Goal: Task Accomplishment & Management: Manage account settings

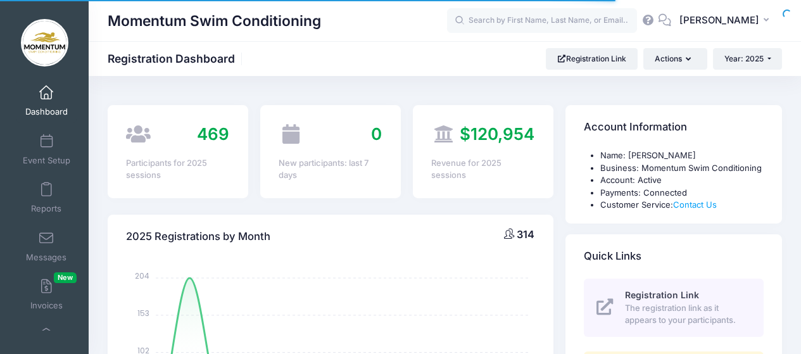
select select
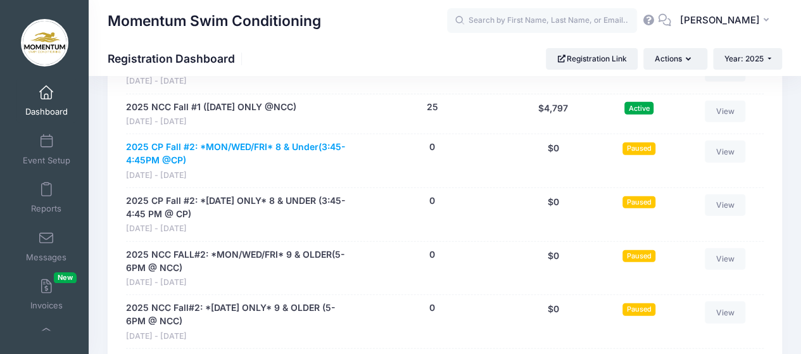
scroll to position [1646, 0]
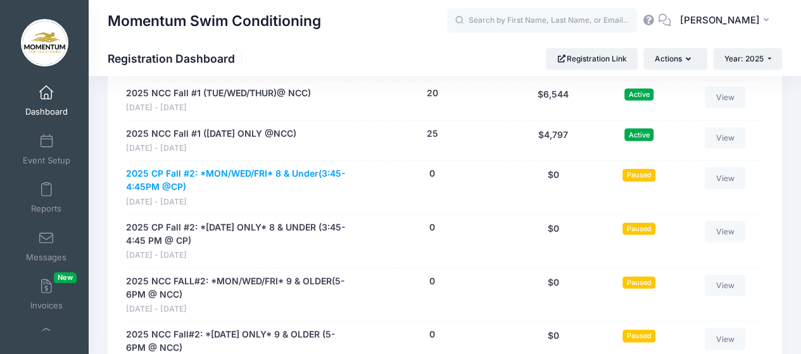
click at [220, 168] on link "2025 CP Fall #2: *MON/WED/FRI* 8 & Under(3:45-4:45PM @CP)" at bounding box center [237, 180] width 223 height 27
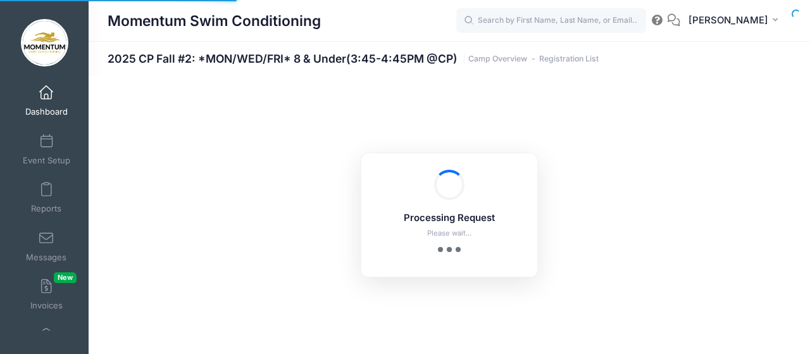
select select "10"
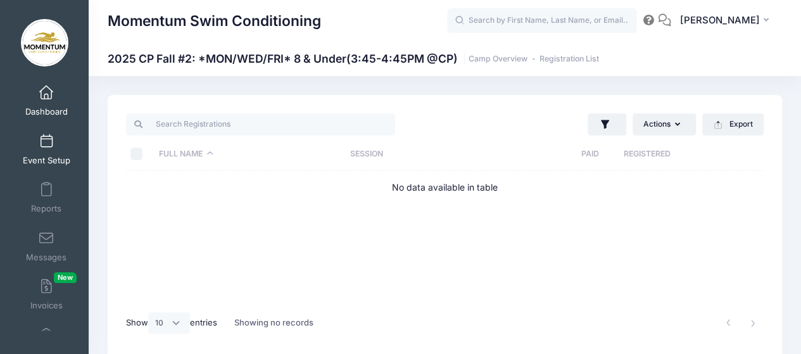
click at [52, 158] on span "Event Setup" at bounding box center [46, 160] width 47 height 11
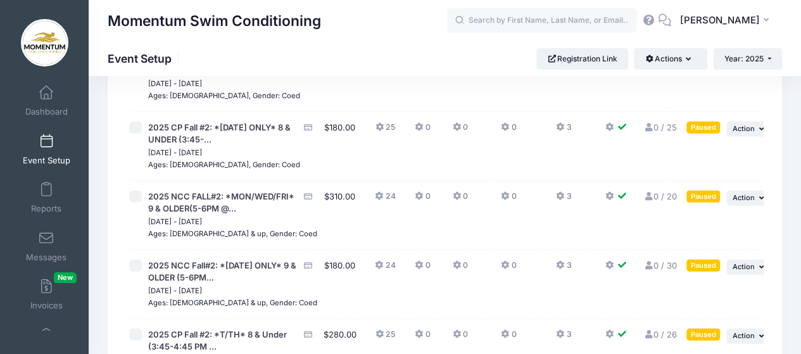
scroll to position [1554, 0]
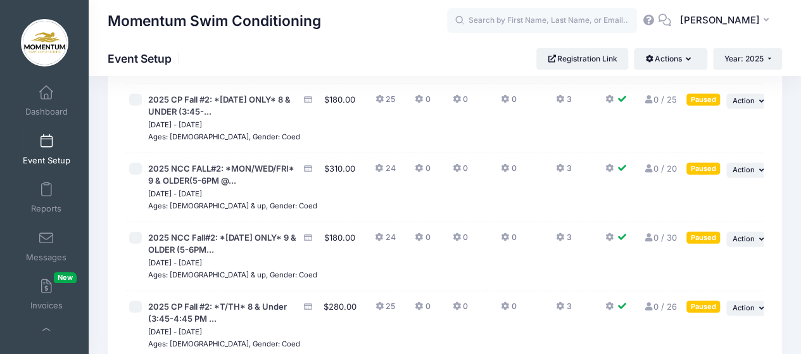
click at [49, 161] on span "Event Setup" at bounding box center [46, 160] width 47 height 11
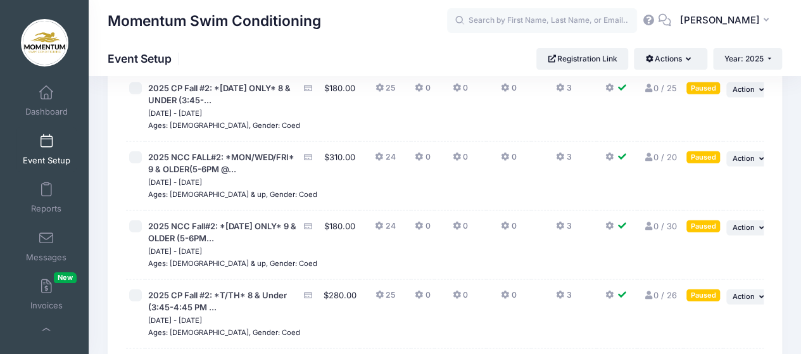
scroll to position [1554, 0]
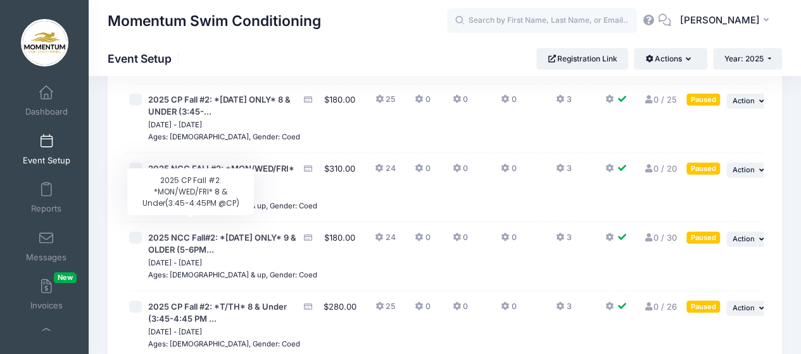
click at [198, 48] on span "2025 CP Fall #2: *MON/WED/FRI* 8 & Under(3:45-4:..." at bounding box center [222, 36] width 149 height 23
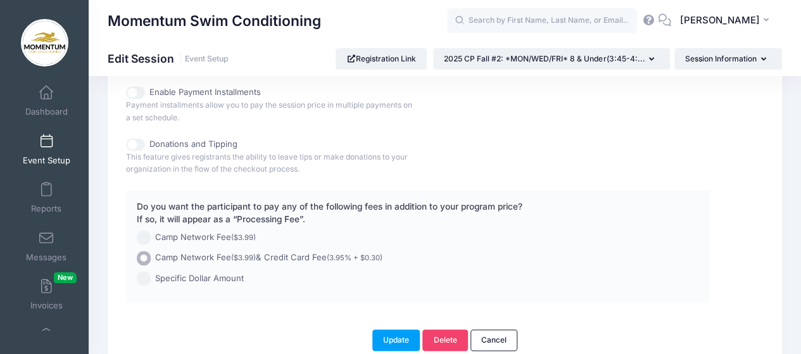
scroll to position [752, 0]
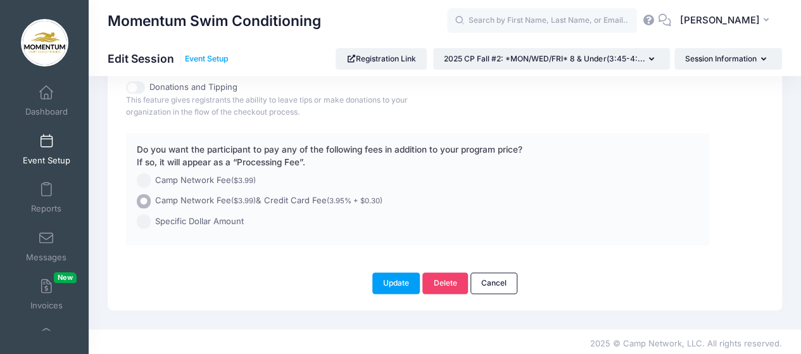
click at [218, 57] on link "Event Setup" at bounding box center [207, 58] width 44 height 9
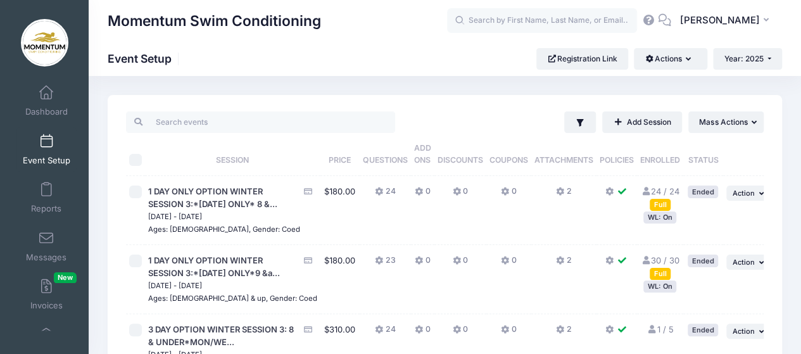
click at [36, 160] on span "Event Setup" at bounding box center [46, 160] width 47 height 11
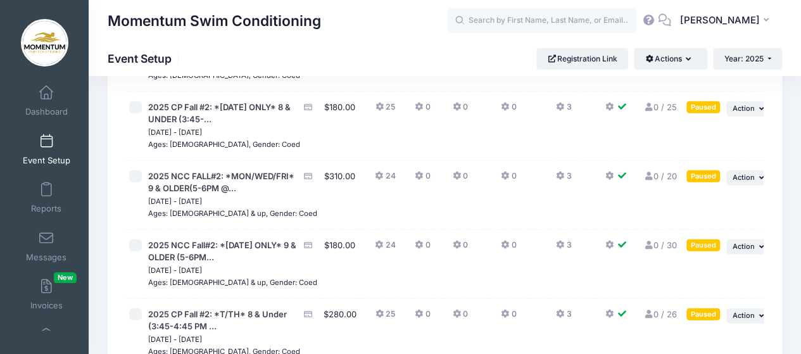
scroll to position [1520, 0]
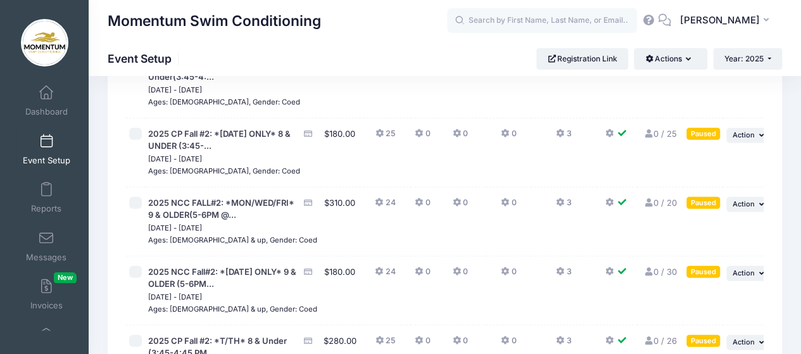
click at [55, 155] on span "Event Setup" at bounding box center [46, 160] width 47 height 11
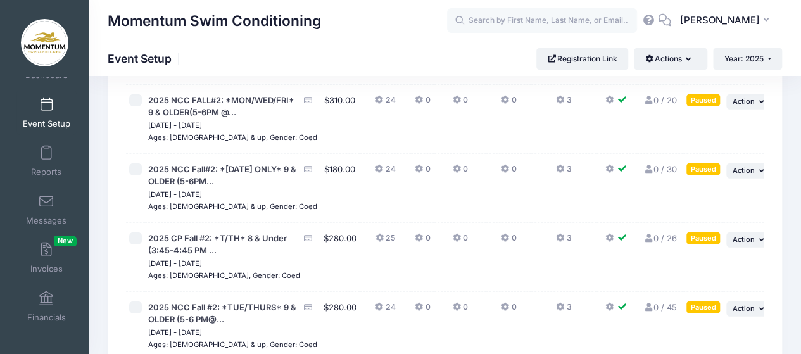
scroll to position [1583, 0]
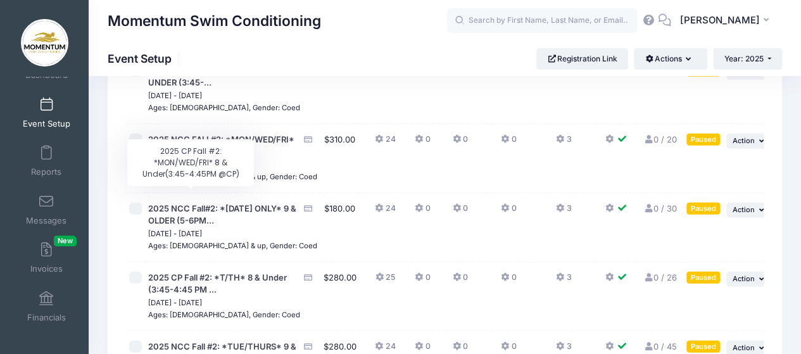
click at [163, 19] on span "2025 CP Fall #2: *MON/WED/FRI* 8 & Under(3:45-4:..." at bounding box center [222, 7] width 149 height 23
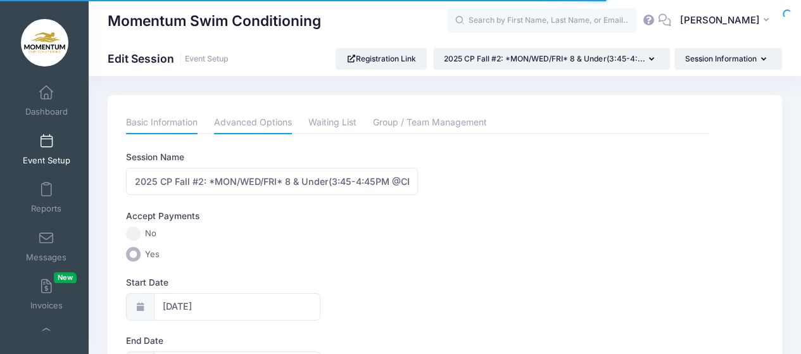
click at [251, 122] on link "Advanced Options" at bounding box center [253, 122] width 78 height 23
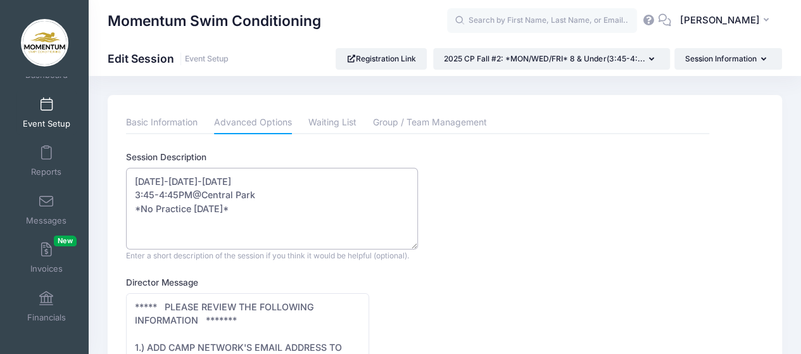
drag, startPoint x: 271, startPoint y: 206, endPoint x: 291, endPoint y: 206, distance: 19.6
click at [291, 206] on textarea "Monday-Wednesday-Friday 3:45-4:45PM@Central Park *No Practice Friday November 2…" at bounding box center [272, 209] width 292 height 82
click at [358, 206] on textarea "Monday-Wednesday-Friday 3:45-4:45PM@Central Park *No Practice Friday November 2…" at bounding box center [272, 209] width 292 height 82
click at [389, 208] on textarea "Monday-Wednesday-Friday 3:45-4:45PM@Central Park *No Practice Friday November 2…" at bounding box center [272, 209] width 292 height 82
click at [192, 220] on textarea "Monday-Wednesday-Friday 3:45-4:45PM@Central Park *No Practice Friday November 2…" at bounding box center [272, 209] width 292 height 82
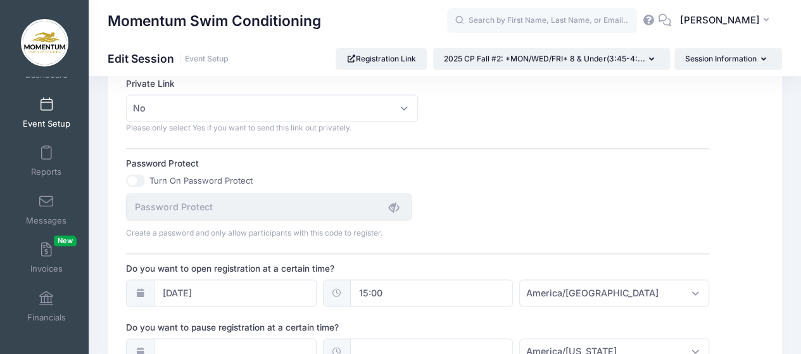
scroll to position [950, 0]
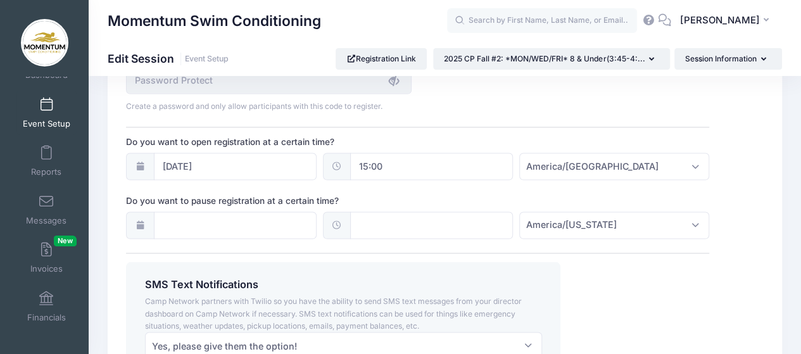
type textarea "Monday-Wednesday-Friday 3:45-4:45PM@Central Park *No Practice Wednesday, Thursd…"
click at [172, 161] on input "08/01/2023" at bounding box center [235, 166] width 163 height 27
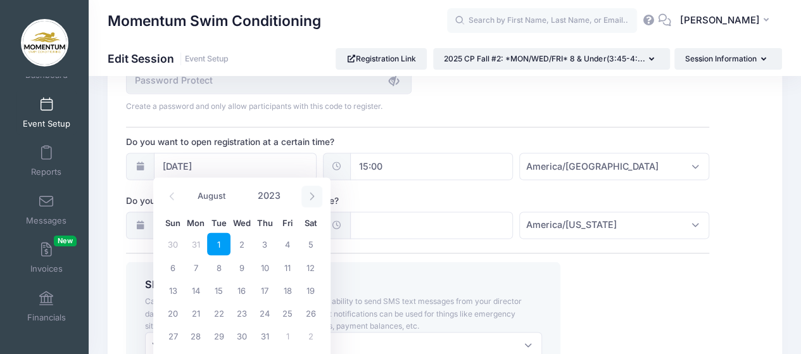
click at [313, 194] on icon at bounding box center [312, 196] width 8 height 8
select select "11"
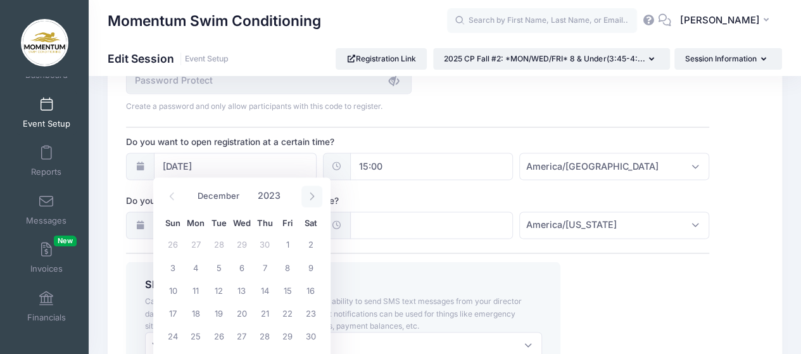
click at [313, 194] on icon at bounding box center [312, 196] width 8 height 8
type input "2024"
click at [313, 194] on icon at bounding box center [312, 196] width 8 height 8
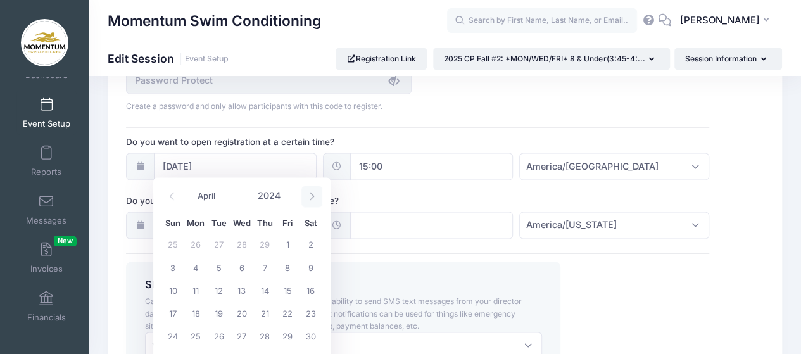
click at [313, 194] on icon at bounding box center [312, 196] width 8 height 8
click at [314, 194] on icon at bounding box center [312, 196] width 8 height 8
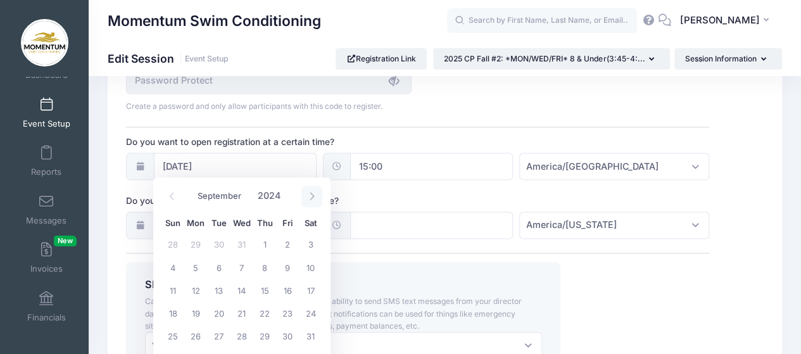
click at [314, 194] on icon at bounding box center [312, 196] width 8 height 8
click at [314, 193] on icon at bounding box center [312, 196] width 8 height 8
select select "11"
click at [314, 193] on icon at bounding box center [312, 196] width 8 height 8
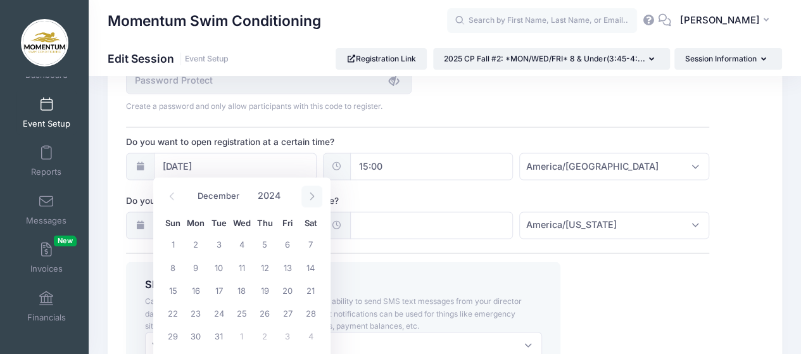
type input "2025"
click at [314, 193] on icon at bounding box center [312, 196] width 8 height 8
click at [317, 196] on span at bounding box center [311, 197] width 21 height 22
click at [315, 195] on icon at bounding box center [312, 196] width 8 height 8
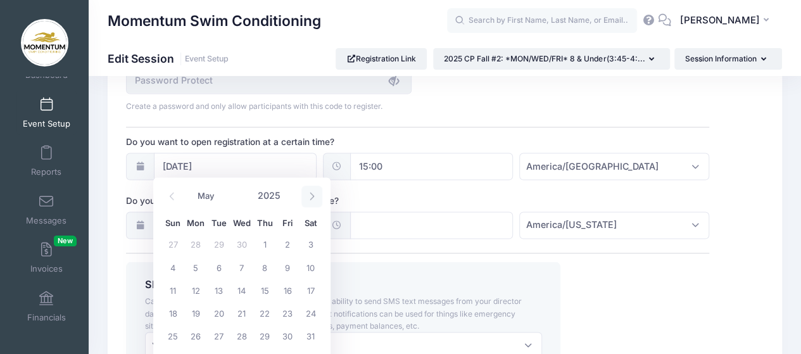
click at [315, 195] on icon at bounding box center [312, 196] width 8 height 8
click at [315, 194] on icon at bounding box center [312, 196] width 8 height 8
select select "8"
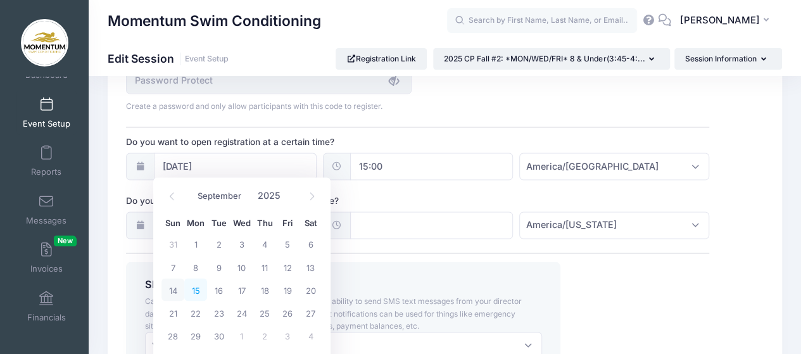
click at [199, 289] on span "15" at bounding box center [195, 289] width 23 height 23
type input "09/15/2025"
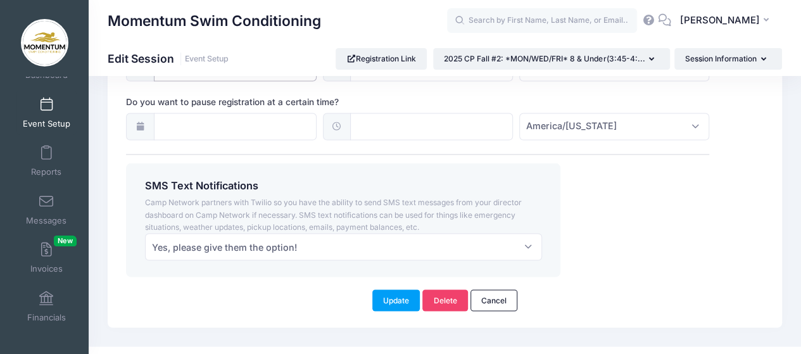
scroll to position [1065, 0]
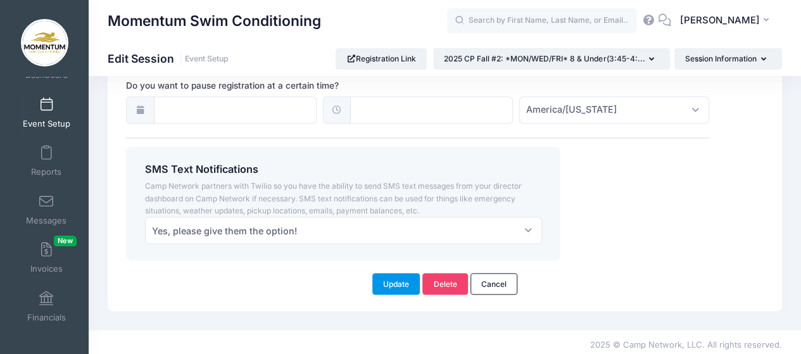
click at [396, 280] on button "Update" at bounding box center [396, 284] width 48 height 22
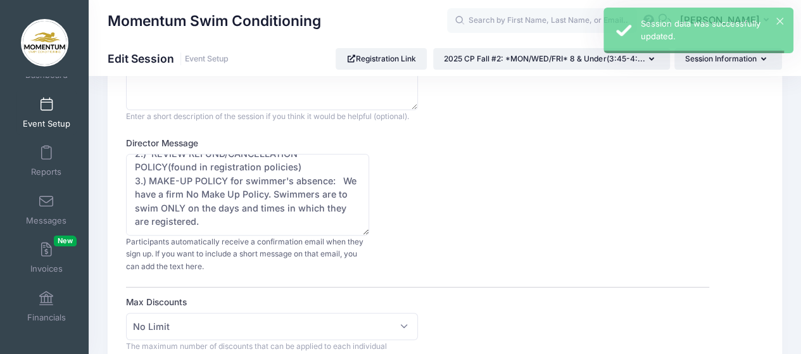
scroll to position [0, 0]
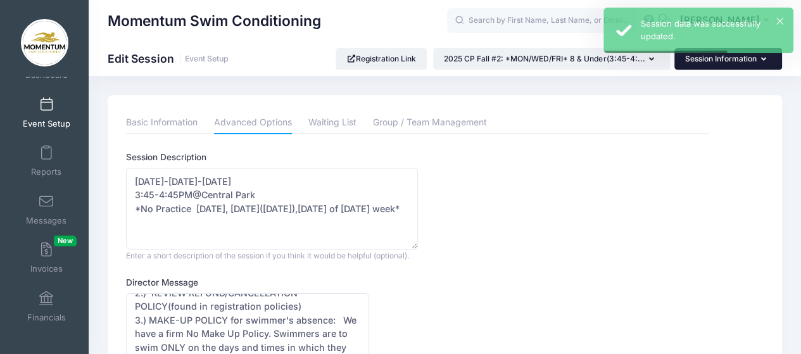
click at [762, 60] on icon "button" at bounding box center [766, 60] width 10 height 0
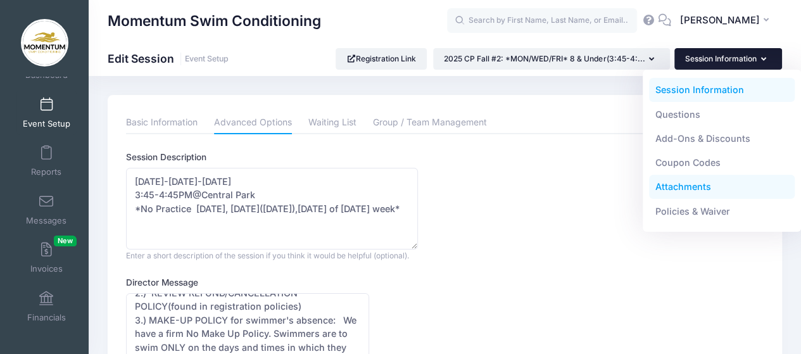
click at [699, 188] on link "Attachments" at bounding box center [722, 187] width 146 height 24
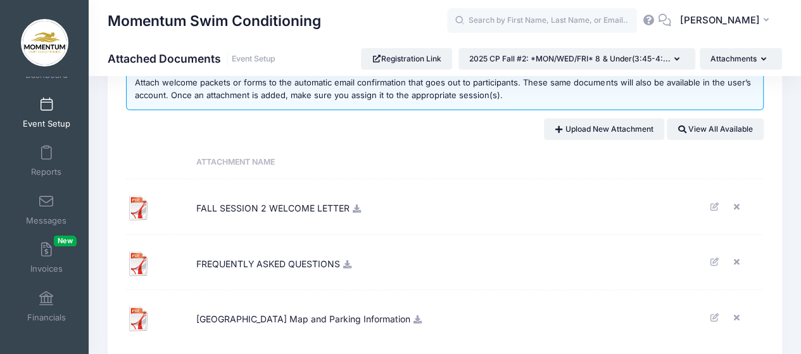
scroll to position [63, 0]
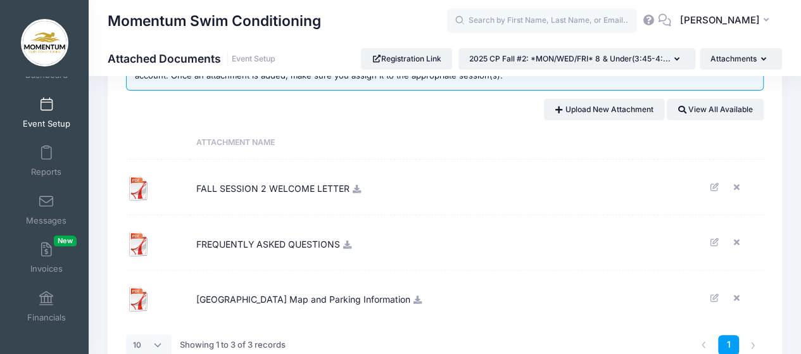
click at [359, 188] on icon at bounding box center [357, 189] width 10 height 8
click at [358, 249] on td "FREQUENTLY ASKED QUESTIONS" at bounding box center [445, 243] width 510 height 56
click at [355, 195] on td "FALL SESSION 2 WELCOME LETTER" at bounding box center [445, 188] width 510 height 56
click at [335, 190] on span "FALL SESSION 2 WELCOME LETTER" at bounding box center [272, 187] width 153 height 34
click at [715, 183] on icon at bounding box center [715, 187] width 10 height 8
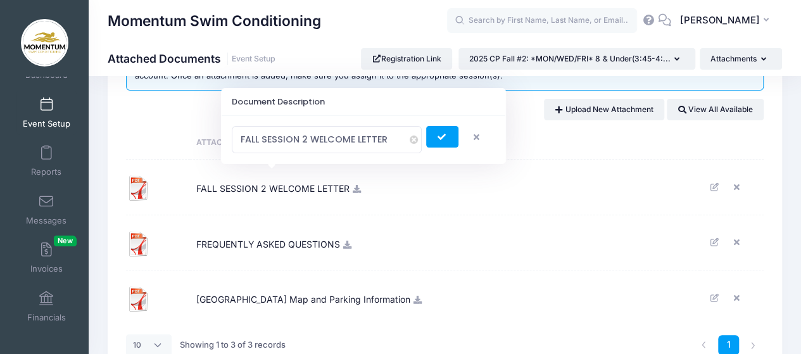
click at [313, 189] on span "FALL SESSION 2 WELCOME LETTER" at bounding box center [272, 187] width 153 height 34
click at [316, 189] on span "FALL SESSION 2 WELCOME LETTER" at bounding box center [272, 187] width 153 height 34
click at [356, 189] on icon at bounding box center [357, 189] width 10 height 8
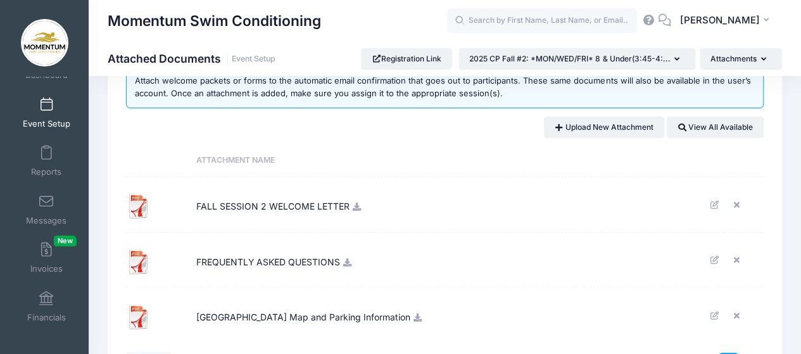
scroll to position [0, 0]
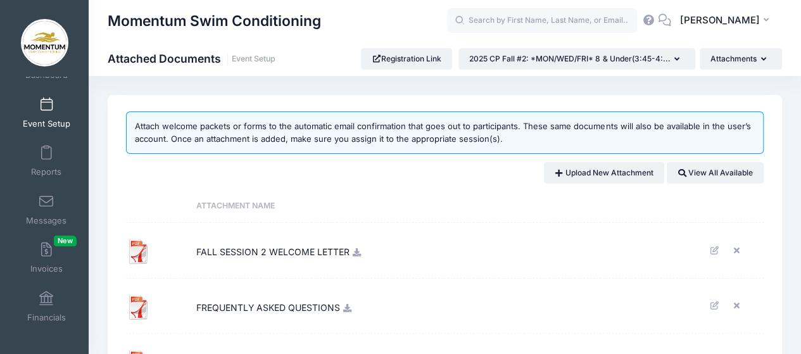
click at [54, 120] on span "Event Setup" at bounding box center [46, 123] width 47 height 11
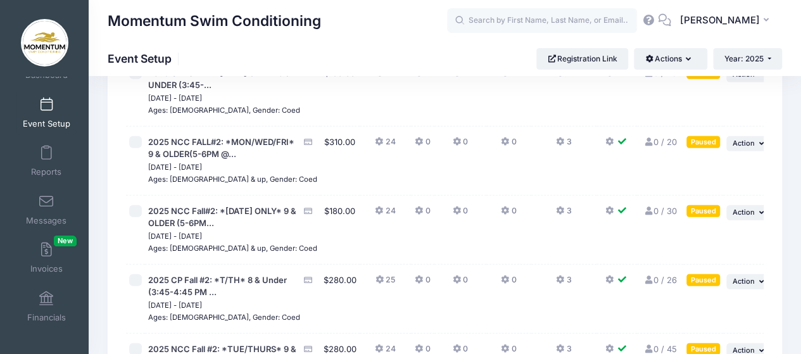
scroll to position [1583, 0]
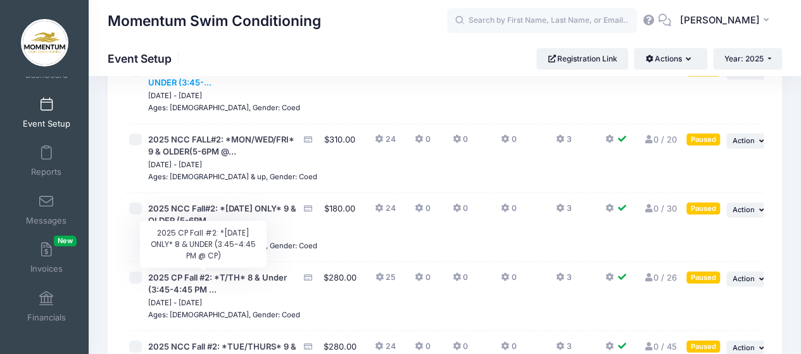
click at [203, 88] on span "2025 CP Fall #2: *[DATE] ONLY* 8 & UNDER (3:45-..." at bounding box center [219, 76] width 142 height 23
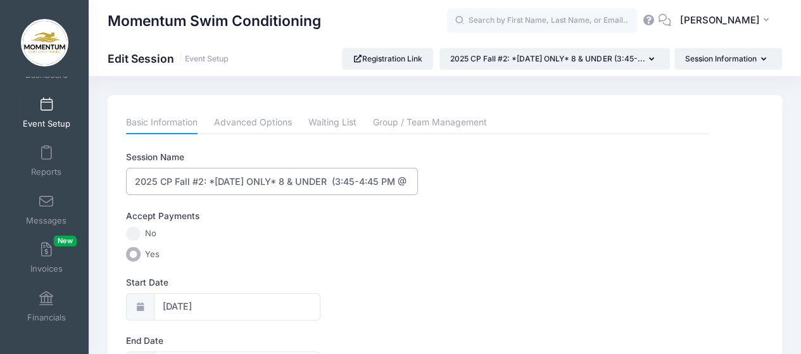
click at [375, 188] on input "2025 CP Fall #2: *[DATE] ONLY* 8 & UNDER (3:45-4:45 PM @ CP)" at bounding box center [272, 181] width 292 height 27
click at [176, 178] on input "2025 CP Fall #2: *[DATE] ONLY* 8 & UNDER (3:45-4:45 PM @ CP)" at bounding box center [272, 181] width 292 height 27
click at [294, 220] on div "Accept Payments" at bounding box center [418, 218] width 596 height 17
click at [135, 177] on input "2025 CP Fall #2: *[DATE] ONLY* 8 & UNDER (3:45-4:45 PM @ CP)" at bounding box center [272, 181] width 292 height 27
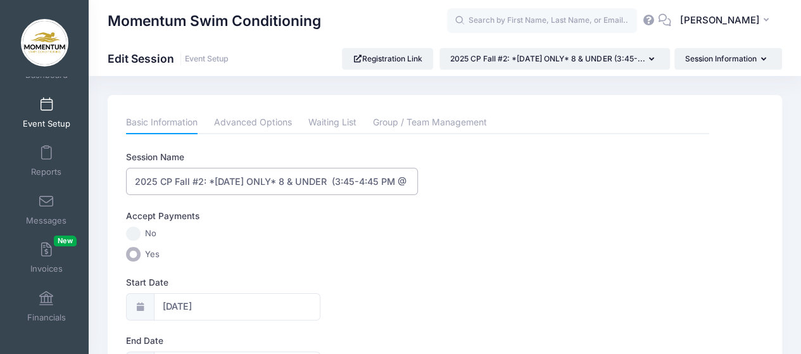
click at [135, 178] on input "2025 CP Fall #2: *[DATE] ONLY* 8 & UNDER (3:45-4:45 PM @ CP)" at bounding box center [272, 181] width 292 height 27
click at [310, 223] on div "Accept Payments" at bounding box center [418, 218] width 596 height 17
click at [265, 120] on link "Advanced Options" at bounding box center [253, 122] width 78 height 23
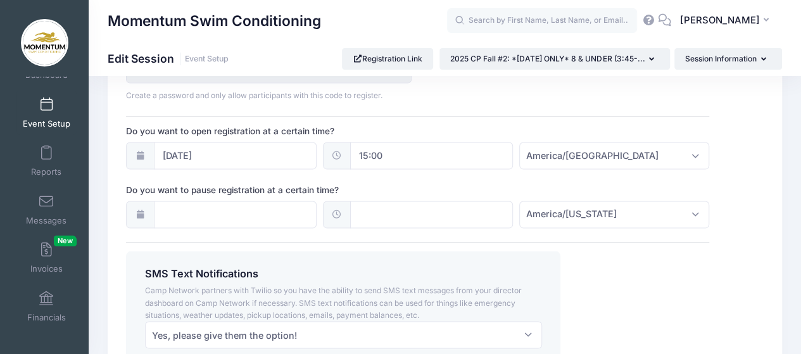
scroll to position [875, 0]
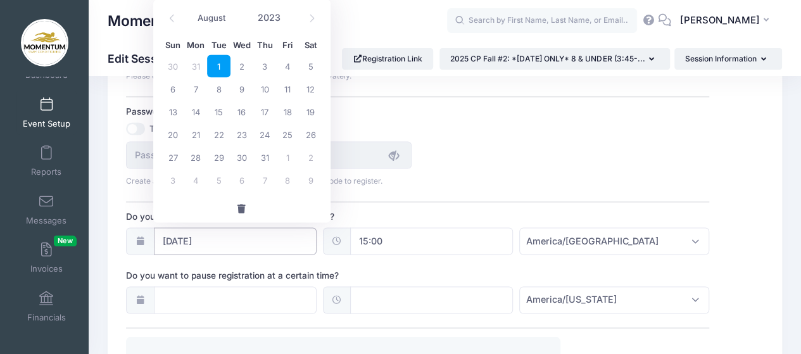
click at [176, 237] on input "[DATE]" at bounding box center [235, 240] width 163 height 27
click at [313, 17] on icon at bounding box center [312, 19] width 4 height 8
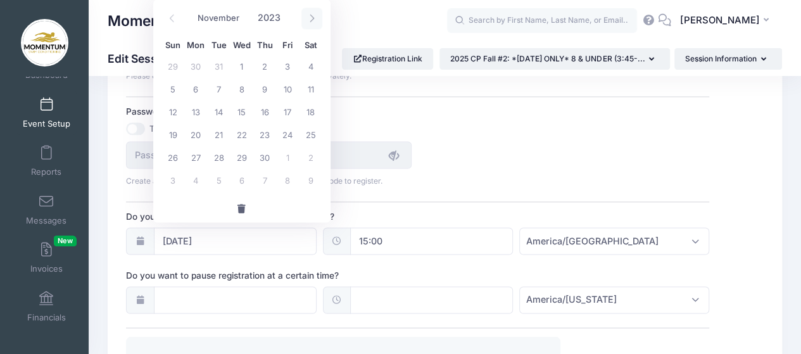
select select "11"
click at [313, 17] on icon at bounding box center [312, 19] width 4 height 8
type input "2024"
click at [313, 17] on icon at bounding box center [312, 19] width 4 height 8
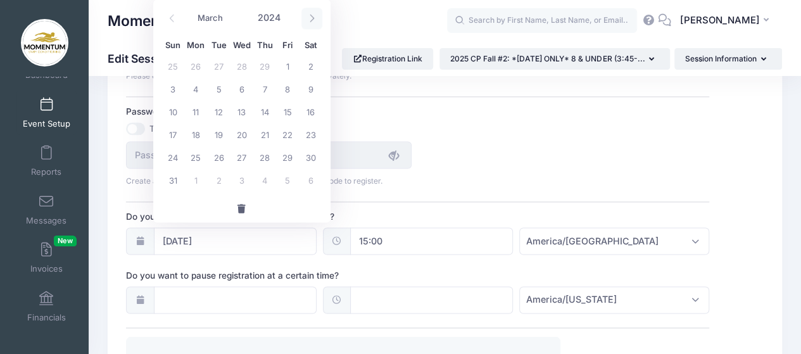
click at [313, 17] on icon at bounding box center [312, 19] width 4 height 8
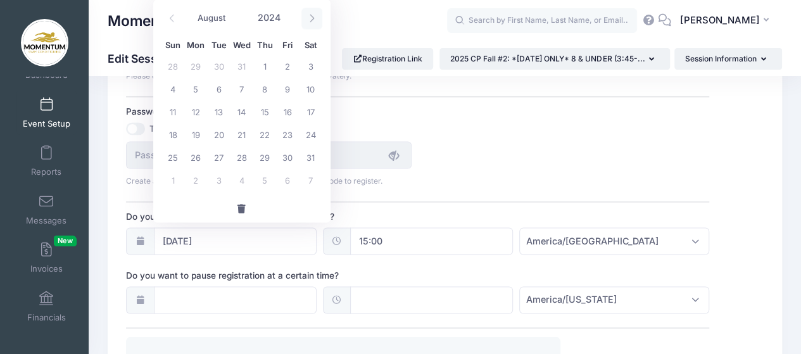
click at [313, 17] on icon at bounding box center [312, 19] width 4 height 8
select select "11"
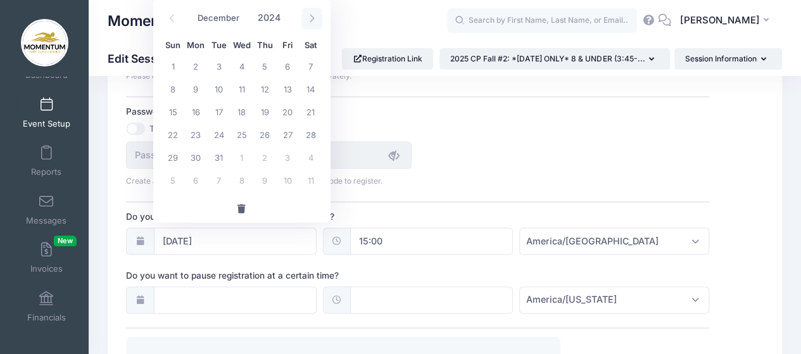
click at [313, 17] on icon at bounding box center [312, 19] width 4 height 8
type input "2025"
click at [313, 18] on icon at bounding box center [312, 19] width 4 height 8
click at [313, 20] on icon at bounding box center [312, 18] width 8 height 8
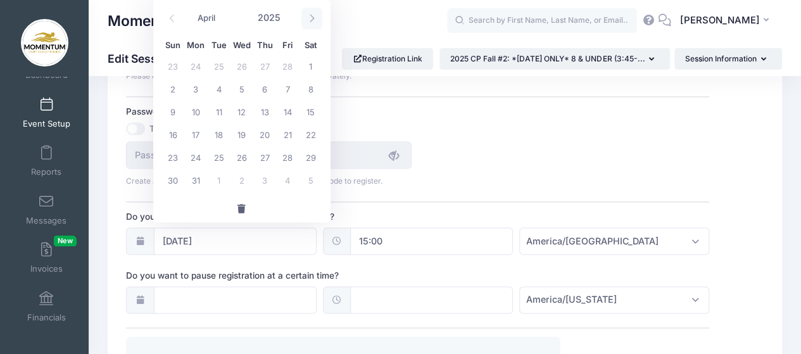
click at [313, 20] on icon at bounding box center [312, 18] width 8 height 8
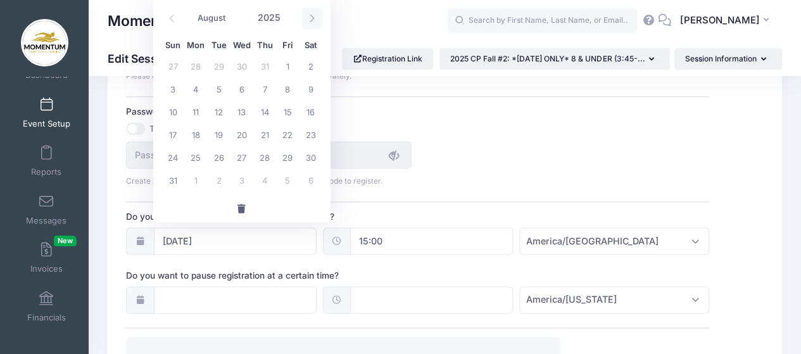
select select "8"
click at [198, 113] on span "15" at bounding box center [195, 111] width 23 height 23
type input "09/15/2025"
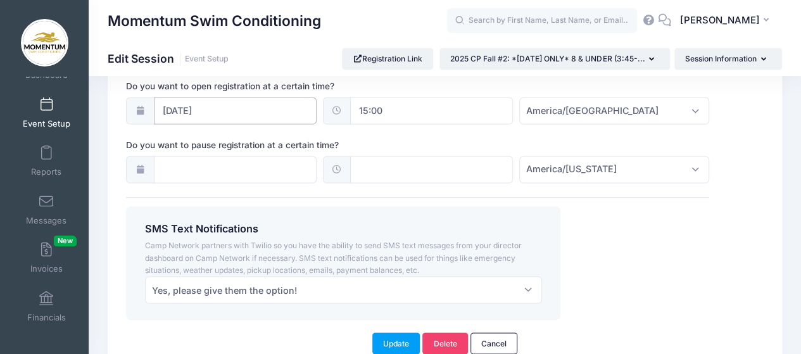
scroll to position [1065, 0]
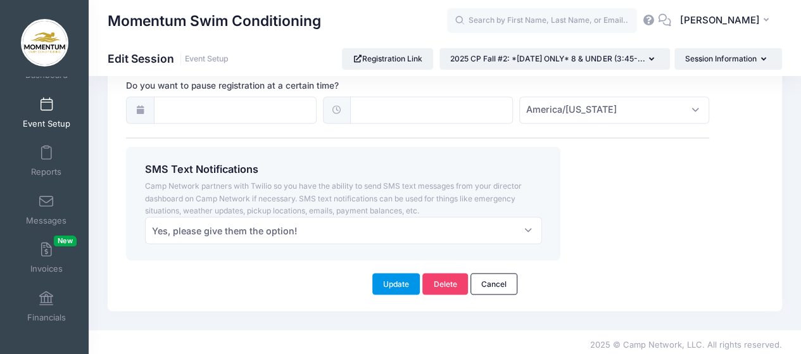
click at [395, 273] on button "Update" at bounding box center [396, 284] width 48 height 22
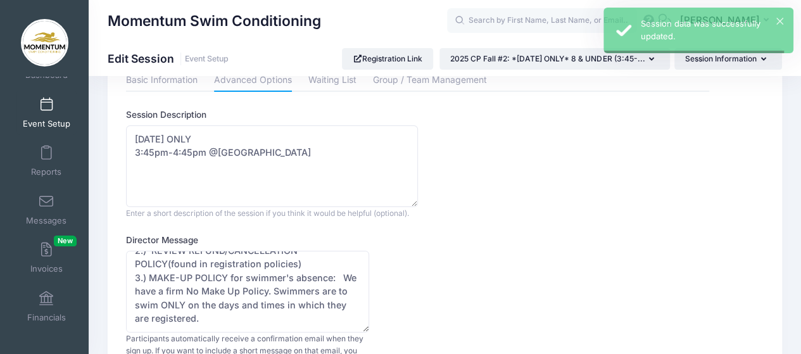
scroll to position [0, 0]
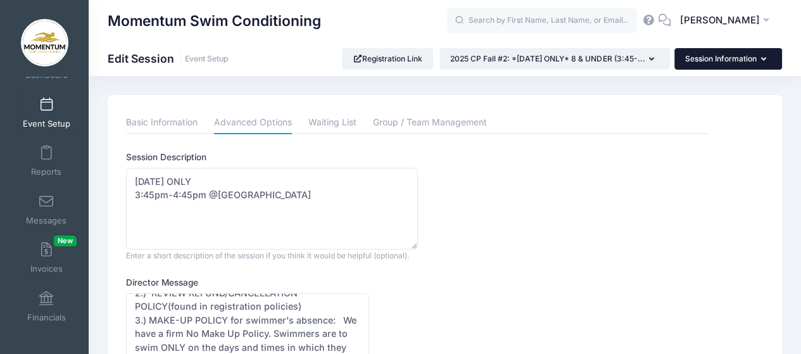
click at [762, 60] on icon "button" at bounding box center [766, 60] width 10 height 0
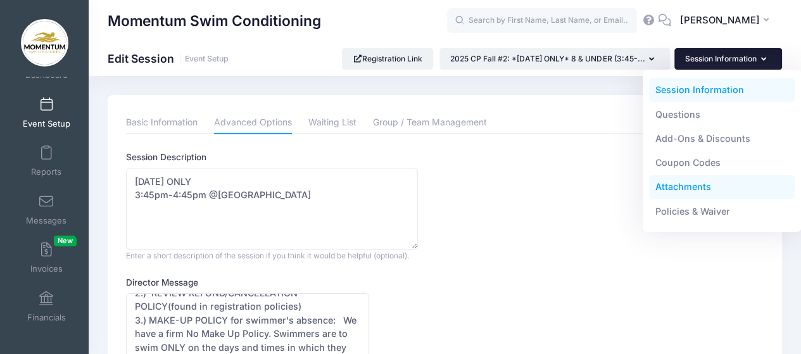
click at [689, 187] on link "Attachments" at bounding box center [722, 187] width 146 height 24
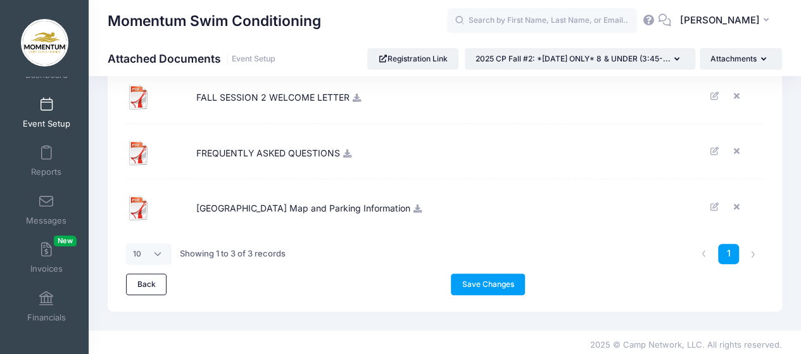
scroll to position [158, 0]
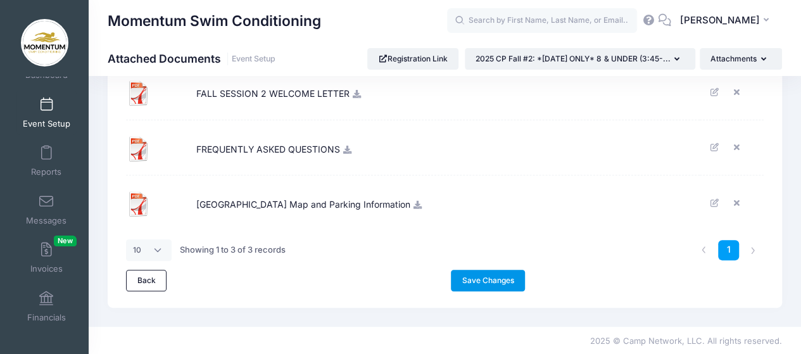
click at [484, 275] on link "Save Changes" at bounding box center [488, 281] width 74 height 22
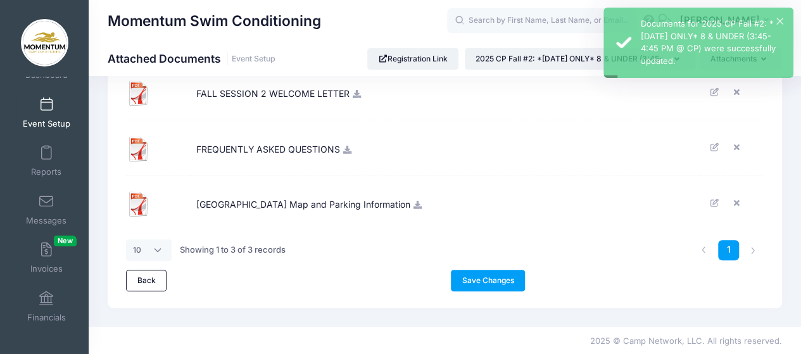
click at [48, 122] on span "Event Setup" at bounding box center [46, 123] width 47 height 11
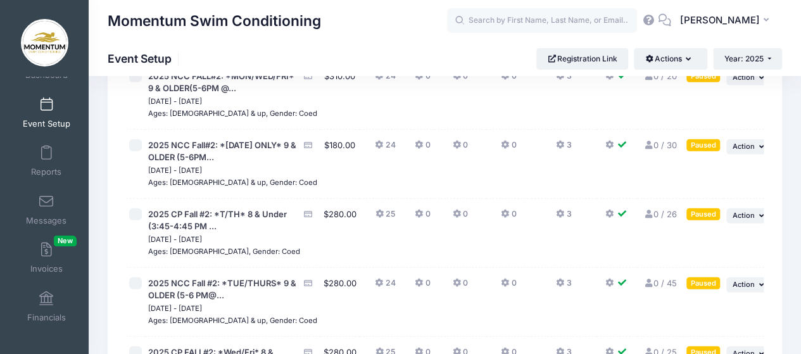
scroll to position [1709, 0]
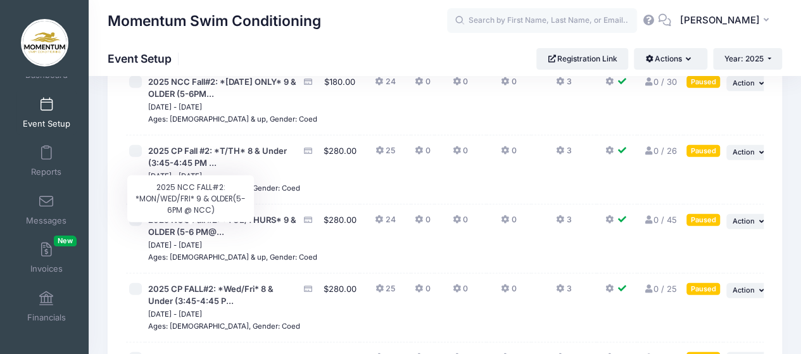
click at [209, 30] on span "2025 NCC FALL#2: *MON/WED/FRI* 9 & OLDER(5-6PM @..." at bounding box center [221, 19] width 146 height 23
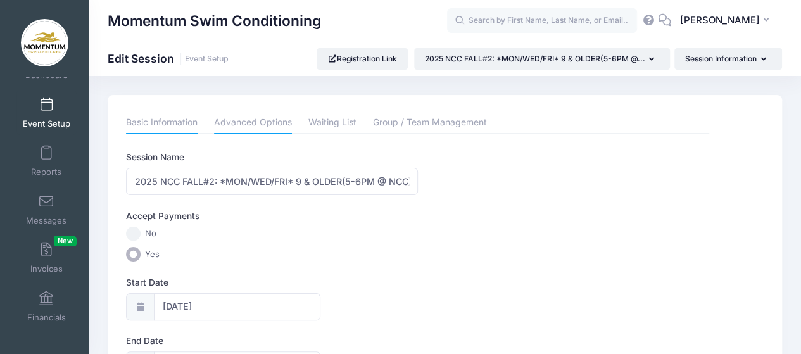
click at [242, 123] on link "Advanced Options" at bounding box center [253, 122] width 78 height 23
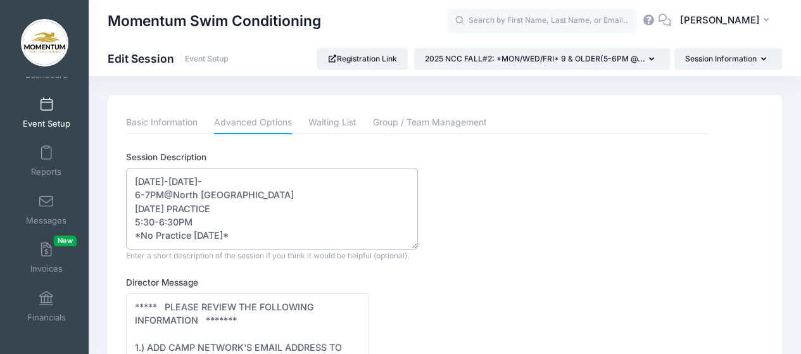
click at [194, 234] on textarea "[DATE]-[DATE]- 6-7PM@North [GEOGRAPHIC_DATA] [DATE] PRACTICE 5:30-6:30PM *No Pr…" at bounding box center [272, 209] width 292 height 82
drag, startPoint x: 221, startPoint y: 234, endPoint x: 290, endPoint y: 232, distance: 69.0
click at [290, 232] on textarea "[DATE]-[DATE]- 6-7PM@North [GEOGRAPHIC_DATA] [DATE] PRACTICE 5:30-6:30PM *No Pr…" at bounding box center [272, 209] width 292 height 82
click at [196, 234] on textarea "[DATE]-[DATE]- 6-7PM@North [GEOGRAPHIC_DATA] [DATE] PRACTICE 5:30-6:30PM *No Pr…" at bounding box center [272, 209] width 292 height 82
click at [142, 189] on textarea "[DATE]-[DATE]- 6-7PM@North [GEOGRAPHIC_DATA] [DATE] PRACTICE 5:30-6:30PM *No Pr…" at bounding box center [272, 209] width 292 height 82
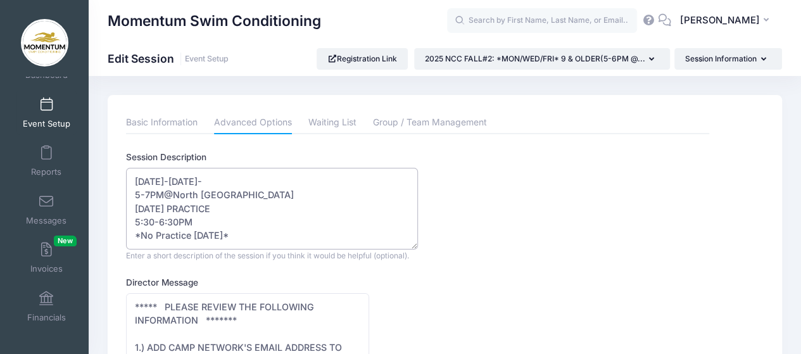
click at [152, 194] on textarea "[DATE]-[DATE]- 6-7PM@North [GEOGRAPHIC_DATA] [DATE] PRACTICE 5:30-6:30PM *No Pr…" at bounding box center [272, 209] width 292 height 82
click at [149, 192] on textarea "[DATE]-[DATE]- 6-7PM@North [GEOGRAPHIC_DATA] [DATE] PRACTICE 5:30-6:30PM *No Pr…" at bounding box center [272, 209] width 292 height 82
click at [189, 190] on textarea "[DATE]-[DATE]- 6-7PM@North [GEOGRAPHIC_DATA] [DATE] PRACTICE 5:30-6:30PM *No Pr…" at bounding box center [272, 209] width 292 height 82
click at [151, 189] on textarea "[DATE]-[DATE]- 6-7PM@North [GEOGRAPHIC_DATA] [DATE] PRACTICE 5:30-6:30PM *No Pr…" at bounding box center [272, 209] width 292 height 82
click at [167, 194] on textarea "[DATE]-[DATE]- 6-7PM@North [GEOGRAPHIC_DATA] [DATE] PRACTICE 5:30-6:30PM *No Pr…" at bounding box center [272, 209] width 292 height 82
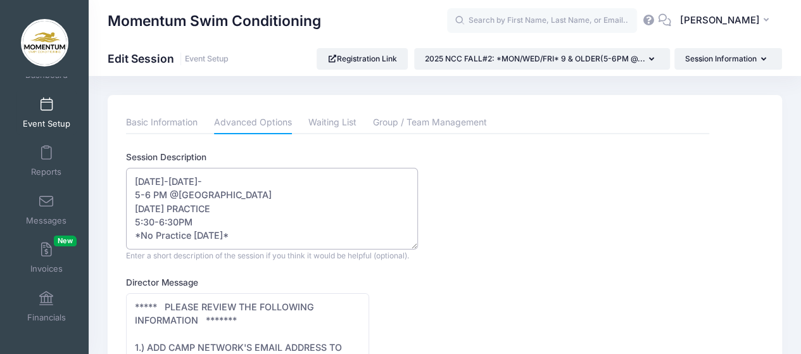
click at [241, 179] on textarea "[DATE]-[DATE]- 6-7PM@North [GEOGRAPHIC_DATA] [DATE] PRACTICE 5:30-6:30PM *No Pr…" at bounding box center [272, 209] width 292 height 82
drag, startPoint x: 234, startPoint y: 234, endPoint x: 138, endPoint y: 212, distance: 98.1
click at [136, 211] on textarea "[DATE]-[DATE]- 6-7PM@North [GEOGRAPHIC_DATA] [DATE] PRACTICE 5:30-6:30PM *No Pr…" at bounding box center [272, 209] width 292 height 82
click at [236, 220] on textarea "[DATE]-[DATE]- 6-7PM@North [GEOGRAPHIC_DATA] [DATE] PRACTICE 5:30-6:30PM *No Pr…" at bounding box center [272, 209] width 292 height 82
drag, startPoint x: 194, startPoint y: 222, endPoint x: 134, endPoint y: 214, distance: 60.1
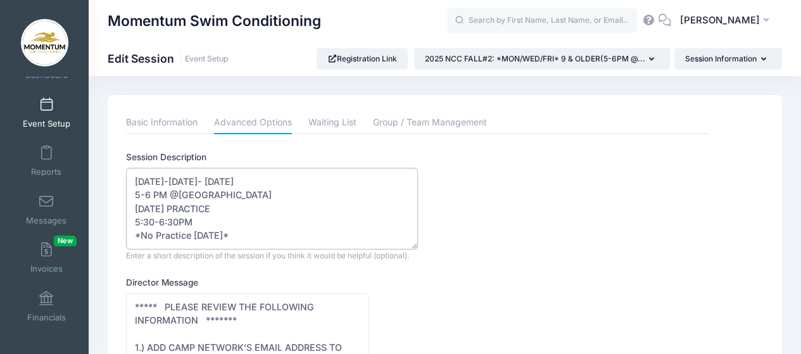
click at [134, 214] on textarea "[DATE]-[DATE]- 6-7PM@North [GEOGRAPHIC_DATA] [DATE] PRACTICE 5:30-6:30PM *No Pr…" at bounding box center [272, 209] width 292 height 82
click at [191, 222] on textarea "[DATE]-[DATE]- 6-7PM@North [GEOGRAPHIC_DATA] [DATE] PRACTICE 5:30-6:30PM *No Pr…" at bounding box center [272, 209] width 292 height 82
click at [296, 221] on textarea "[DATE]-[DATE]- 6-7PM@North [GEOGRAPHIC_DATA] [DATE] PRACTICE 5:30-6:30PM *No Pr…" at bounding box center [272, 209] width 292 height 82
click at [295, 222] on textarea "[DATE]-[DATE]- 6-7PM@North [GEOGRAPHIC_DATA] [DATE] PRACTICE 5:30-6:30PM *No Pr…" at bounding box center [272, 209] width 292 height 82
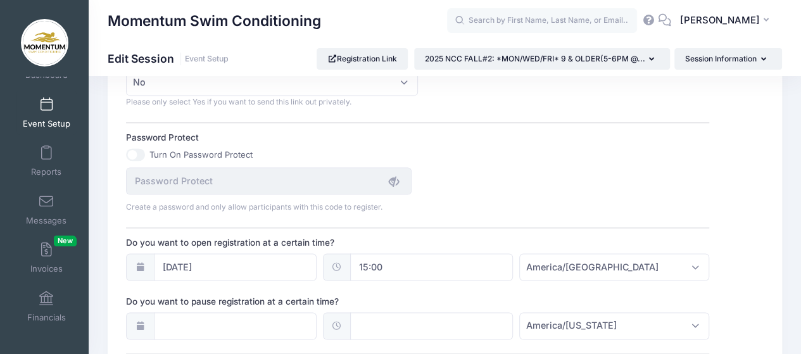
scroll to position [875, 0]
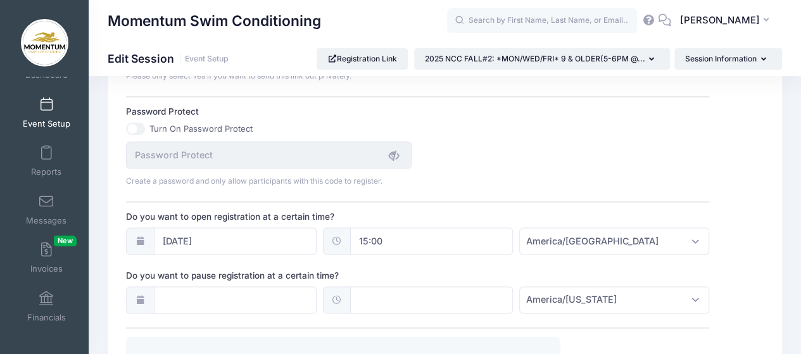
type textarea "[DATE]-[DATE]- [DATE] 5-6 PM @[GEOGRAPHIC_DATA] *No Practice [DATE] thru [DATE]…"
click at [269, 233] on input "[DATE]" at bounding box center [235, 240] width 163 height 27
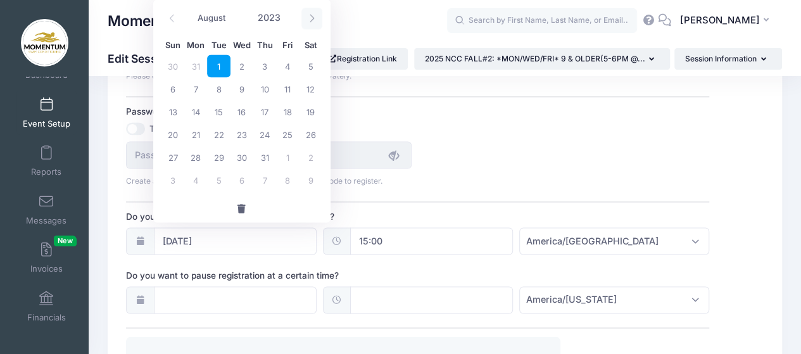
click at [309, 22] on icon at bounding box center [312, 18] width 8 height 8
click at [308, 21] on icon at bounding box center [312, 18] width 8 height 8
select select "11"
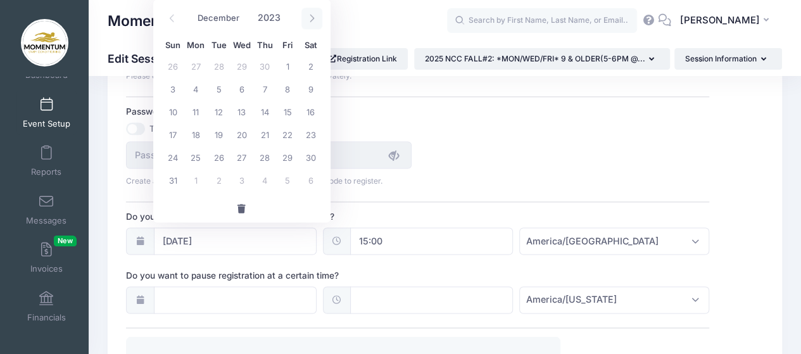
click at [308, 22] on icon at bounding box center [312, 18] width 8 height 8
type input "2024"
click at [308, 22] on span at bounding box center [311, 19] width 21 height 22
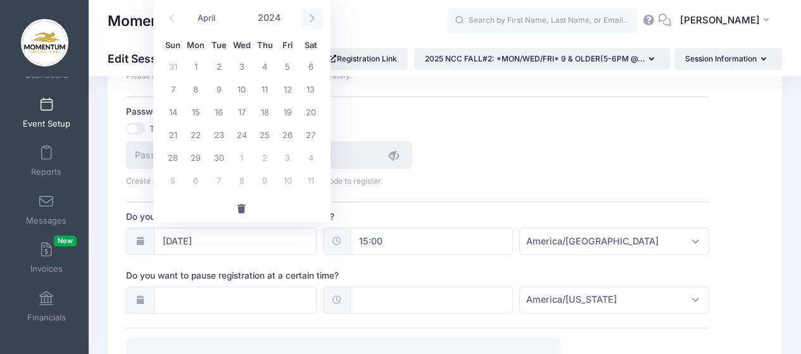
click at [308, 22] on span at bounding box center [311, 19] width 21 height 22
click at [308, 21] on icon at bounding box center [312, 18] width 8 height 8
click at [309, 20] on icon at bounding box center [312, 18] width 8 height 8
click at [309, 21] on icon at bounding box center [312, 18] width 8 height 8
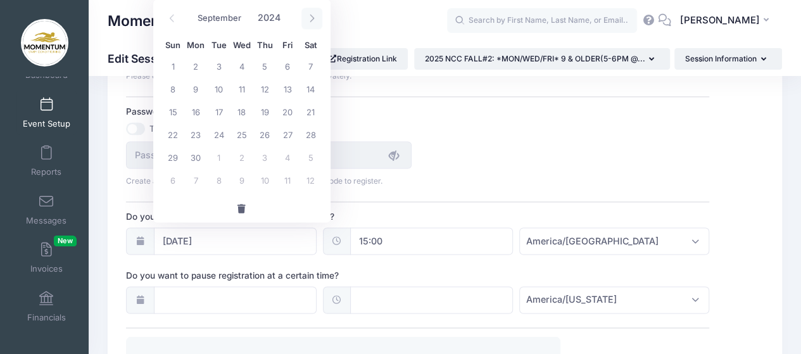
click at [309, 21] on icon at bounding box center [312, 18] width 8 height 8
click at [309, 22] on icon at bounding box center [312, 18] width 8 height 8
select select "11"
click at [309, 22] on span at bounding box center [311, 19] width 21 height 22
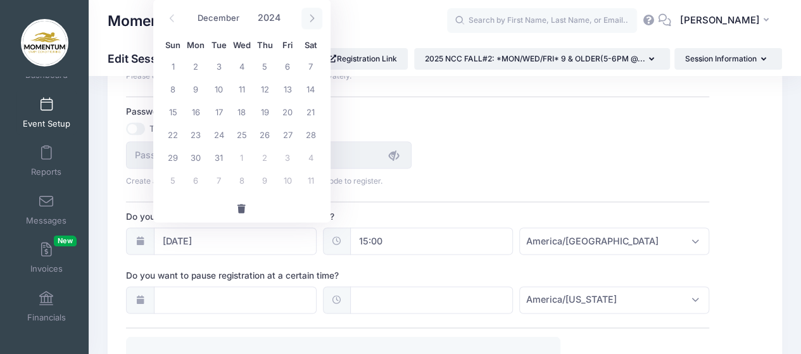
type input "2025"
click at [309, 23] on span at bounding box center [311, 19] width 21 height 22
click at [311, 17] on icon at bounding box center [312, 18] width 8 height 8
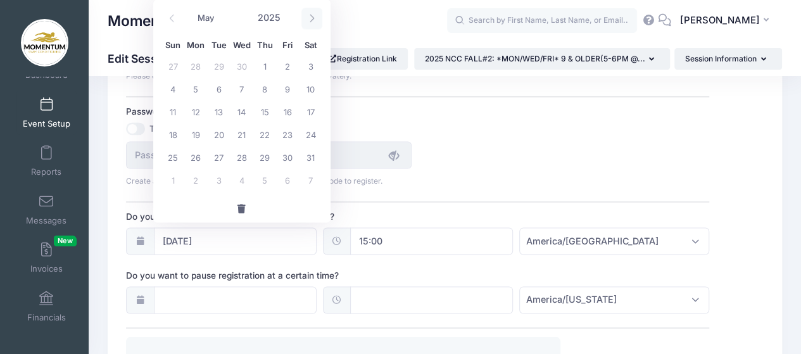
click at [311, 17] on icon at bounding box center [312, 18] width 8 height 8
click at [311, 18] on icon at bounding box center [312, 18] width 8 height 8
click at [310, 17] on icon at bounding box center [312, 18] width 8 height 8
select select "8"
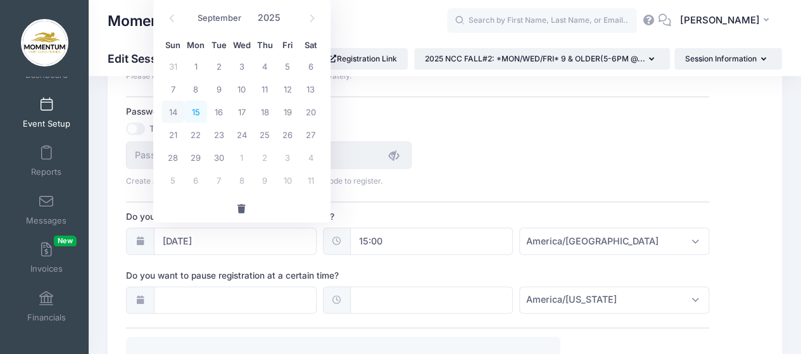
click at [198, 113] on span "15" at bounding box center [195, 111] width 23 height 23
type input "[DATE]"
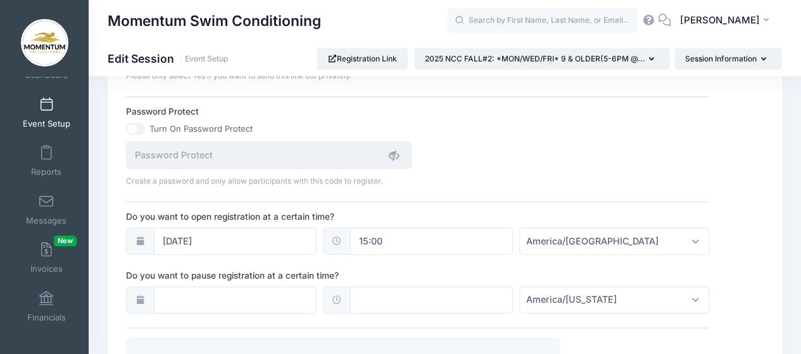
click at [468, 123] on div "Turn On Password Protect" at bounding box center [417, 128] width 583 height 13
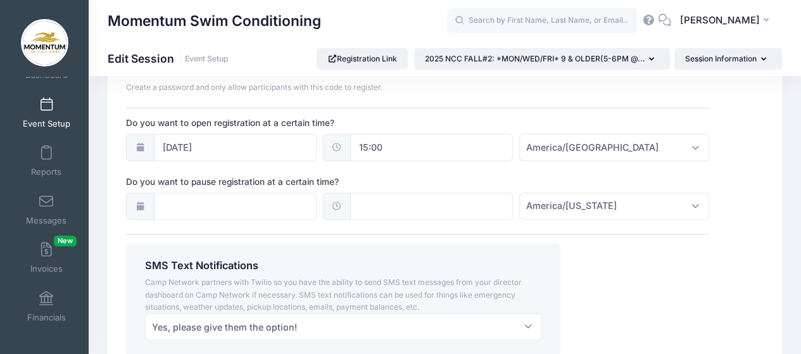
scroll to position [1065, 0]
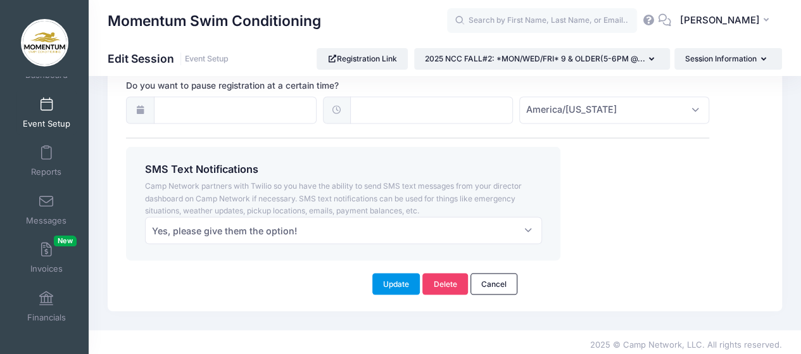
click at [395, 280] on button "Update" at bounding box center [396, 284] width 48 height 22
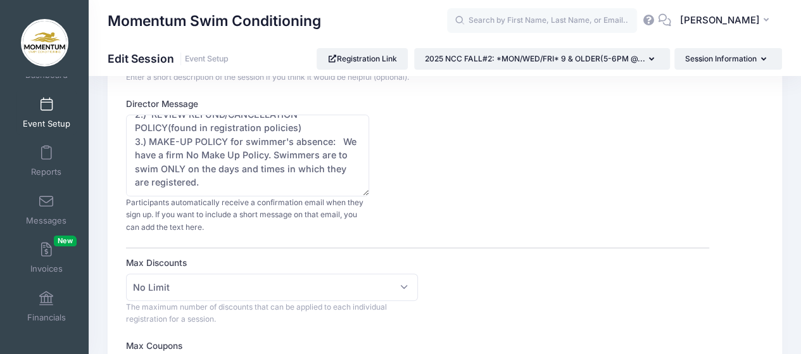
scroll to position [0, 0]
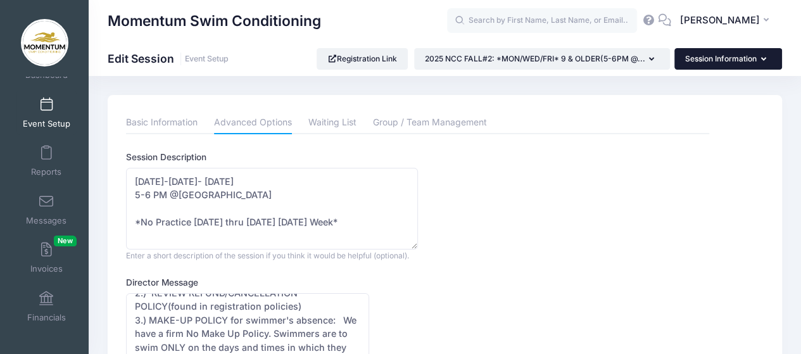
click at [762, 60] on icon "button" at bounding box center [766, 60] width 10 height 0
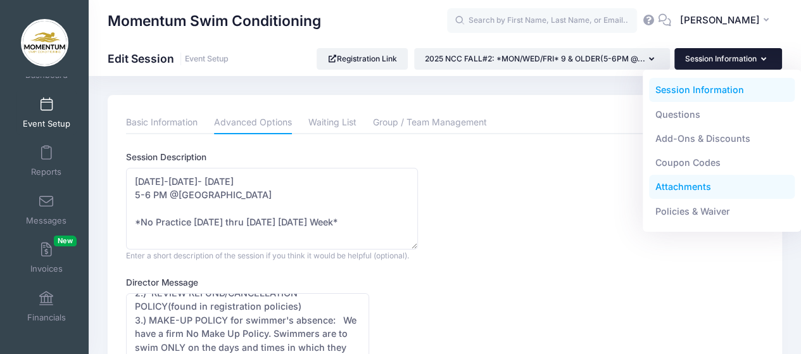
click at [693, 188] on link "Attachments" at bounding box center [722, 187] width 146 height 24
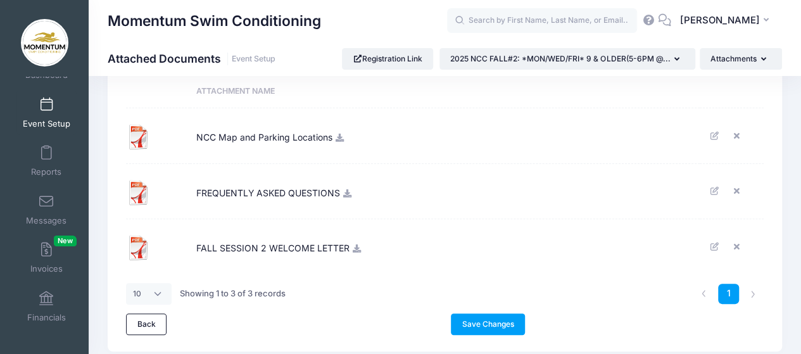
scroll to position [95, 0]
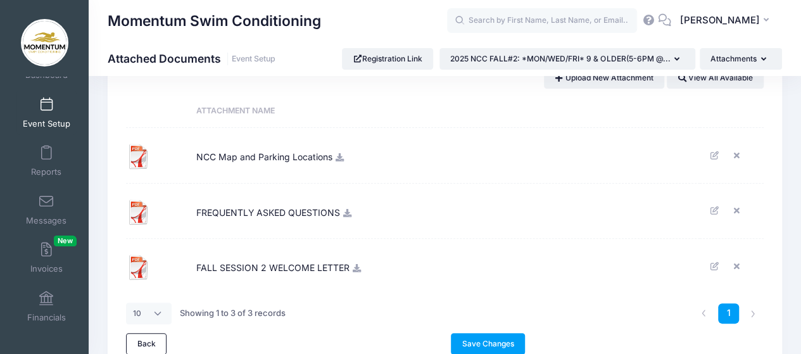
click at [299, 263] on span "FALL SESSION 2 WELCOME LETTER" at bounding box center [272, 266] width 153 height 34
click at [255, 272] on span "FALL SESSION 2 WELCOME LETTER" at bounding box center [272, 266] width 153 height 34
click at [357, 267] on icon at bounding box center [357, 268] width 10 height 8
click at [336, 155] on icon at bounding box center [340, 157] width 10 height 8
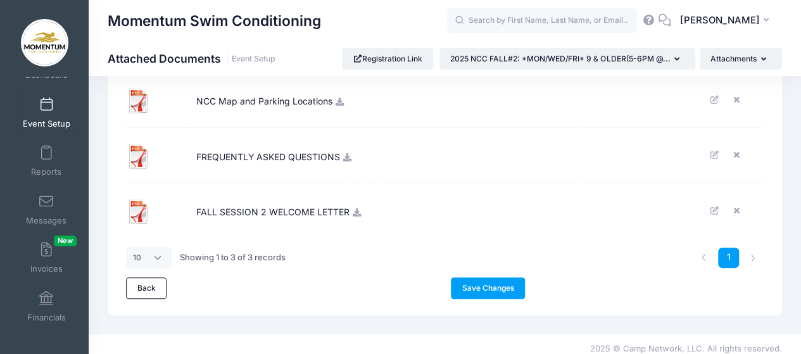
scroll to position [158, 0]
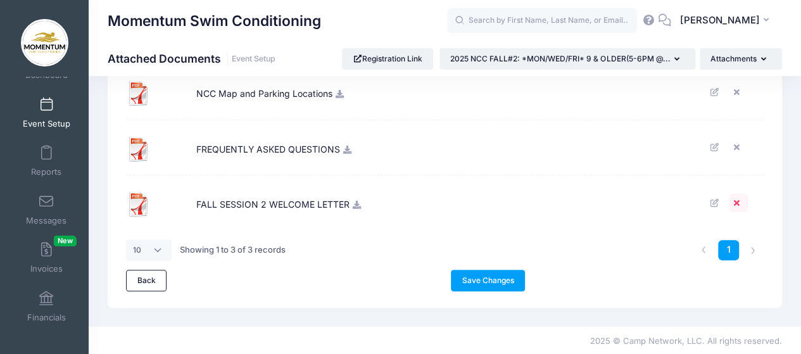
click at [736, 199] on icon at bounding box center [738, 203] width 10 height 8
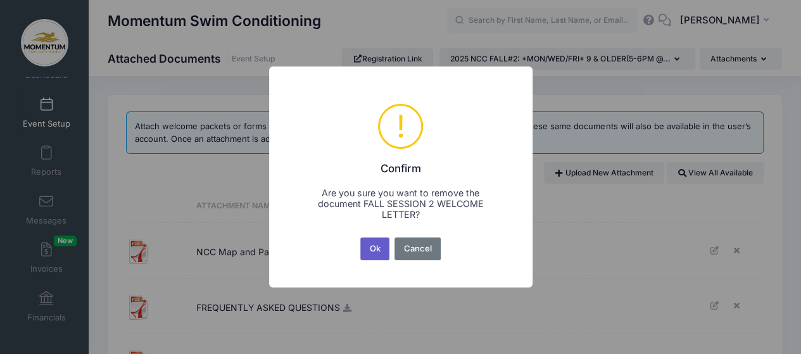
drag, startPoint x: 379, startPoint y: 251, endPoint x: 409, endPoint y: 249, distance: 29.8
click at [381, 250] on button "Ok" at bounding box center [374, 248] width 29 height 23
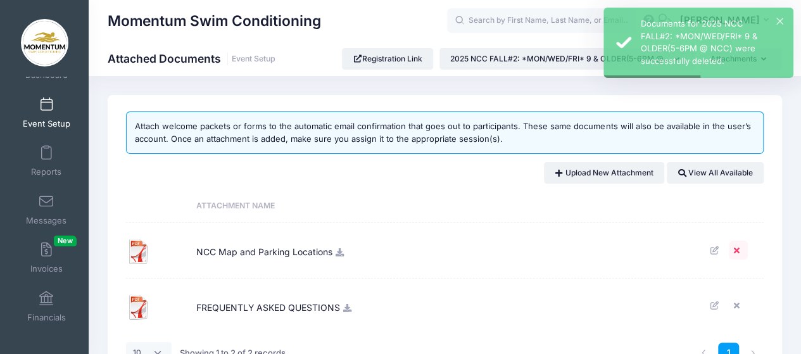
click at [734, 249] on icon at bounding box center [738, 250] width 10 height 8
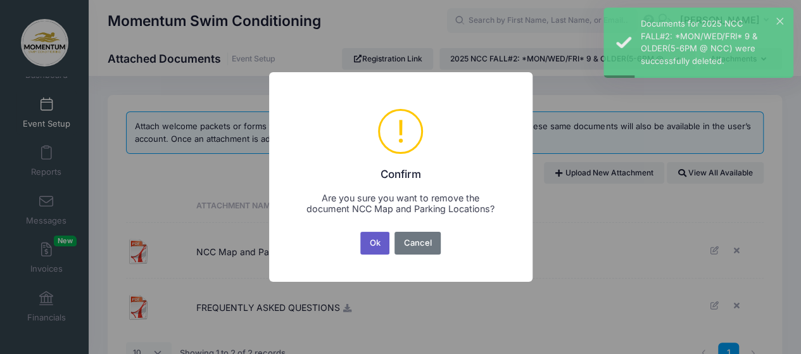
click at [370, 241] on button "Ok" at bounding box center [374, 243] width 29 height 23
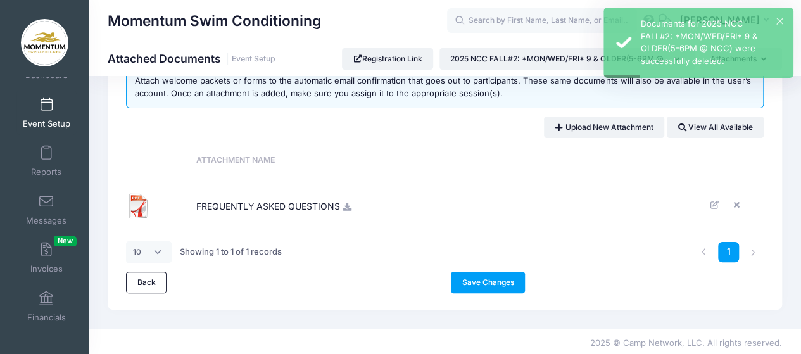
scroll to position [48, 0]
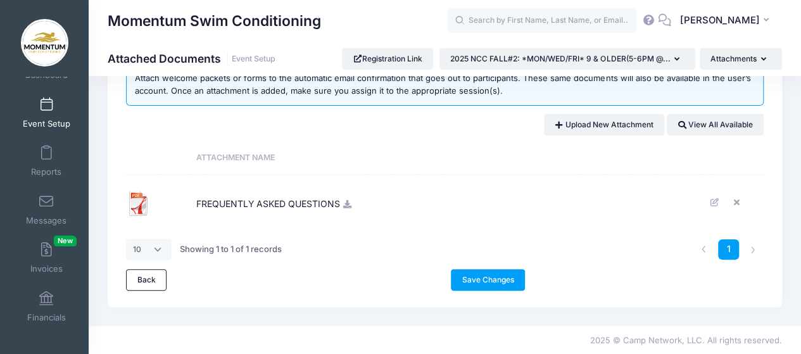
click at [54, 118] on span "Event Setup" at bounding box center [46, 123] width 47 height 11
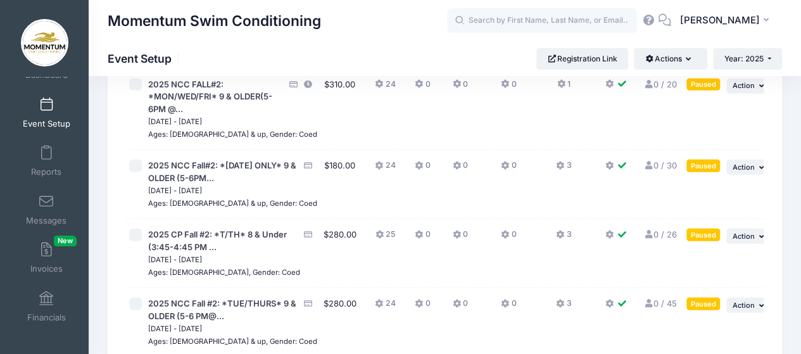
scroll to position [1692, 0]
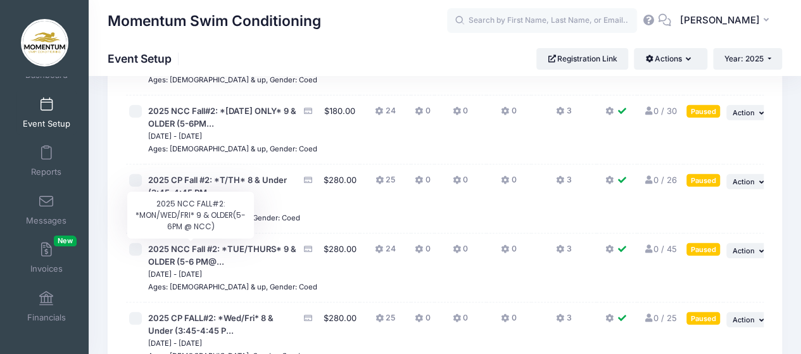
click at [181, 60] on span "2025 NCC FALL#2: *MON/WED/FRI* 9 & OLDER(5-6PM @..." at bounding box center [210, 42] width 124 height 35
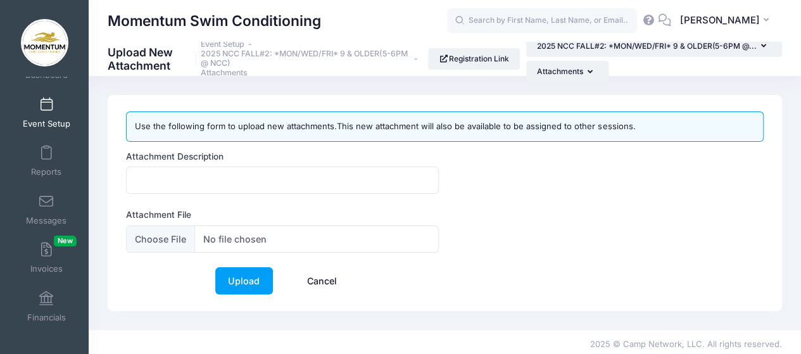
click at [719, 231] on div "Attachment Description Attachment File" at bounding box center [445, 208] width 650 height 117
click at [306, 239] on input "Attachment File" at bounding box center [282, 238] width 313 height 27
click at [723, 174] on div "Attachment Description Attachment File" at bounding box center [445, 208] width 650 height 117
click at [218, 234] on input "Attachment File" at bounding box center [282, 238] width 313 height 27
type input "C:\fakepath\FALL 1 NCC 2025-26 Conditioning Clinic - Google Docs.pdf"
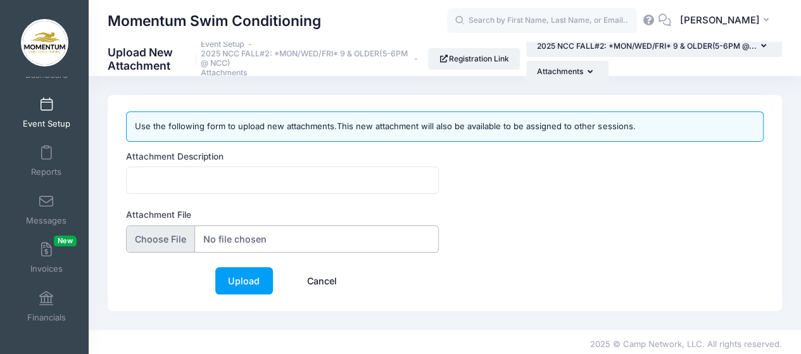
click at [274, 235] on input "Attachment File" at bounding box center [282, 238] width 313 height 27
click at [699, 203] on div "Attachment Description Attachment File" at bounding box center [445, 208] width 650 height 117
click at [217, 236] on input "Attachment File" at bounding box center [282, 238] width 313 height 27
type input "C:\fakepath\FALL-SESSION-2-WELCOME-LETTER (4).pdf"
click at [268, 175] on input "Attachment Description" at bounding box center [282, 180] width 313 height 27
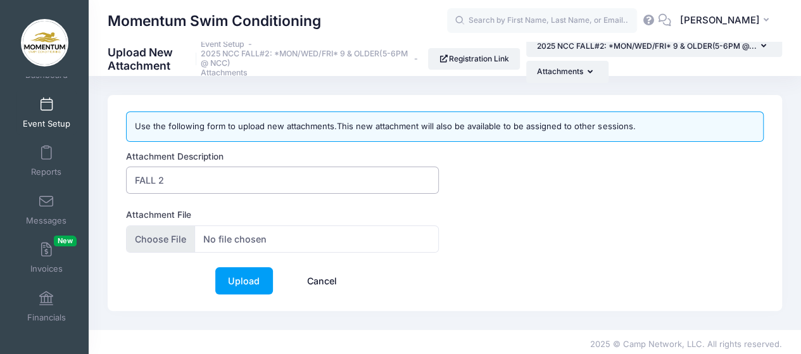
type input "FALL 2"
click at [286, 236] on input "Attachment File" at bounding box center [282, 238] width 313 height 27
click at [253, 237] on input "Attachment File" at bounding box center [282, 238] width 313 height 27
click at [202, 177] on input "FALL 2" at bounding box center [282, 180] width 313 height 27
type input "FALL 2 WELCOME LETTER"
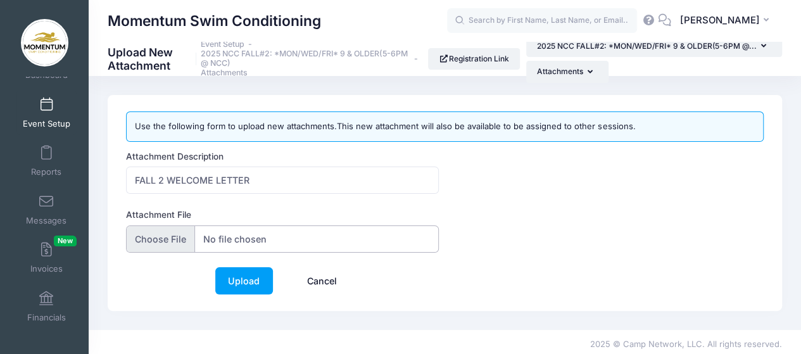
click at [219, 236] on input "Attachment File" at bounding box center [282, 238] width 313 height 27
type input "C:\fakepath\FALL-SESSION-2-WELCOME-LETTER (2).pdf"
click at [256, 277] on link "Upload" at bounding box center [244, 280] width 58 height 27
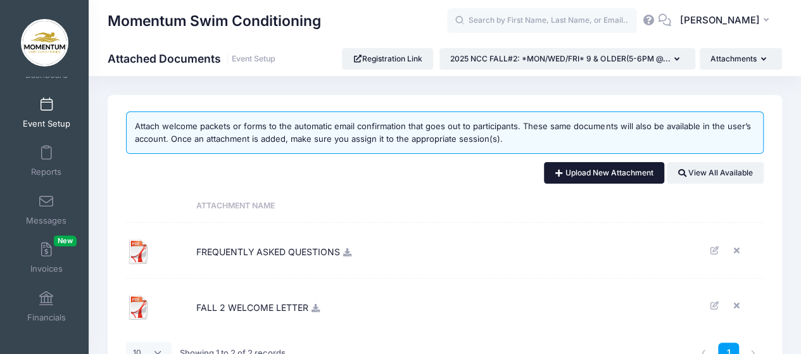
click at [627, 172] on link "Upload New Attachment" at bounding box center [604, 173] width 120 height 22
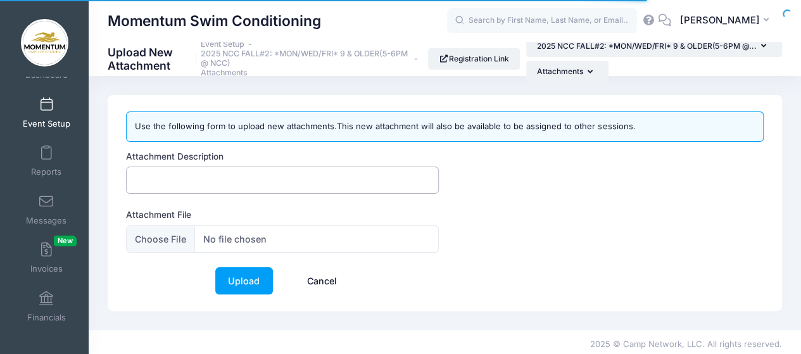
click at [242, 181] on input "Attachment Description" at bounding box center [282, 180] width 313 height 27
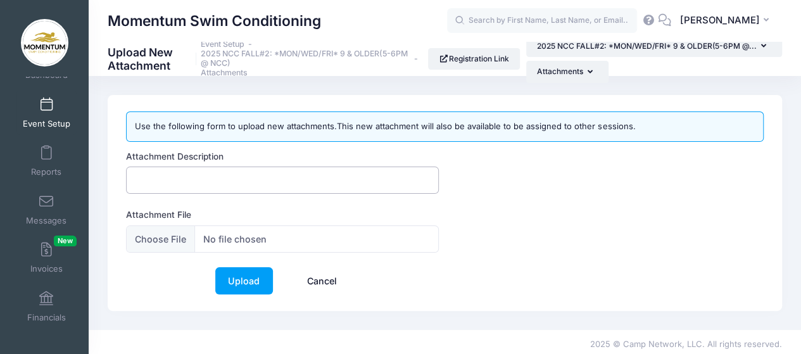
type input "NCC Map and Parking Locations"
click at [237, 236] on input "Attachment File" at bounding box center [282, 238] width 313 height 27
type input "C:\fakepath\NCC-Map-and-Parking-Locations (4).pdf"
click at [247, 279] on link "Upload" at bounding box center [244, 280] width 58 height 27
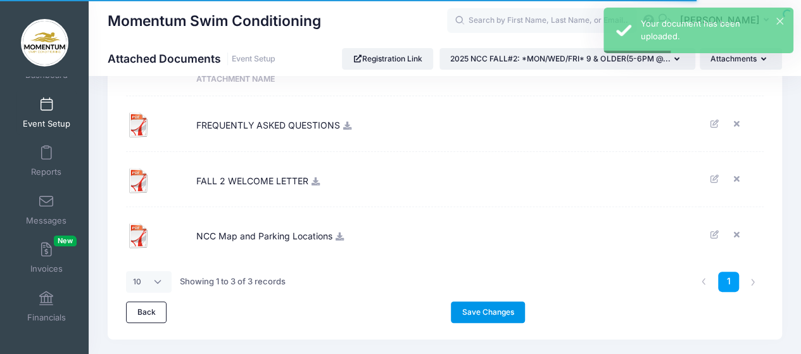
click at [498, 313] on link "Save Changes" at bounding box center [488, 312] width 74 height 22
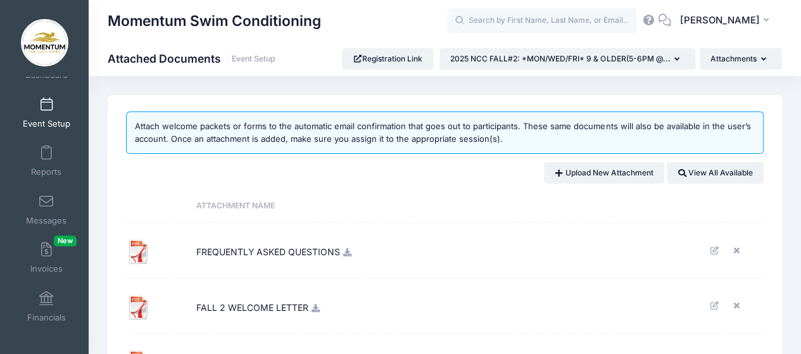
click at [50, 123] on span "Event Setup" at bounding box center [46, 123] width 47 height 11
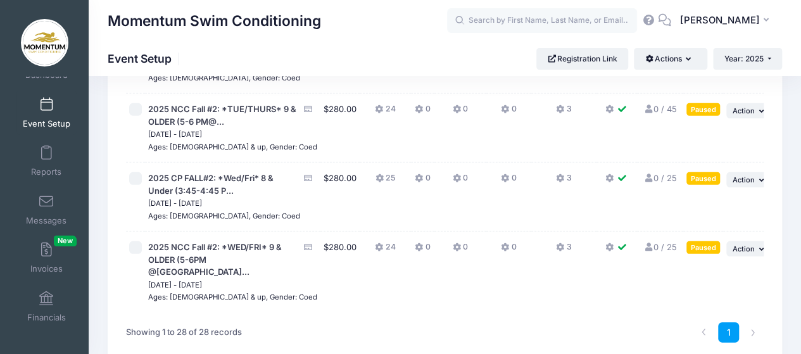
scroll to position [1848, 0]
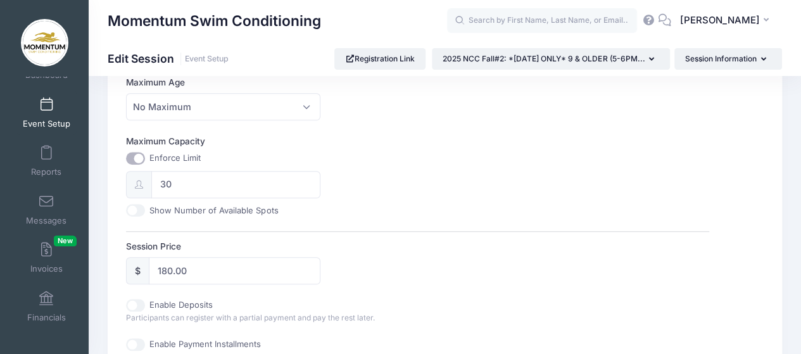
scroll to position [633, 0]
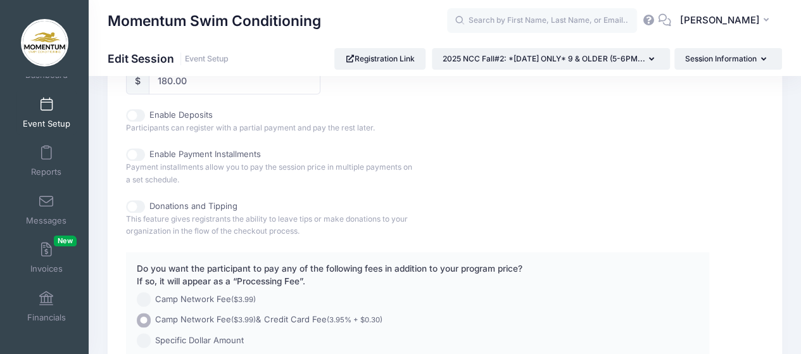
click at [35, 116] on link "Event Setup" at bounding box center [46, 113] width 60 height 44
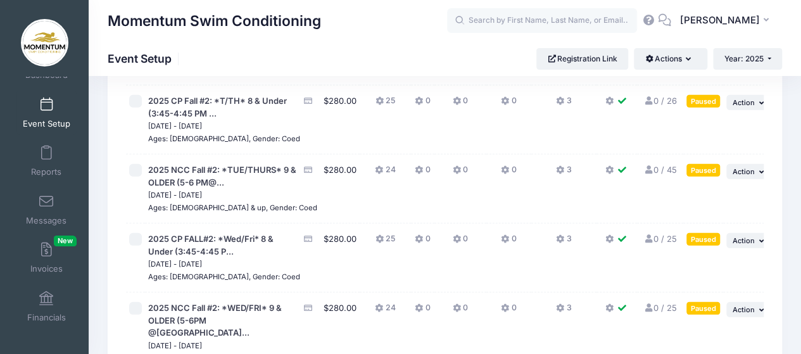
scroll to position [1773, 0]
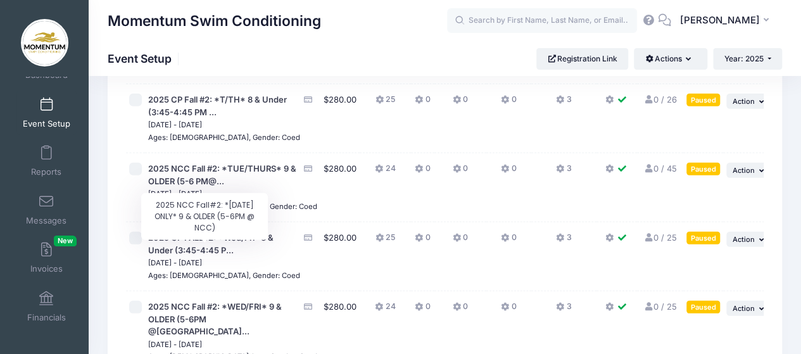
click at [217, 48] on span "2025 NCC Fall#2: *[DATE] ONLY* 9 & OLDER (5-6PM..." at bounding box center [222, 36] width 148 height 23
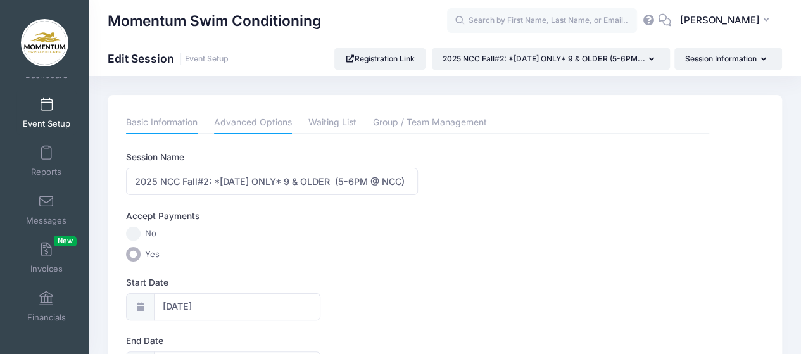
click at [246, 122] on link "Advanced Options" at bounding box center [253, 122] width 78 height 23
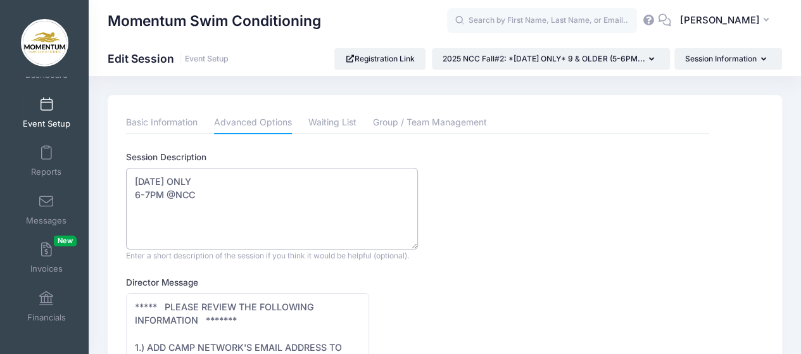
click at [150, 193] on textarea "Monday ONLY 6-7PM @NCC" at bounding box center [272, 209] width 292 height 82
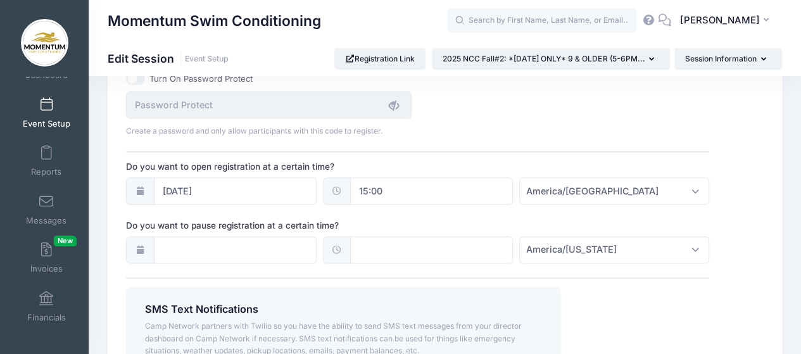
scroll to position [950, 0]
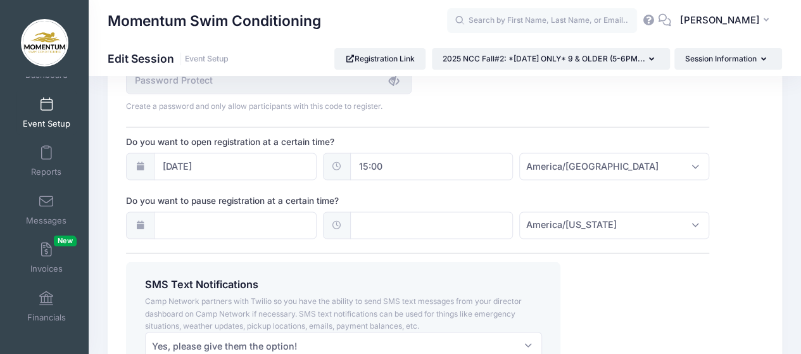
type textarea "Monday ONLY 5 - 6 PM @NCC"
click at [215, 161] on input "08/01/2023" at bounding box center [235, 166] width 163 height 27
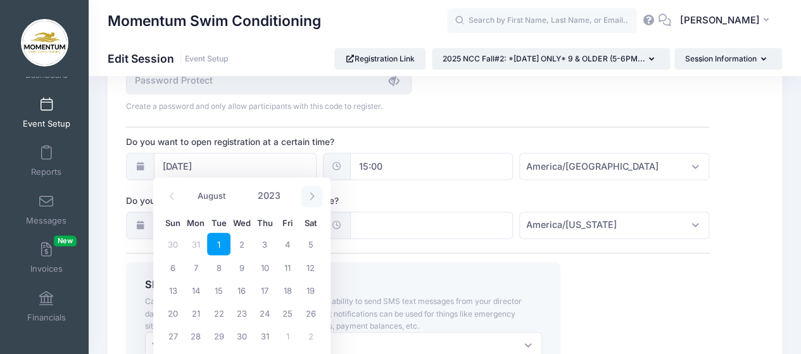
click at [314, 196] on icon at bounding box center [312, 196] width 8 height 8
click at [315, 196] on icon at bounding box center [312, 196] width 8 height 8
select select "11"
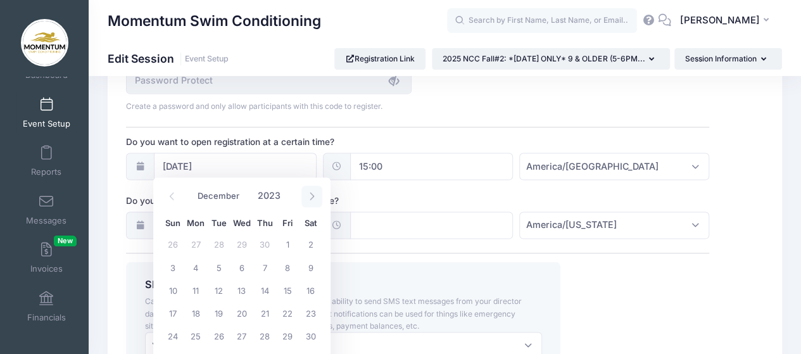
click at [315, 196] on icon at bounding box center [312, 196] width 8 height 8
type input "2024"
click at [315, 196] on icon at bounding box center [312, 196] width 8 height 8
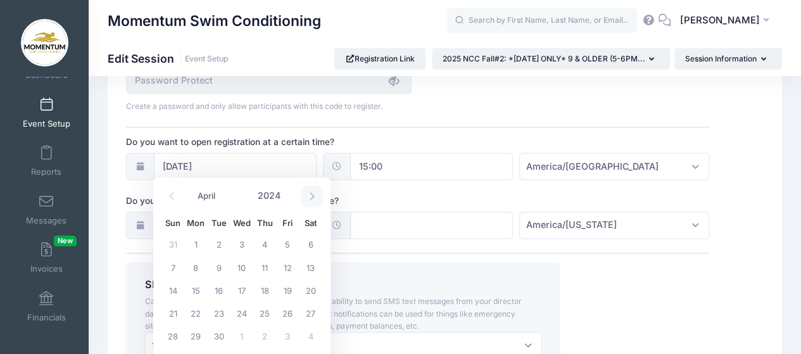
click at [316, 195] on span at bounding box center [311, 197] width 21 height 22
click at [317, 194] on span at bounding box center [311, 197] width 21 height 22
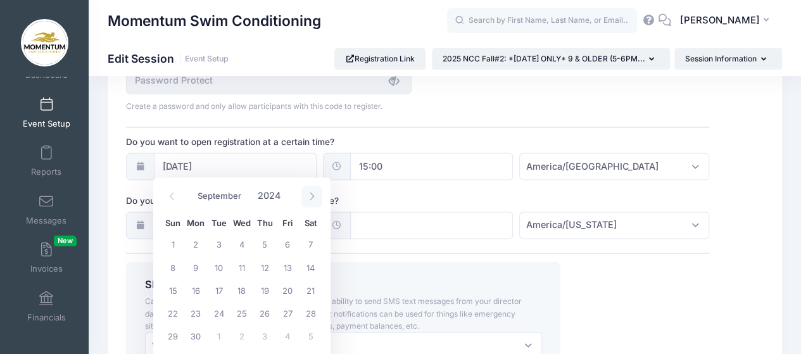
click at [317, 194] on span at bounding box center [311, 197] width 21 height 22
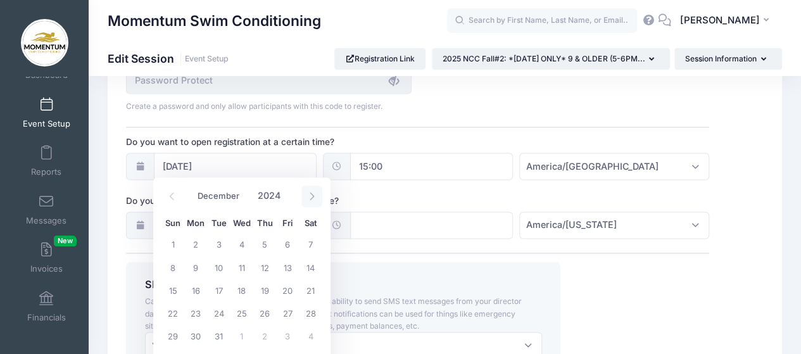
click at [317, 194] on span at bounding box center [311, 197] width 21 height 22
click at [313, 195] on icon at bounding box center [312, 196] width 4 height 8
click at [313, 196] on icon at bounding box center [312, 196] width 4 height 8
select select "5"
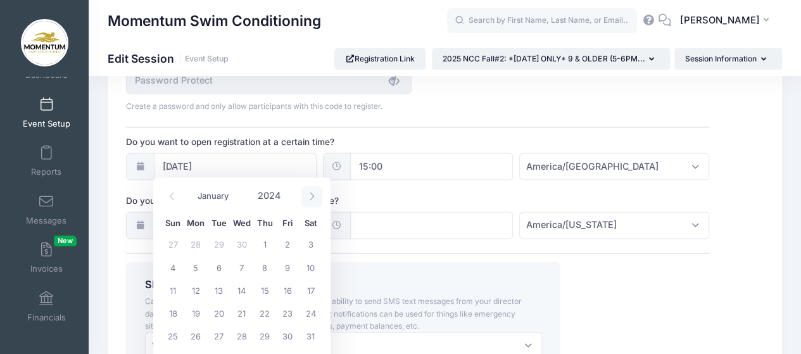
type input "2025"
click at [313, 194] on icon at bounding box center [312, 196] width 8 height 8
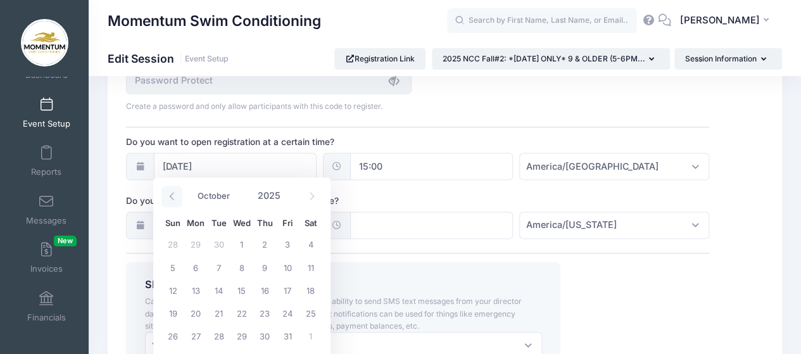
click at [173, 194] on icon at bounding box center [172, 196] width 8 height 8
click at [173, 193] on icon at bounding box center [172, 196] width 8 height 8
click at [311, 197] on icon at bounding box center [312, 196] width 8 height 8
select select "8"
drag, startPoint x: 196, startPoint y: 290, endPoint x: 205, endPoint y: 285, distance: 10.2
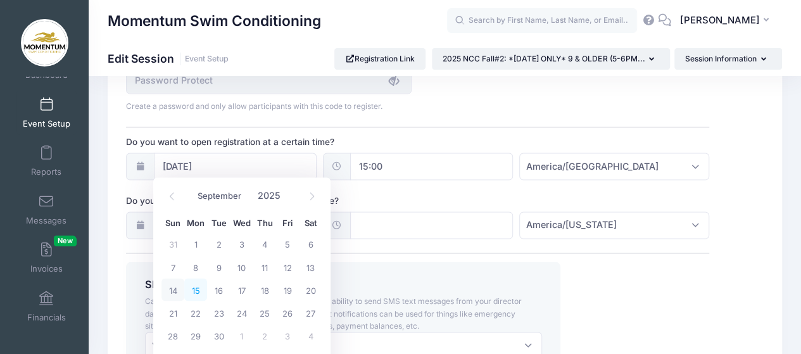
click at [196, 289] on span "15" at bounding box center [195, 289] width 23 height 23
type input "09/15/2025"
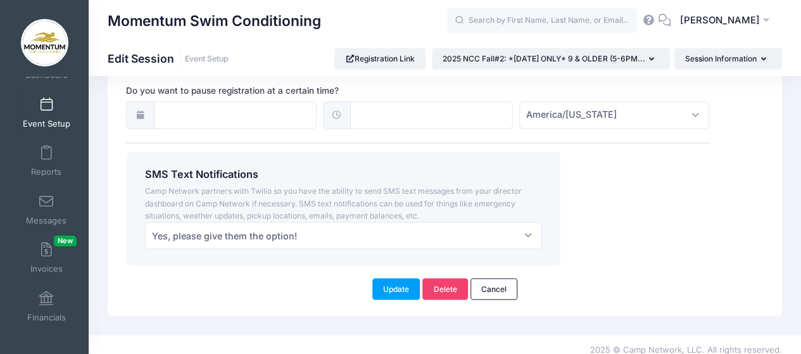
scroll to position [1065, 0]
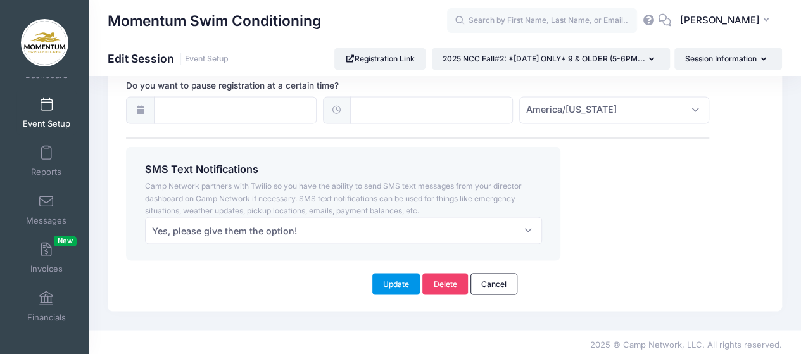
click at [399, 279] on button "Update" at bounding box center [396, 284] width 48 height 22
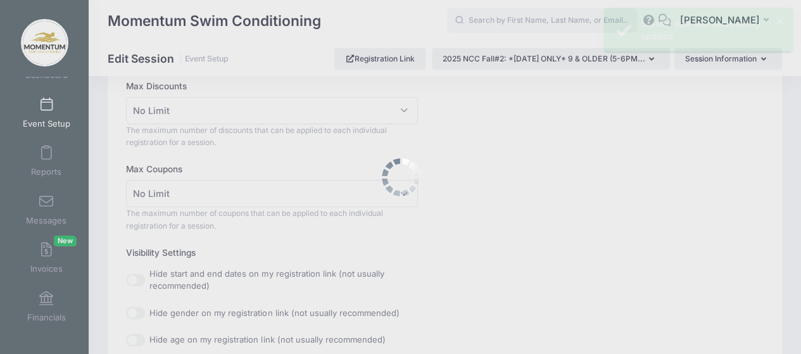
scroll to position [0, 0]
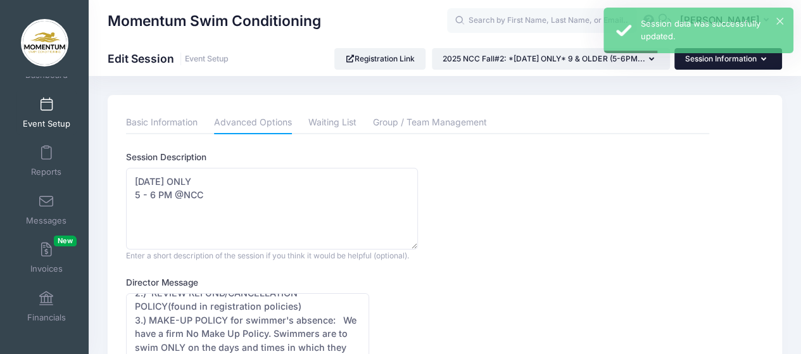
click at [764, 60] on icon "button" at bounding box center [766, 60] width 10 height 0
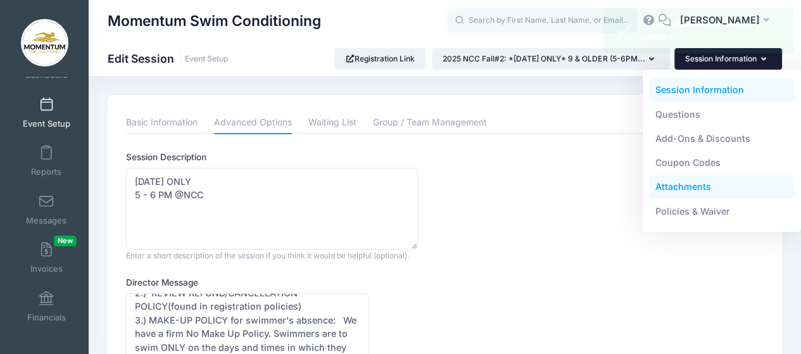
click at [695, 189] on link "Attachments" at bounding box center [722, 187] width 146 height 24
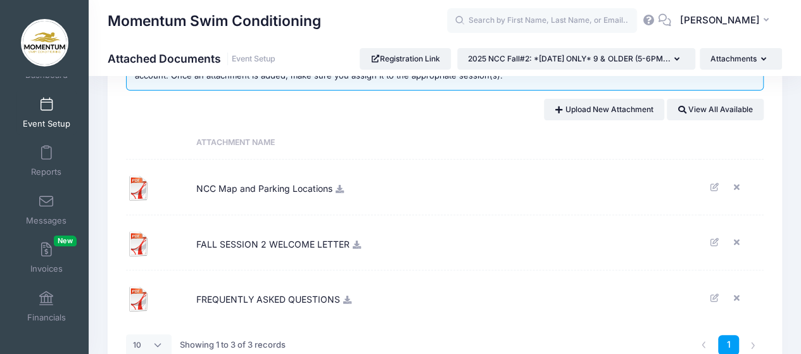
click at [339, 189] on icon at bounding box center [340, 189] width 10 height 8
click at [736, 187] on icon at bounding box center [738, 187] width 10 height 8
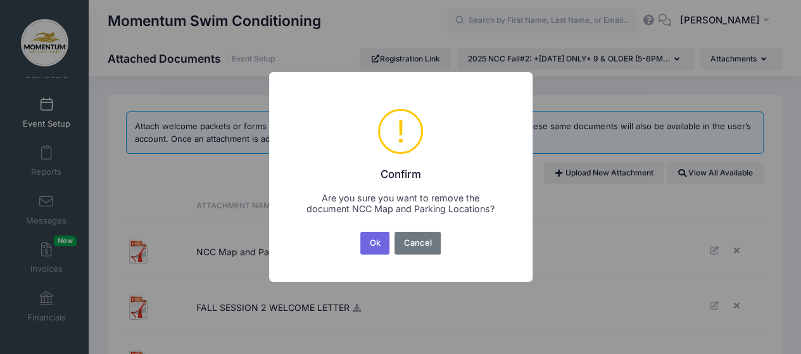
click at [372, 245] on button "Ok" at bounding box center [374, 243] width 29 height 23
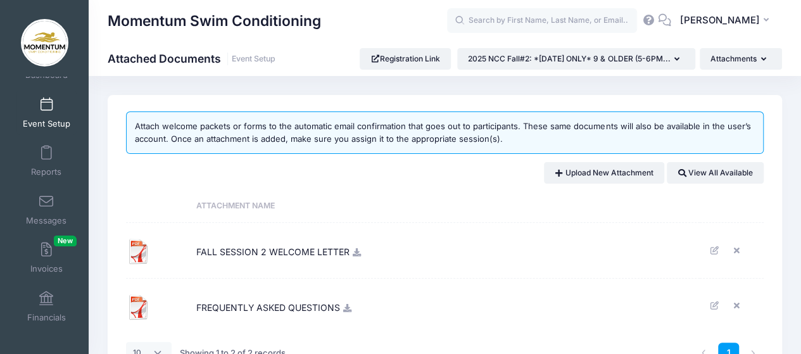
click at [354, 250] on icon at bounding box center [357, 252] width 10 height 8
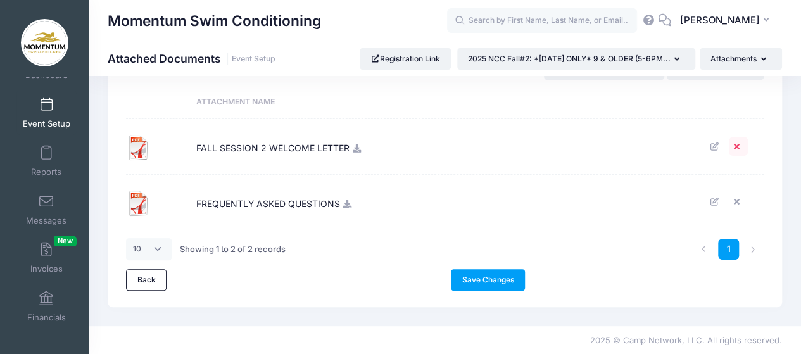
click at [734, 144] on icon at bounding box center [738, 146] width 10 height 8
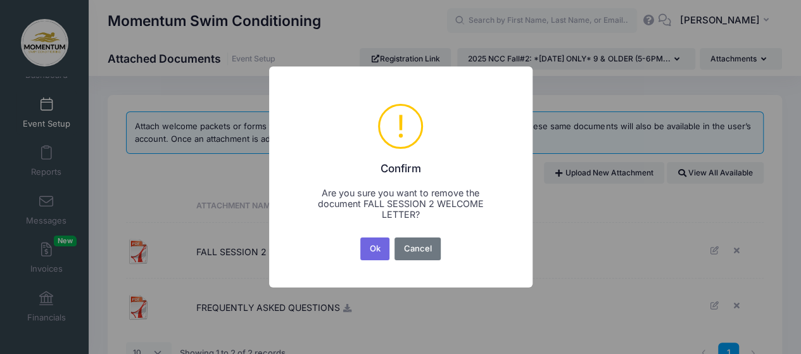
click at [377, 248] on button "Ok" at bounding box center [374, 248] width 29 height 23
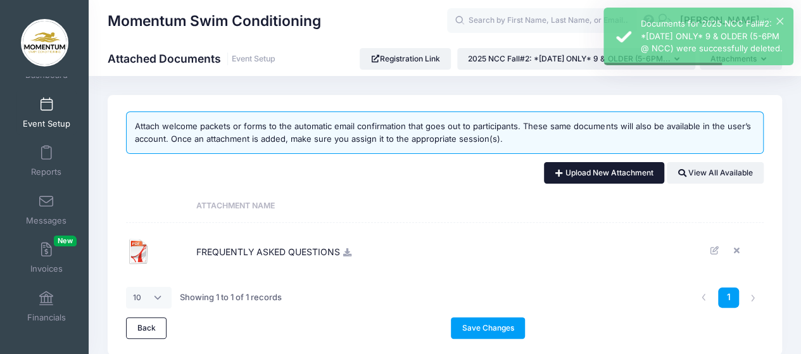
click at [612, 170] on link "Upload New Attachment" at bounding box center [604, 173] width 120 height 22
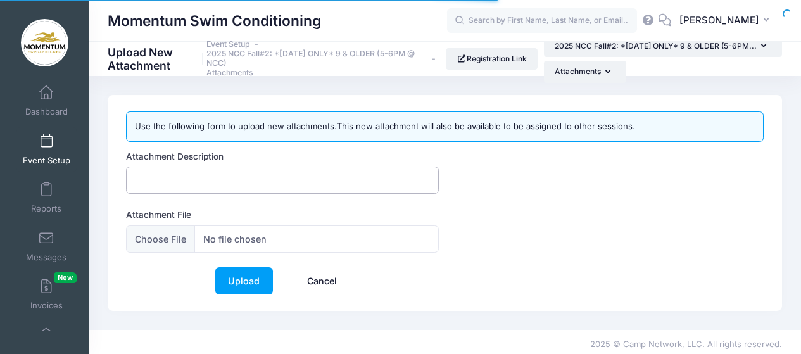
click at [261, 180] on input "Attachment Description" at bounding box center [282, 180] width 313 height 27
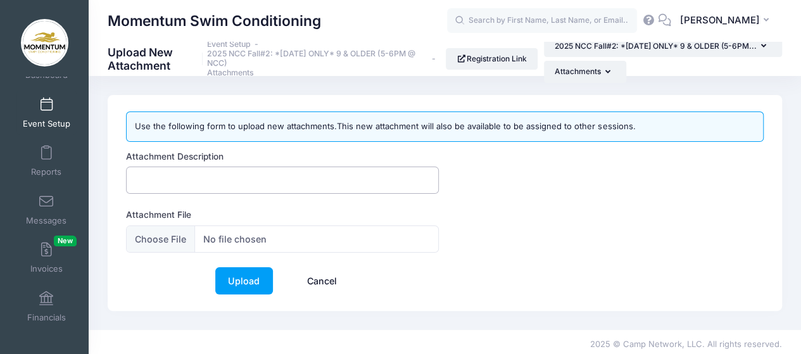
type input "FALL SESSION 2 WELCOME LETTER"
click at [262, 239] on input "Attachment File" at bounding box center [282, 238] width 313 height 27
type input "C:\fakepath\FALL-SESSION-2-WELCOME-LETTER (2).pdf"
click at [246, 277] on link "Upload" at bounding box center [244, 280] width 58 height 27
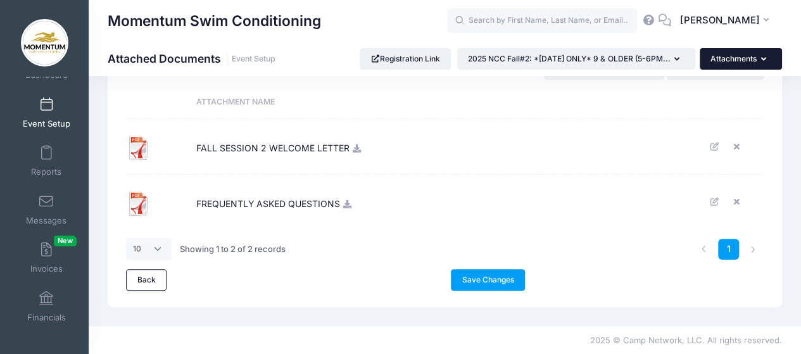
click at [722, 61] on button "Attachments" at bounding box center [741, 59] width 82 height 22
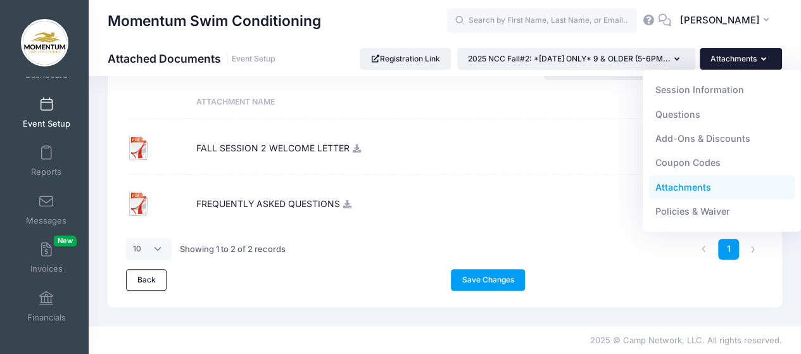
click at [680, 183] on link "Attachments" at bounding box center [722, 187] width 146 height 24
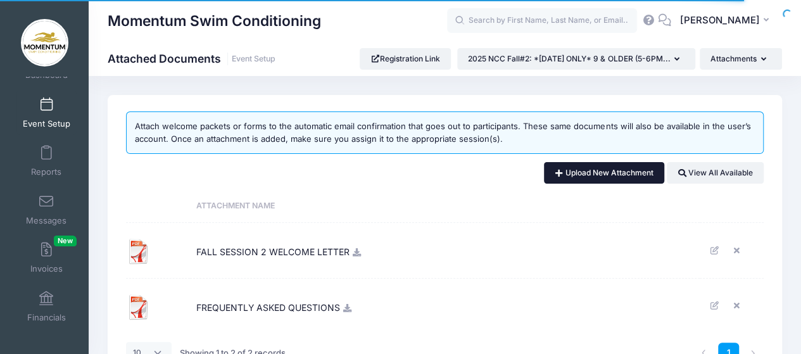
click at [589, 173] on link "Upload New Attachment" at bounding box center [604, 173] width 120 height 22
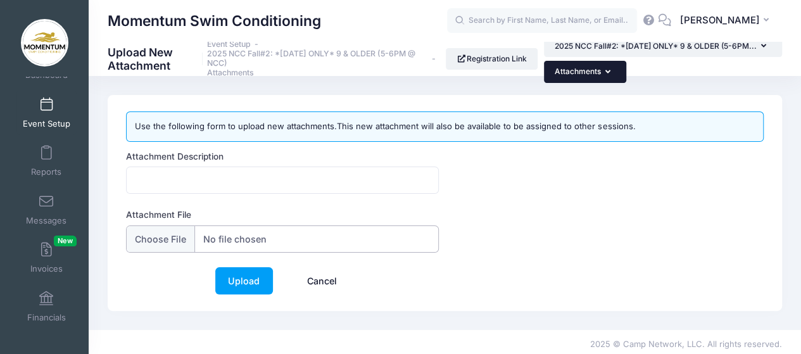
type input "C:\fakepath\NCC-Map-and-Parking-Locations (5).pdf"
drag, startPoint x: 386, startPoint y: 237, endPoint x: 132, endPoint y: 170, distance: 262.6
click at [132, 170] on div "Attachment Description Attachment File" at bounding box center [282, 208] width 325 height 117
click at [141, 178] on input "Attachment Description" at bounding box center [282, 180] width 313 height 27
type input "NCC Map and Parking Locations"
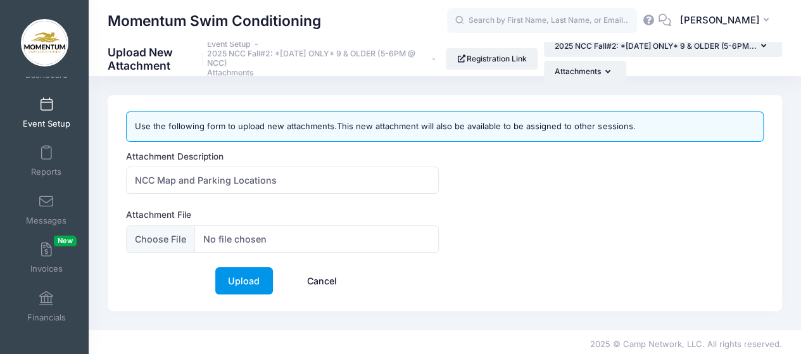
click at [239, 279] on link "Upload" at bounding box center [244, 280] width 58 height 27
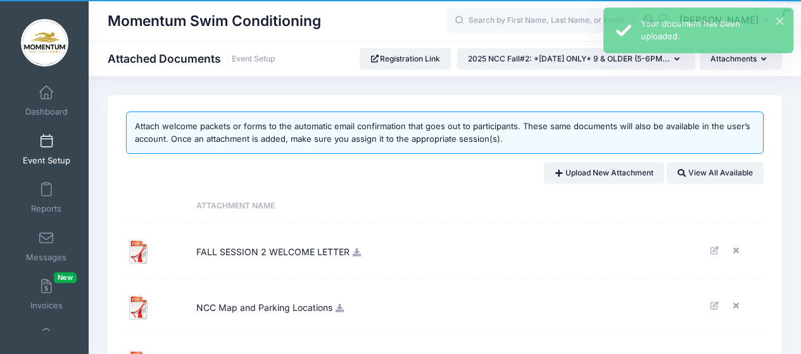
scroll to position [127, 0]
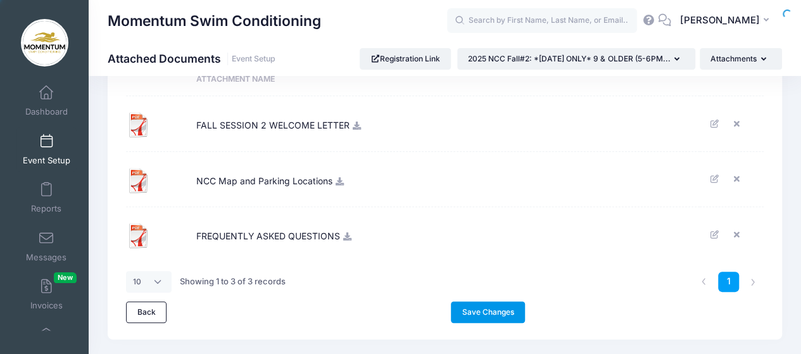
click at [482, 311] on link "Save Changes" at bounding box center [488, 312] width 74 height 22
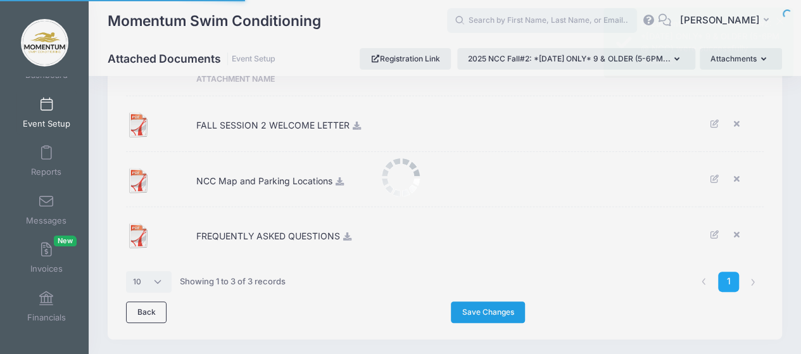
scroll to position [0, 0]
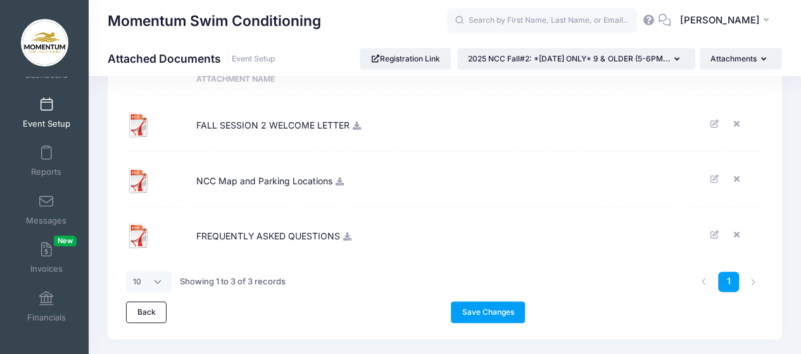
click at [48, 111] on link "Event Setup" at bounding box center [46, 113] width 60 height 44
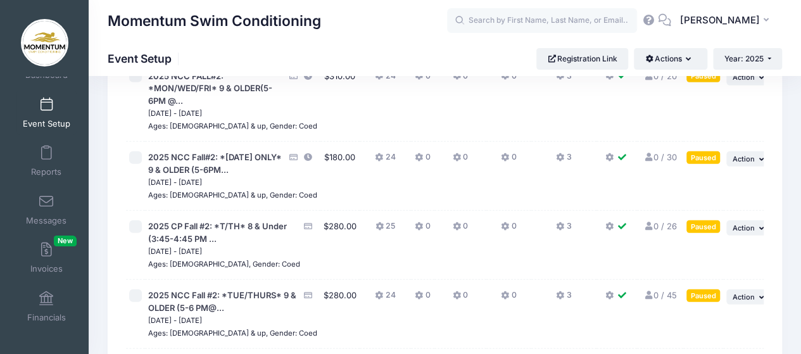
scroll to position [1583, 0]
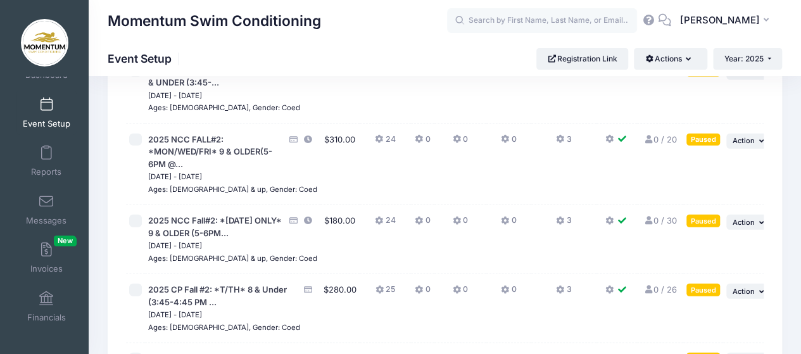
click at [556, 14] on button "3" at bounding box center [563, 5] width 15 height 18
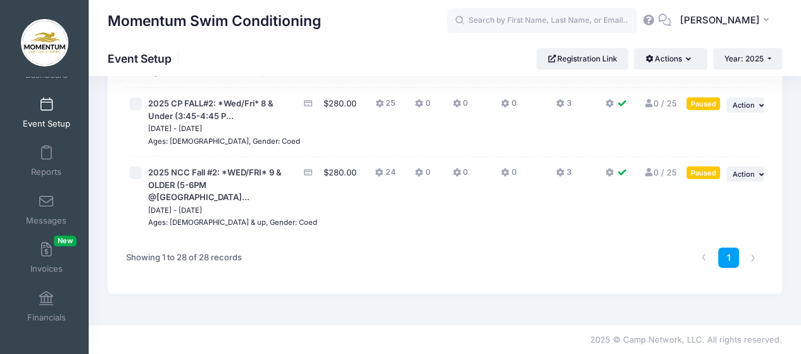
scroll to position [1894, 0]
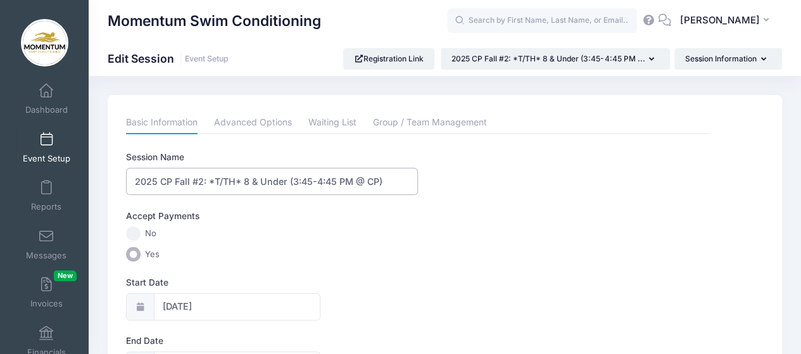
click at [220, 179] on input "2025 CP Fall #2: *T/TH* 8 & Under (3:45-4:45 PM @ CP)" at bounding box center [272, 181] width 292 height 27
click at [291, 179] on input "2025 CP Fall #2: *T/TH* 8 & Under (3:45-4:45 PM @ CP)" at bounding box center [272, 181] width 292 height 27
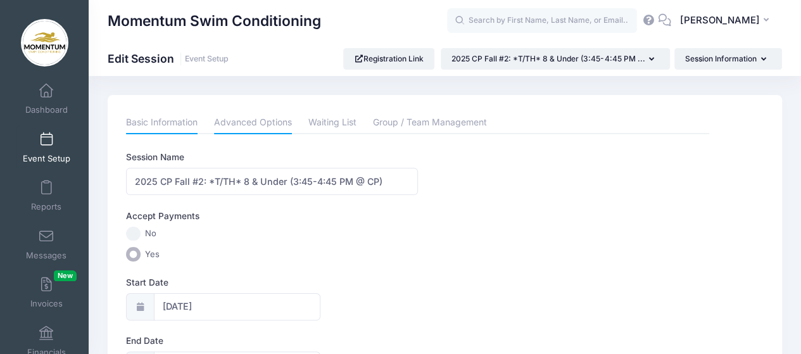
click at [267, 122] on link "Advanced Options" at bounding box center [253, 122] width 78 height 23
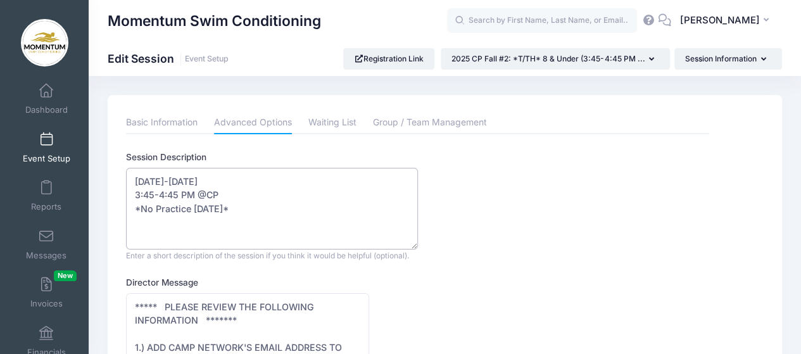
drag, startPoint x: 303, startPoint y: 207, endPoint x: 199, endPoint y: 213, distance: 104.7
click at [196, 215] on textarea "Tuesday-Thursday 3:45-4:45 PM @CP *No Practice Thursday November 28th*" at bounding box center [272, 209] width 292 height 82
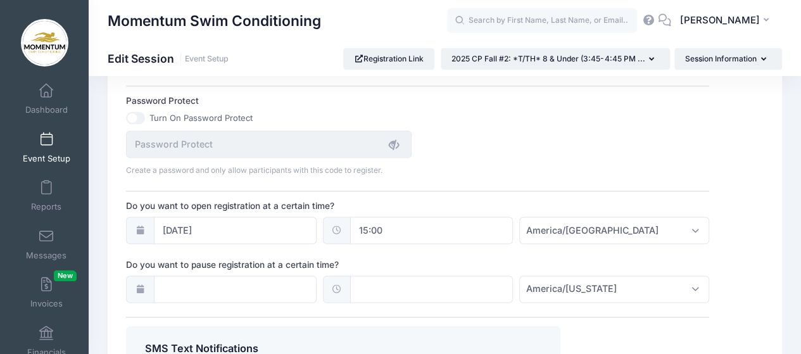
scroll to position [886, 0]
type textarea "Tuesday-Thursday 3:45-4:45 PM @CP *No Practice Wednesday, Thursday, Friday of T…"
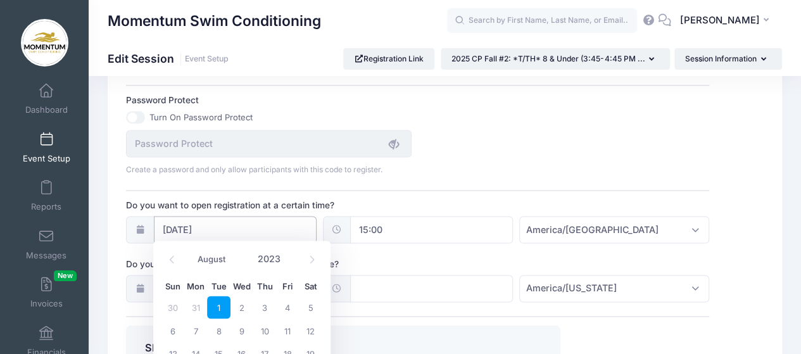
drag, startPoint x: 218, startPoint y: 222, endPoint x: 157, endPoint y: 223, distance: 60.8
click at [157, 223] on input "08/01/2023" at bounding box center [235, 229] width 163 height 27
click at [311, 258] on icon at bounding box center [312, 259] width 8 height 8
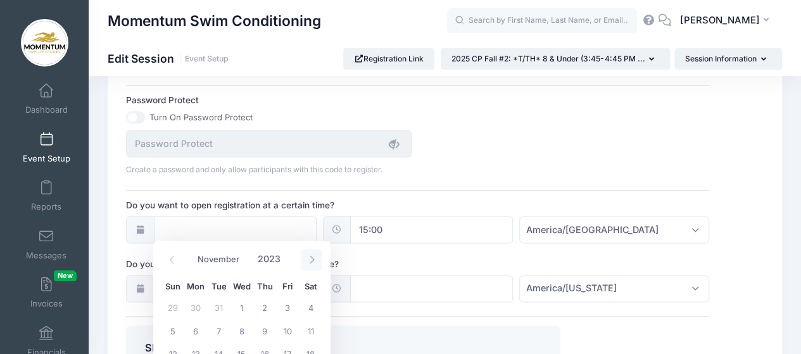
click at [311, 258] on icon at bounding box center [312, 259] width 8 height 8
select select "11"
click at [311, 258] on icon at bounding box center [312, 259] width 8 height 8
type input "2024"
click at [311, 258] on icon at bounding box center [312, 259] width 8 height 8
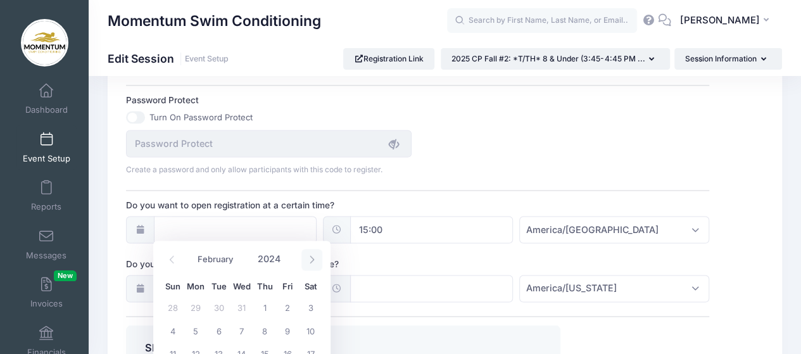
click at [311, 257] on icon at bounding box center [312, 260] width 4 height 8
click at [312, 257] on icon at bounding box center [312, 259] width 8 height 8
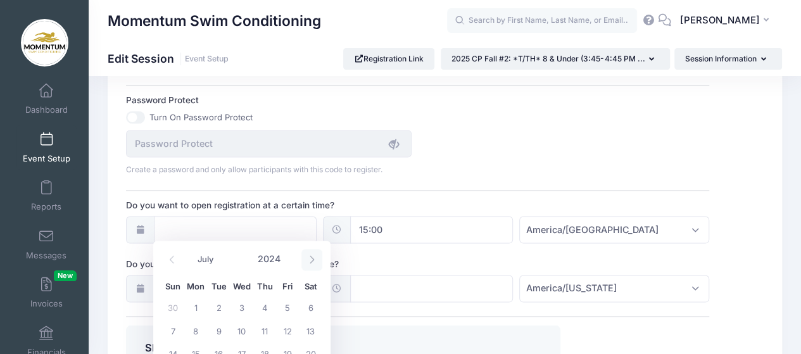
click at [312, 257] on icon at bounding box center [312, 259] width 8 height 8
click at [313, 257] on icon at bounding box center [312, 259] width 8 height 8
click at [313, 256] on icon at bounding box center [312, 259] width 8 height 8
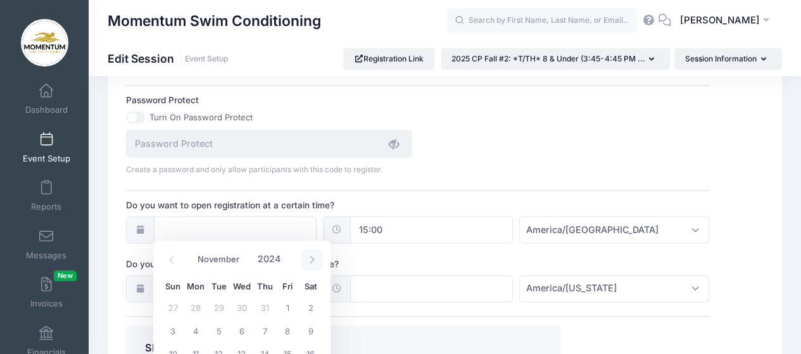
select select "11"
click at [313, 256] on icon at bounding box center [312, 259] width 8 height 8
type input "2025"
click at [313, 255] on span at bounding box center [311, 260] width 21 height 22
click at [313, 256] on icon at bounding box center [312, 259] width 8 height 8
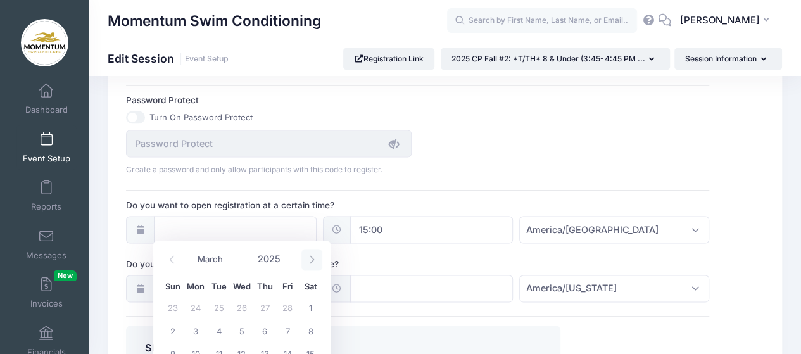
click at [313, 256] on icon at bounding box center [312, 259] width 8 height 8
click at [313, 259] on icon at bounding box center [312, 260] width 4 height 8
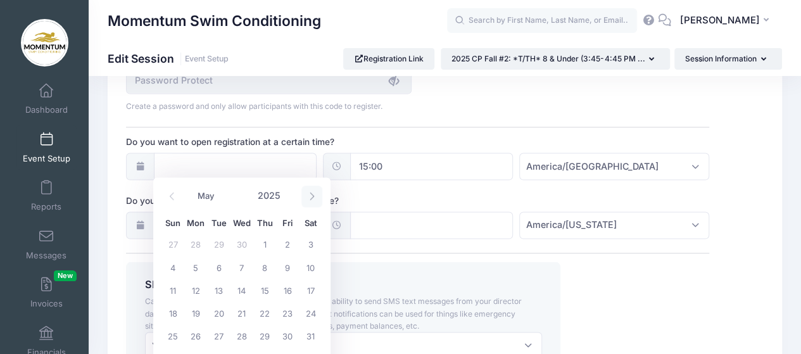
click at [313, 193] on icon at bounding box center [312, 196] width 8 height 8
click at [312, 194] on icon at bounding box center [312, 196] width 8 height 8
click at [313, 194] on icon at bounding box center [312, 196] width 8 height 8
select select "8"
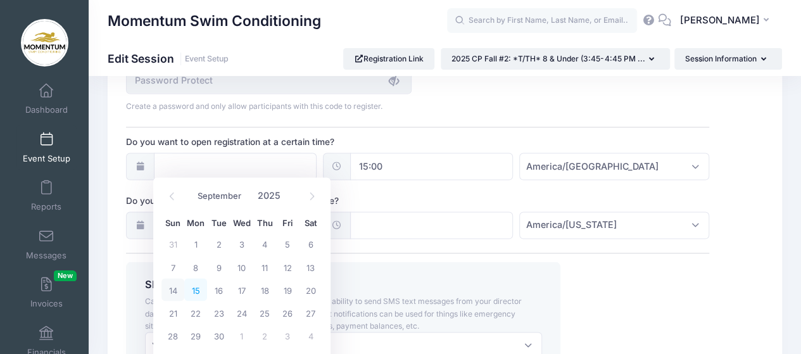
click at [199, 286] on span "15" at bounding box center [195, 289] width 23 height 23
type input "09/15/2025"
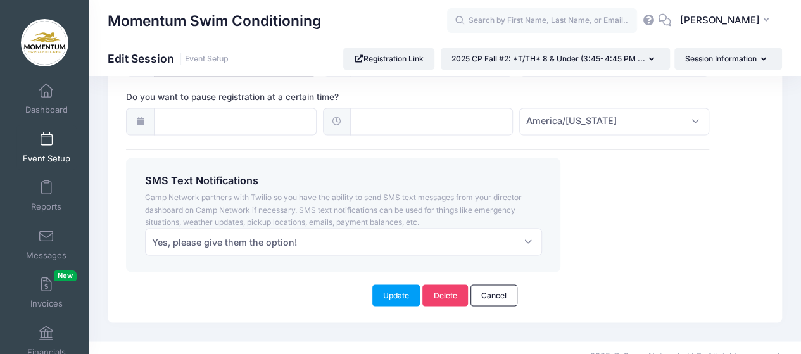
scroll to position [1065, 0]
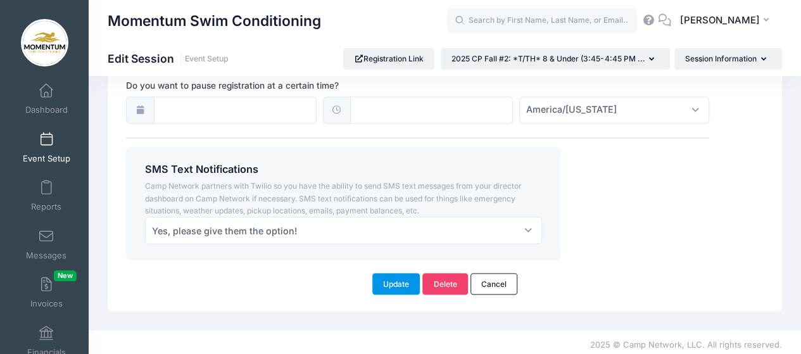
click at [391, 279] on button "Update" at bounding box center [396, 284] width 48 height 22
click at [394, 277] on button "Update" at bounding box center [396, 284] width 48 height 22
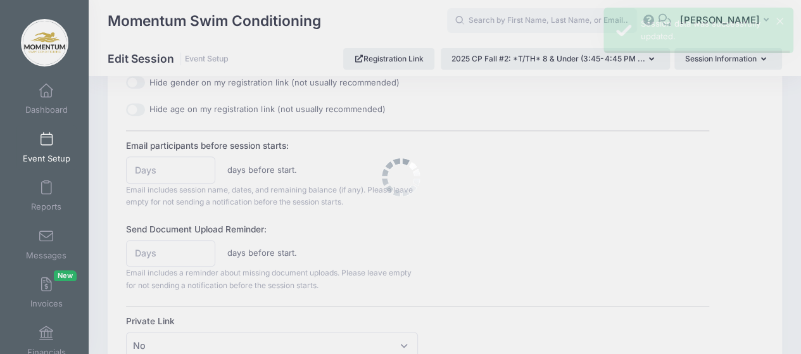
scroll to position [0, 0]
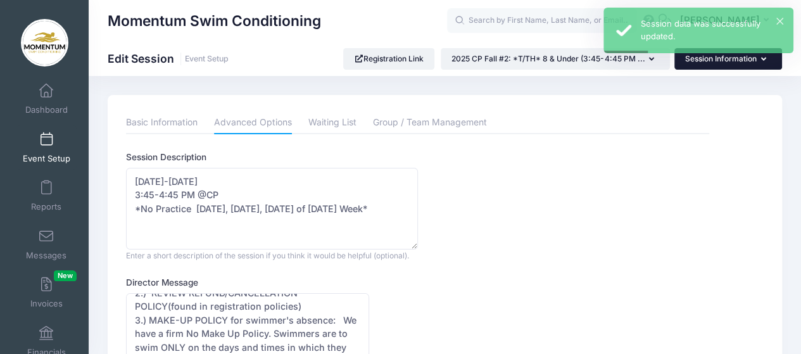
click at [764, 61] on button "Session Information" at bounding box center [728, 59] width 108 height 22
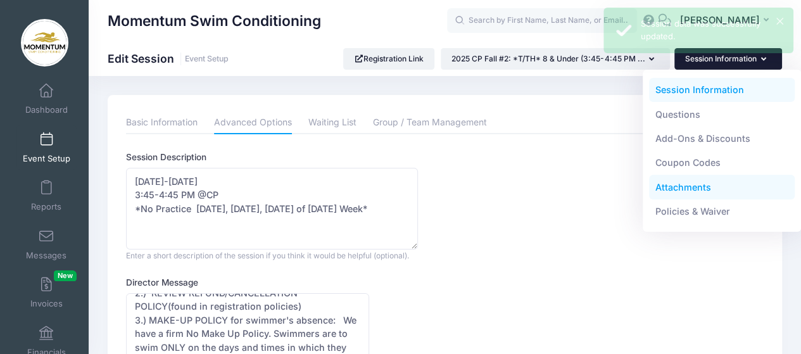
click at [704, 186] on link "Attachments" at bounding box center [722, 187] width 146 height 24
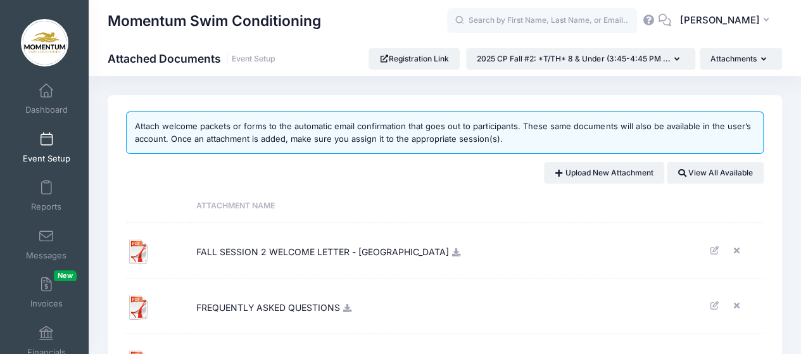
scroll to position [127, 0]
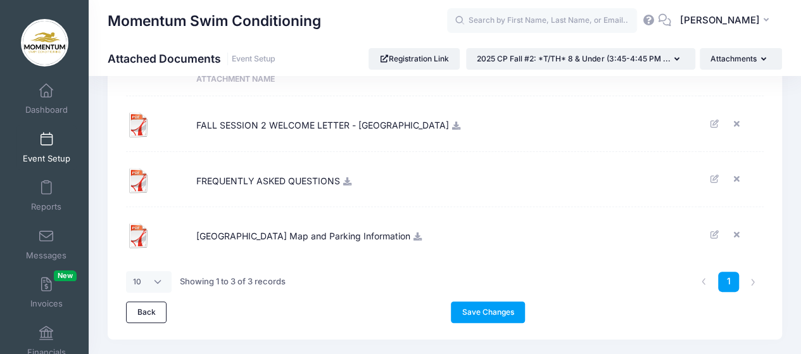
click at [417, 132] on td "FALL SESSION 2 WELCOME LETTER - [GEOGRAPHIC_DATA]" at bounding box center [445, 124] width 510 height 56
click at [451, 123] on icon at bounding box center [456, 126] width 10 height 8
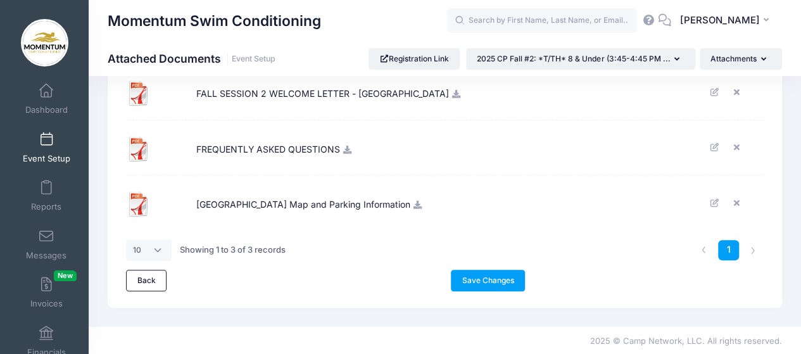
scroll to position [158, 0]
click at [494, 275] on link "Save Changes" at bounding box center [488, 281] width 74 height 22
click at [158, 277] on link "Back" at bounding box center [146, 281] width 41 height 22
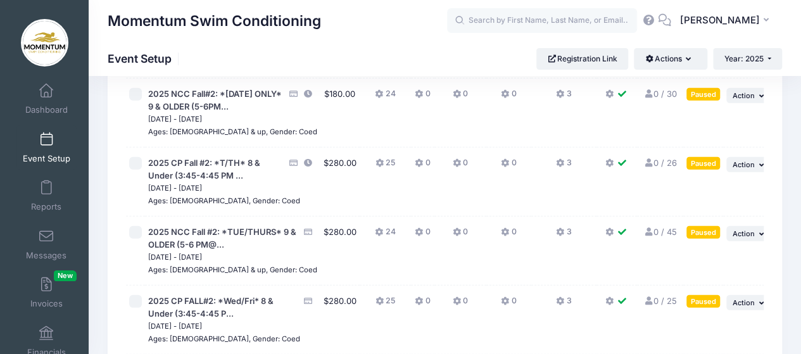
scroll to position [1722, 0]
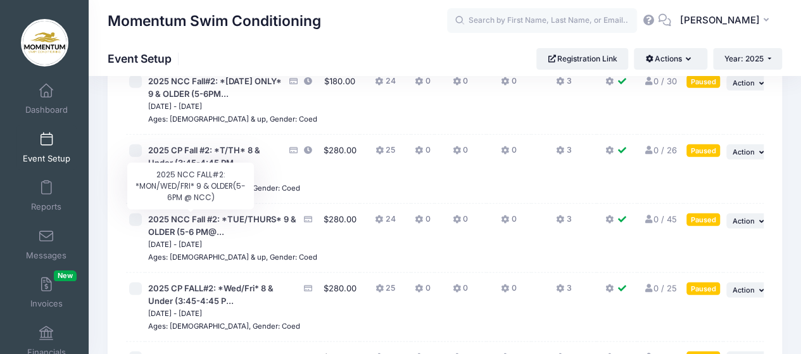
click at [182, 30] on span "2025 NCC FALL#2: *MON/WED/FRI* 9 & OLDER(5-6PM @..." at bounding box center [210, 12] width 124 height 35
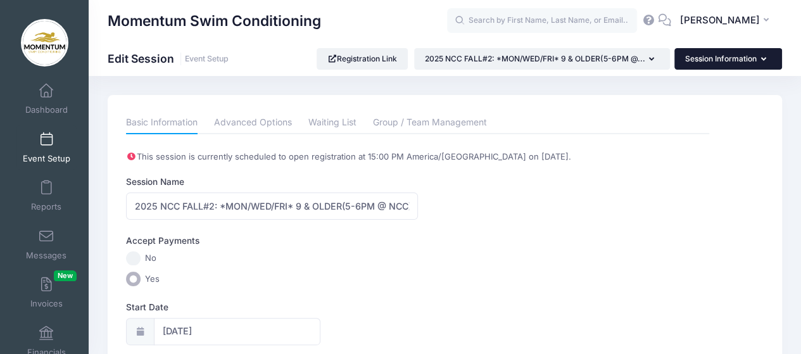
click at [770, 60] on button "Session Information" at bounding box center [728, 59] width 108 height 22
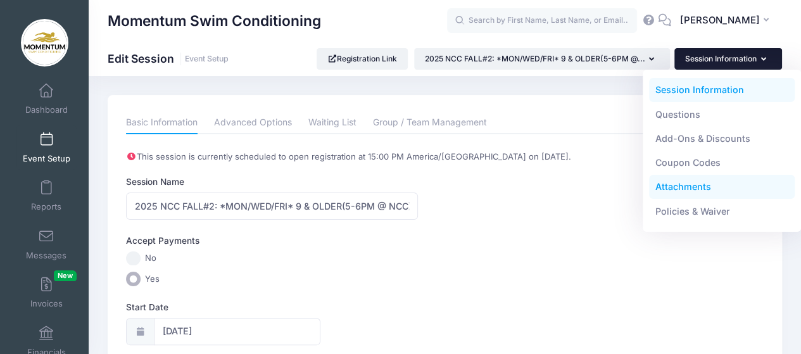
click at [698, 187] on link "Attachments" at bounding box center [722, 187] width 146 height 24
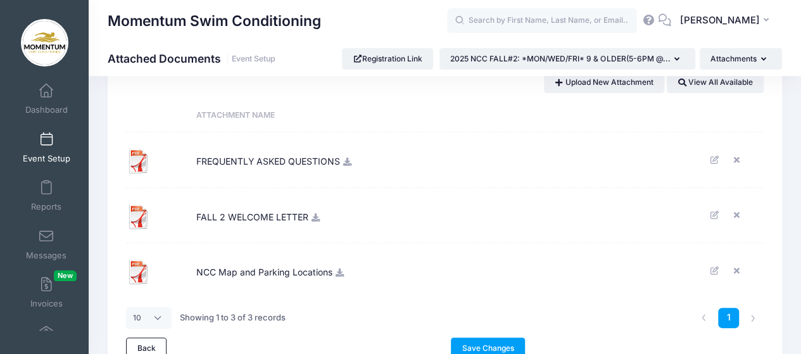
scroll to position [127, 0]
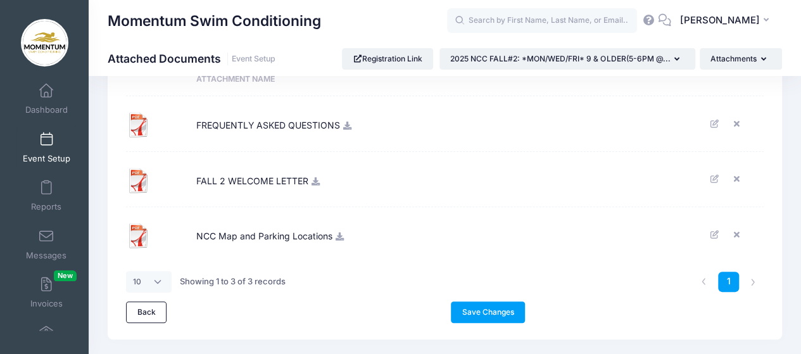
click at [269, 180] on span "FALL 2 WELCOME LETTER" at bounding box center [252, 179] width 112 height 34
click at [315, 180] on icon at bounding box center [316, 181] width 10 height 8
click at [340, 236] on icon at bounding box center [340, 236] width 10 height 8
click at [736, 231] on icon at bounding box center [738, 234] width 10 height 8
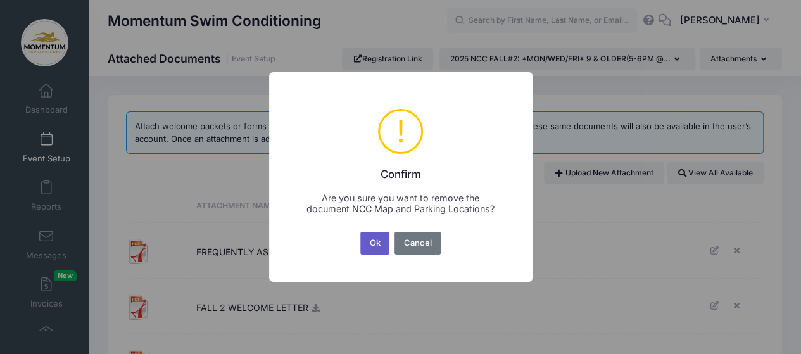
click at [380, 245] on button "Ok" at bounding box center [374, 243] width 29 height 23
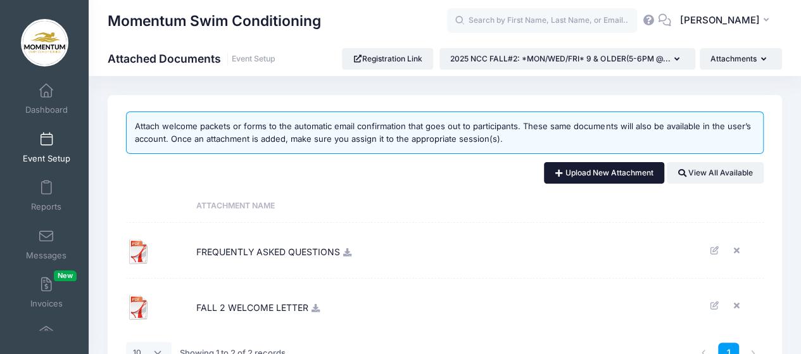
click at [595, 171] on link "Upload New Attachment" at bounding box center [604, 173] width 120 height 22
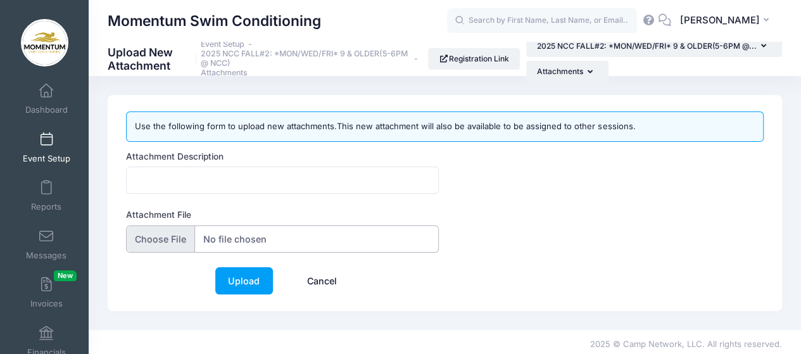
click at [234, 234] on input "Attachment File" at bounding box center [282, 238] width 313 height 27
type input "C:\fakepath\NCC-Map-and-Parking-Locations (6).pdf"
click at [209, 173] on input "Attachment Description" at bounding box center [282, 180] width 313 height 27
type input "NCC Map and Parking Locations"
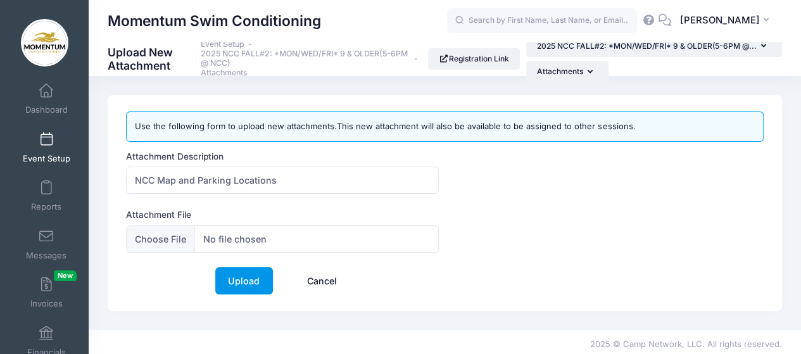
click at [236, 273] on link "Upload" at bounding box center [244, 280] width 58 height 27
click at [238, 280] on link "Upload" at bounding box center [244, 280] width 58 height 27
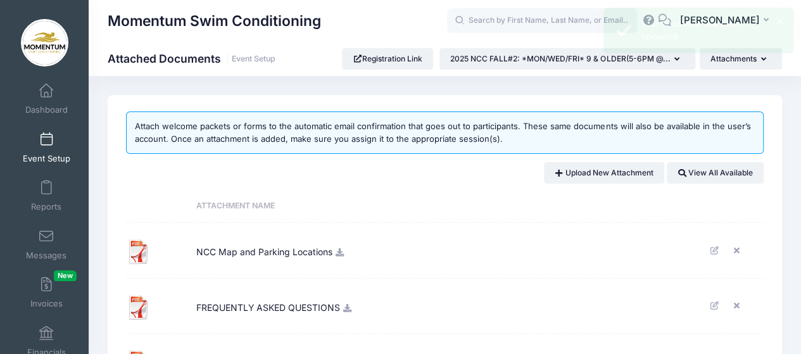
scroll to position [127, 0]
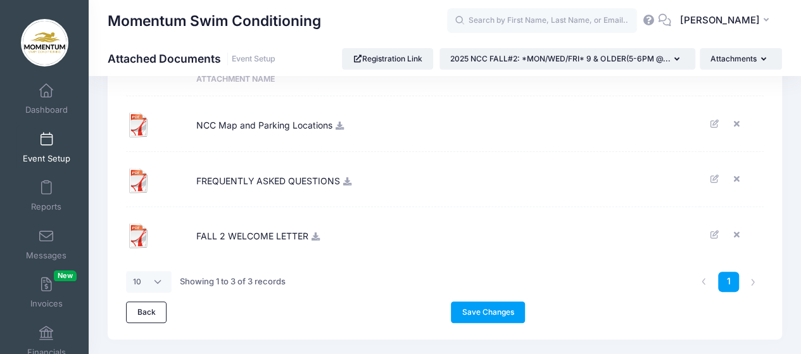
click at [335, 127] on icon at bounding box center [340, 126] width 10 height 8
click at [736, 122] on icon at bounding box center [738, 124] width 10 height 8
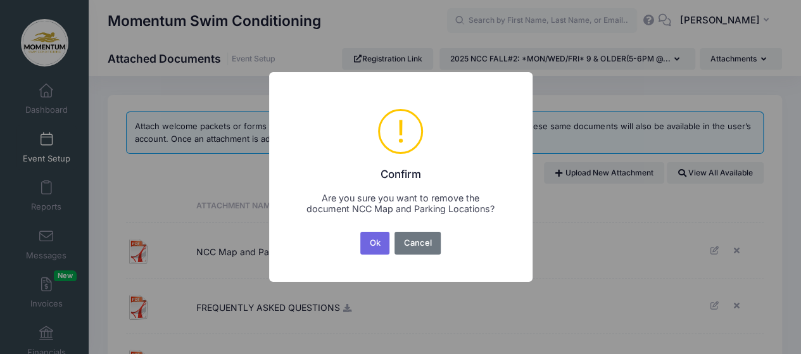
drag, startPoint x: 379, startPoint y: 246, endPoint x: 412, endPoint y: 248, distance: 33.0
click at [379, 245] on button "Ok" at bounding box center [374, 243] width 29 height 23
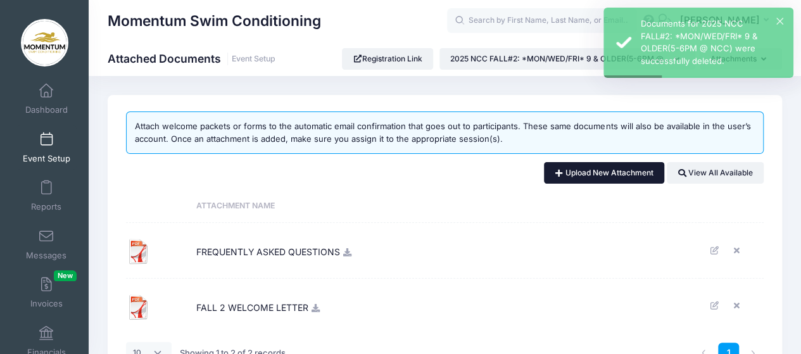
click at [610, 171] on link "Upload New Attachment" at bounding box center [604, 173] width 120 height 22
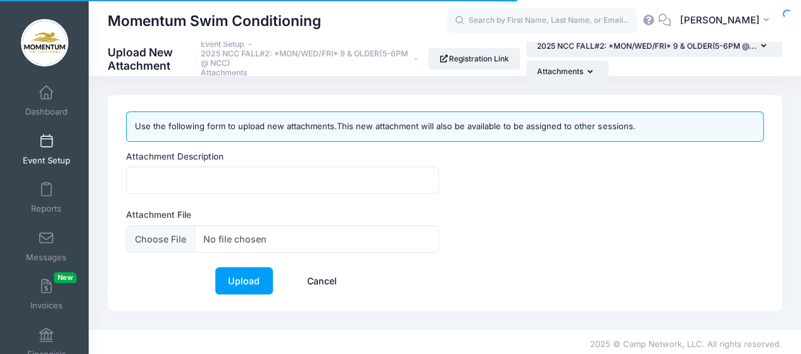
scroll to position [2, 0]
click at [332, 174] on input "Attachment Description" at bounding box center [282, 180] width 313 height 27
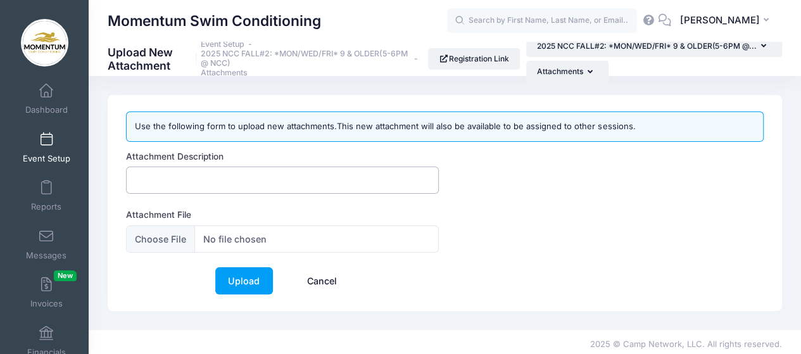
type input "NCC Map and Parking Locations"
click at [256, 240] on input "Attachment File" at bounding box center [282, 238] width 313 height 27
type input "C:\fakepath\NCC-Map-and-Parking-Locations (6).pdf"
click at [246, 280] on link "Upload" at bounding box center [244, 280] width 58 height 27
click at [255, 280] on link "Upload" at bounding box center [244, 280] width 58 height 27
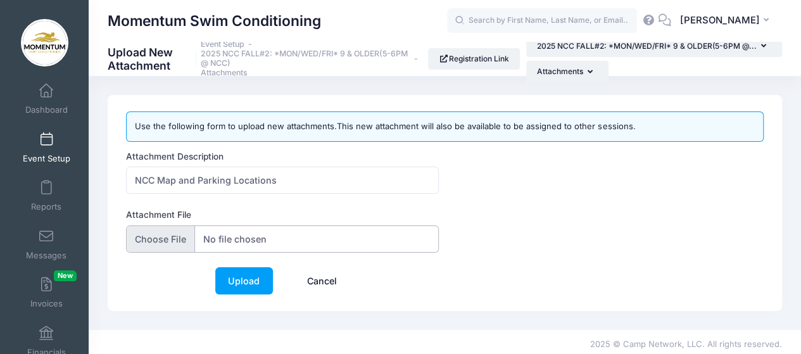
click at [367, 237] on input "Attachment File" at bounding box center [282, 238] width 313 height 27
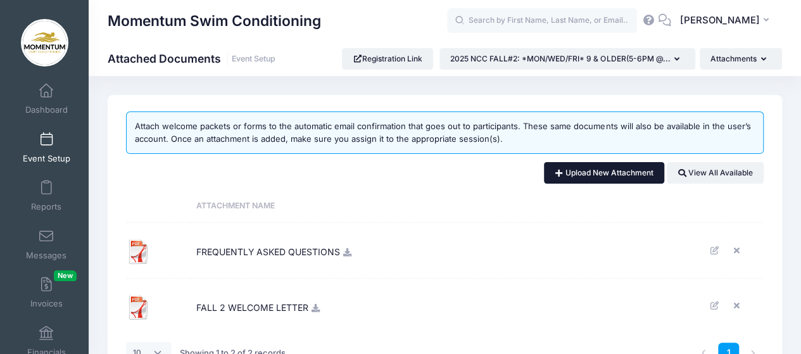
click at [595, 173] on link "Upload New Attachment" at bounding box center [604, 173] width 120 height 22
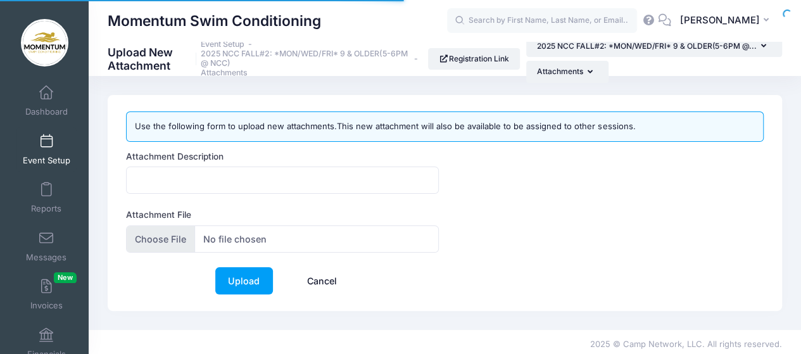
scroll to position [2, 0]
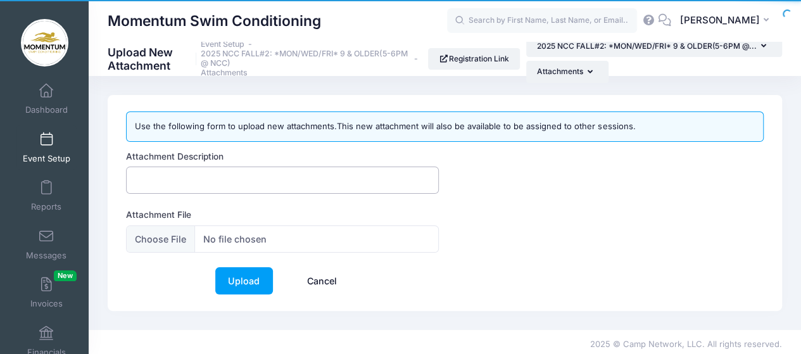
click at [242, 182] on input "Attachment Description" at bounding box center [282, 180] width 313 height 27
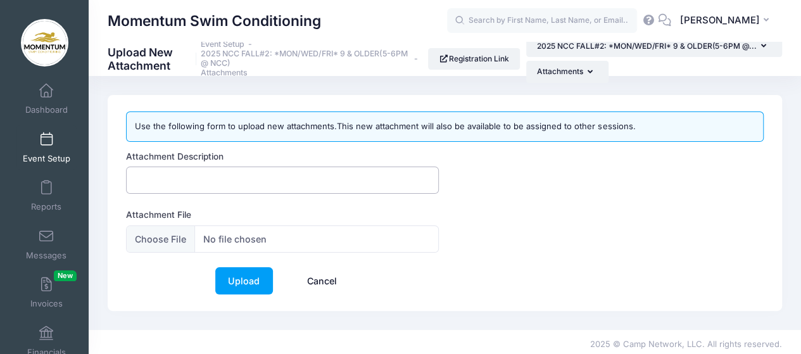
type input "NCC Map and Parking Locations"
click at [251, 237] on input "Attachment File" at bounding box center [282, 238] width 313 height 27
type input "C:\fakepath\25-26 PARKING LOCATION AND ENTRY POINT for all of Momentum Swim's N…"
click at [248, 280] on link "Upload" at bounding box center [244, 280] width 58 height 27
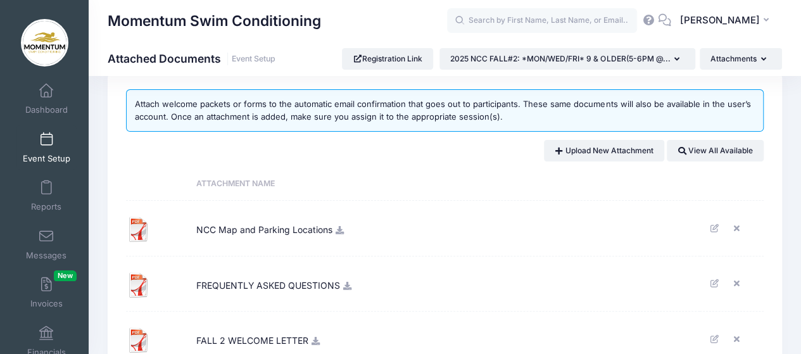
scroll to position [158, 0]
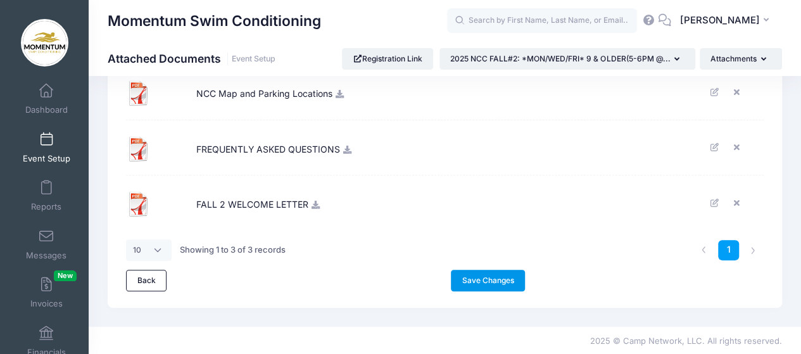
click at [475, 276] on link "Save Changes" at bounding box center [488, 281] width 74 height 22
click at [41, 156] on span "Event Setup" at bounding box center [46, 158] width 47 height 11
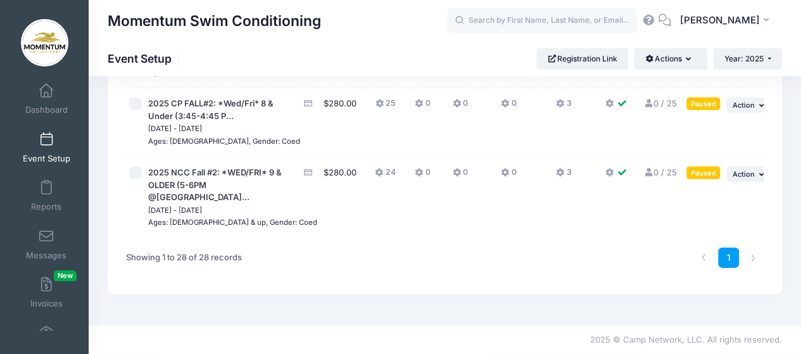
scroll to position [2026, 0]
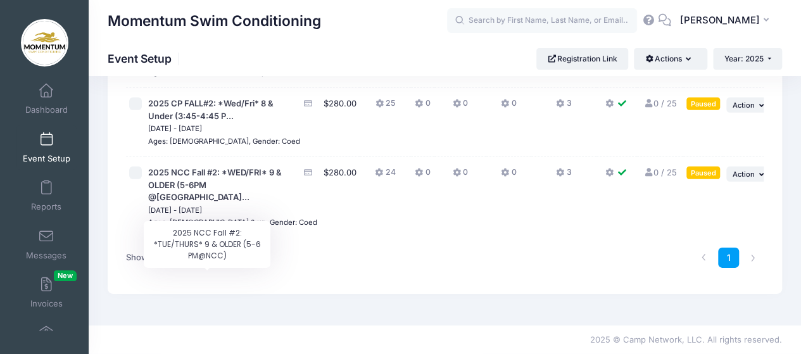
click at [181, 52] on span "2025 NCC Fall #2: *TUE/THURS* 9 & OLDER (5-6 PM@..." at bounding box center [222, 40] width 148 height 23
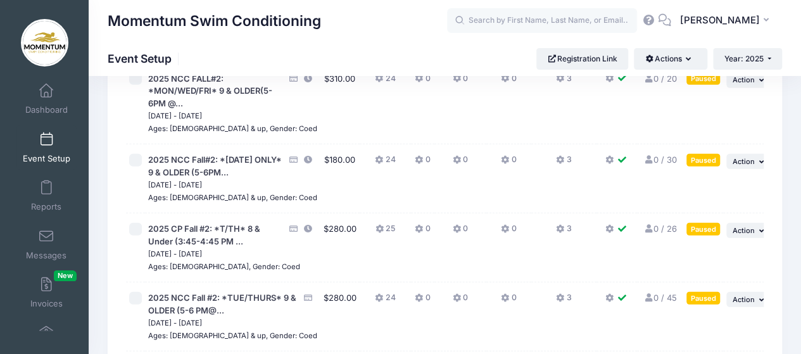
scroll to position [1709, 0]
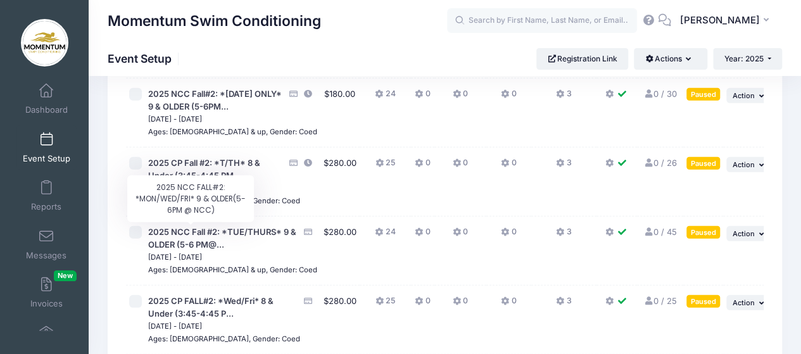
click at [201, 42] on span "2025 NCC FALL#2: *MON/WED/FRI* 9 & OLDER(5-6PM @..." at bounding box center [210, 25] width 124 height 35
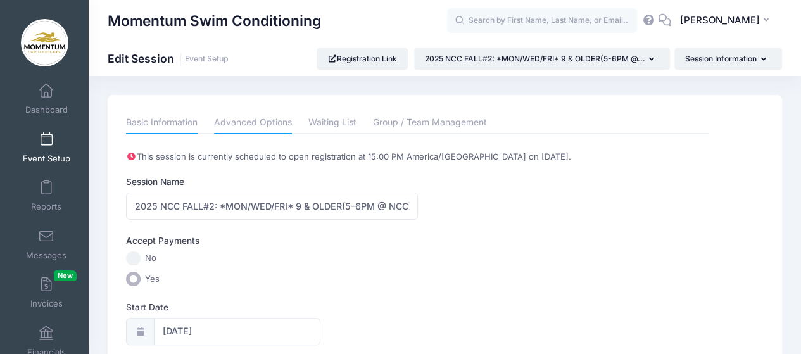
click at [271, 120] on link "Advanced Options" at bounding box center [253, 122] width 78 height 23
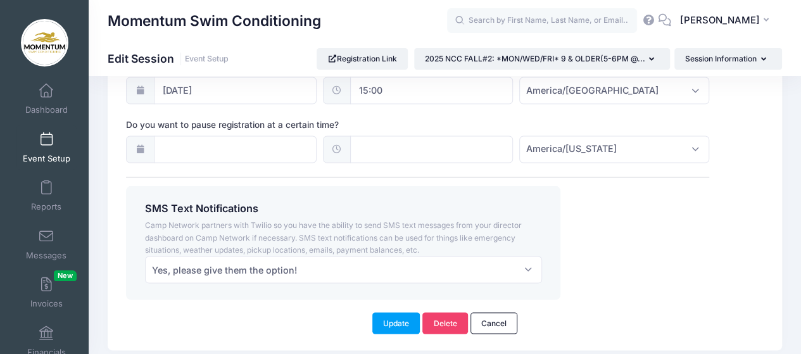
scroll to position [1065, 0]
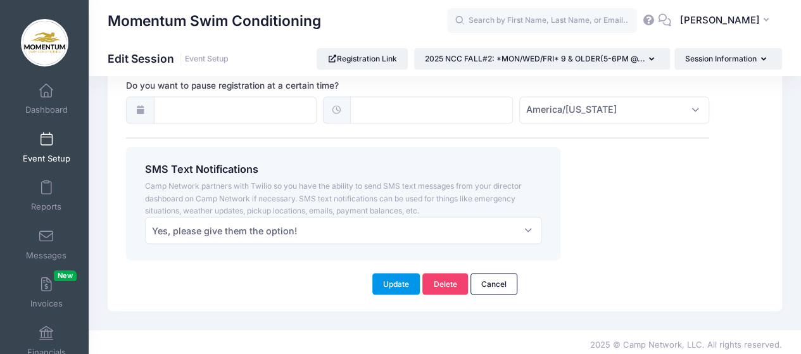
click at [394, 281] on button "Update" at bounding box center [396, 284] width 48 height 22
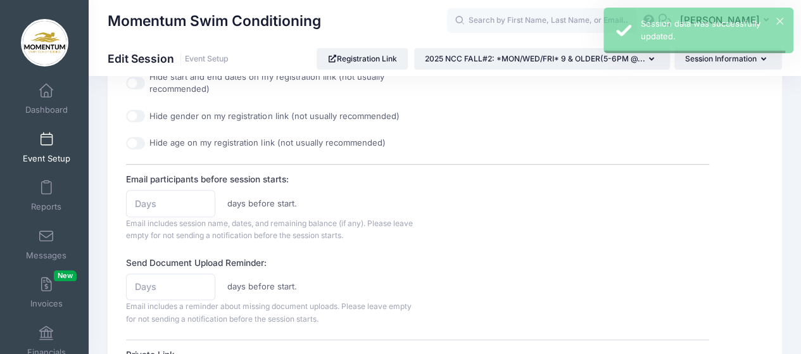
scroll to position [0, 0]
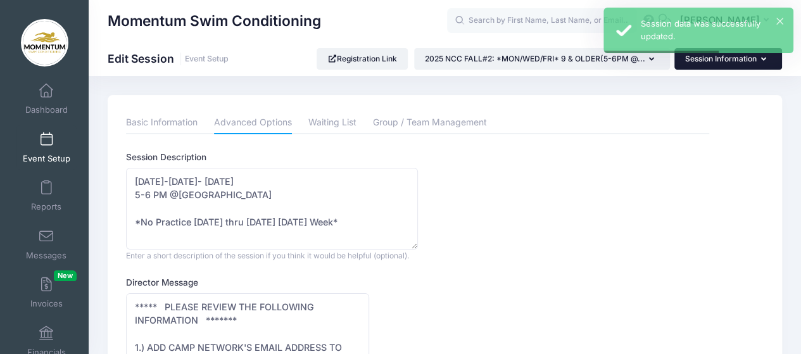
click at [764, 66] on button "Session Information" at bounding box center [728, 59] width 108 height 22
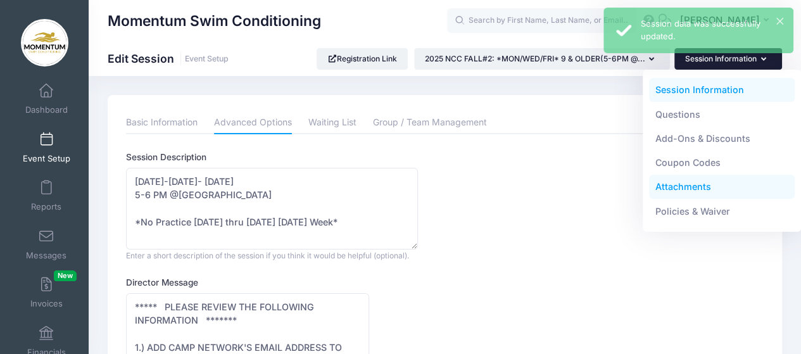
click at [696, 185] on link "Attachments" at bounding box center [722, 187] width 146 height 24
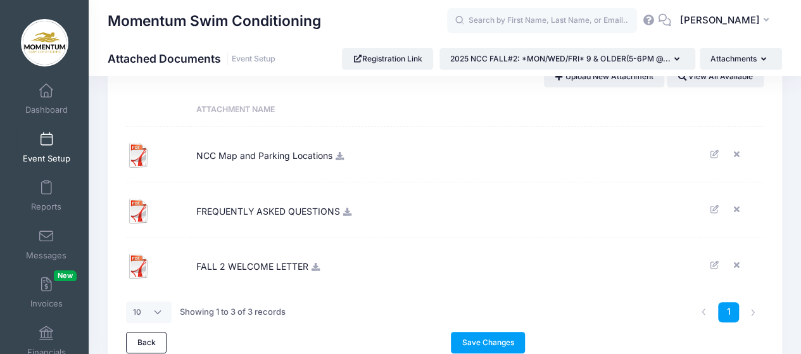
scroll to position [158, 0]
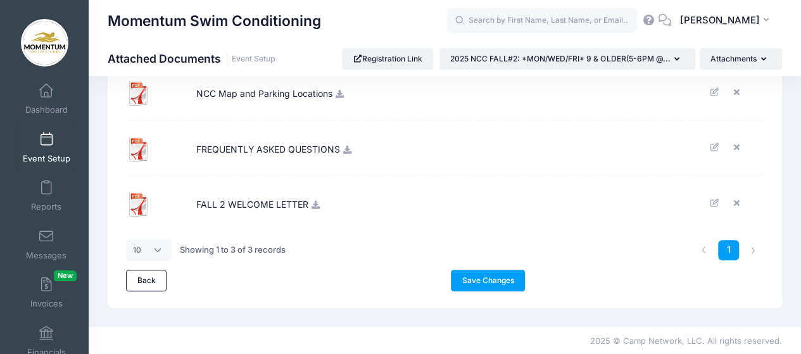
click at [313, 205] on icon at bounding box center [316, 205] width 10 height 8
click at [340, 91] on icon at bounding box center [340, 94] width 10 height 8
click at [308, 98] on span "NCC Map and Parking Locations" at bounding box center [264, 92] width 136 height 34
click at [339, 91] on icon at bounding box center [340, 94] width 10 height 8
click at [493, 275] on link "Save Changes" at bounding box center [488, 281] width 74 height 22
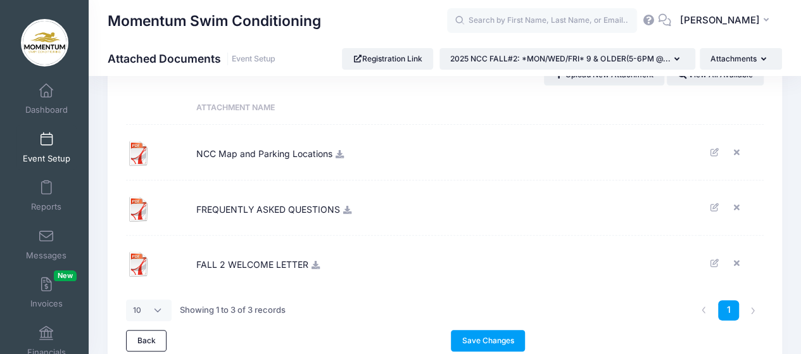
scroll to position [32, 0]
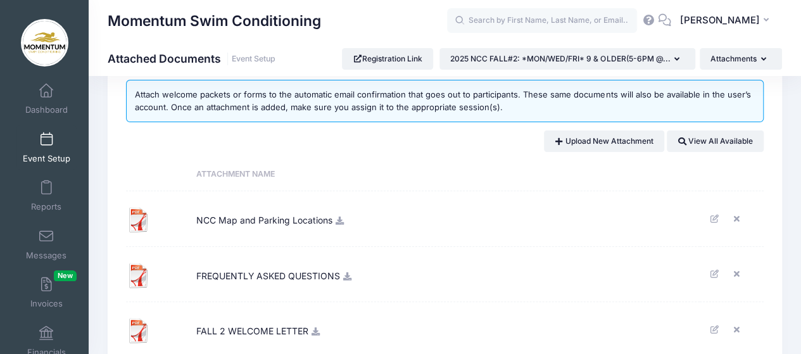
click at [55, 154] on span "Event Setup" at bounding box center [46, 158] width 47 height 11
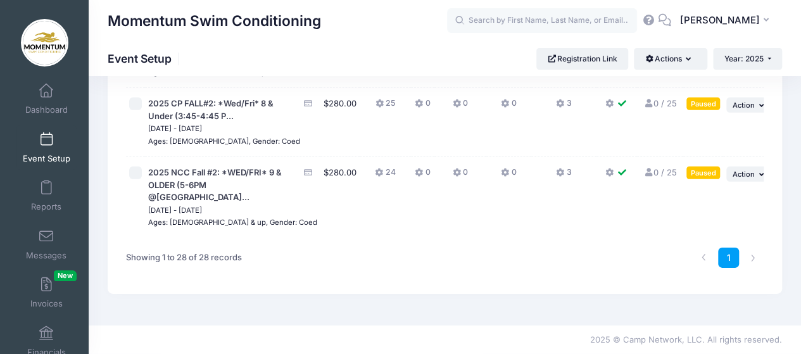
scroll to position [2026, 0]
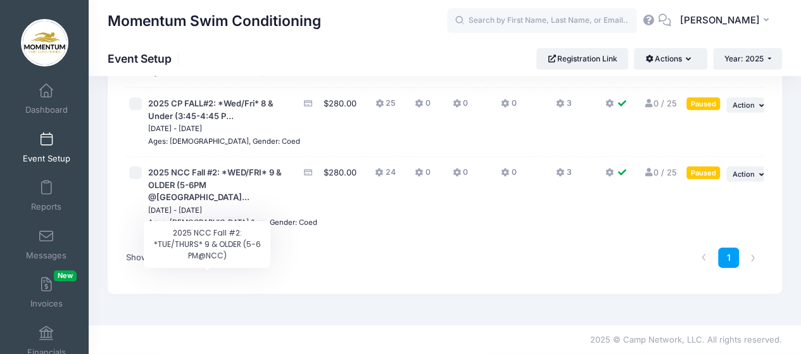
click at [236, 52] on span "2025 NCC Fall #2: *TUE/THURS* 9 & OLDER (5-6 PM@..." at bounding box center [222, 40] width 148 height 23
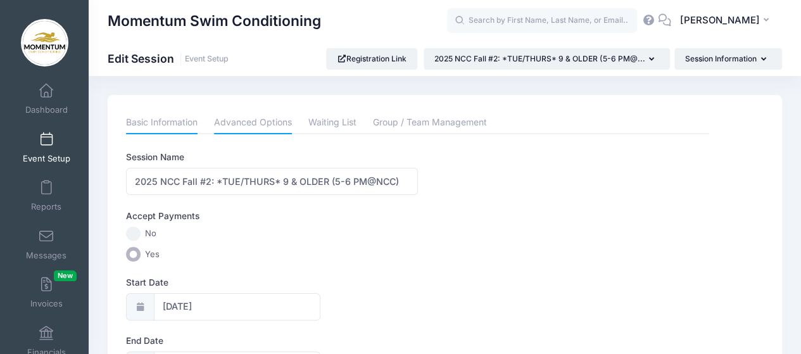
click at [263, 127] on link "Advanced Options" at bounding box center [253, 122] width 78 height 23
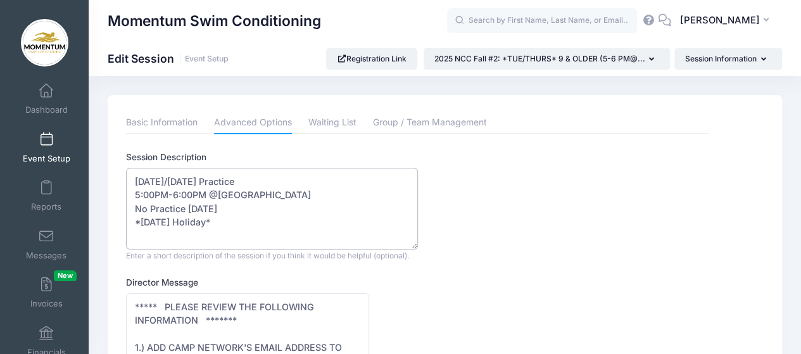
drag, startPoint x: 301, startPoint y: 206, endPoint x: 217, endPoint y: 203, distance: 84.3
click at [192, 204] on textarea "[DATE]/[DATE] Practice 5:00PM-6:00PM @[GEOGRAPHIC_DATA] No Practice [DATE] *[DA…" at bounding box center [272, 209] width 292 height 82
click at [144, 222] on textarea "[DATE]/[DATE] Practice 5:00PM-6:00PM @[GEOGRAPHIC_DATA] No Practice [DATE] *[DA…" at bounding box center [272, 209] width 292 height 82
click at [135, 208] on textarea "Tuesday/Thursday Practice 5:00PM-6:00PM @North Central College No Practice Thur…" at bounding box center [272, 209] width 292 height 82
click at [140, 223] on textarea "Tuesday/Thursday Practice 5:00PM-6:00PM @North Central College No Practice Thur…" at bounding box center [272, 209] width 292 height 82
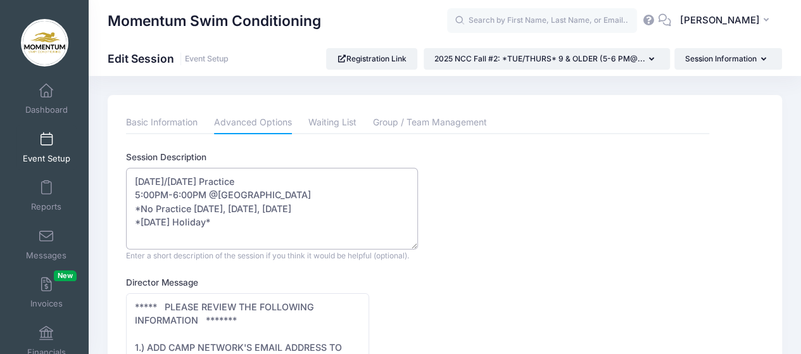
click at [134, 223] on textarea "Tuesday/Thursday Practice 5:00PM-6:00PM @North Central College No Practice Thur…" at bounding box center [272, 209] width 292 height 82
click at [325, 206] on textarea "Tuesday/Thursday Practice 5:00PM-6:00PM @North Central College No Practice Thur…" at bounding box center [272, 209] width 292 height 82
click at [324, 208] on textarea "Tuesday/Thursday Practice 5:00PM-6:00PM @North Central College No Practice Thur…" at bounding box center [272, 209] width 292 height 82
click at [329, 210] on textarea "Tuesday/Thursday Practice 5:00PM-6:00PM @North Central College No Practice Thur…" at bounding box center [272, 209] width 292 height 82
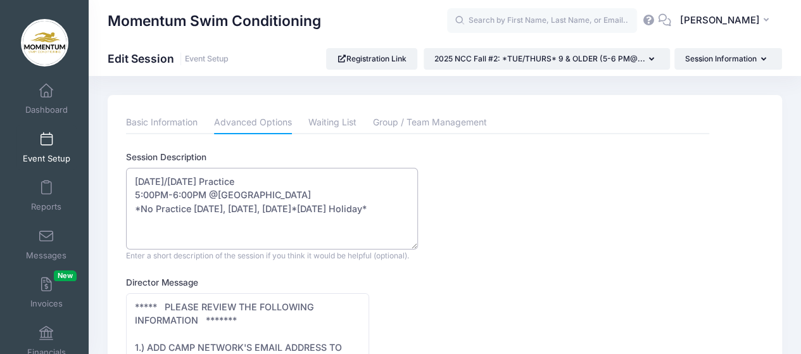
click at [324, 208] on textarea "Tuesday/Thursday Practice 5:00PM-6:00PM @North Central College No Practice Thur…" at bounding box center [272, 209] width 292 height 82
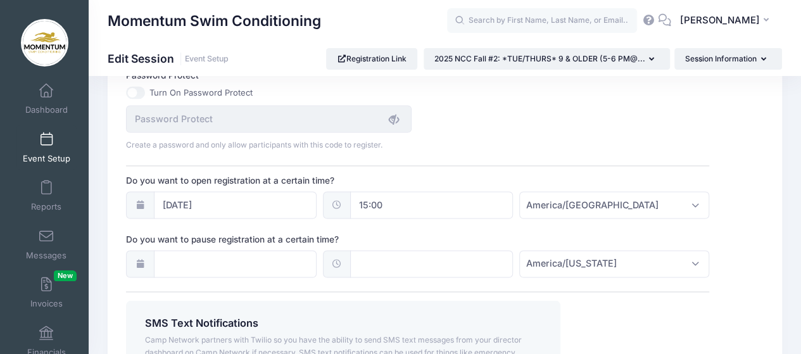
scroll to position [950, 0]
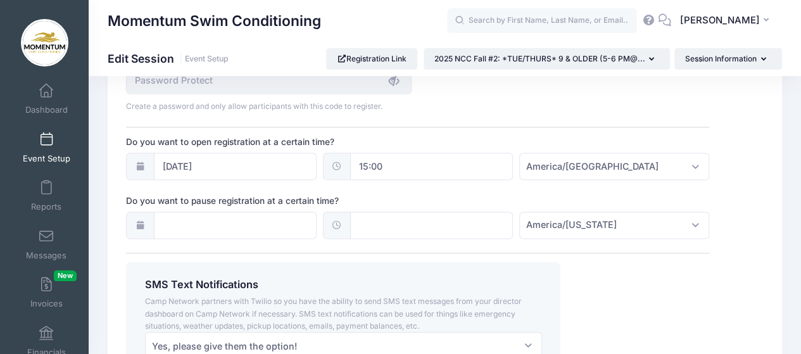
type textarea "Tuesday/Thursday Practice 5:00PM-6:00PM @North Central College *No Practice Wed…"
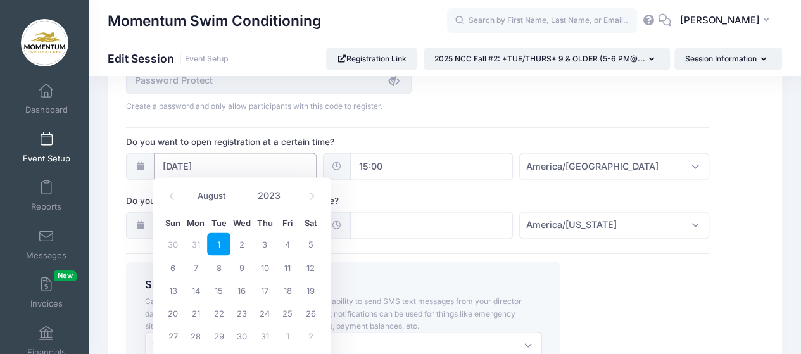
click at [222, 162] on input "08/01/2023" at bounding box center [235, 166] width 163 height 27
click at [311, 197] on icon at bounding box center [312, 196] width 8 height 8
click at [311, 198] on icon at bounding box center [312, 196] width 8 height 8
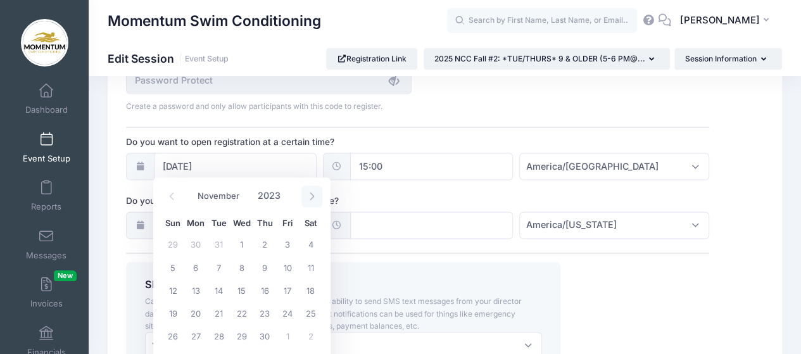
select select "11"
click at [311, 198] on icon at bounding box center [312, 196] width 8 height 8
type input "2024"
click at [311, 198] on icon at bounding box center [312, 196] width 8 height 8
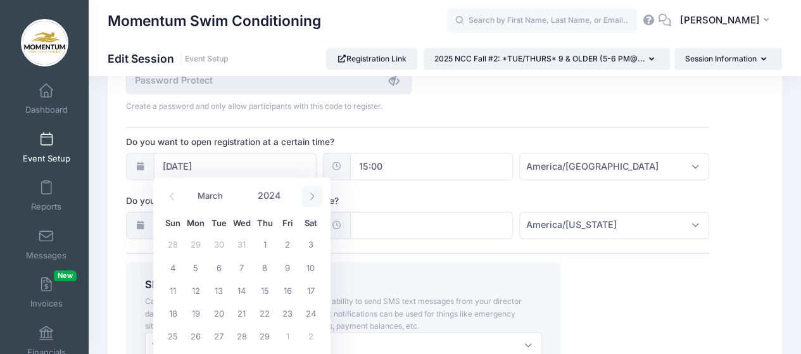
click at [311, 198] on icon at bounding box center [312, 196] width 4 height 8
click at [311, 198] on icon at bounding box center [312, 196] width 8 height 8
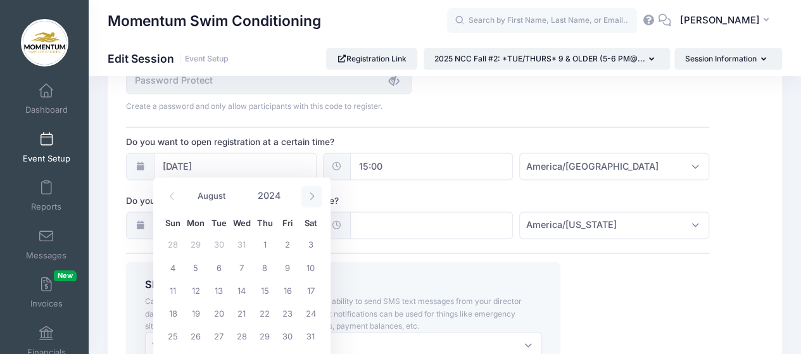
click at [311, 198] on icon at bounding box center [312, 196] width 8 height 8
click at [311, 197] on icon at bounding box center [312, 196] width 8 height 8
click at [311, 198] on icon at bounding box center [312, 196] width 8 height 8
select select "11"
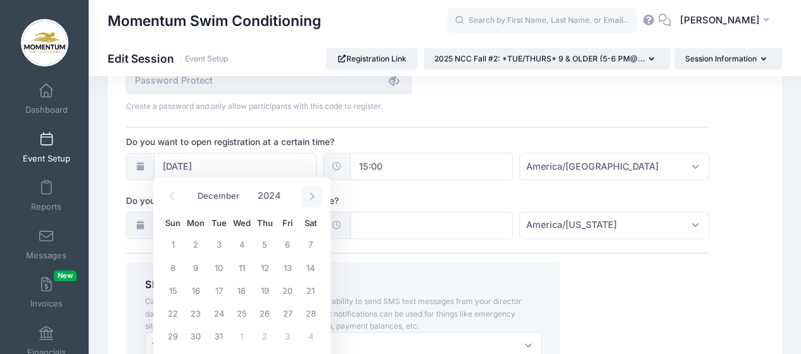
click at [311, 198] on icon at bounding box center [312, 196] width 8 height 8
type input "2025"
click at [311, 198] on icon at bounding box center [312, 196] width 8 height 8
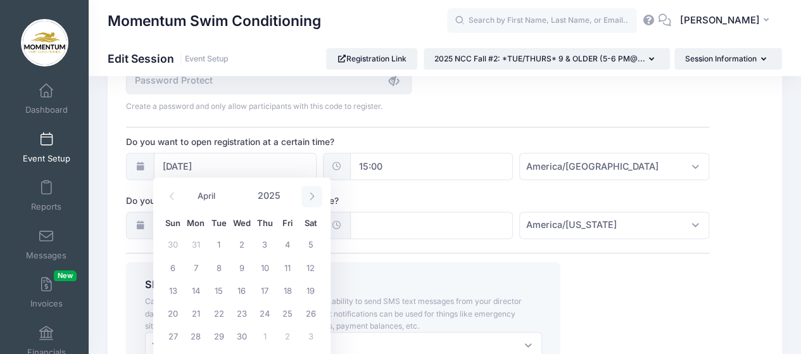
click at [311, 198] on icon at bounding box center [312, 196] width 8 height 8
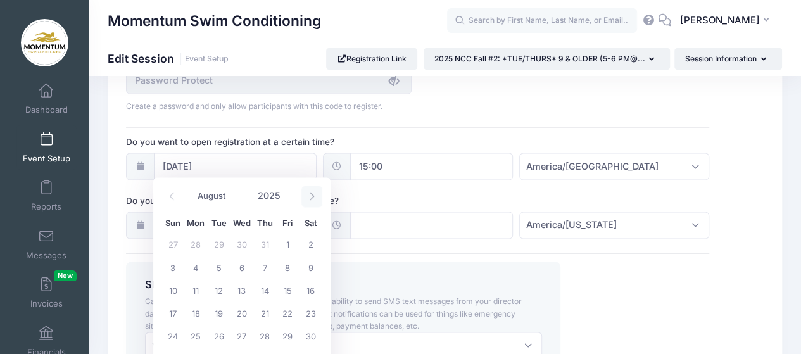
select select "8"
click at [196, 288] on span "15" at bounding box center [195, 289] width 23 height 23
type input "09/15/2025"
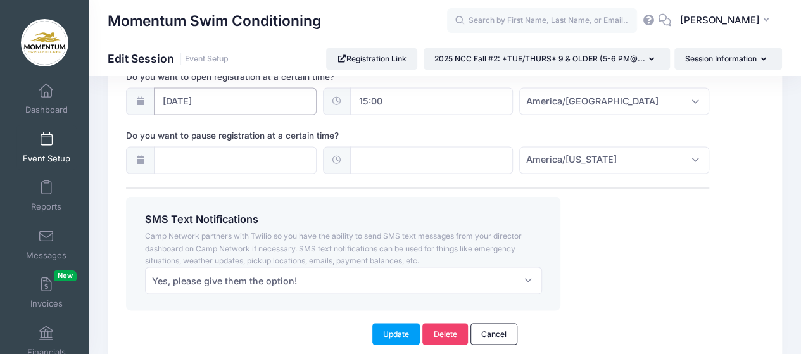
scroll to position [1065, 0]
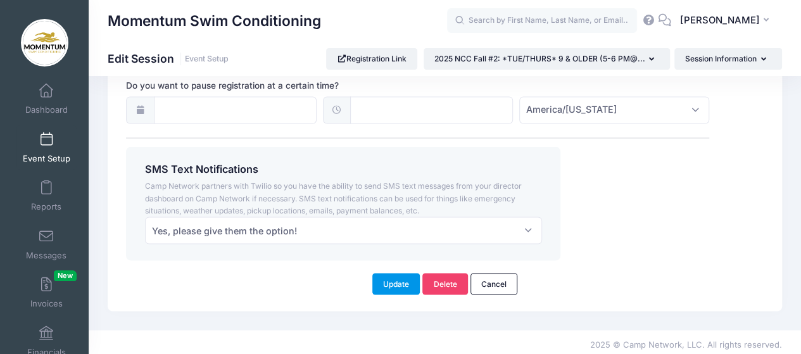
click at [385, 280] on button "Update" at bounding box center [396, 284] width 48 height 22
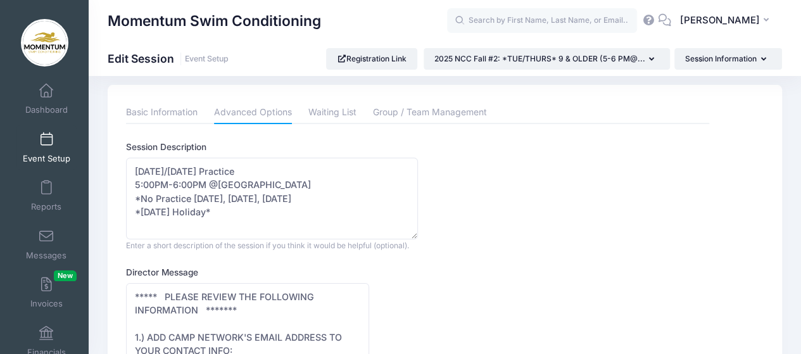
scroll to position [0, 0]
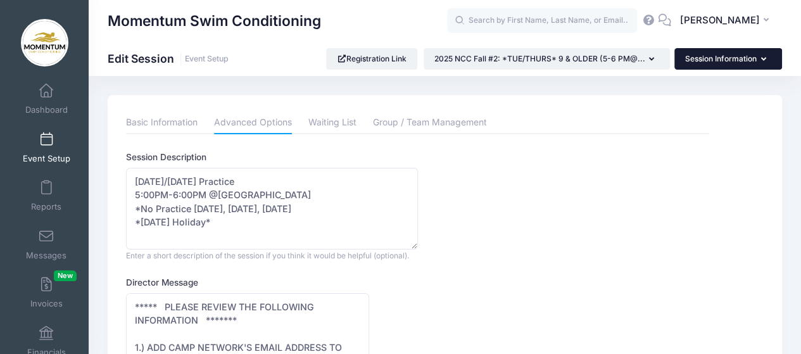
click at [766, 59] on button "Session Information" at bounding box center [728, 59] width 108 height 22
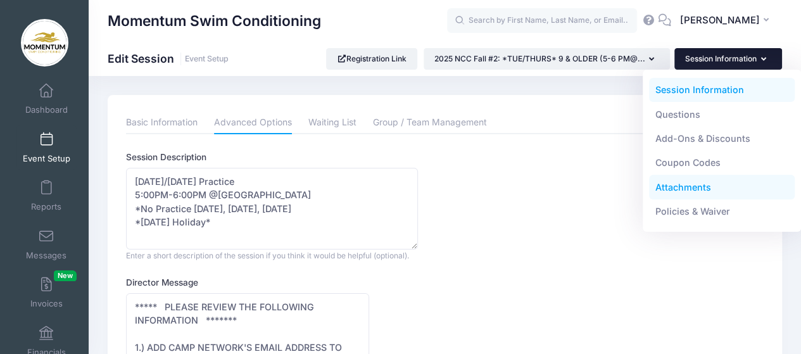
click at [667, 190] on link "Attachments" at bounding box center [722, 187] width 146 height 24
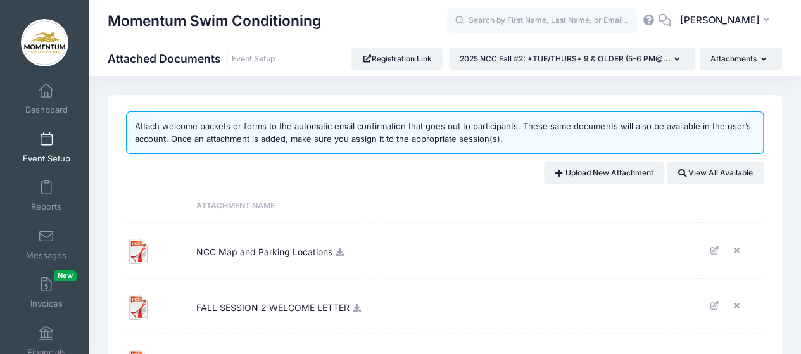
click at [299, 251] on span "NCC Map and Parking Locations" at bounding box center [264, 250] width 136 height 34
click at [339, 253] on icon at bounding box center [340, 252] width 10 height 8
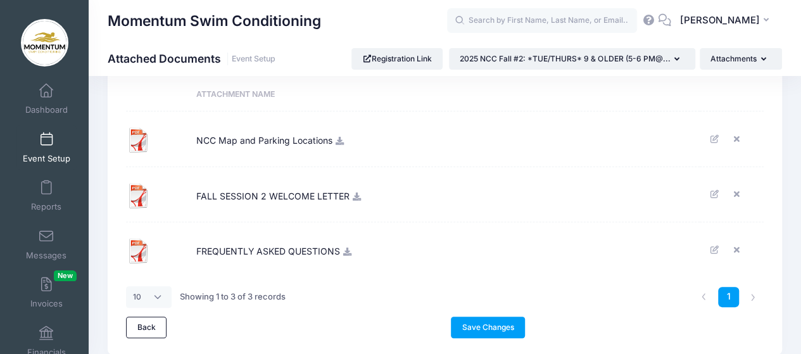
scroll to position [95, 0]
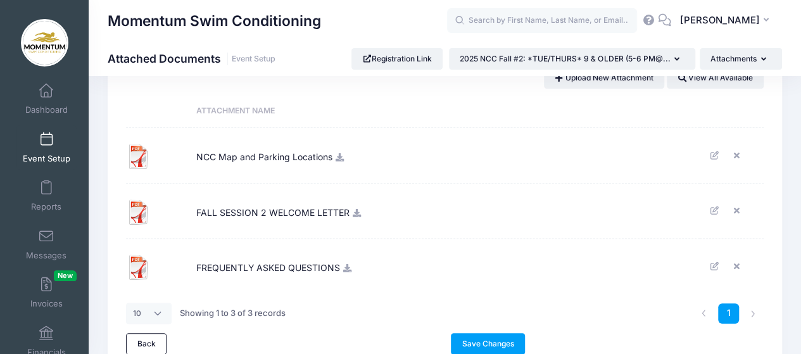
click at [339, 158] on icon at bounding box center [340, 157] width 10 height 8
click at [736, 151] on icon at bounding box center [738, 155] width 10 height 8
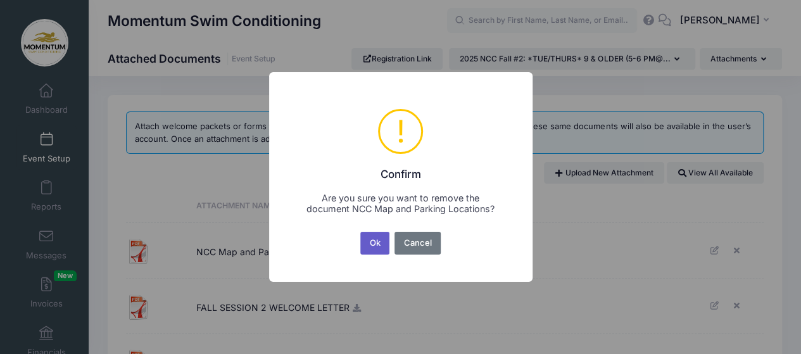
click at [368, 244] on button "Ok" at bounding box center [374, 243] width 29 height 23
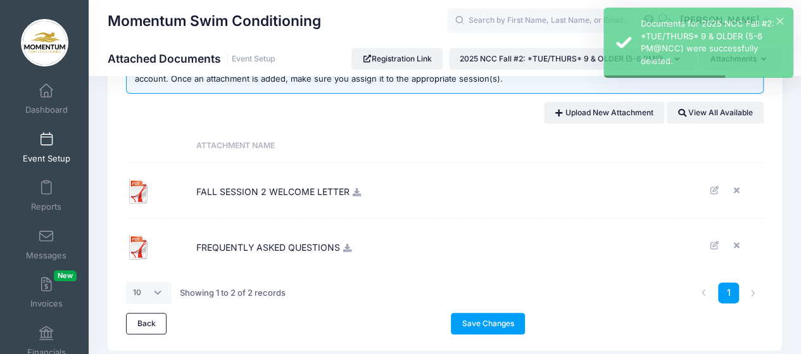
scroll to position [41, 0]
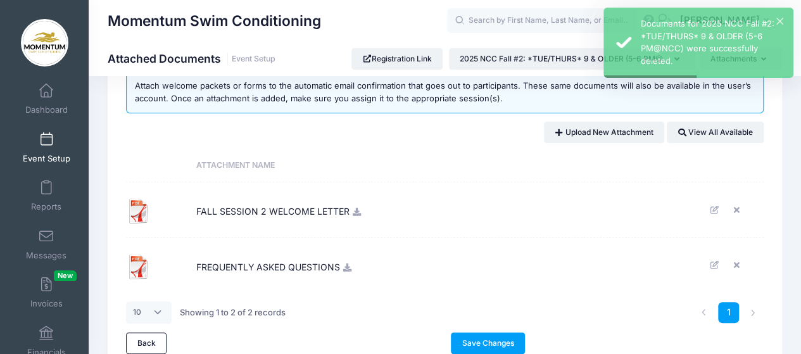
click at [360, 217] on td "FALL SESSION 2 WELCOME LETTER" at bounding box center [445, 210] width 510 height 56
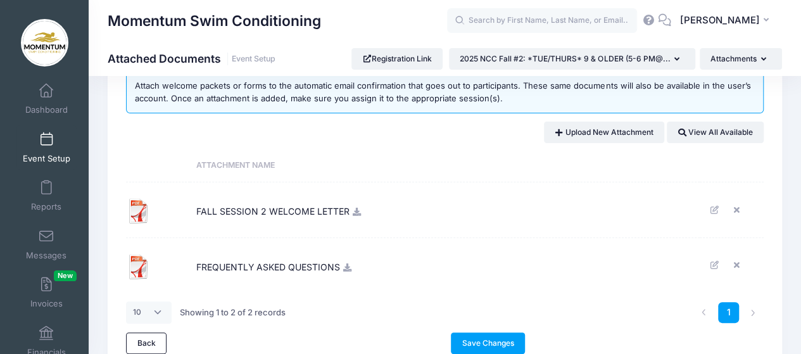
click at [356, 208] on icon at bounding box center [357, 212] width 10 height 8
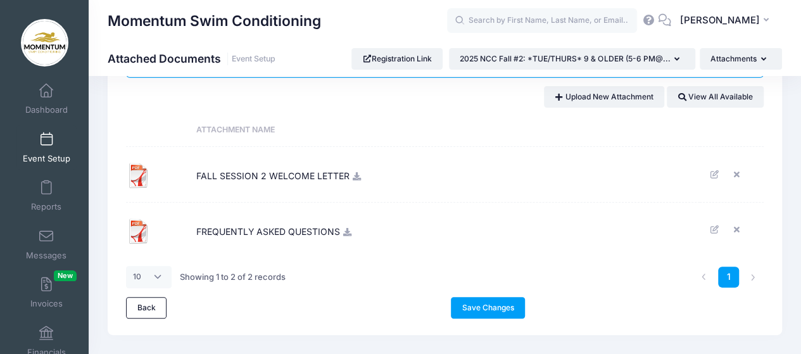
scroll to position [104, 0]
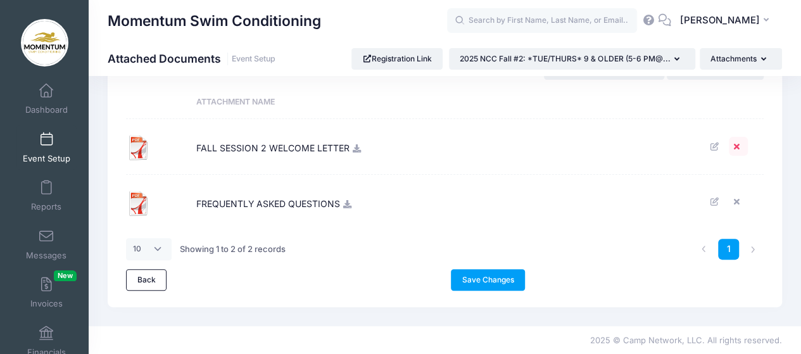
click at [736, 143] on icon at bounding box center [738, 146] width 10 height 8
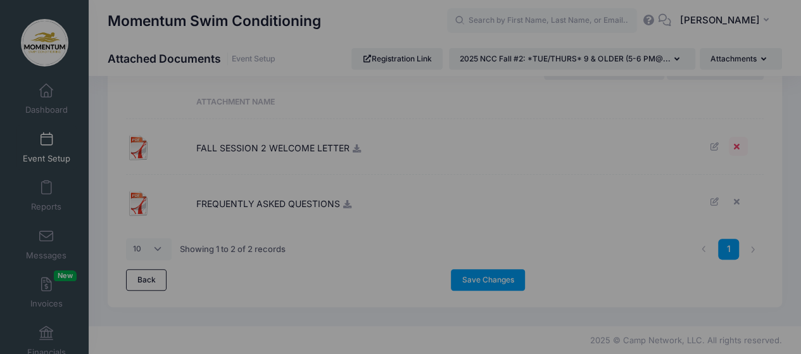
scroll to position [0, 0]
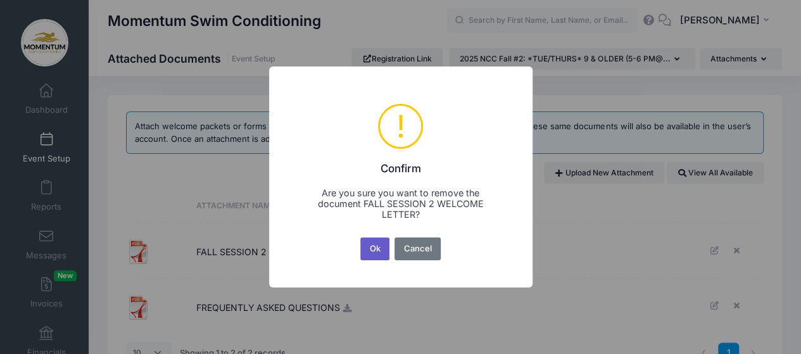
click at [378, 253] on button "Ok" at bounding box center [374, 248] width 29 height 23
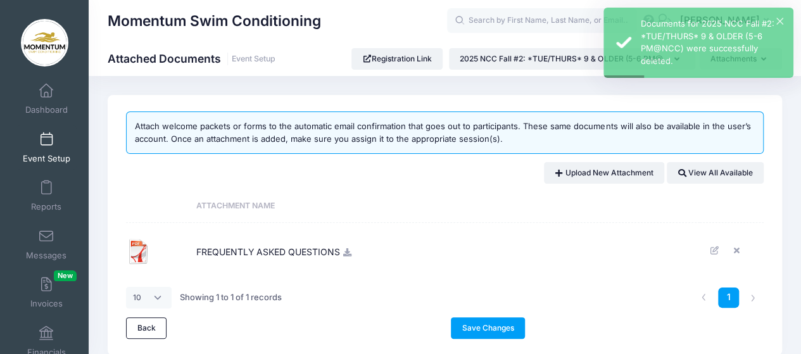
click at [494, 315] on div "1" at bounding box center [580, 298] width 379 height 40
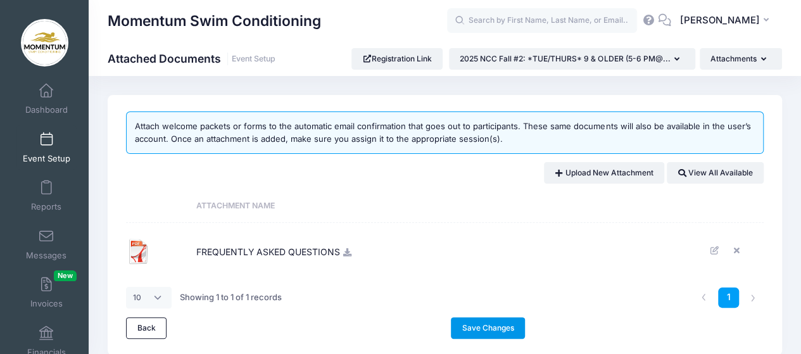
click at [492, 329] on link "Save Changes" at bounding box center [488, 328] width 74 height 22
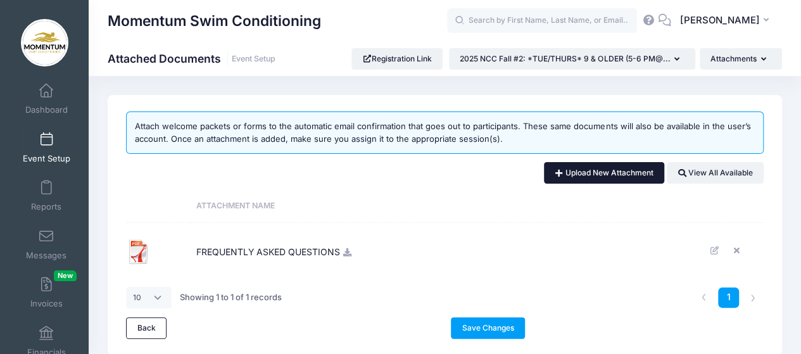
click at [590, 178] on link "Upload New Attachment" at bounding box center [604, 173] width 120 height 22
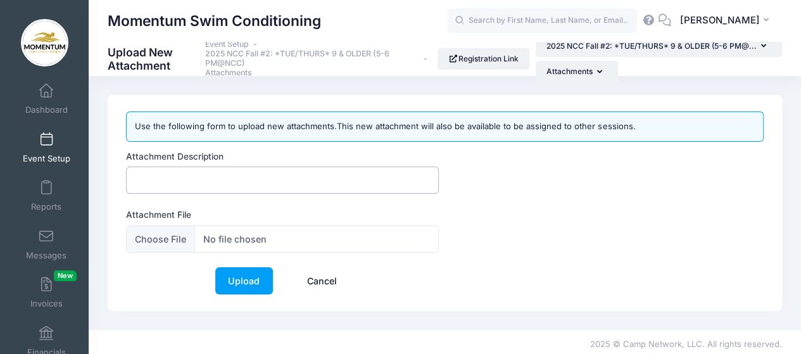
click at [261, 177] on input "Attachment Description" at bounding box center [282, 180] width 313 height 27
type input "NCC Map and Parking Locations"
click at [269, 237] on input "Attachment File" at bounding box center [282, 238] width 313 height 27
type input "C:\fakepath\25-26 PARKING LOCATION AND ENTRY POINT for all of Momentum Swim's […"
click at [248, 277] on link "Upload" at bounding box center [244, 280] width 58 height 27
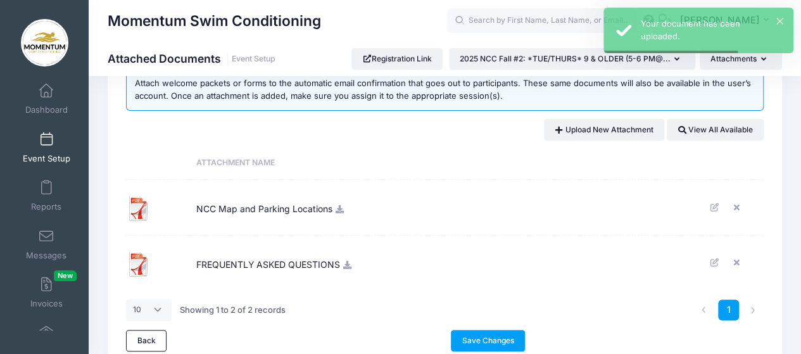
scroll to position [63, 0]
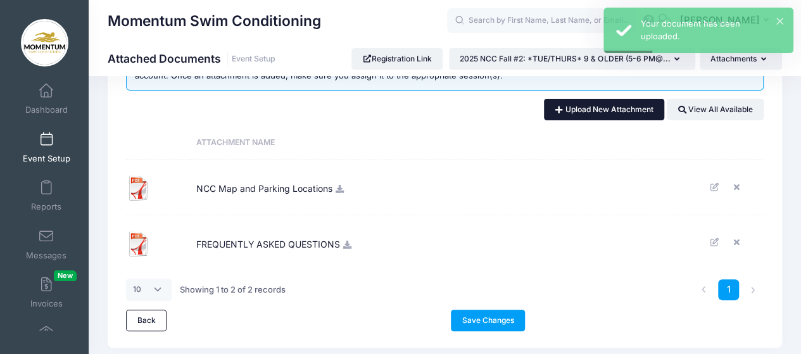
click at [626, 108] on link "Upload New Attachment" at bounding box center [604, 110] width 120 height 22
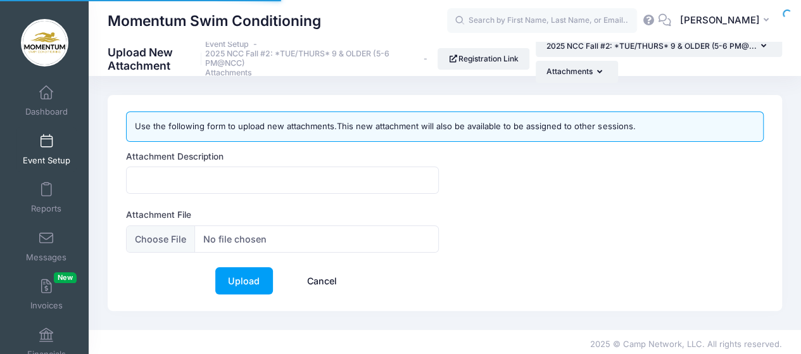
scroll to position [2, 0]
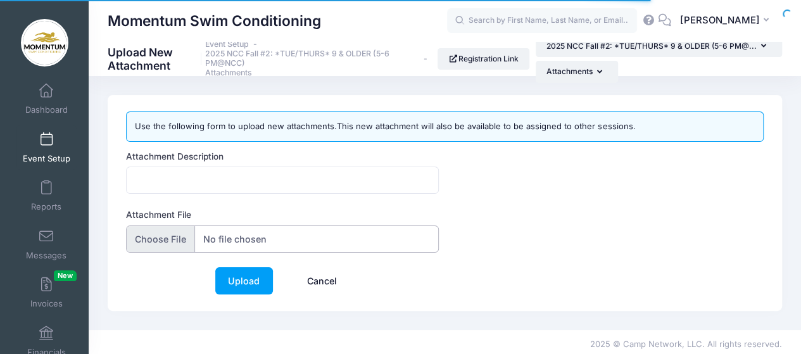
click at [270, 236] on input "Attachment File" at bounding box center [282, 238] width 313 height 27
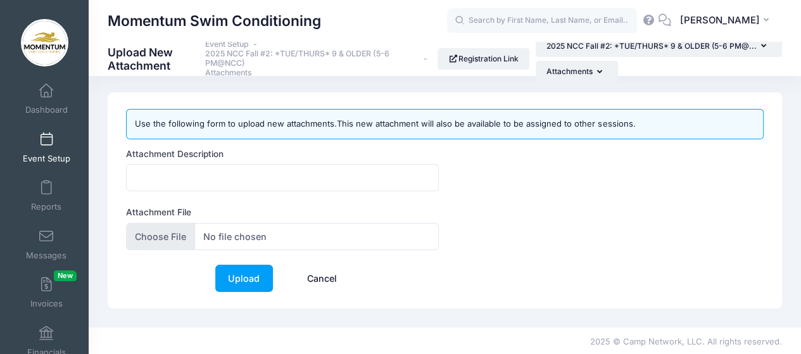
scroll to position [3, 0]
click at [375, 170] on input "Attachment Description" at bounding box center [282, 177] width 313 height 27
type input "FALL SESSION 2 WELCOME LETTER"
click at [315, 235] on input "Attachment File" at bounding box center [282, 236] width 313 height 27
type input "C:\fakepath\FALL-SESSION-2-WELCOME-LETTER (6).pdf"
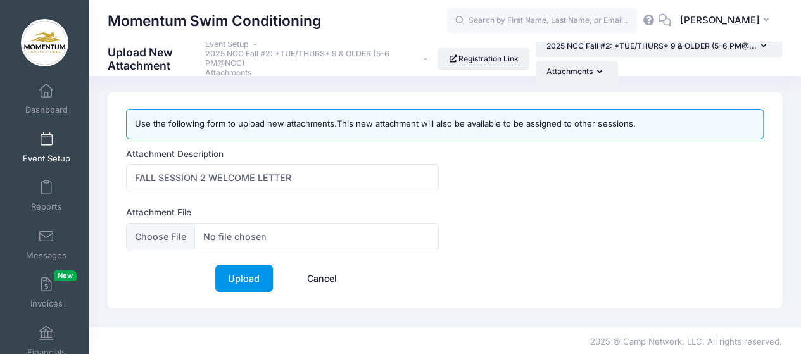
drag, startPoint x: 252, startPoint y: 275, endPoint x: 473, endPoint y: 266, distance: 221.2
click at [252, 274] on link "Upload" at bounding box center [244, 278] width 58 height 27
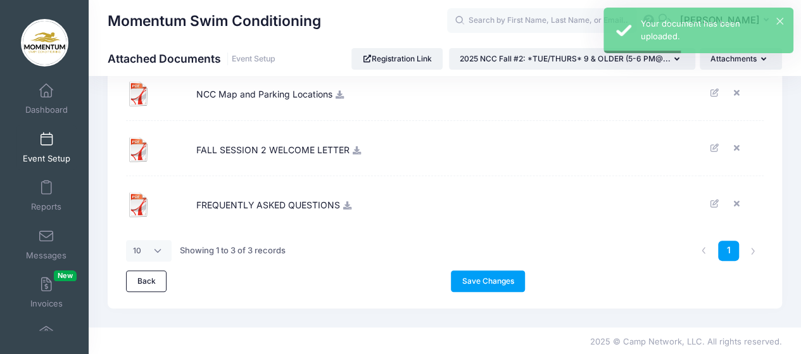
scroll to position [158, 0]
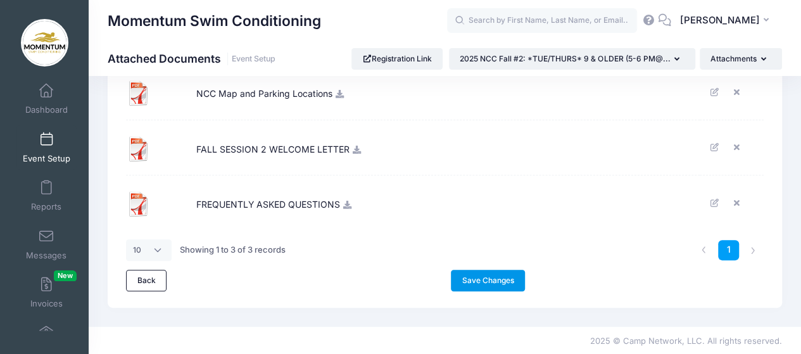
click at [505, 275] on link "Save Changes" at bounding box center [488, 281] width 74 height 22
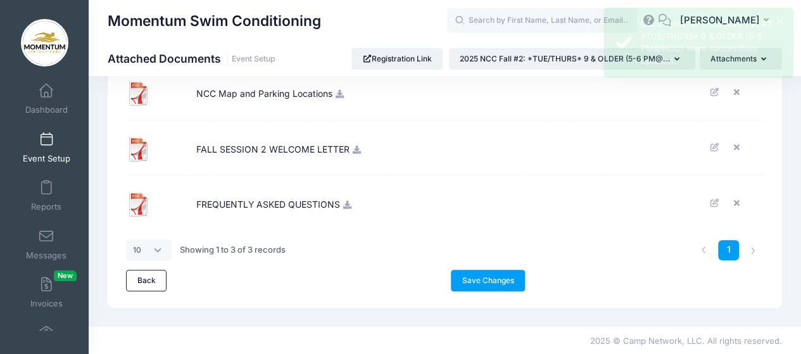
click at [353, 148] on icon at bounding box center [357, 150] width 10 height 8
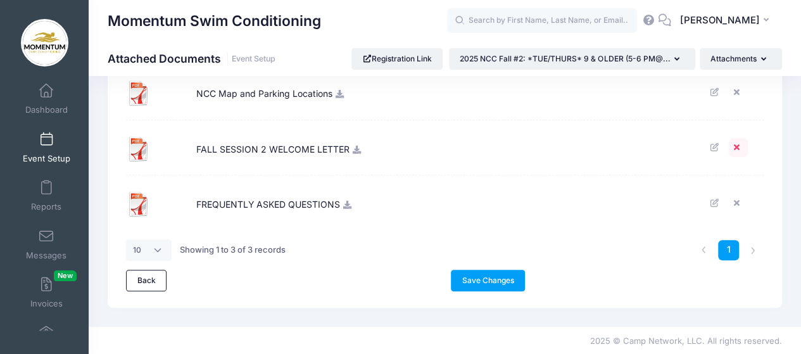
click at [739, 146] on icon at bounding box center [738, 147] width 10 height 8
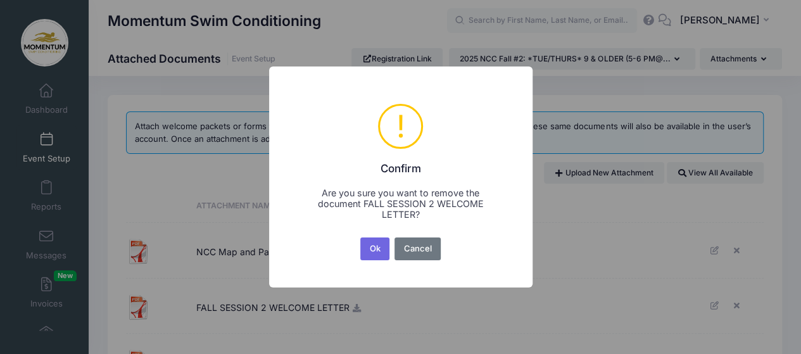
click at [376, 246] on button "Ok" at bounding box center [374, 248] width 29 height 23
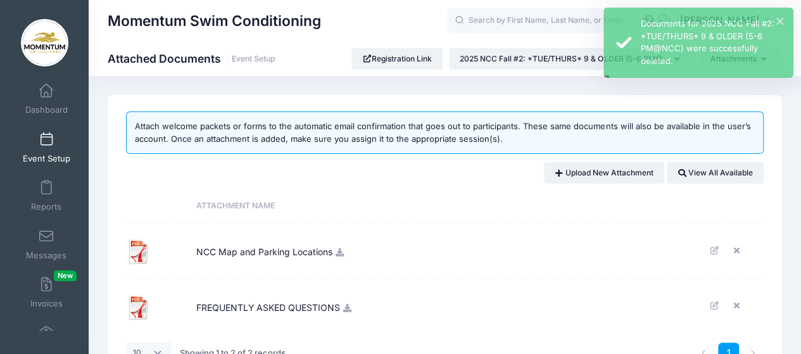
scroll to position [104, 0]
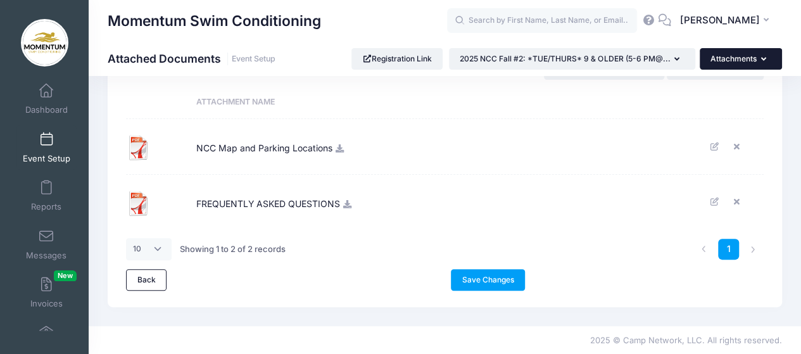
click at [748, 63] on button "Attachments" at bounding box center [741, 59] width 82 height 22
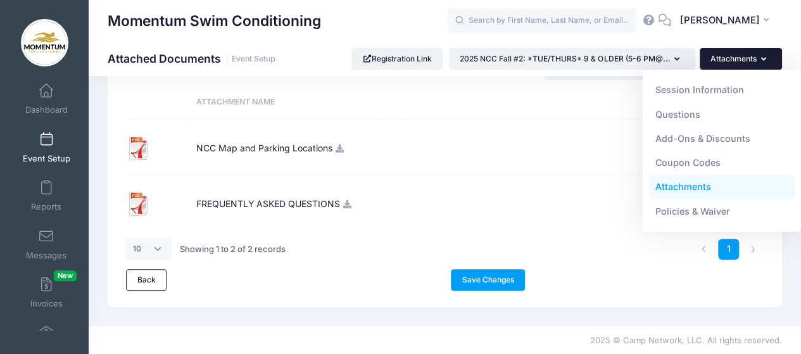
click at [679, 184] on link "Attachments" at bounding box center [722, 187] width 146 height 24
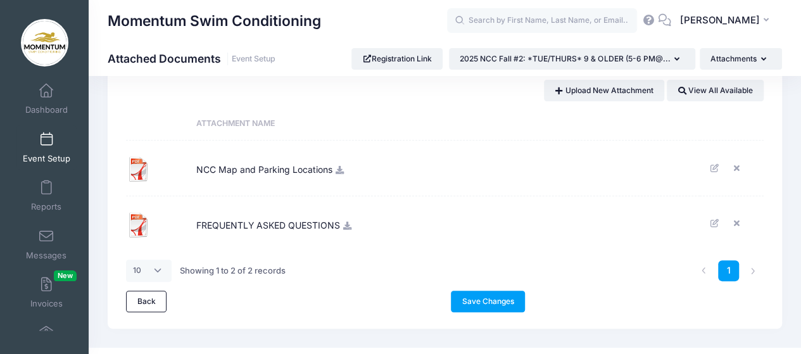
scroll to position [104, 0]
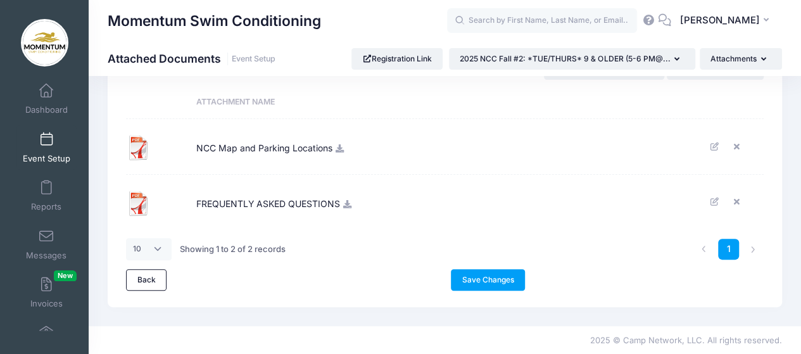
click at [339, 146] on icon at bounding box center [340, 148] width 10 height 8
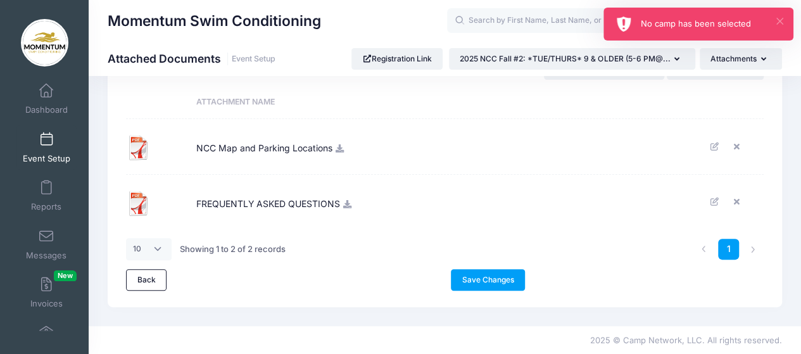
click at [781, 22] on button "×" at bounding box center [779, 21] width 7 height 7
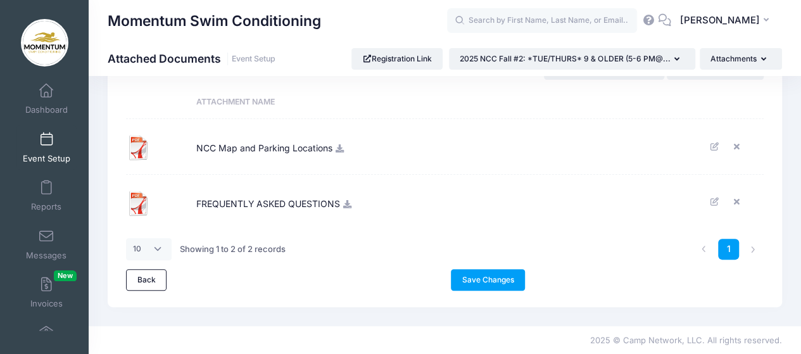
click at [139, 145] on img at bounding box center [138, 147] width 25 height 25
click at [340, 150] on icon at bounding box center [340, 148] width 10 height 8
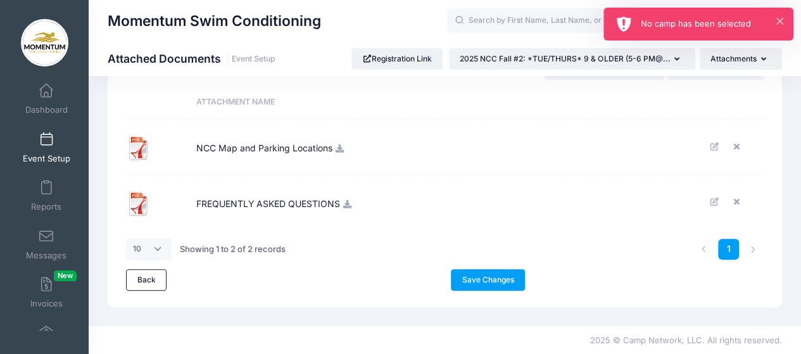
click at [774, 20] on div "No camp has been selected" at bounding box center [712, 24] width 142 height 13
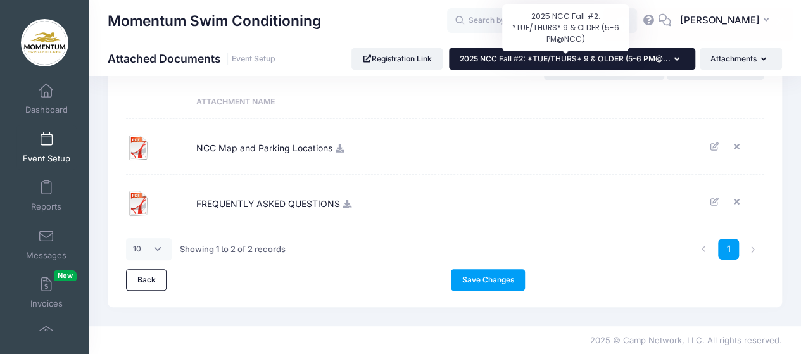
click at [619, 61] on span "2025 NCC Fall #2: *TUE/THURS* 9 & OLDER (5-6 PM@..." at bounding box center [565, 58] width 210 height 9
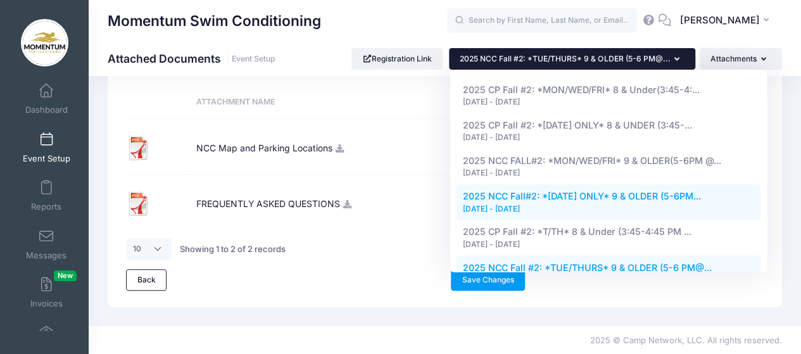
scroll to position [823, 0]
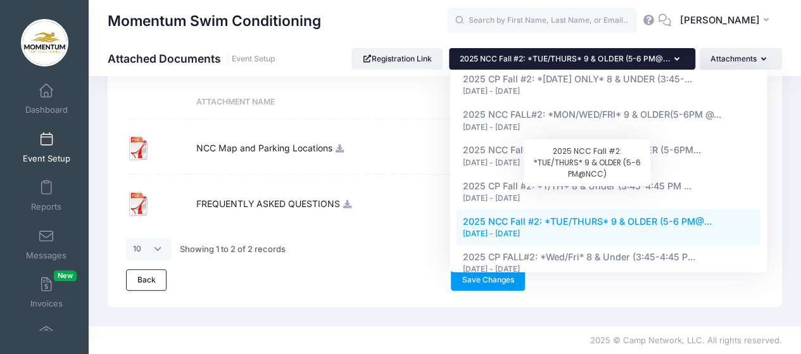
click at [614, 216] on span "2025 NCC Fall #2: *TUE/THURS* 9 & OLDER (5-6 PM@..." at bounding box center [587, 221] width 249 height 11
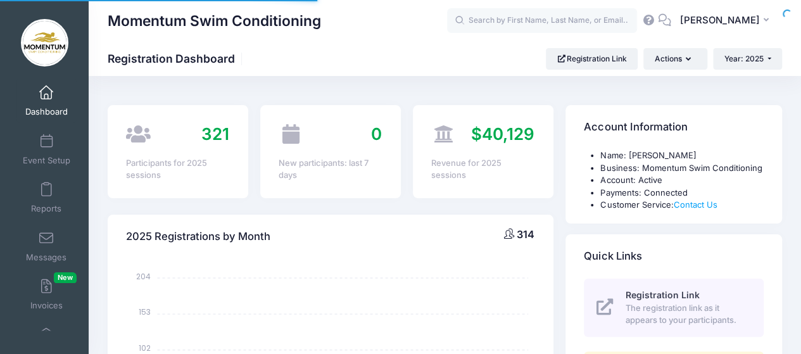
select select
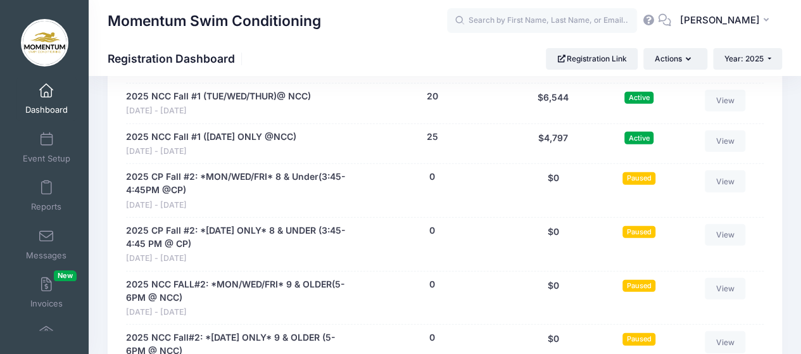
scroll to position [1646, 0]
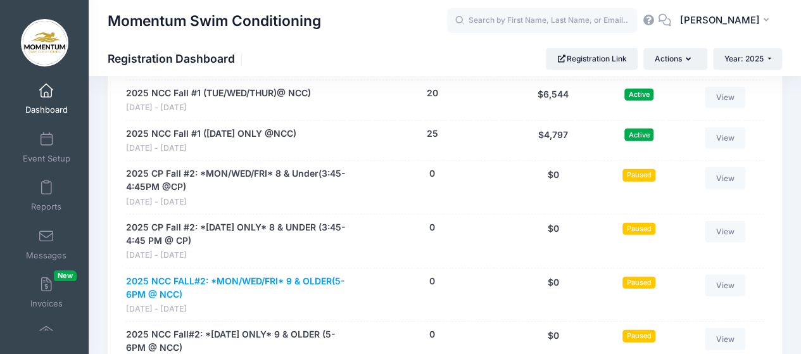
click at [315, 278] on link "2025 NCC FALL#2: *MON/WED/FRI* 9 & OLDER(5-6PM @ NCC)" at bounding box center [237, 288] width 223 height 27
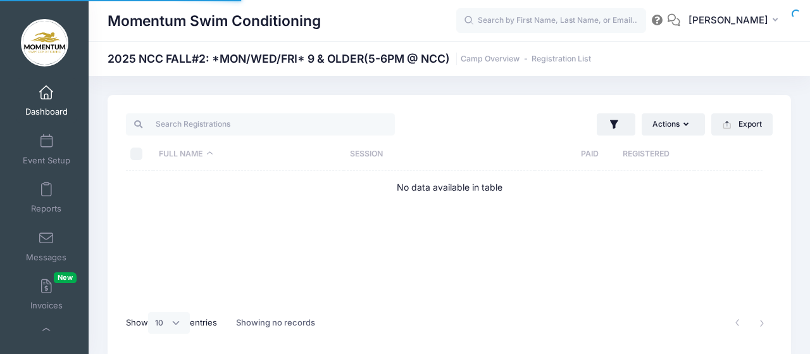
select select "10"
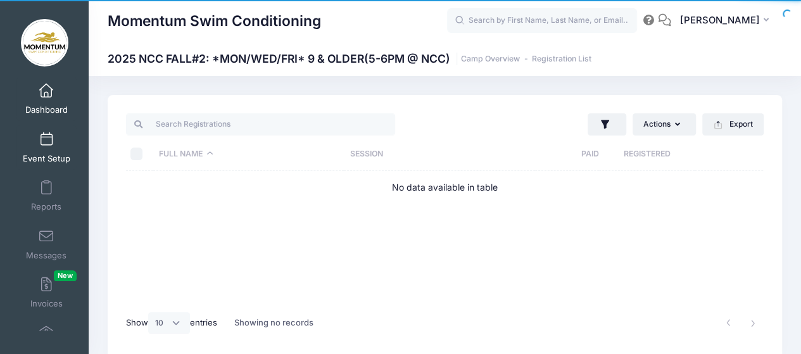
click at [42, 153] on span "Event Setup" at bounding box center [46, 158] width 47 height 11
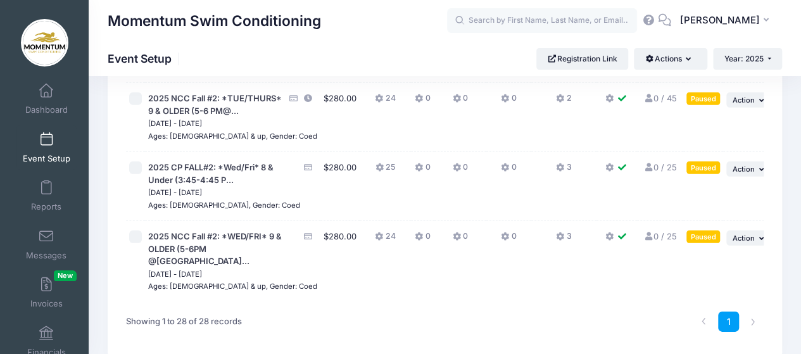
scroll to position [1912, 0]
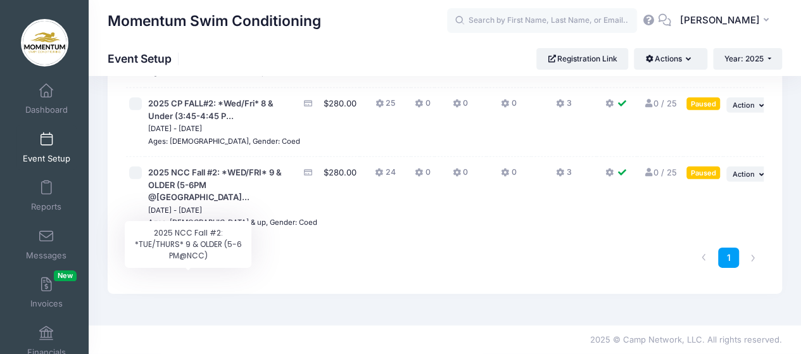
click at [206, 52] on span "2025 NCC Fall #2: *TUE/THURS* 9 & OLDER (5-6 PM@..." at bounding box center [215, 40] width 134 height 23
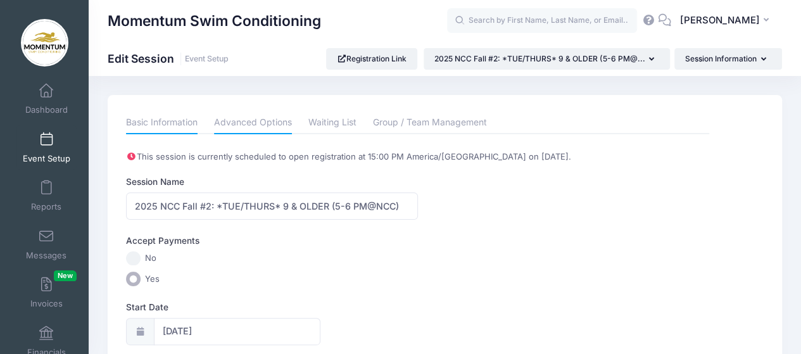
click at [272, 118] on link "Advanced Options" at bounding box center [253, 122] width 78 height 23
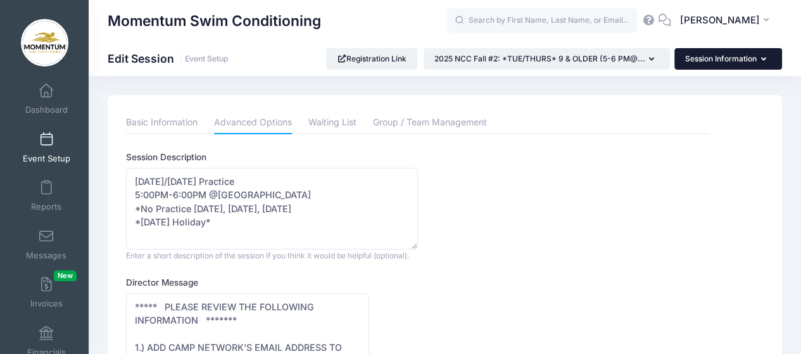
click at [761, 60] on icon "button" at bounding box center [766, 60] width 10 height 0
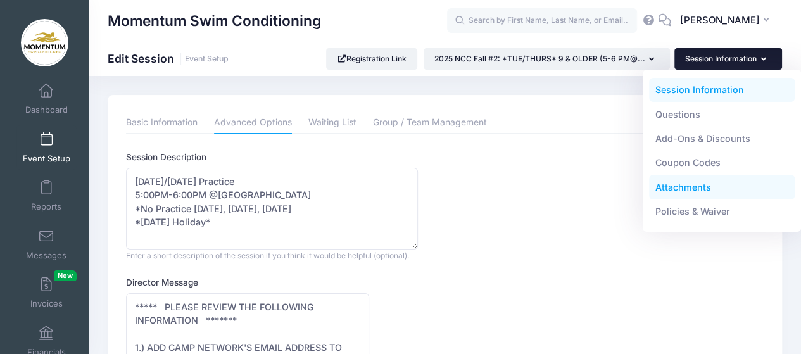
click at [671, 189] on link "Attachments" at bounding box center [722, 187] width 146 height 24
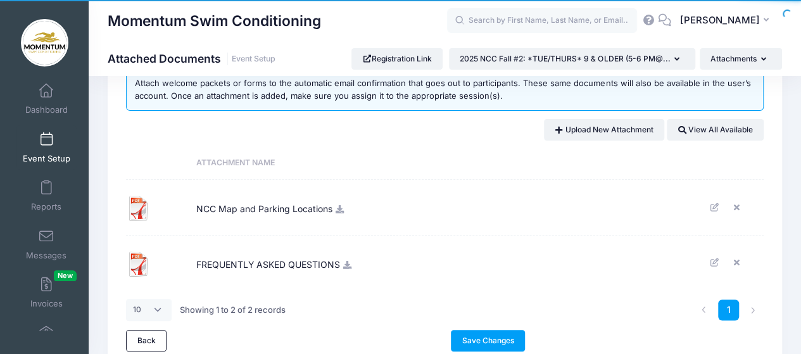
scroll to position [63, 0]
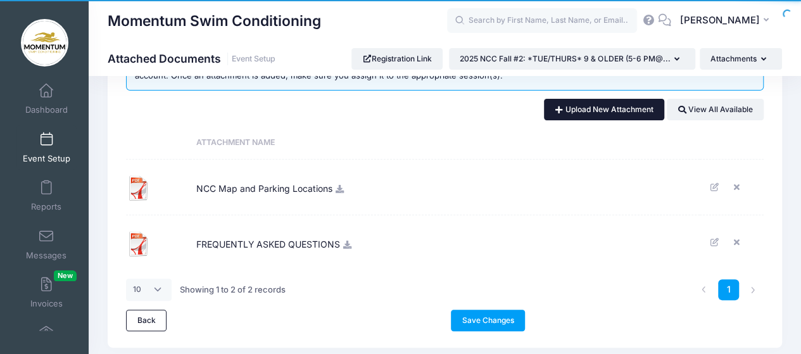
click at [615, 111] on link "Upload New Attachment" at bounding box center [604, 110] width 120 height 22
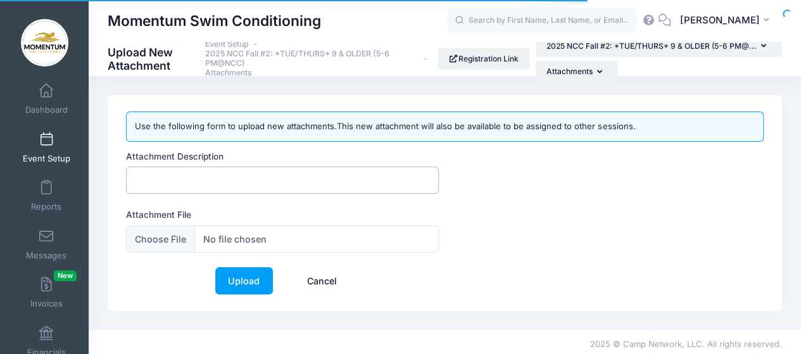
click at [350, 182] on input "Attachment Description" at bounding box center [282, 180] width 313 height 27
type input "FALL SESSION 2 WELCOME LETTER"
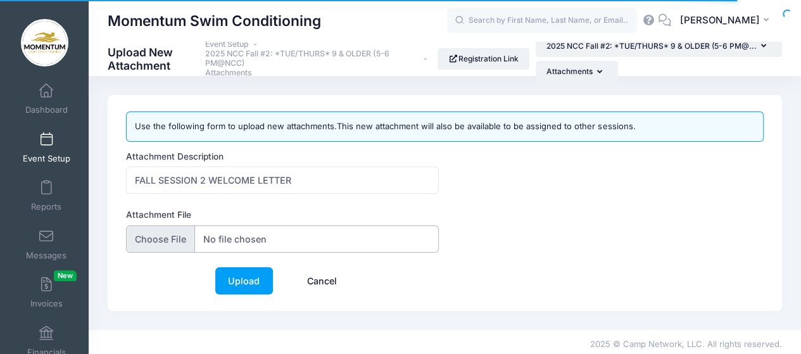
click at [358, 240] on input "Attachment File" at bounding box center [282, 238] width 313 height 27
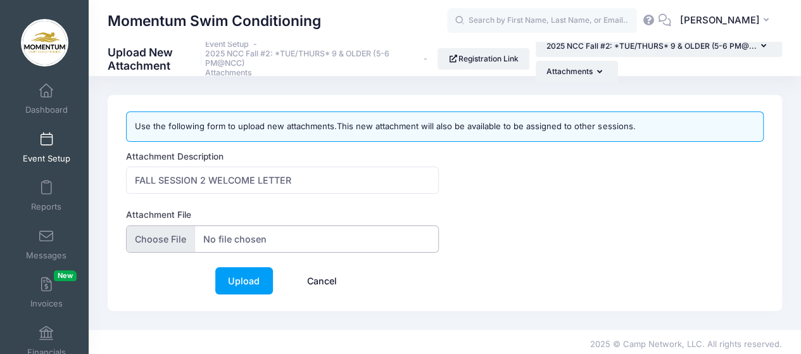
type input "C:\fakepath\FALL-SESSION-2-WELCOME-LETTER (6).pdf"
click at [295, 229] on input "Attachment File" at bounding box center [282, 238] width 313 height 27
click at [313, 231] on input "Attachment File" at bounding box center [282, 238] width 313 height 27
type input "C:\fakepath\FALL-SESSION-2-WELCOME-LETTER (6).pdf"
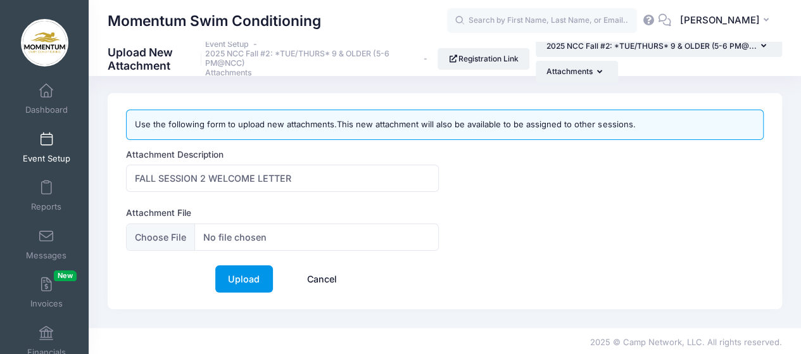
scroll to position [3, 0]
click at [244, 280] on link "Upload" at bounding box center [244, 278] width 58 height 27
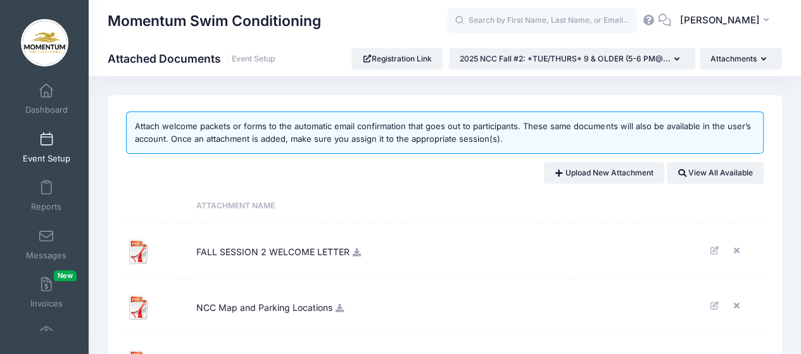
click at [355, 254] on icon at bounding box center [357, 252] width 10 height 8
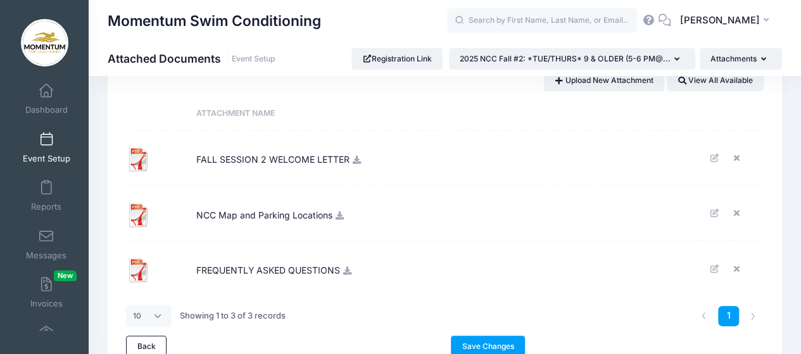
scroll to position [158, 0]
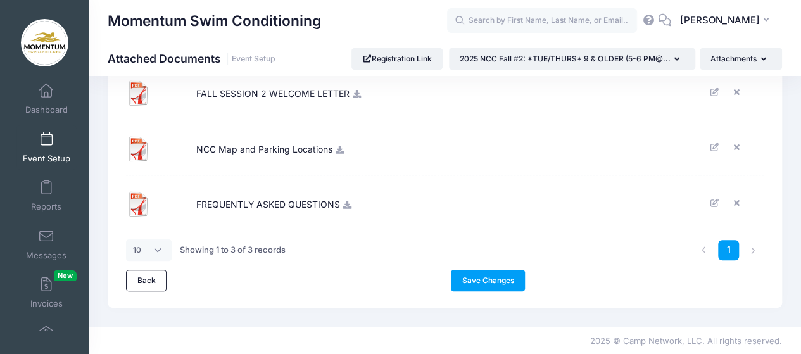
click at [356, 97] on link at bounding box center [357, 93] width 10 height 11
click at [733, 89] on icon at bounding box center [738, 92] width 10 height 8
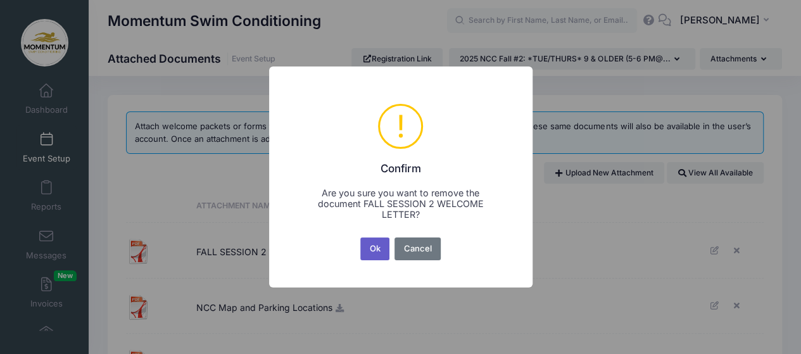
click at [374, 247] on button "Ok" at bounding box center [374, 248] width 29 height 23
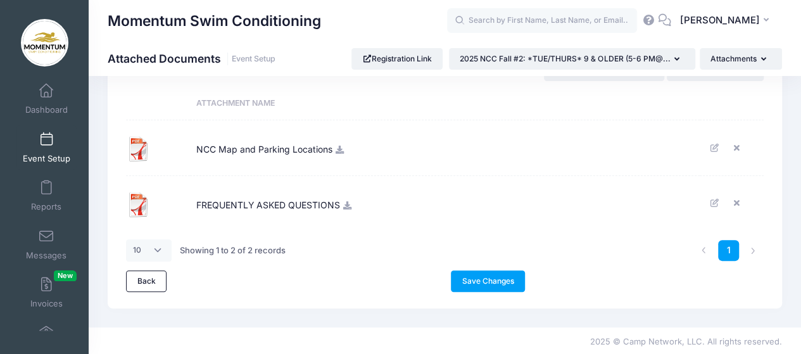
scroll to position [104, 0]
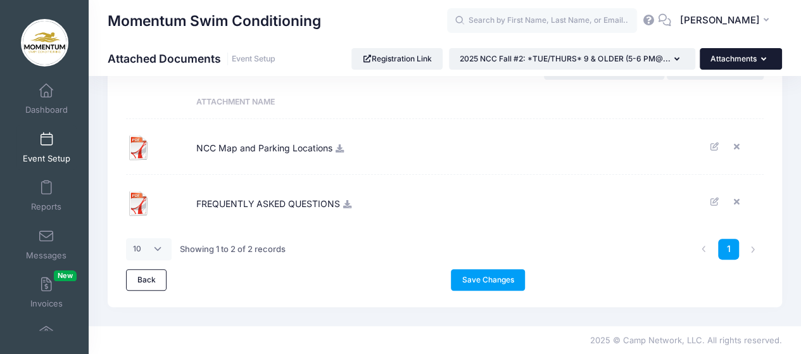
click at [734, 58] on button "Attachments" at bounding box center [741, 59] width 82 height 22
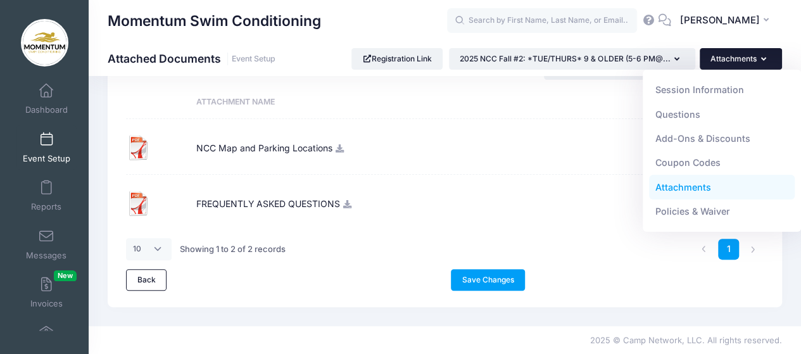
click at [691, 182] on link "Attachments" at bounding box center [722, 187] width 146 height 24
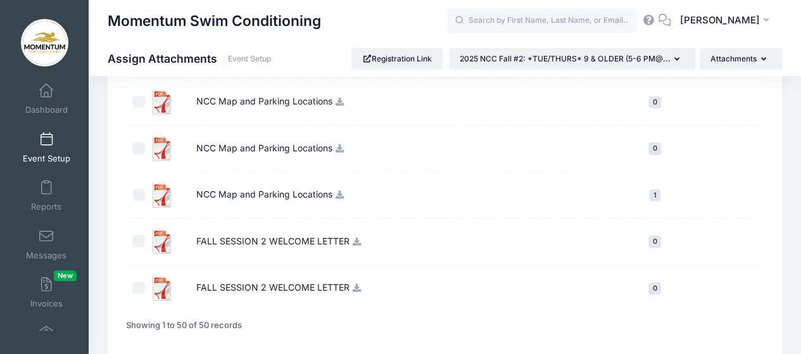
scroll to position [2279, 0]
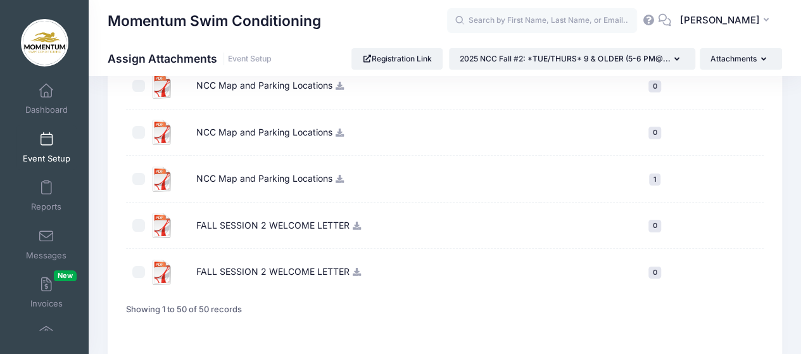
click at [358, 222] on icon at bounding box center [357, 226] width 10 height 8
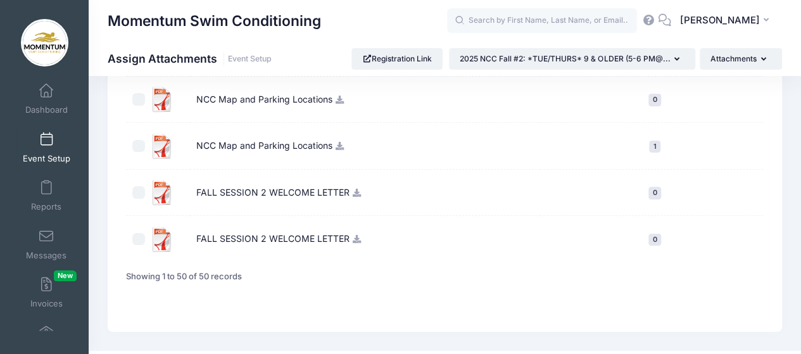
scroll to position [2326, 0]
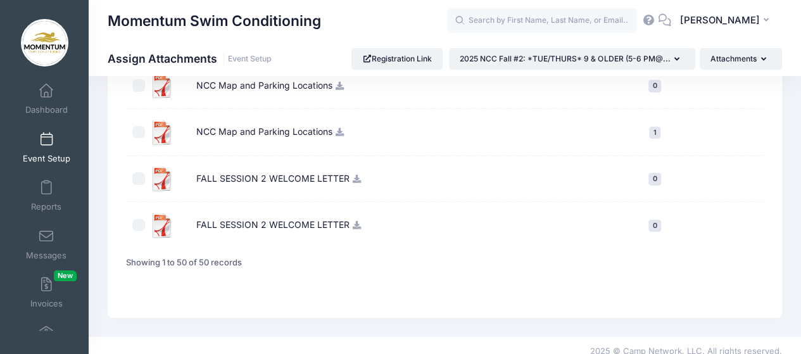
click at [354, 221] on icon at bounding box center [357, 225] width 10 height 8
click at [355, 175] on icon at bounding box center [357, 179] width 10 height 8
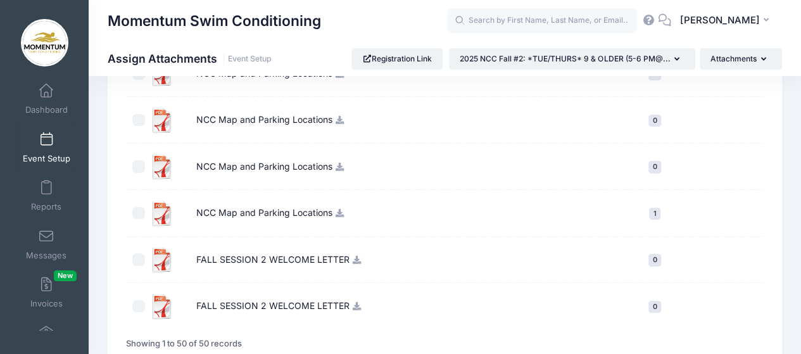
scroll to position [2199, 0]
click at [356, 301] on icon at bounding box center [357, 305] width 10 height 8
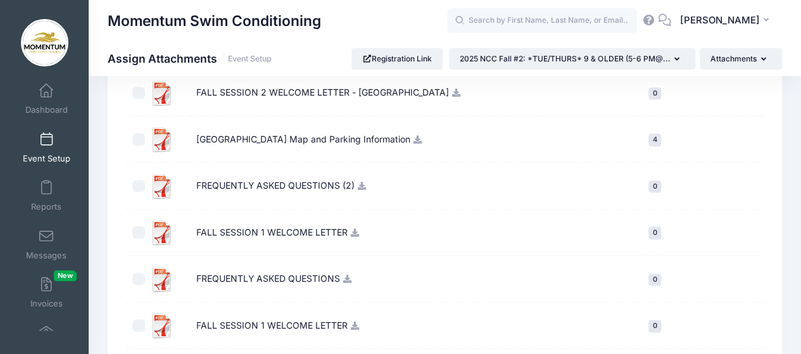
scroll to position [570, 0]
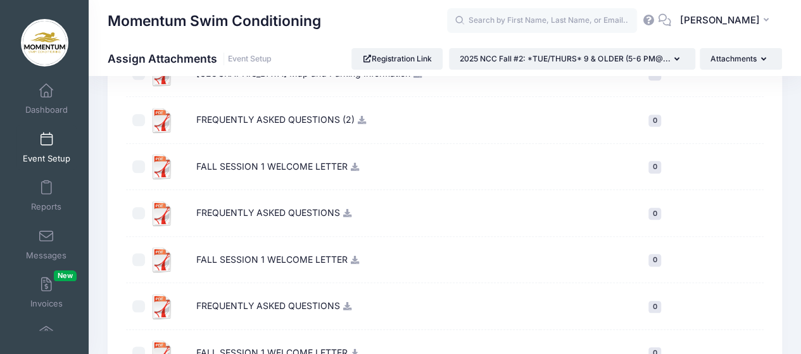
click at [351, 256] on icon at bounding box center [355, 260] width 10 height 8
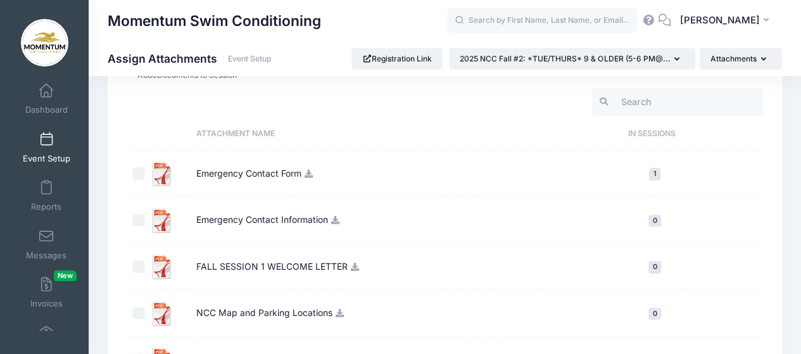
scroll to position [0, 0]
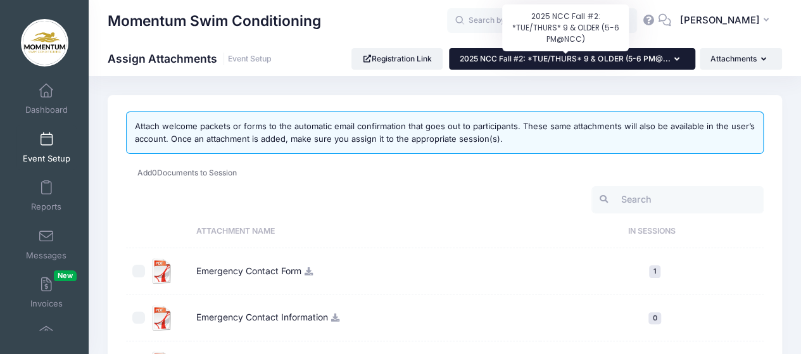
click at [587, 60] on span "2025 NCC Fall #2: *TUE/THURS* 9 & OLDER (5-6 PM@..." at bounding box center [565, 58] width 210 height 9
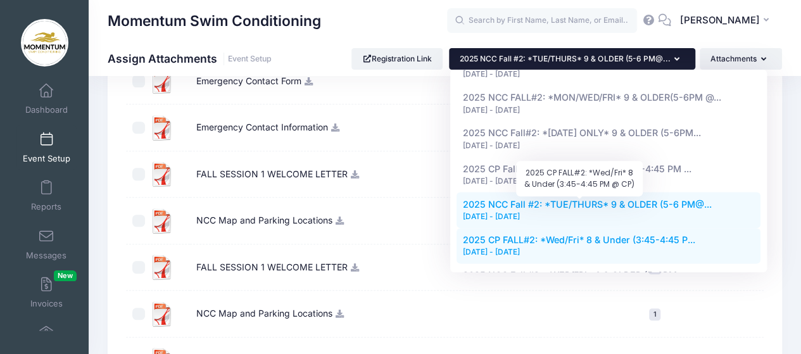
scroll to position [848, 0]
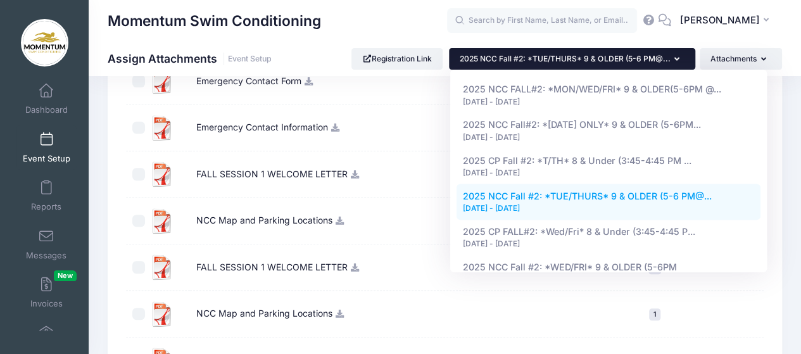
click at [551, 321] on td "1" at bounding box center [651, 314] width 223 height 47
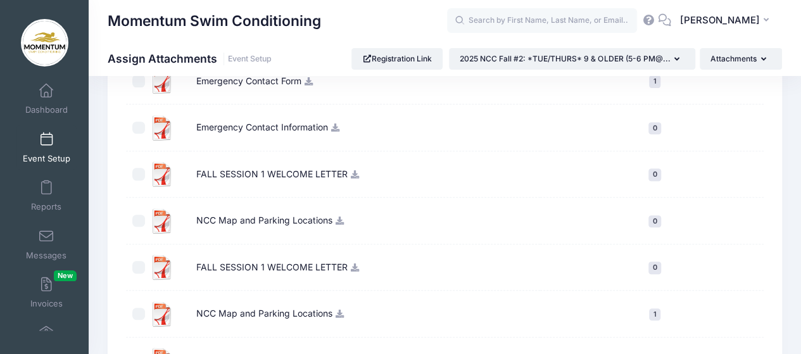
scroll to position [0, 0]
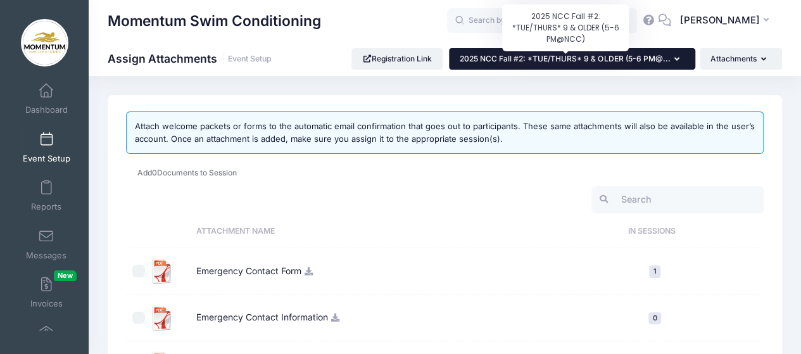
click at [534, 58] on span "2025 NCC Fall #2: *TUE/THURS* 9 & OLDER (5-6 PM@..." at bounding box center [565, 58] width 210 height 9
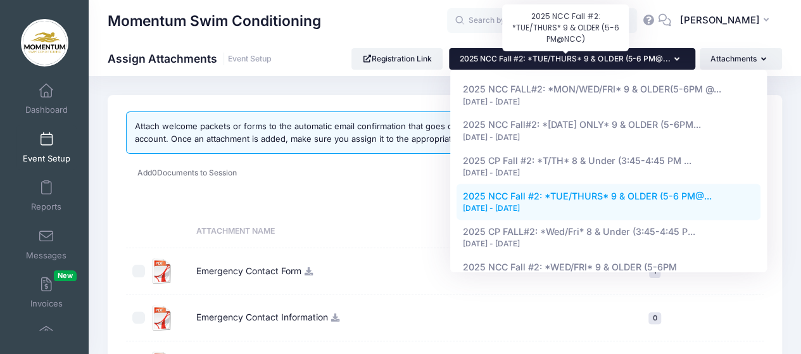
scroll to position [834, 0]
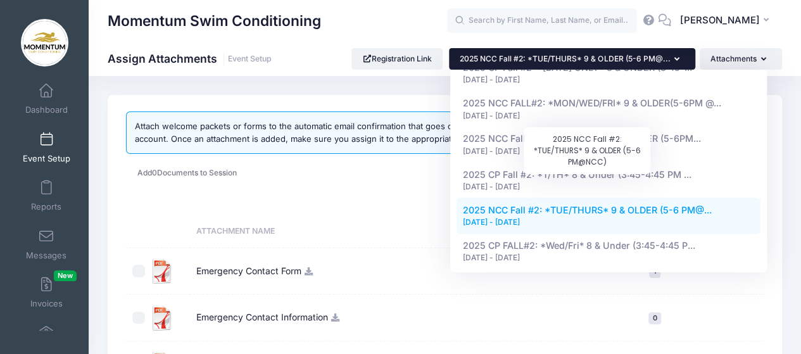
click at [541, 204] on span "2025 NCC Fall #2: *TUE/THURS* 9 & OLDER (5-6 PM@..." at bounding box center [587, 209] width 249 height 11
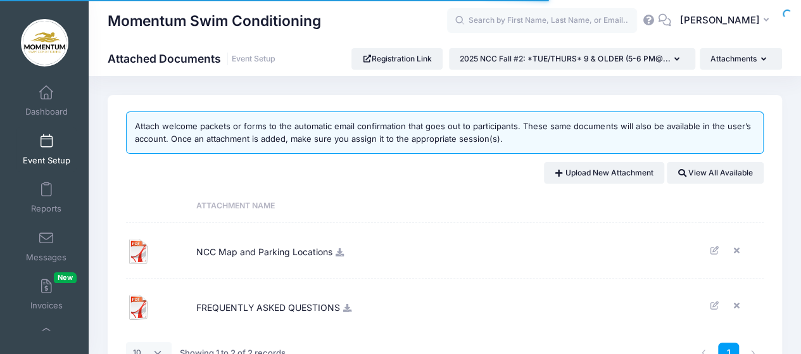
scroll to position [2, 0]
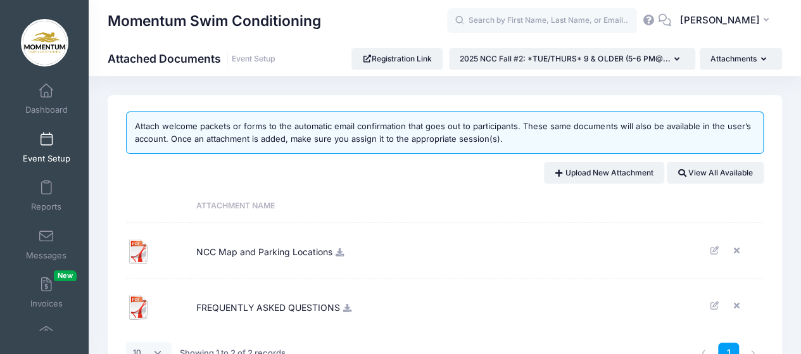
click at [42, 156] on span "Event Setup" at bounding box center [46, 158] width 47 height 11
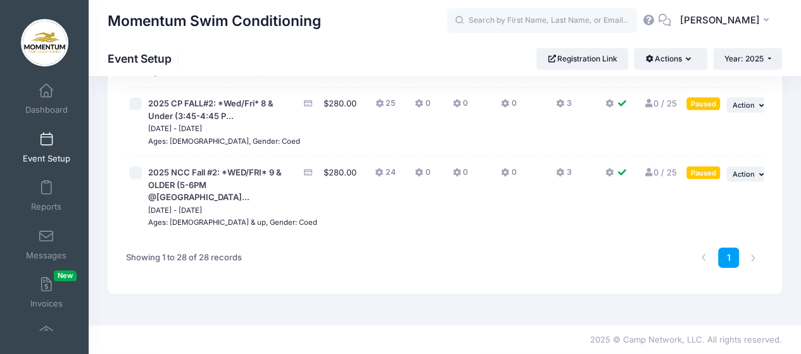
scroll to position [1963, 0]
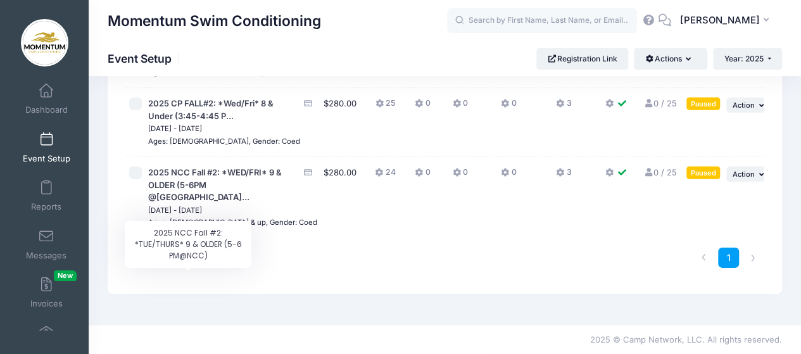
click at [199, 52] on span "2025 NCC Fall #2: *TUE/THURS* 9 & OLDER (5-6 PM@..." at bounding box center [215, 40] width 134 height 23
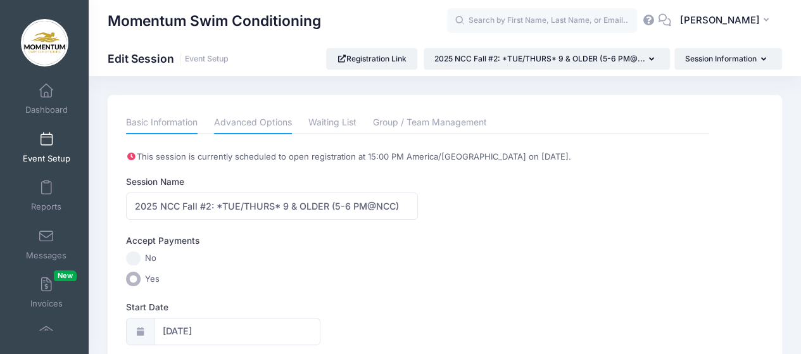
click at [284, 124] on link "Advanced Options" at bounding box center [253, 122] width 78 height 23
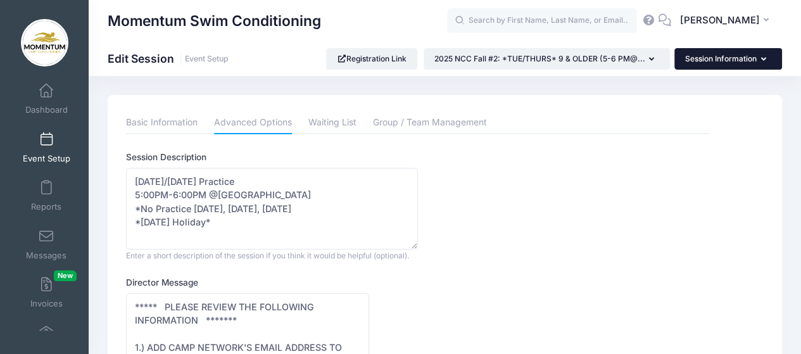
click at [764, 60] on icon "button" at bounding box center [766, 60] width 10 height 0
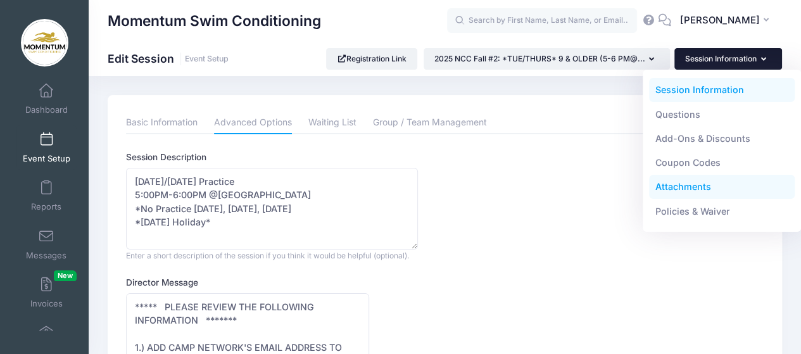
click at [695, 185] on link "Attachments" at bounding box center [722, 187] width 146 height 24
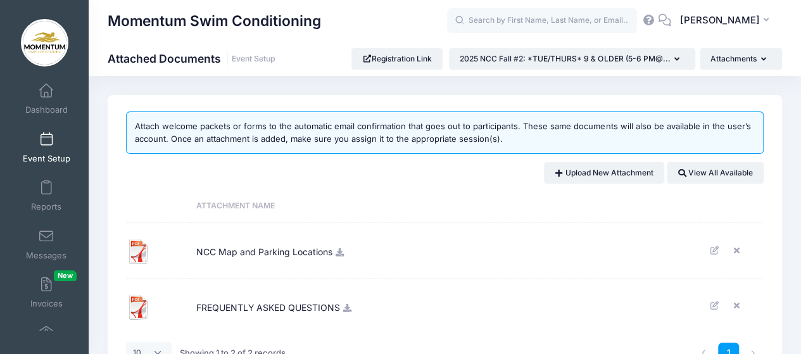
scroll to position [63, 0]
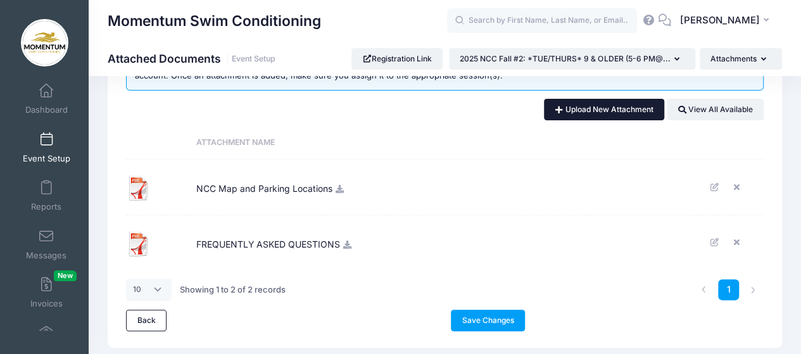
click at [607, 115] on link "Upload New Attachment" at bounding box center [604, 110] width 120 height 22
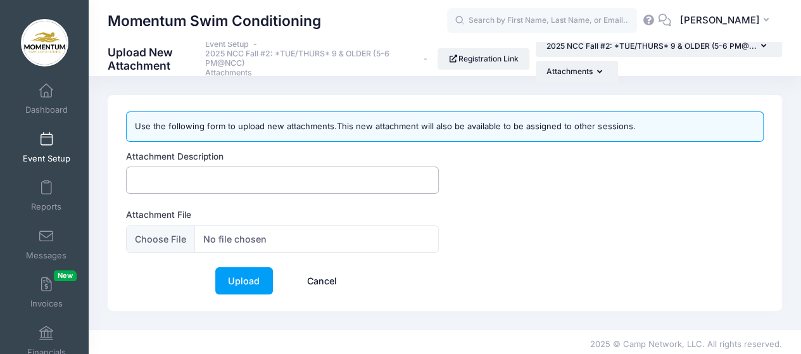
click at [245, 174] on input "Attachment Description" at bounding box center [282, 180] width 313 height 27
click at [565, 209] on div "Attachment Description Attachment File" at bounding box center [445, 208] width 650 height 117
click at [286, 242] on input "Attachment File" at bounding box center [282, 238] width 313 height 27
type input "C:\fakepath\FALL 2 NCC 2025-26 Conditioning Clinic .docx - Google Docs.pdf"
click at [289, 236] on input "Attachment File" at bounding box center [282, 238] width 313 height 27
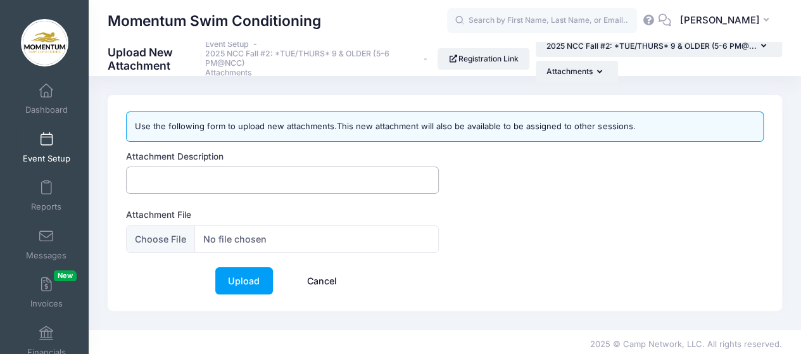
click at [253, 182] on input "Attachment Description" at bounding box center [282, 180] width 313 height 27
type input "NCC FALL 2 WELCOME LETTER"
click at [256, 237] on input "Attachment File" at bounding box center [282, 238] width 313 height 27
type input "C:\fakepath\FALL 2 NCC 2025-26 Conditioning Clinic .docx - Google Docs.pdf"
click at [249, 274] on link "Upload" at bounding box center [244, 280] width 58 height 27
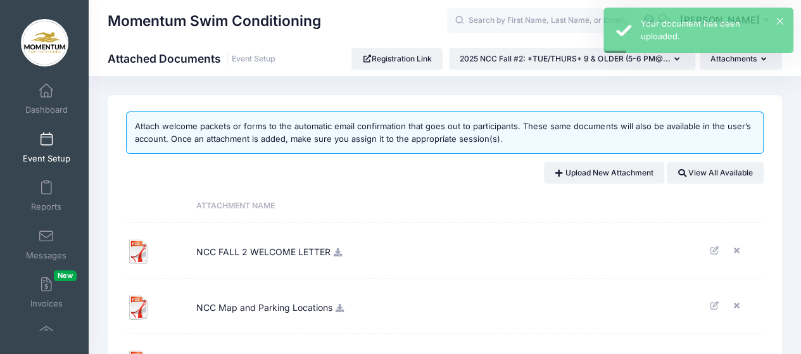
click at [334, 250] on icon at bounding box center [338, 252] width 10 height 8
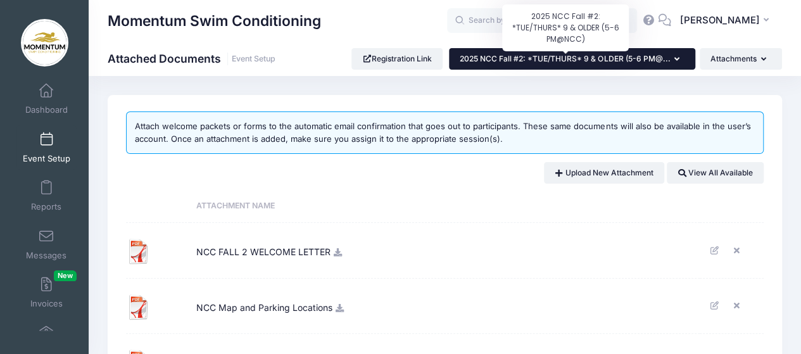
click at [494, 59] on span "2025 NCC Fall #2: *TUE/THURS* 9 & OLDER (5-6 PM@..." at bounding box center [565, 58] width 210 height 9
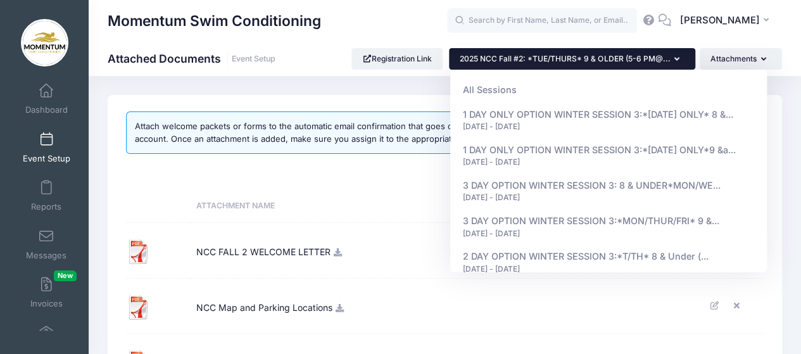
click at [372, 188] on div "Attach welcome packets or forms to the automatic email confirmation that goes o…" at bounding box center [445, 280] width 674 height 371
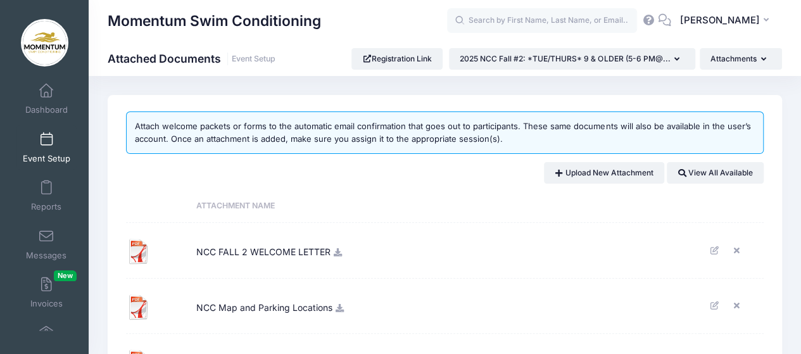
click at [52, 151] on link "Event Setup" at bounding box center [46, 147] width 60 height 44
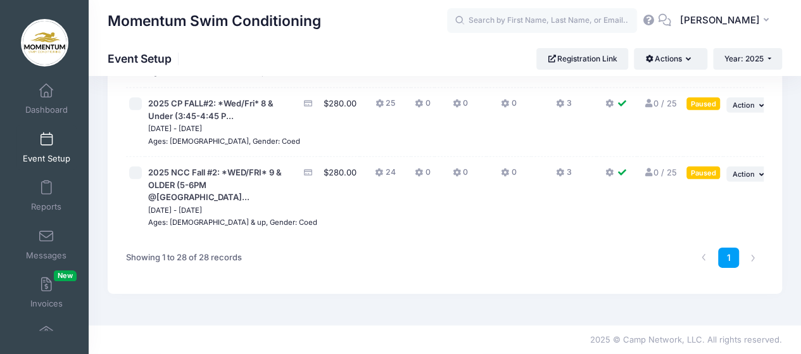
scroll to position [1963, 0]
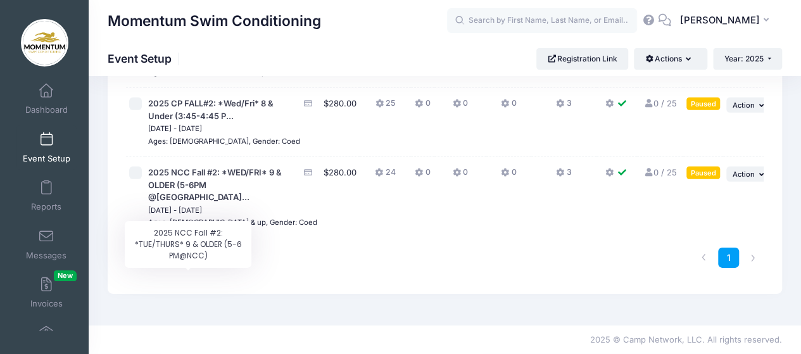
click at [198, 52] on span "2025 NCC Fall #2: *TUE/THURS* 9 & OLDER (5-6 PM@..." at bounding box center [215, 40] width 134 height 23
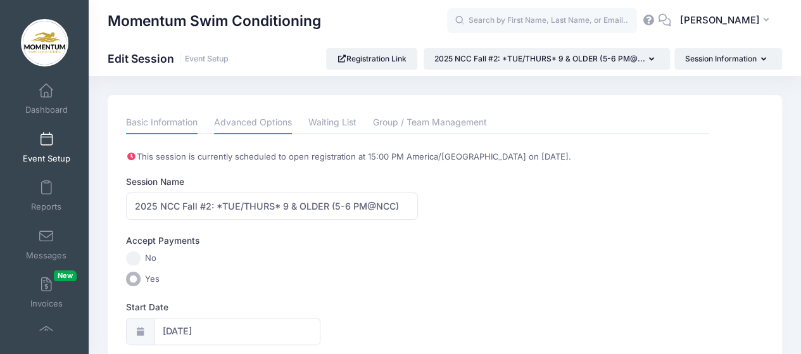
click at [268, 125] on link "Advanced Options" at bounding box center [253, 122] width 78 height 23
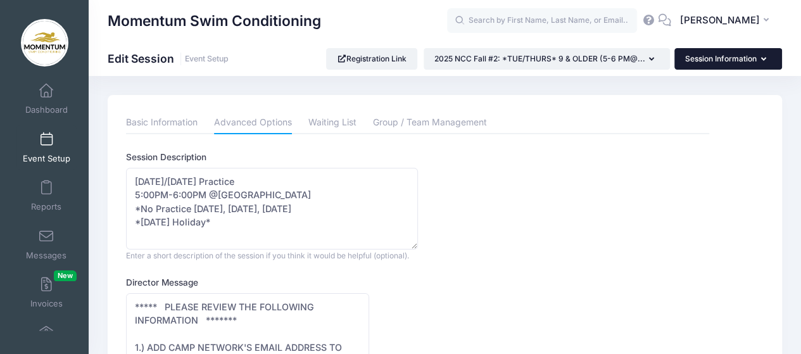
click at [763, 60] on icon "button" at bounding box center [766, 60] width 10 height 0
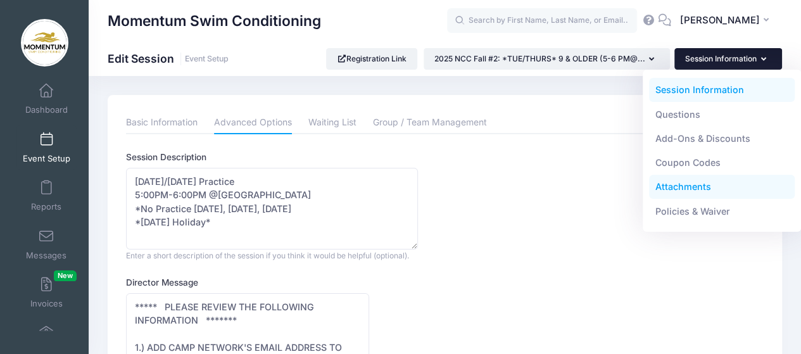
click at [702, 183] on link "Attachments" at bounding box center [722, 187] width 146 height 24
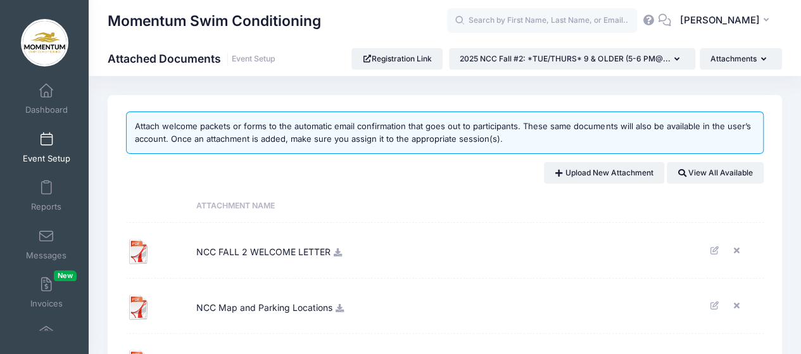
scroll to position [158, 0]
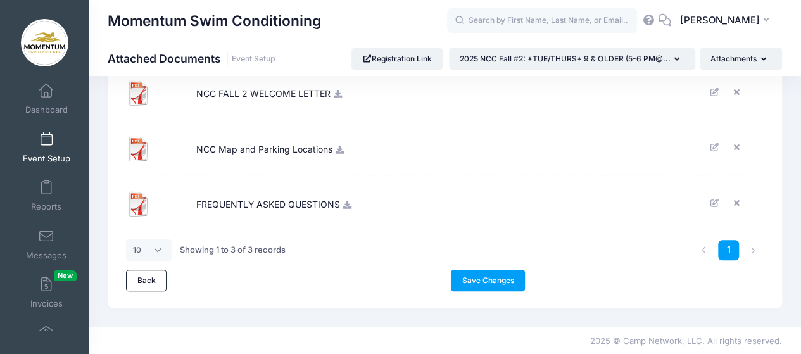
click at [503, 280] on link "Save Changes" at bounding box center [488, 281] width 74 height 22
click at [57, 154] on span "Event Setup" at bounding box center [46, 158] width 47 height 11
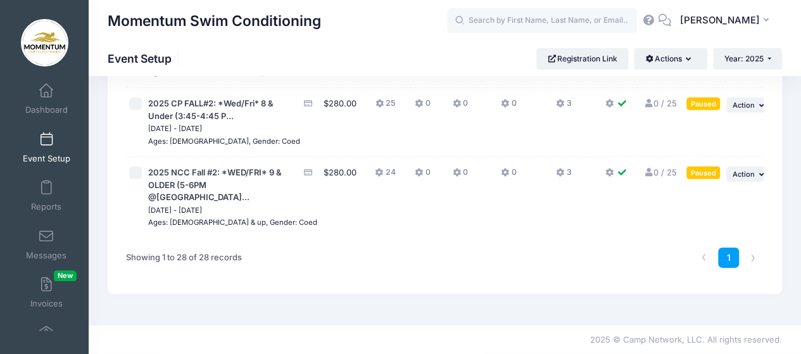
scroll to position [2089, 0]
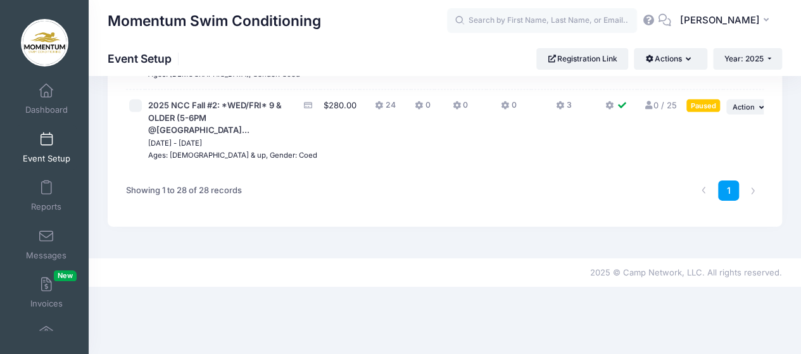
click at [179, 137] on span "2025 NCC Fall #2: *WED/FRI* 9 & OLDER (5-6PM @[GEOGRAPHIC_DATA]..." at bounding box center [223, 117] width 151 height 37
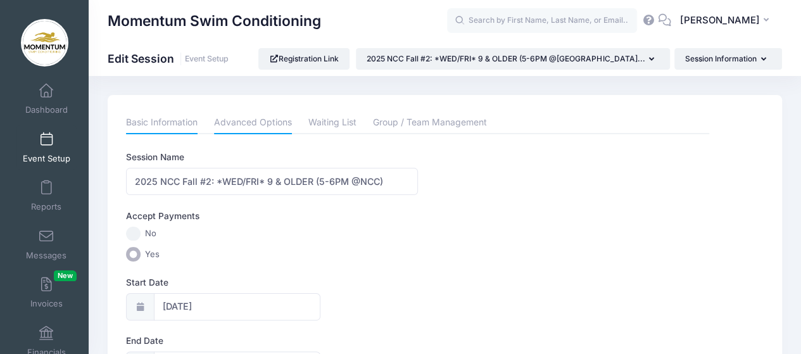
click at [271, 124] on link "Advanced Options" at bounding box center [253, 122] width 78 height 23
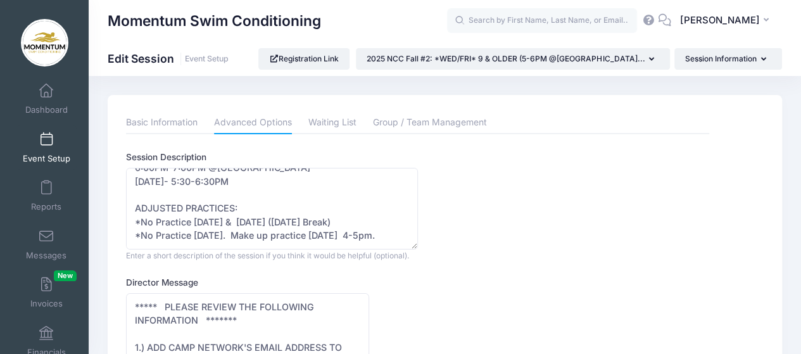
scroll to position [54, 0]
drag, startPoint x: 137, startPoint y: 179, endPoint x: 358, endPoint y: 180, distance: 221.6
click at [358, 180] on textarea "Wednesday- 6:00PM-7:00PM @North Central College Friday- 5:30-6:30PM ADJUSTED PR…" at bounding box center [272, 209] width 292 height 82
drag, startPoint x: 291, startPoint y: 233, endPoint x: 137, endPoint y: 226, distance: 154.0
click at [137, 226] on textarea "Wednesday- 6:00PM-7:00PM @North Central College Friday- 5:30-6:30PM ADJUSTED PR…" at bounding box center [272, 209] width 292 height 82
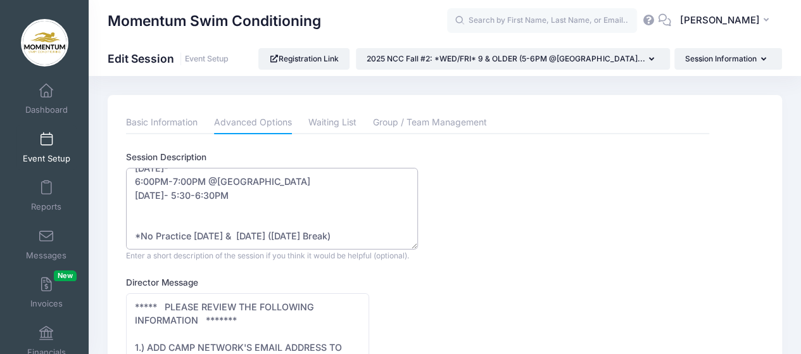
scroll to position [41, 0]
click at [205, 196] on textarea "Wednesday- 6:00PM-7:00PM @North Central College Friday- 5:30-6:30PM ADJUSTED PR…" at bounding box center [272, 209] width 292 height 82
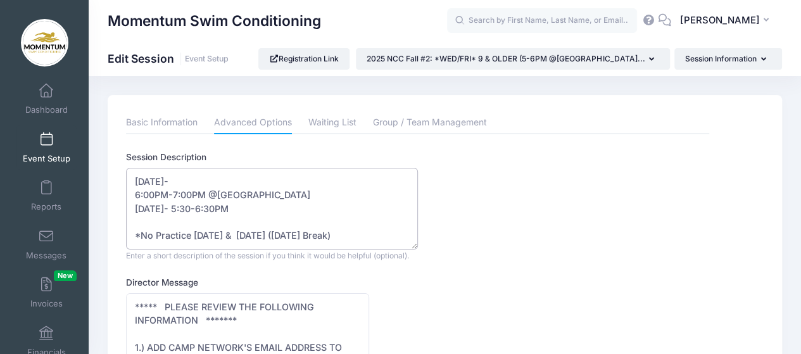
scroll to position [27, 0]
drag, startPoint x: 244, startPoint y: 208, endPoint x: 327, endPoint y: 204, distance: 82.4
click at [327, 206] on textarea "Wednesday- 6:00PM-7:00PM @North Central College Friday- 5:30-6:30PM ADJUSTED PR…" at bounding box center [272, 209] width 292 height 82
drag, startPoint x: 374, startPoint y: 207, endPoint x: 384, endPoint y: 216, distance: 13.5
click at [384, 216] on textarea "Wednesday- 6:00PM-7:00PM @North Central College Friday- 5:30-6:30PM ADJUSTED PR…" at bounding box center [272, 209] width 292 height 82
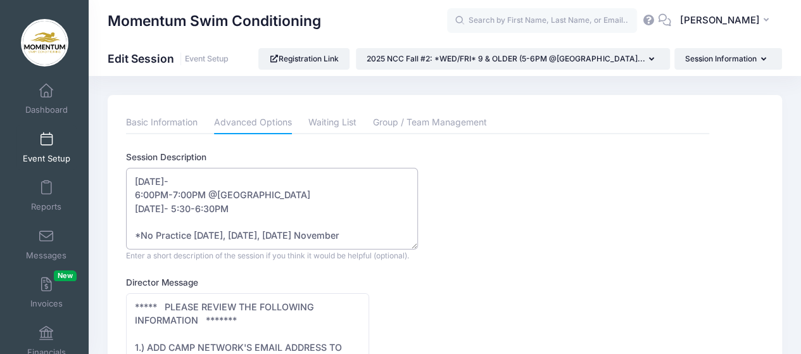
scroll to position [0, 0]
click at [232, 210] on textarea "Wednesday- 6:00PM-7:00PM @North Central College Friday- 5:30-6:30PM ADJUSTED PR…" at bounding box center [272, 209] width 292 height 82
drag, startPoint x: 132, startPoint y: 195, endPoint x: 313, endPoint y: 212, distance: 181.9
click at [313, 212] on textarea "Wednesday- 6:00PM-7:00PM @North Central College Friday- 5:30-6:30PM ADJUSTED PR…" at bounding box center [272, 209] width 292 height 82
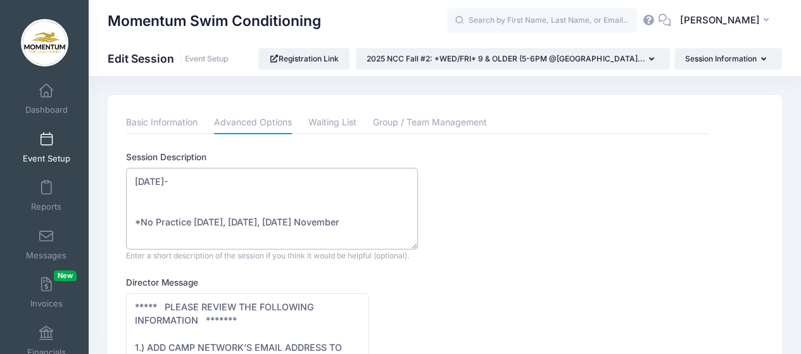
click at [300, 190] on textarea "Wednesday- 6:00PM-7:00PM @North Central College Friday- 5:30-6:30PM ADJUSTED PR…" at bounding box center [272, 209] width 292 height 82
click at [257, 180] on textarea "Wednesday- 6:00PM-7:00PM @North Central College Friday- 5:30-6:30PM ADJUSTED PR…" at bounding box center [272, 209] width 292 height 82
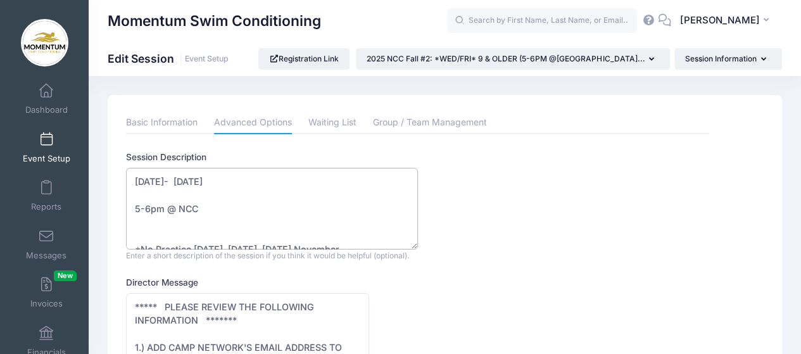
click at [132, 196] on textarea "Wednesday- 6:00PM-7:00PM @North Central College Friday- 5:30-6:30PM ADJUSTED PR…" at bounding box center [272, 209] width 292 height 82
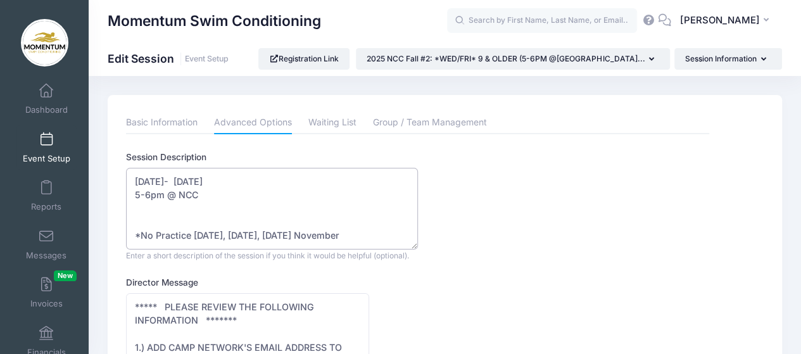
click at [141, 215] on textarea "Wednesday- 6:00PM-7:00PM @North Central College Friday- 5:30-6:30PM ADJUSTED PR…" at bounding box center [272, 209] width 292 height 82
click at [142, 222] on textarea "Wednesday- 6:00PM-7:00PM @North Central College Friday- 5:30-6:30PM ADJUSTED PR…" at bounding box center [272, 209] width 292 height 82
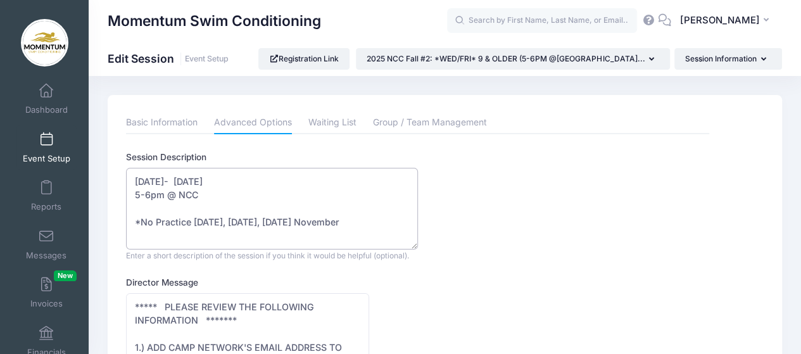
click at [192, 180] on textarea "Wednesday- 6:00PM-7:00PM @North Central College Friday- 5:30-6:30PM ADJUSTED PR…" at bounding box center [272, 209] width 292 height 82
click at [130, 197] on textarea "Wednesday- 6:00PM-7:00PM @North Central College Friday- 5:30-6:30PM ADJUSTED PR…" at bounding box center [272, 209] width 292 height 82
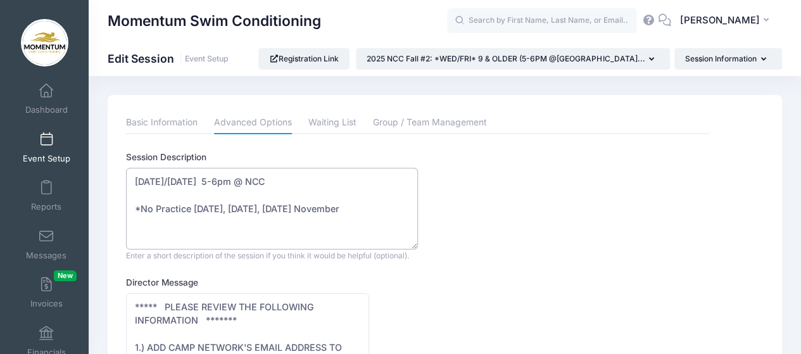
drag, startPoint x: 325, startPoint y: 208, endPoint x: 384, endPoint y: 203, distance: 59.2
click at [385, 206] on textarea "Wednesday- 6:00PM-7:00PM @North Central College Friday- 5:30-6:30PM ADJUSTED PR…" at bounding box center [272, 209] width 292 height 82
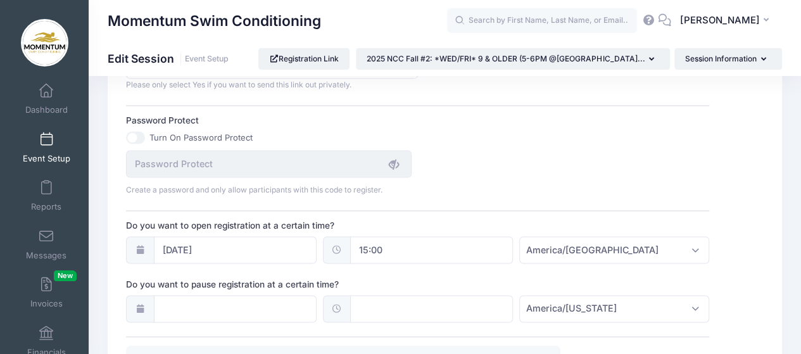
scroll to position [886, 0]
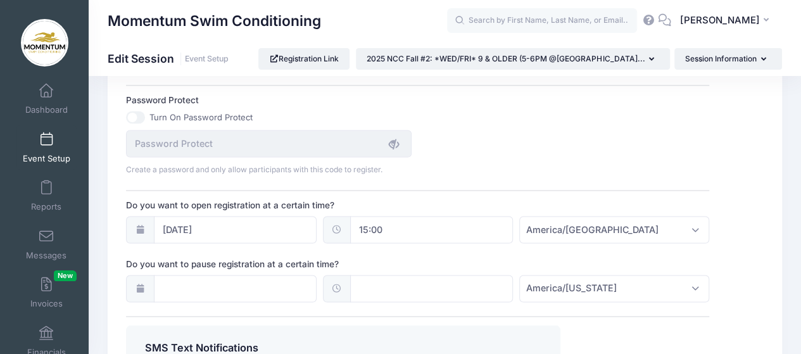
type textarea "Wednesday/Friday 5-6pm @ NCC *No Practice Wednesday, Thursday, Friday of Thanks…"
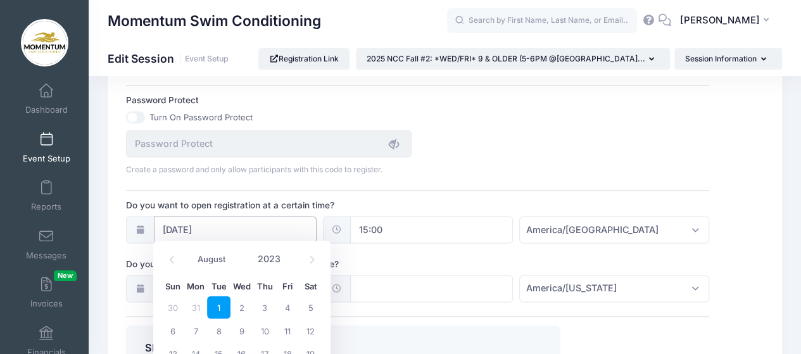
click at [239, 222] on input "08/01/2023" at bounding box center [235, 229] width 163 height 27
click at [310, 258] on icon at bounding box center [312, 259] width 8 height 8
click at [310, 257] on icon at bounding box center [312, 259] width 8 height 8
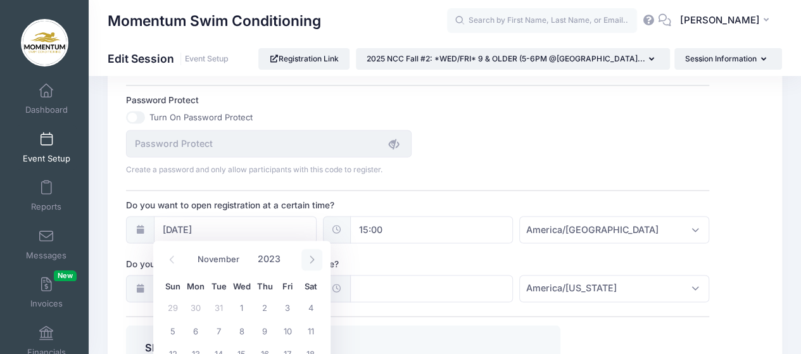
select select "11"
click at [310, 257] on icon at bounding box center [312, 259] width 8 height 8
type input "2024"
click at [310, 258] on icon at bounding box center [312, 259] width 8 height 8
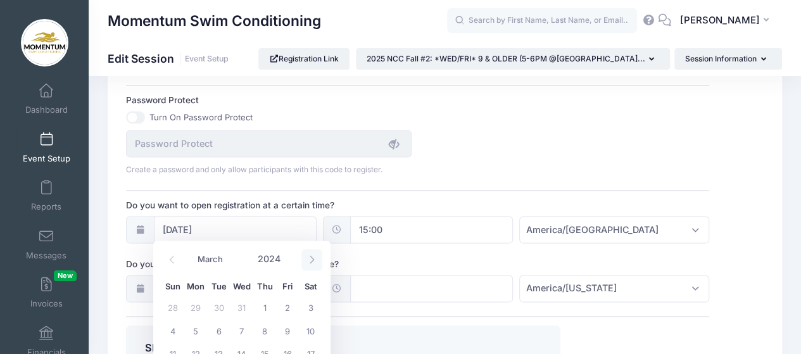
click at [310, 258] on icon at bounding box center [312, 259] width 8 height 8
click at [310, 257] on icon at bounding box center [312, 259] width 8 height 8
click at [310, 256] on icon at bounding box center [312, 259] width 8 height 8
click at [311, 256] on icon at bounding box center [312, 260] width 4 height 8
click at [311, 255] on icon at bounding box center [312, 259] width 8 height 8
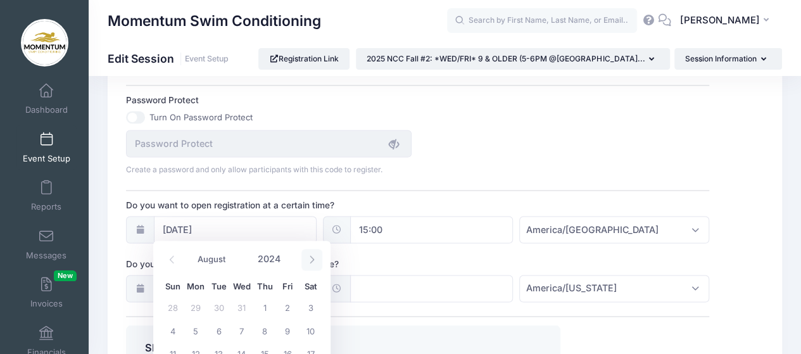
click at [311, 255] on icon at bounding box center [312, 259] width 8 height 8
select select "11"
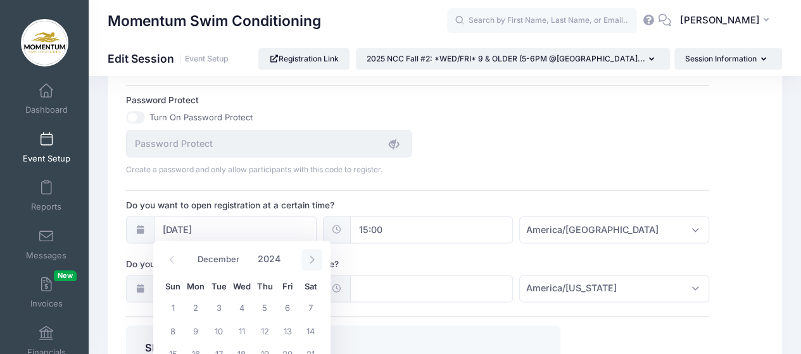
click at [311, 255] on icon at bounding box center [312, 259] width 8 height 8
type input "2025"
click at [311, 255] on icon at bounding box center [312, 259] width 8 height 8
click at [310, 255] on icon at bounding box center [312, 259] width 8 height 8
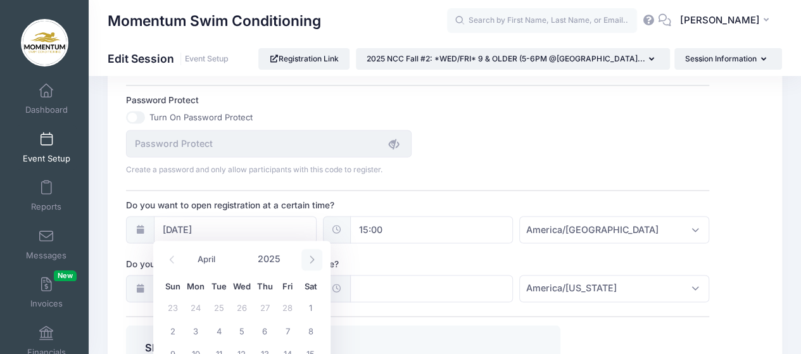
click at [310, 254] on span at bounding box center [311, 260] width 21 height 22
click at [310, 253] on span at bounding box center [311, 260] width 21 height 22
click at [310, 254] on span at bounding box center [311, 260] width 21 height 22
click at [310, 253] on span at bounding box center [311, 260] width 21 height 22
click at [310, 252] on span at bounding box center [311, 260] width 21 height 22
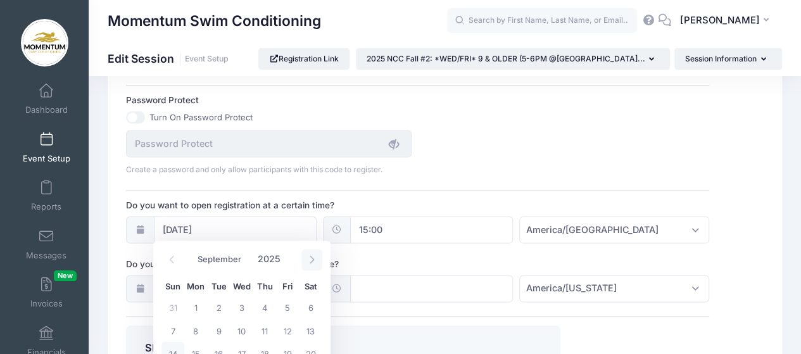
click at [309, 252] on span at bounding box center [311, 260] width 21 height 22
click at [170, 257] on icon at bounding box center [172, 259] width 8 height 8
select select "8"
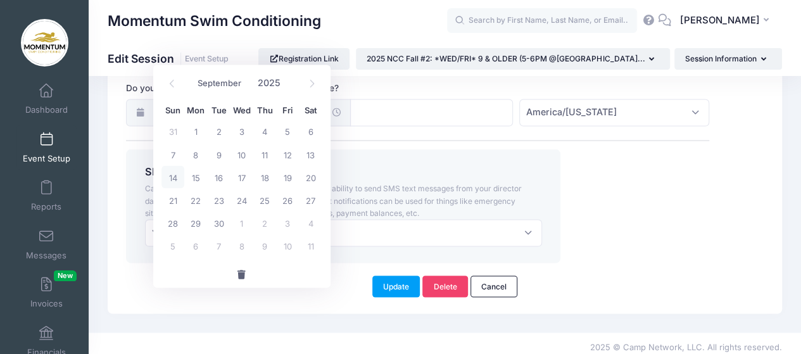
scroll to position [1065, 0]
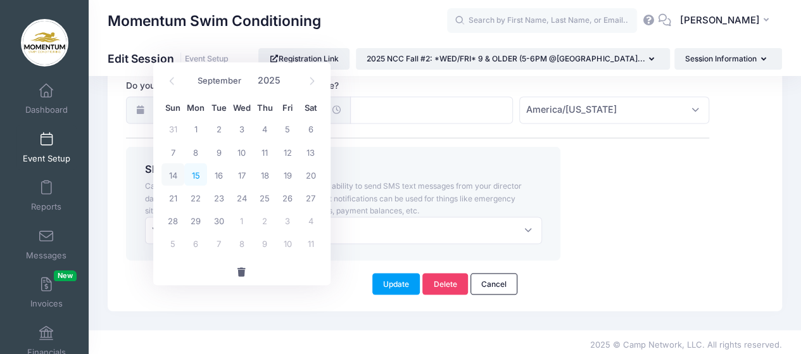
click at [198, 174] on span "15" at bounding box center [195, 174] width 23 height 23
type input "09/15/2025"
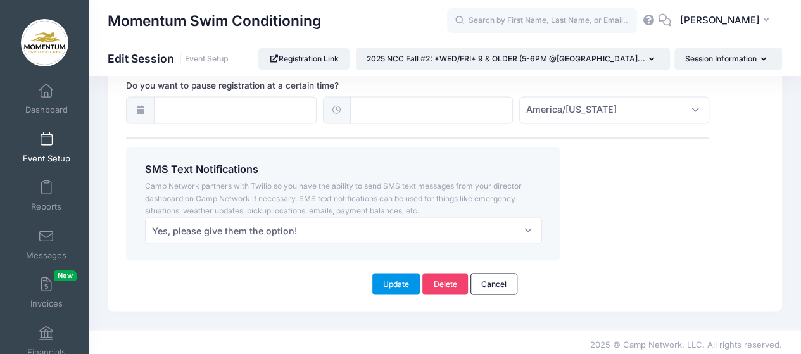
click at [390, 283] on button "Update" at bounding box center [396, 284] width 48 height 22
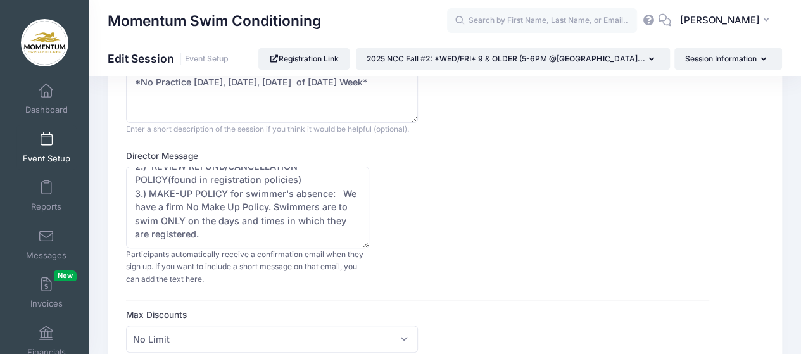
scroll to position [0, 0]
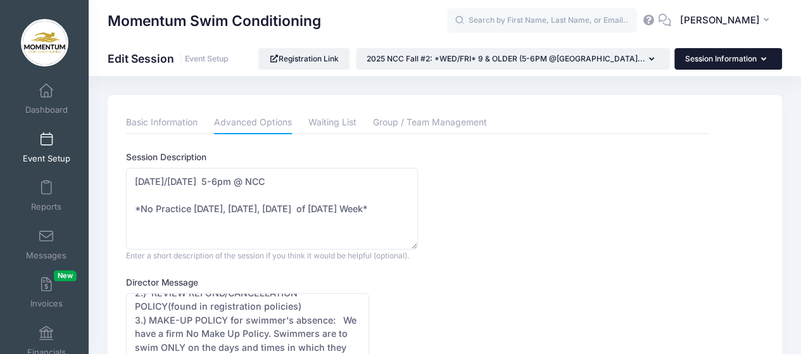
click at [769, 58] on button "Session Information" at bounding box center [728, 59] width 108 height 22
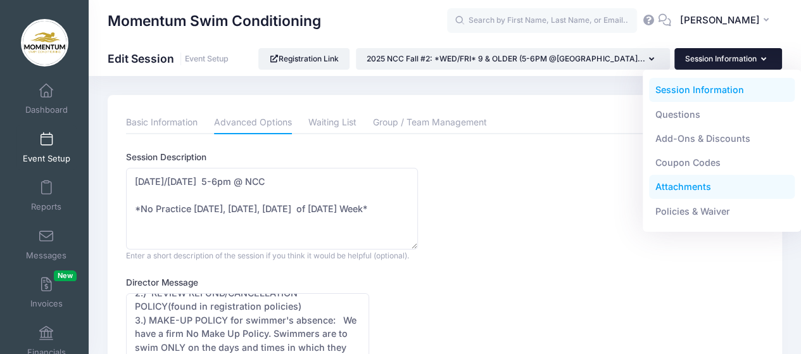
click at [698, 187] on link "Attachments" at bounding box center [722, 187] width 146 height 24
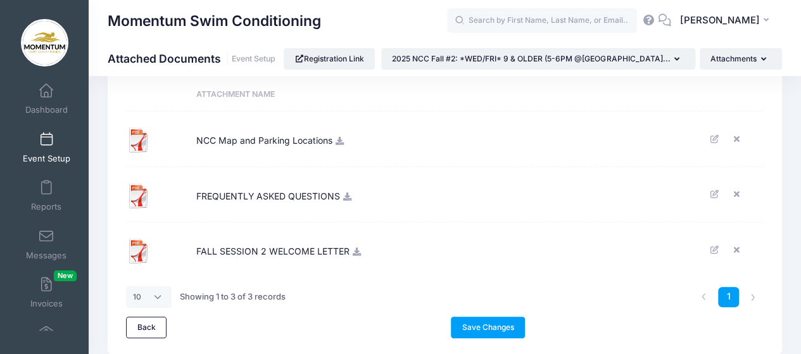
scroll to position [127, 0]
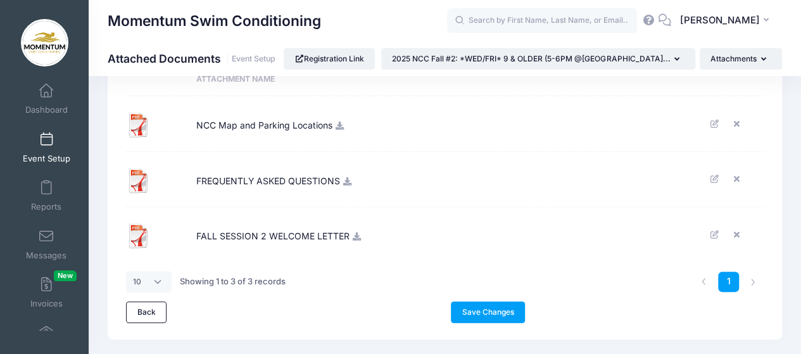
click at [355, 237] on icon at bounding box center [357, 236] width 10 height 8
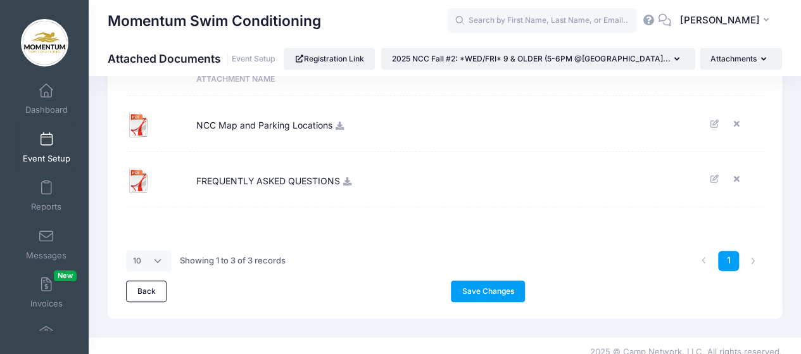
scroll to position [0, 0]
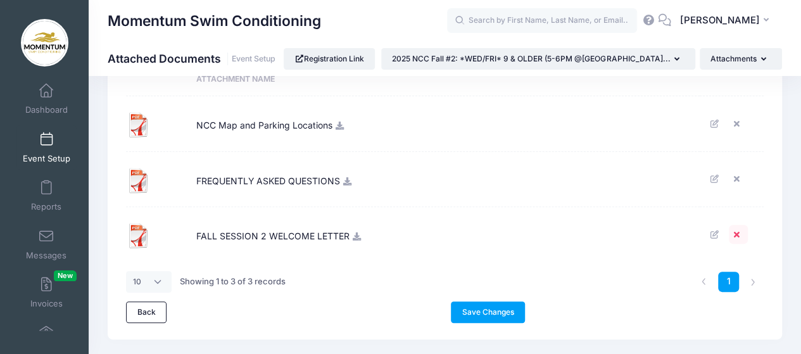
click at [734, 230] on icon at bounding box center [738, 234] width 10 height 8
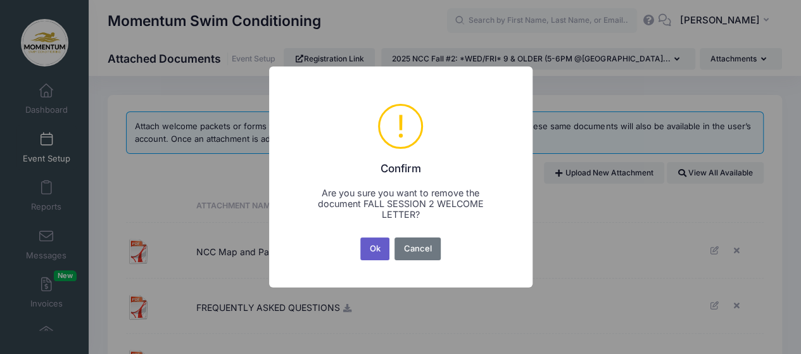
click at [376, 250] on button "Ok" at bounding box center [374, 248] width 29 height 23
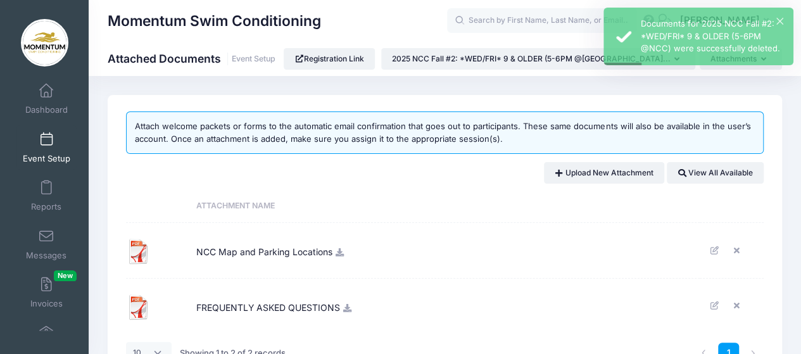
click at [326, 258] on span "NCC Map and Parking Locations" at bounding box center [264, 250] width 136 height 34
click at [325, 251] on span "NCC Map and Parking Locations" at bounding box center [264, 250] width 136 height 34
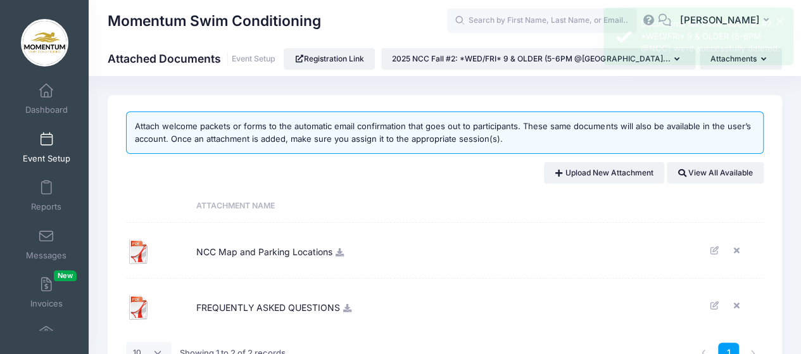
click at [340, 253] on icon at bounding box center [340, 252] width 10 height 8
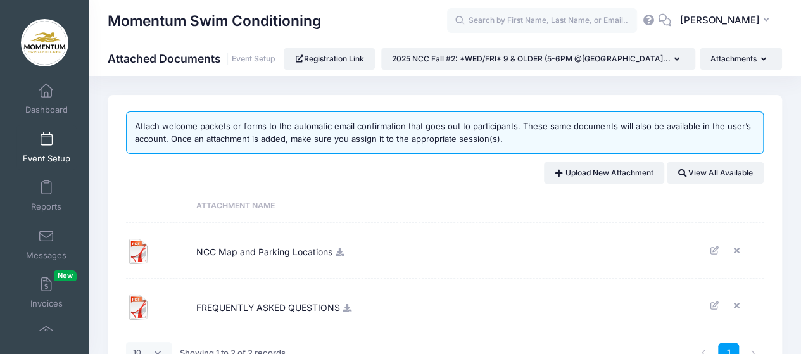
click at [340, 249] on icon at bounding box center [340, 252] width 10 height 8
click at [737, 249] on icon at bounding box center [738, 250] width 10 height 8
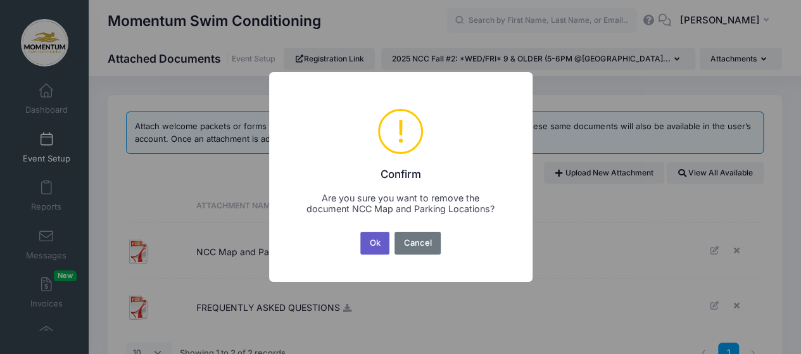
click at [372, 240] on button "Ok" at bounding box center [374, 243] width 29 height 23
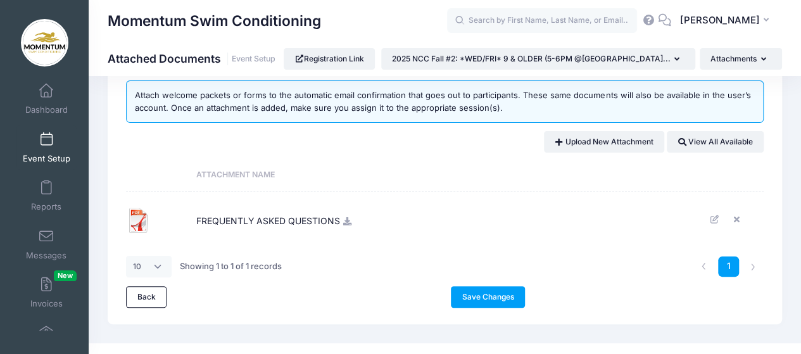
scroll to position [48, 0]
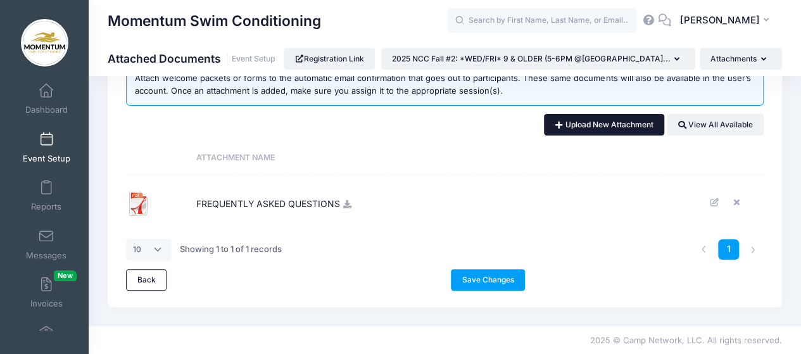
click at [591, 126] on link "Upload New Attachment" at bounding box center [604, 125] width 120 height 22
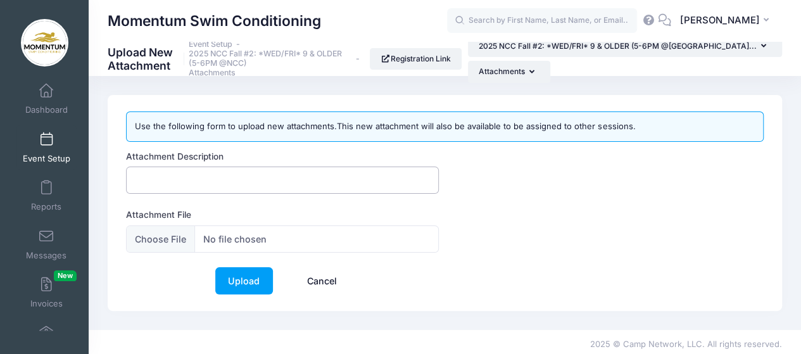
click at [255, 180] on input "Attachment Description" at bounding box center [282, 180] width 313 height 27
type input "FALL SESSION 2 WELCOME LETTER"
click at [279, 235] on input "Attachment File" at bounding box center [282, 238] width 313 height 27
type input "C:\fakepath\FALL 2 NCC 2025-26 Conditioning Clinic .docx - Google Docs.pdf"
click at [541, 259] on div "Attachment Description FALL SESSION 2 WELCOME LETTER Attachment File" at bounding box center [445, 208] width 650 height 117
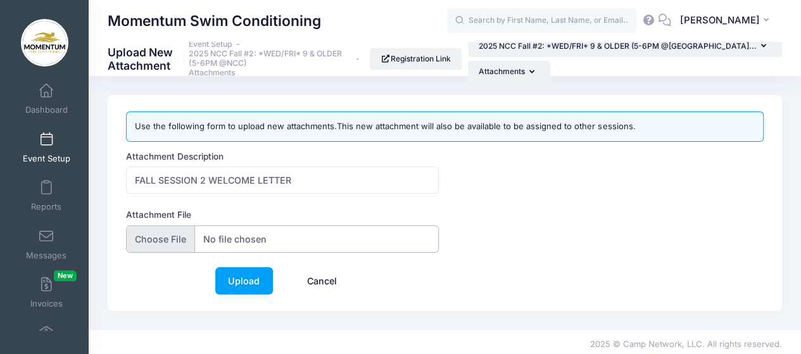
click at [371, 236] on input "Attachment File" at bounding box center [282, 238] width 313 height 27
click at [172, 236] on input "Attachment File" at bounding box center [282, 238] width 313 height 27
type input "C:\fakepath\FALL 2 NCC 2025-26 Conditioning Clinic .docx - Google Docs.pdf"
click at [255, 277] on link "Upload" at bounding box center [244, 280] width 58 height 27
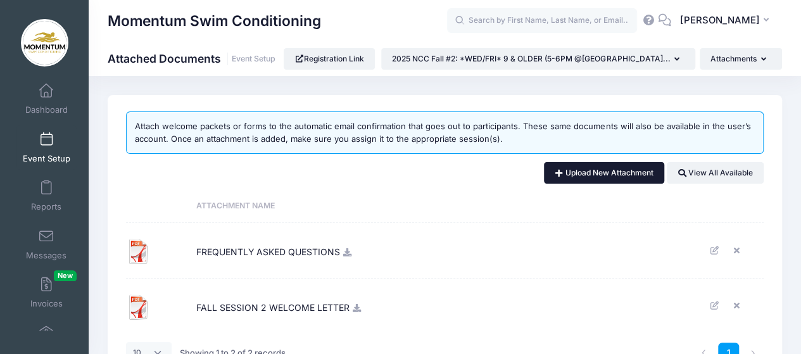
click at [627, 176] on link "Upload New Attachment" at bounding box center [604, 173] width 120 height 22
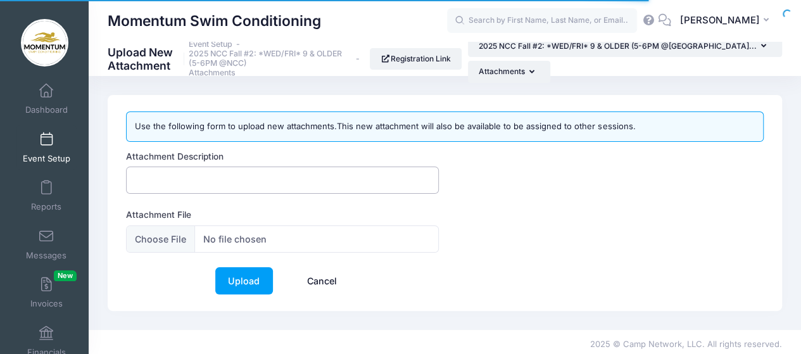
click at [253, 182] on input "Attachment Description" at bounding box center [282, 180] width 313 height 27
type input "NCC Map and Parking Locations"
click at [253, 236] on input "Attachment File" at bounding box center [282, 238] width 313 height 27
type input "C:\fakepath\25-26 PARKING LOCATION AND ENTRY POINT for all of Momentum Swim's […"
click at [251, 280] on link "Upload" at bounding box center [244, 280] width 58 height 27
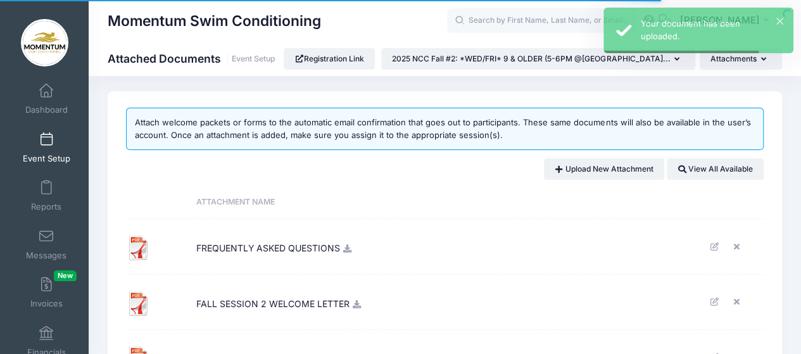
scroll to position [158, 0]
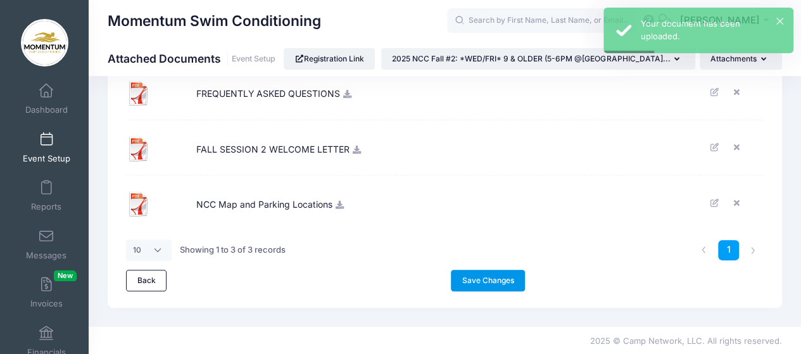
click at [478, 280] on link "Save Changes" at bounding box center [488, 281] width 74 height 22
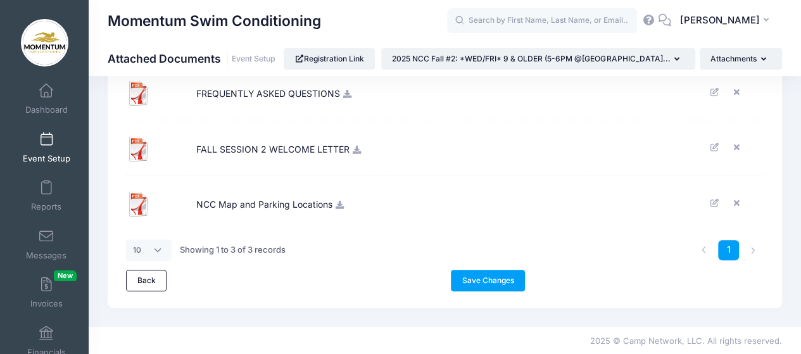
click at [355, 151] on icon at bounding box center [357, 150] width 10 height 8
click at [339, 203] on icon at bounding box center [340, 205] width 10 height 8
click at [339, 201] on icon at bounding box center [340, 205] width 10 height 8
click at [501, 278] on link "Save Changes" at bounding box center [488, 281] width 74 height 22
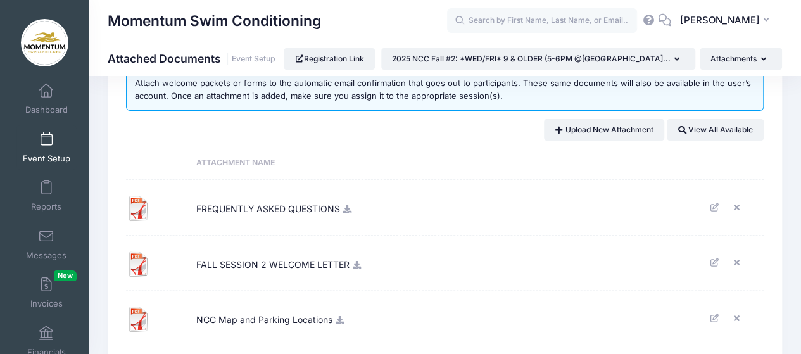
scroll to position [127, 0]
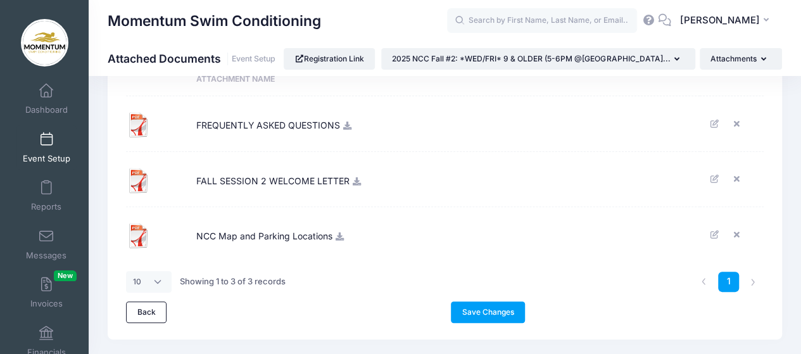
click at [45, 153] on span "Event Setup" at bounding box center [46, 158] width 47 height 11
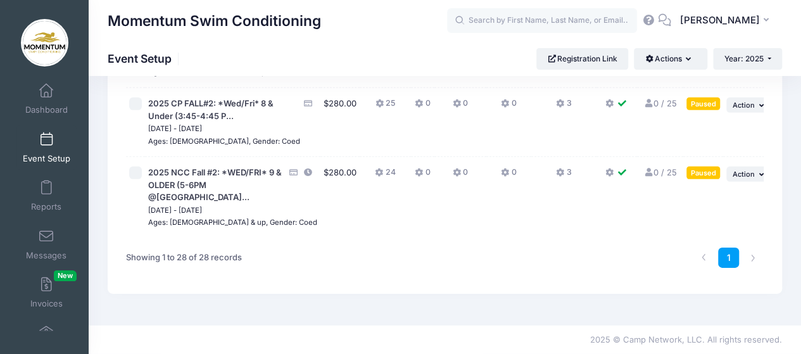
scroll to position [2089, 0]
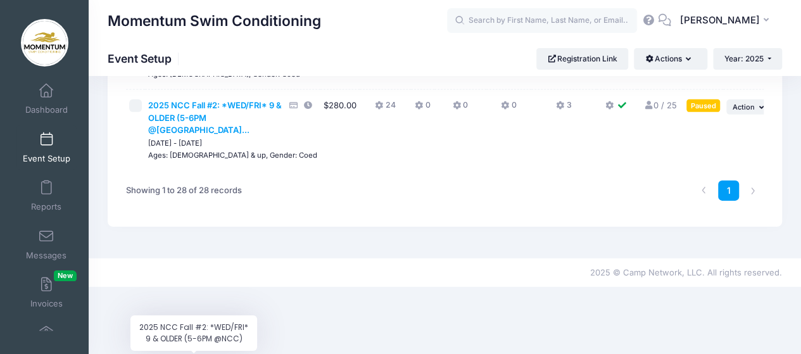
click at [194, 135] on span "2025 NCC Fall #2: *WED/FRI* 9 & OLDER (5-6PM @[GEOGRAPHIC_DATA]..." at bounding box center [215, 117] width 134 height 35
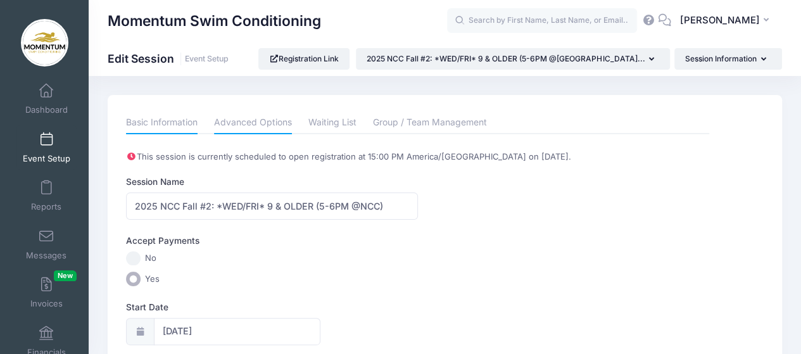
click at [265, 120] on link "Advanced Options" at bounding box center [253, 122] width 78 height 23
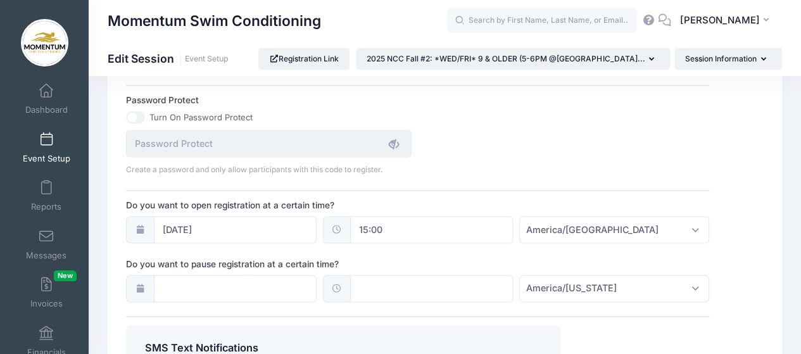
scroll to position [1065, 0]
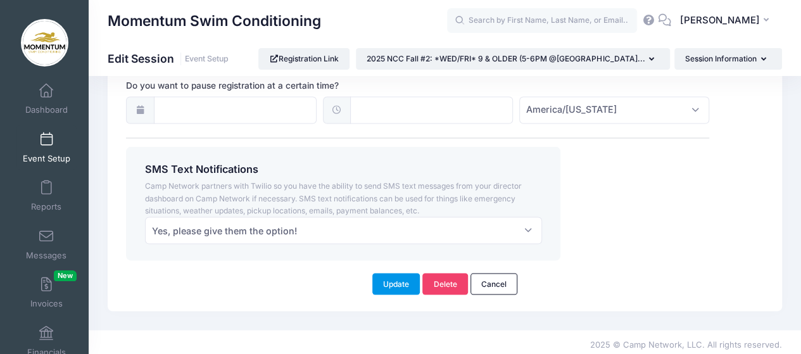
drag, startPoint x: 400, startPoint y: 279, endPoint x: 401, endPoint y: 270, distance: 8.3
click at [401, 277] on button "Update" at bounding box center [396, 284] width 48 height 22
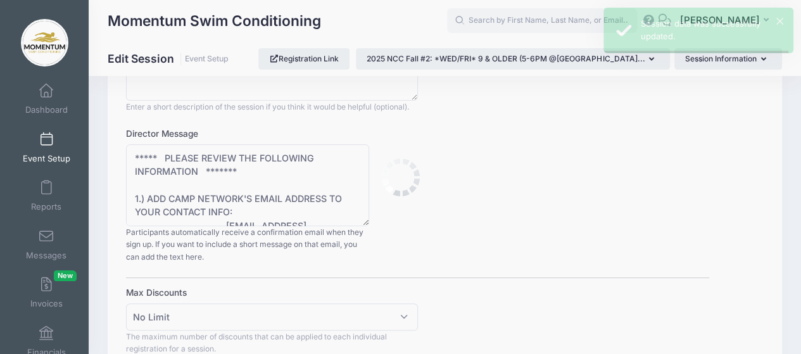
scroll to position [0, 0]
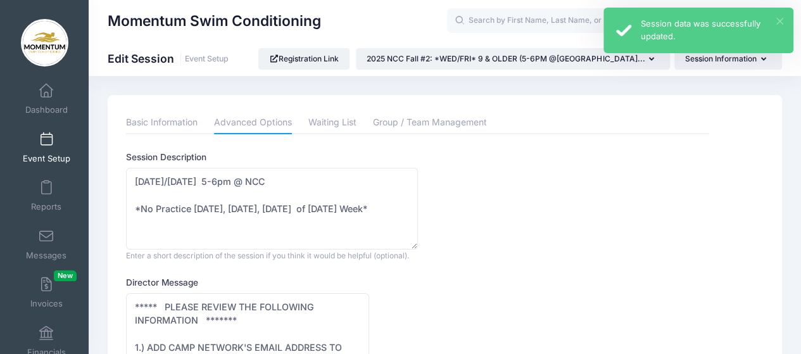
drag, startPoint x: 778, startPoint y: 22, endPoint x: 780, endPoint y: 39, distance: 16.6
click at [778, 26] on div "× Session data was successfully updated." at bounding box center [698, 31] width 190 height 46
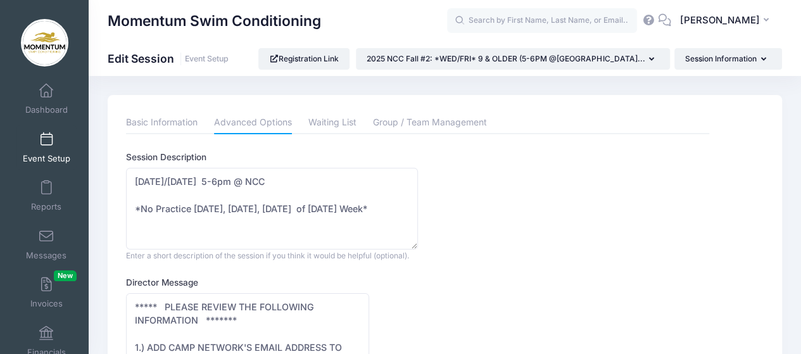
click at [39, 152] on link "Event Setup" at bounding box center [46, 147] width 60 height 44
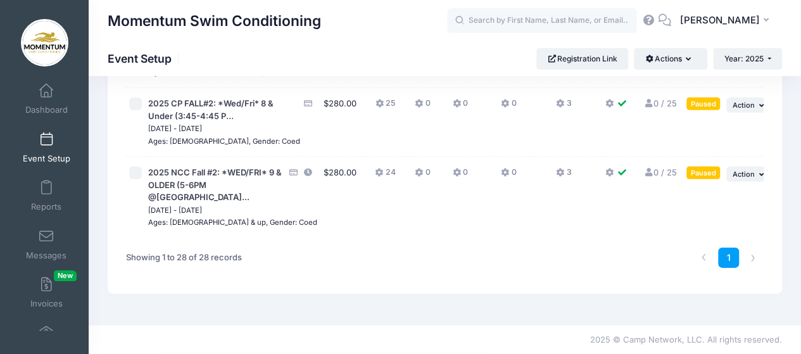
scroll to position [2160, 0]
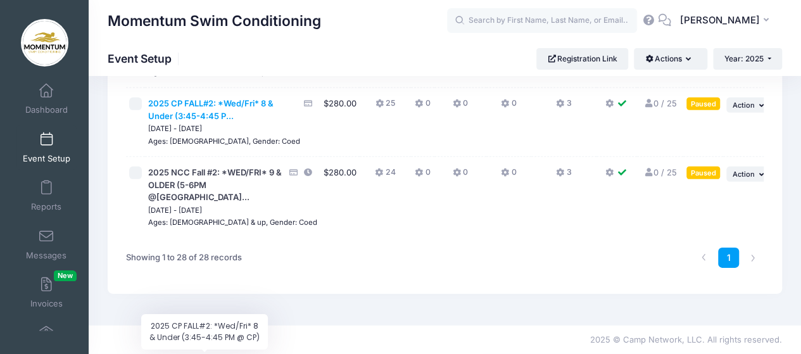
click at [208, 106] on span "2025 CP FALL#2: *Wed/Fri* 8 & Under (3:45-4:45 P..." at bounding box center [210, 109] width 125 height 23
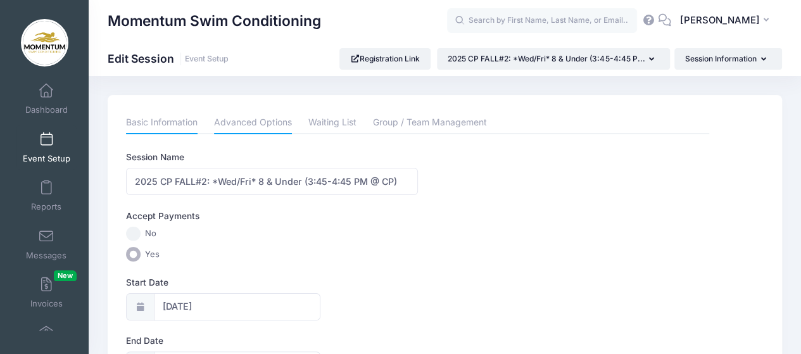
click at [265, 123] on link "Advanced Options" at bounding box center [253, 122] width 78 height 23
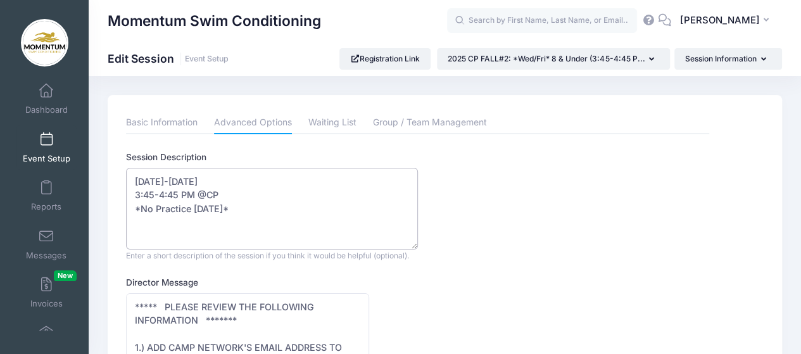
drag, startPoint x: 194, startPoint y: 210, endPoint x: 200, endPoint y: 208, distance: 6.5
click at [195, 210] on textarea "Wednesday-Friday 3:45-4:45 PM @CP *No Practice Friday November 29th*" at bounding box center [272, 209] width 292 height 82
drag, startPoint x: 325, startPoint y: 205, endPoint x: 386, endPoint y: 218, distance: 62.2
click at [391, 210] on textarea "Wednesday-Friday 3:45-4:45 PM @CP *No Practice Friday November 29th*" at bounding box center [272, 209] width 292 height 82
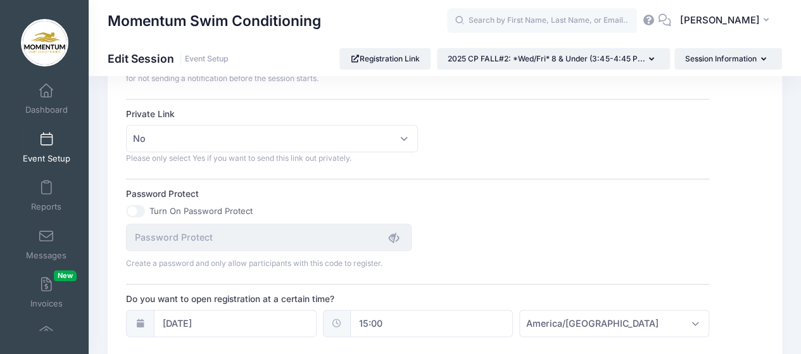
scroll to position [823, 0]
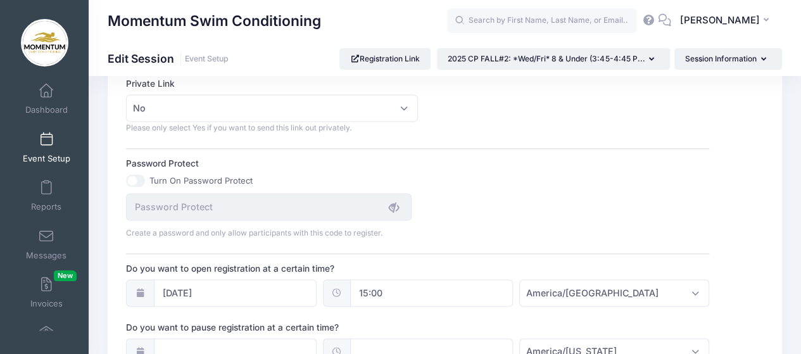
type textarea "Wednesday-Friday 3:45-4:45 PM @CP *No Practice Wednesday, Thursday, Friday Than…"
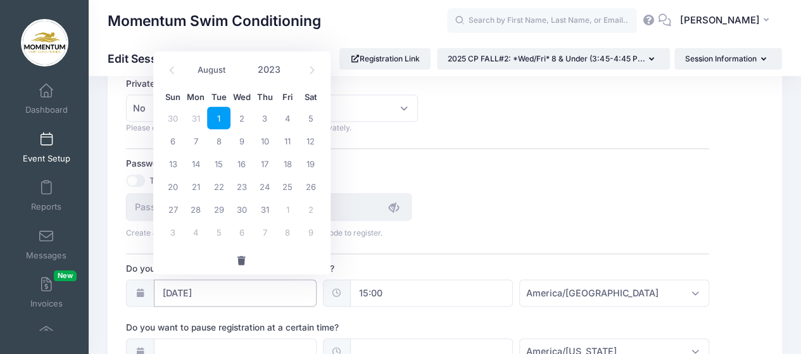
click at [284, 289] on input "08/01/2023" at bounding box center [235, 292] width 163 height 27
click at [308, 71] on icon at bounding box center [312, 70] width 8 height 8
click at [308, 72] on icon at bounding box center [312, 70] width 8 height 8
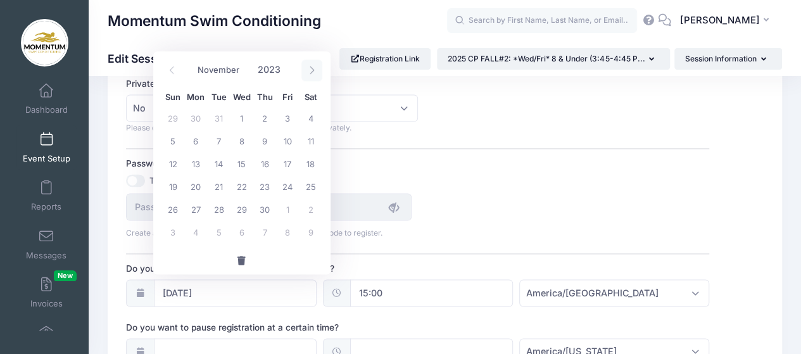
select select "11"
click at [308, 72] on icon at bounding box center [312, 70] width 8 height 8
type input "2024"
click at [309, 73] on icon at bounding box center [312, 70] width 8 height 8
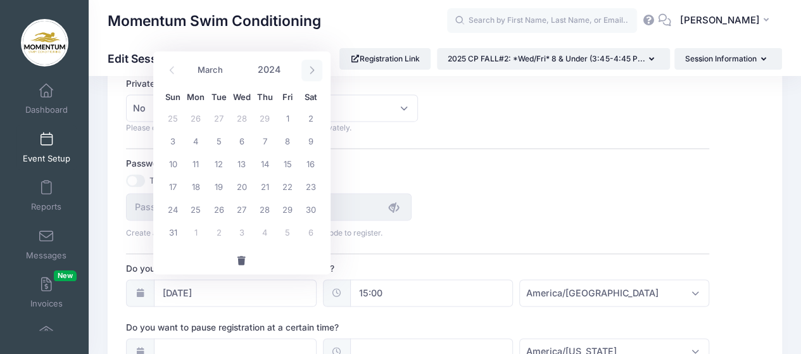
click at [309, 73] on icon at bounding box center [312, 70] width 8 height 8
click at [309, 74] on icon at bounding box center [312, 70] width 8 height 8
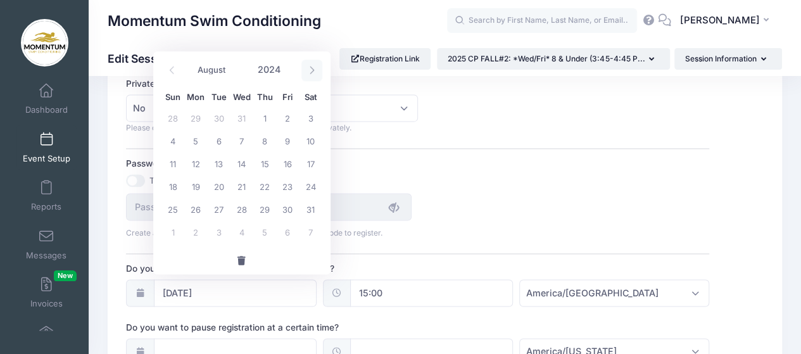
click at [309, 74] on icon at bounding box center [312, 70] width 8 height 8
click at [310, 77] on span at bounding box center [311, 71] width 21 height 22
select select "11"
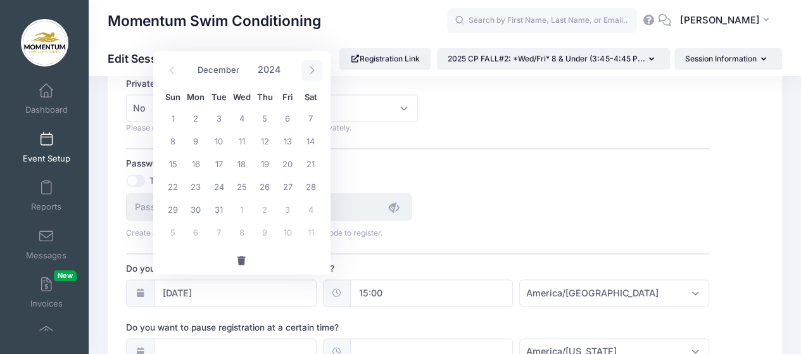
click at [310, 76] on span at bounding box center [311, 71] width 21 height 22
type input "2025"
click at [308, 73] on icon at bounding box center [312, 70] width 8 height 8
click at [308, 74] on icon at bounding box center [312, 70] width 8 height 8
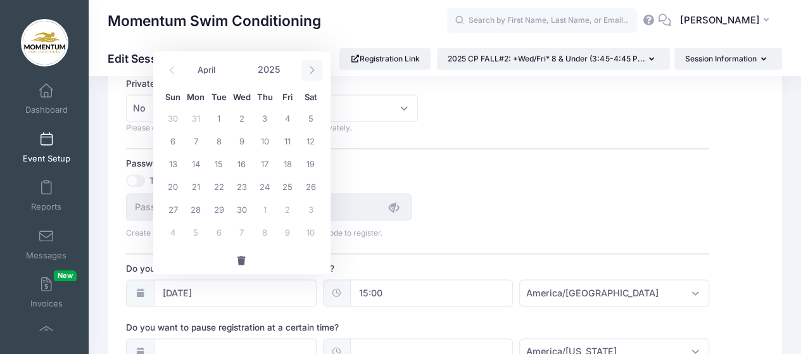
click at [308, 74] on span at bounding box center [311, 71] width 21 height 22
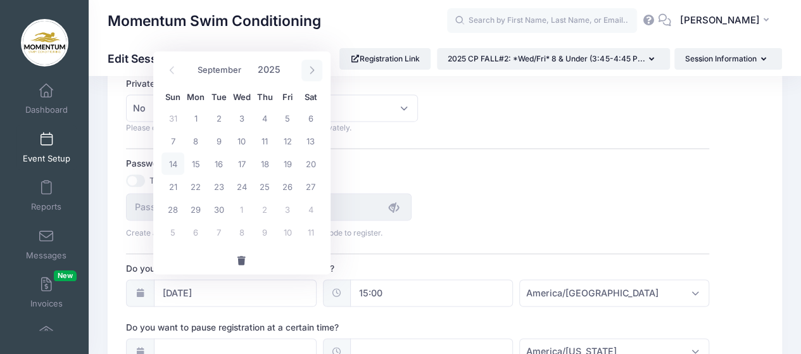
click at [308, 75] on span at bounding box center [311, 71] width 21 height 22
click at [308, 74] on span at bounding box center [311, 71] width 21 height 22
select select "11"
click at [308, 74] on span at bounding box center [311, 71] width 21 height 22
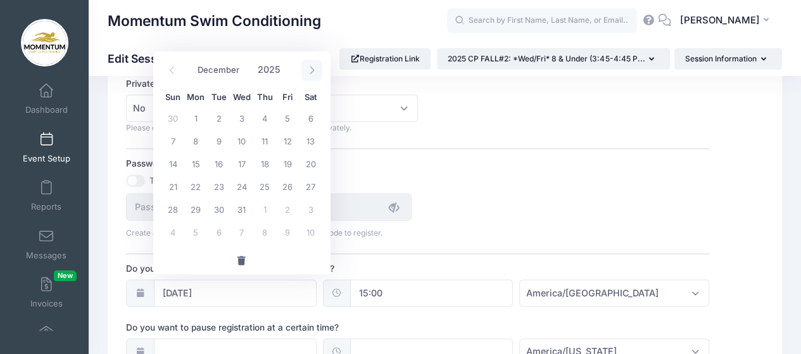
type input "2026"
select select "0"
click icon
type input "2025"
click icon
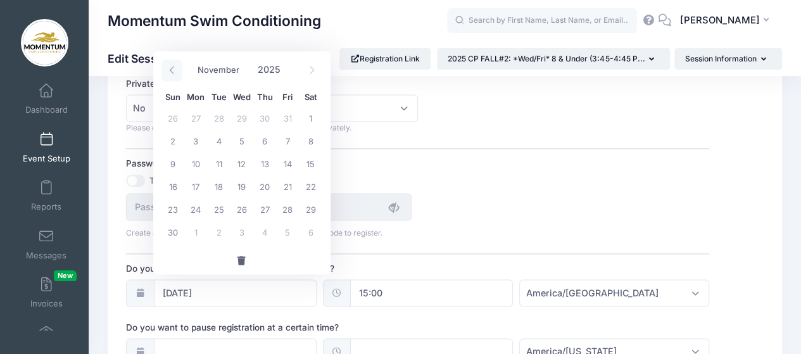
click icon
select select "8"
click span "15"
type input "09/15/2025"
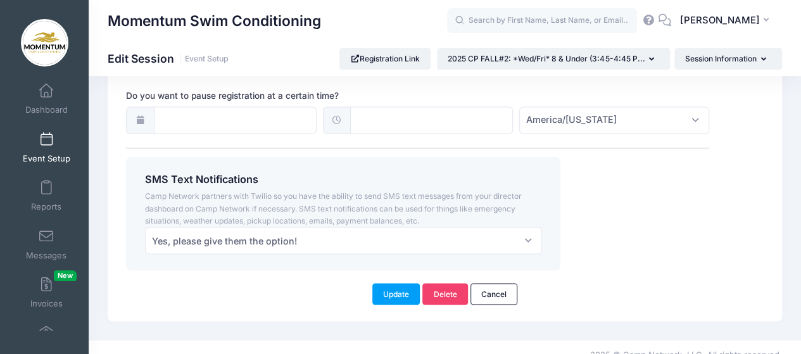
scroll to position [1065, 0]
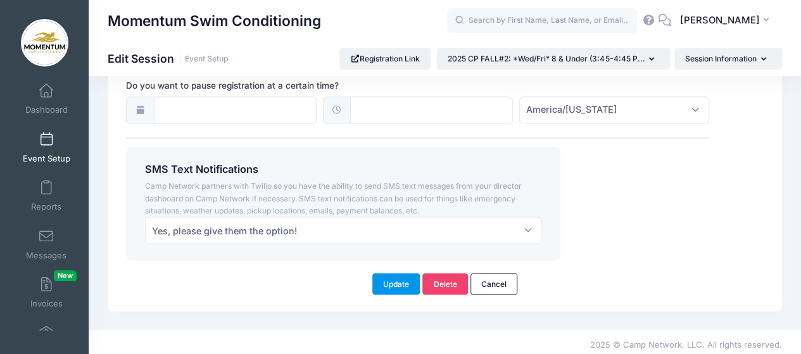
click button "Update"
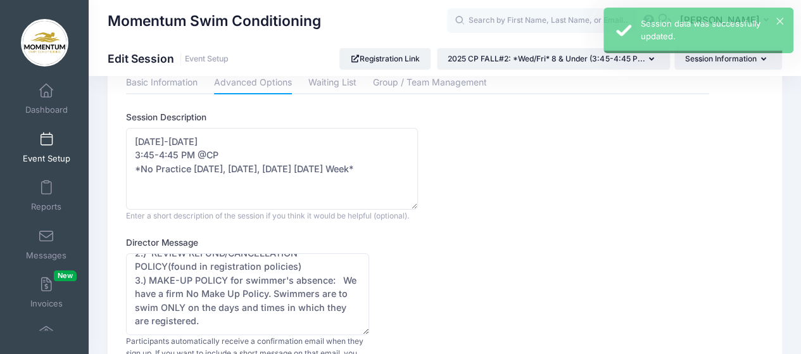
scroll to position [0, 0]
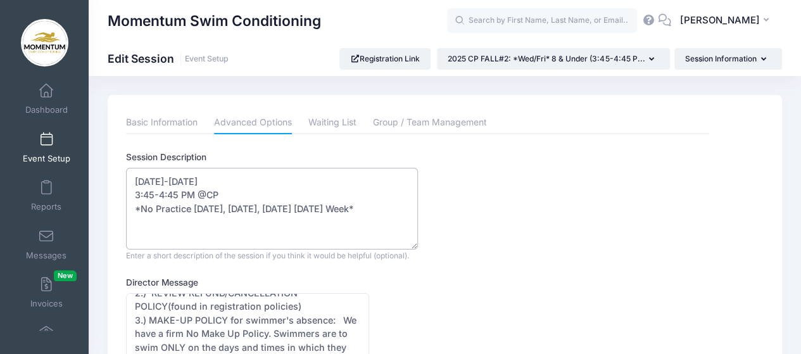
click textarea "Wednesday-Friday 3:45-4:45 PM @CP *No Practice Friday November 29th*"
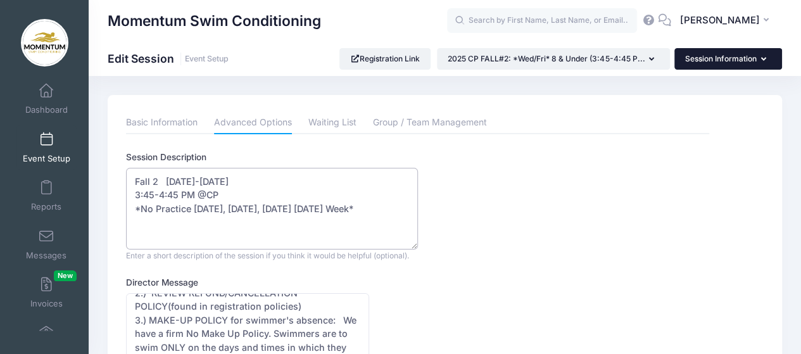
type textarea "Fall 2 Wednesday-Friday 3:45-4:45 PM @CP *No Practice Wednesday, Thursday, Frid…"
click button "Session Information"
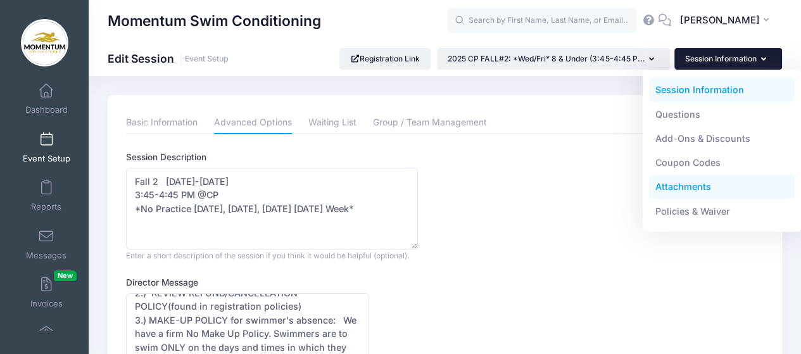
click link "Attachments"
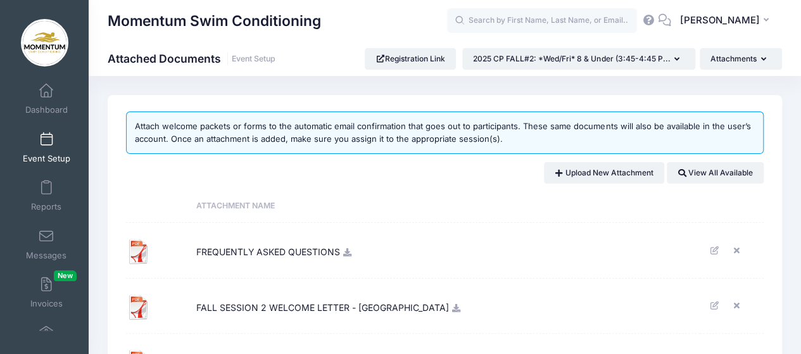
drag, startPoint x: 376, startPoint y: 308, endPoint x: 403, endPoint y: 306, distance: 27.3
click at [376, 308] on span "FALL SESSION 2 WELCOME LETTER - [GEOGRAPHIC_DATA]" at bounding box center [322, 306] width 253 height 34
click at [451, 306] on icon at bounding box center [456, 308] width 10 height 8
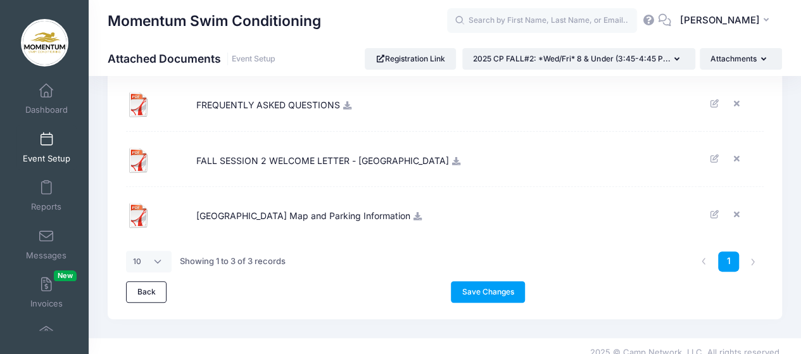
scroll to position [158, 0]
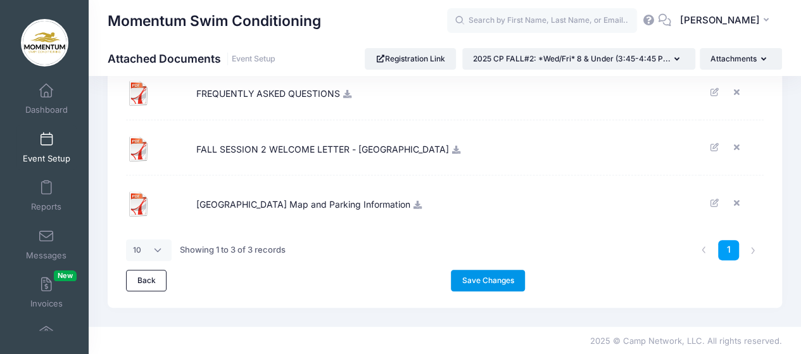
click at [501, 274] on link "Save Changes" at bounding box center [488, 281] width 74 height 22
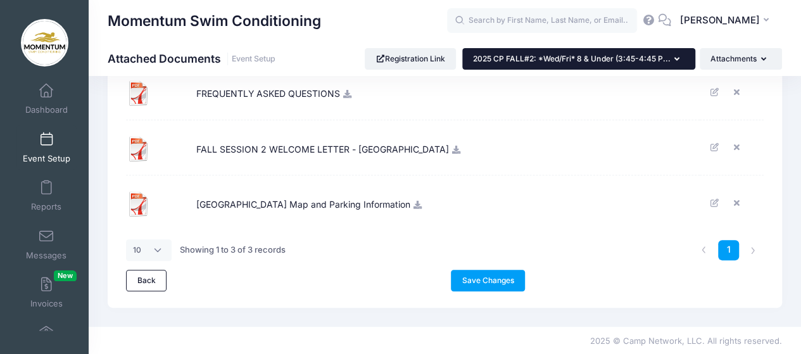
click at [676, 60] on icon "button" at bounding box center [679, 60] width 10 height 0
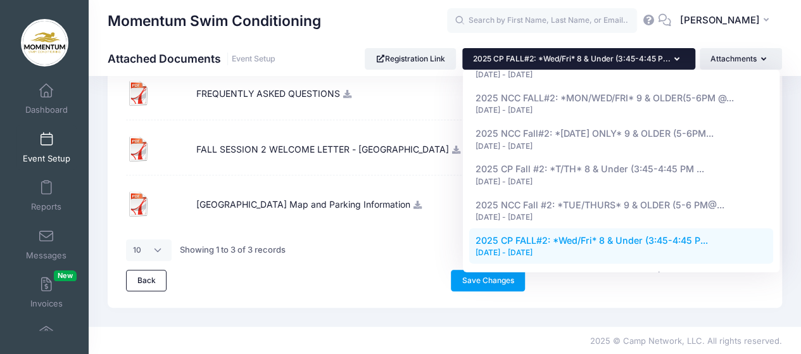
scroll to position [848, 0]
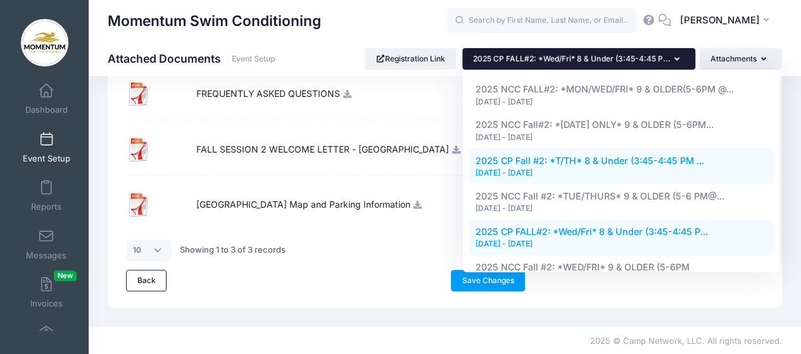
click at [501, 167] on div "[DATE] - [DATE]" at bounding box center [621, 172] width 292 height 11
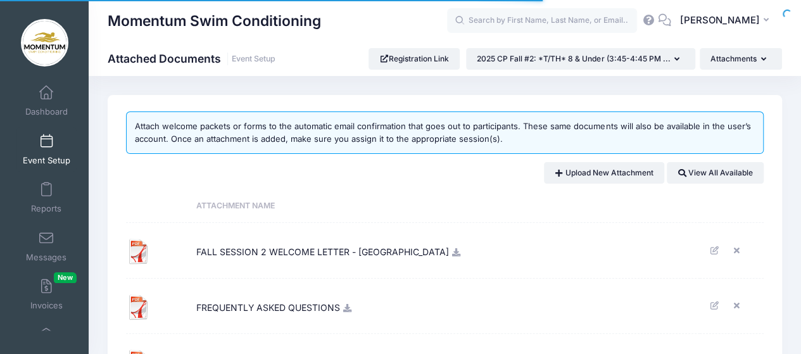
scroll to position [2, 0]
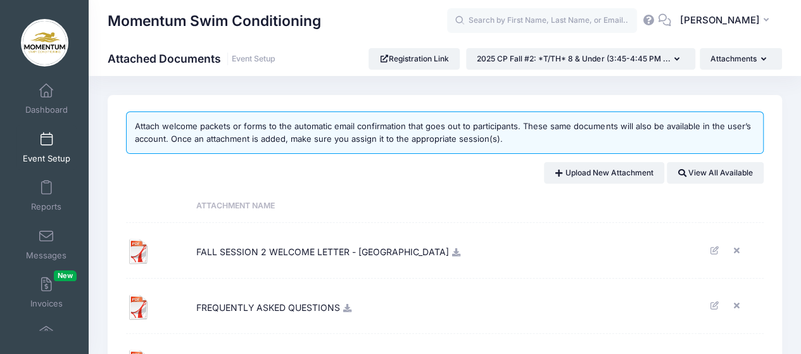
click at [451, 256] on link at bounding box center [456, 251] width 10 height 11
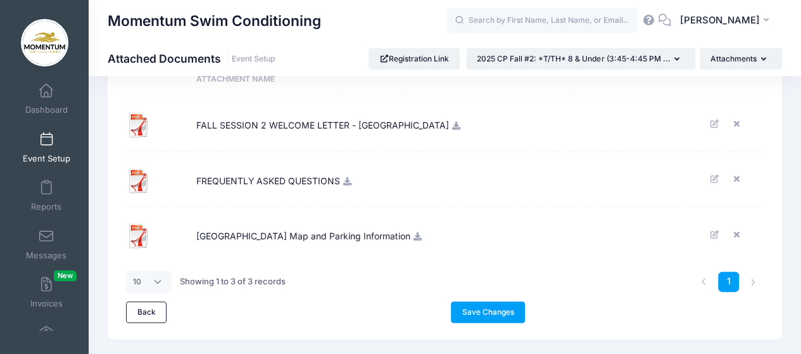
scroll to position [0, 0]
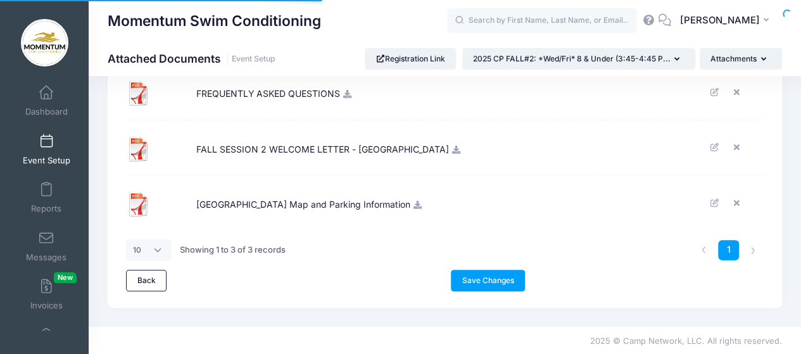
scroll to position [2, 0]
click at [53, 149] on link "Event Setup" at bounding box center [46, 147] width 60 height 44
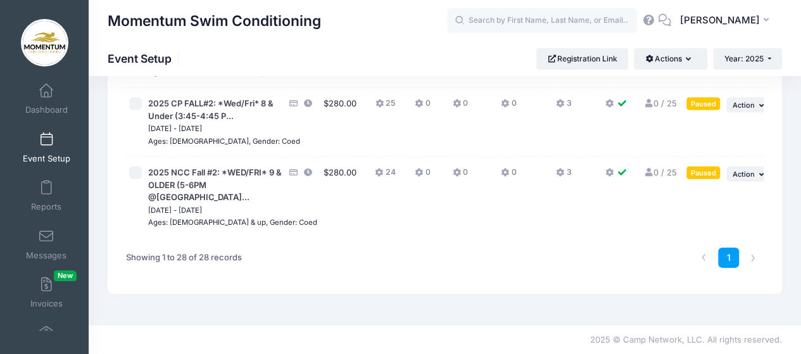
scroll to position [2110, 0]
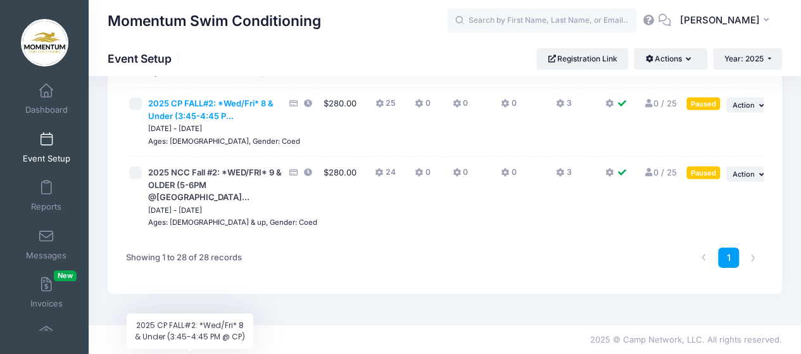
click at [196, 121] on span "2025 CP FALL#2: *Wed/Fri* 8 & Under (3:45-4:45 P..." at bounding box center [210, 109] width 125 height 23
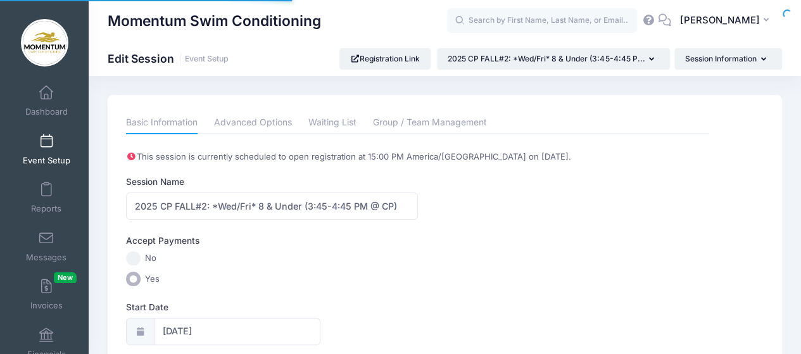
scroll to position [2, 0]
click at [257, 204] on input "2025 CP FALL#2: *Wed/Fri* 8 & Under (3:45-4:45 PM @ CP)" at bounding box center [272, 205] width 292 height 27
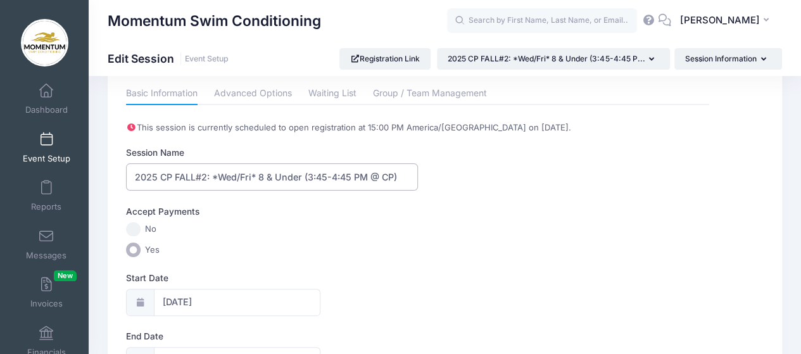
scroll to position [0, 0]
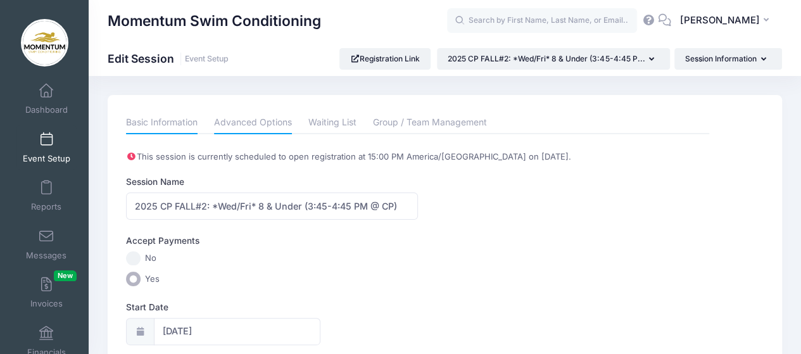
click at [276, 125] on link "Advanced Options" at bounding box center [253, 122] width 78 height 23
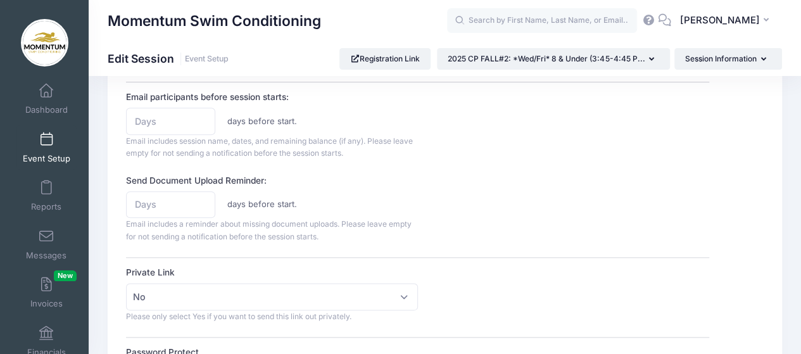
scroll to position [633, 0]
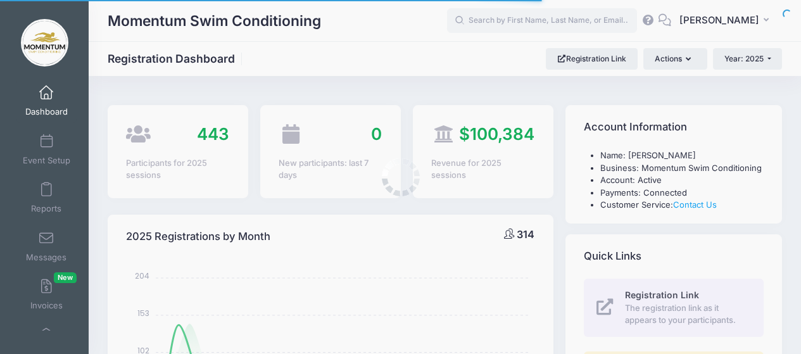
select select
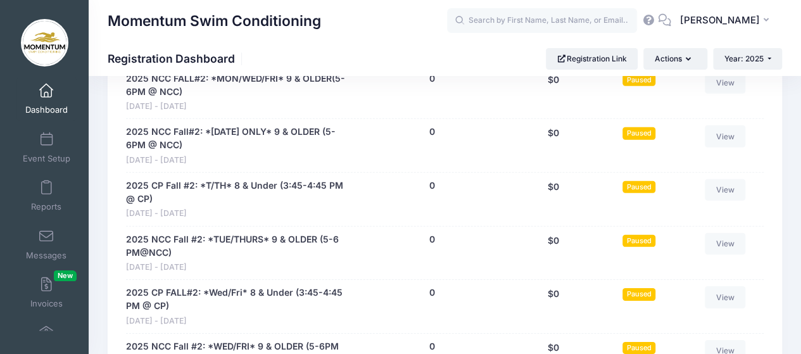
scroll to position [2026, 0]
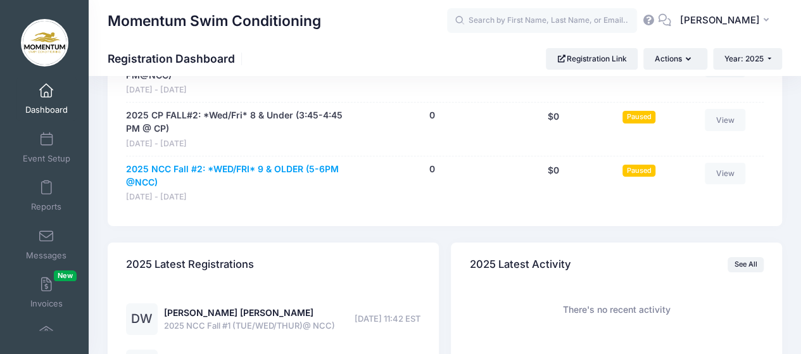
click at [268, 159] on div "2025 NCC Fall #2: *WED/FRI* 9 & OLDER (5-6PM @NCC) Nov 5 - Dec 12, 2025 0 peopl…" at bounding box center [445, 183] width 638 height 54
click at [132, 163] on link "2025 NCC Fall #2: *WED/FRI* 9 & OLDER (5-6PM @NCC)" at bounding box center [237, 176] width 223 height 27
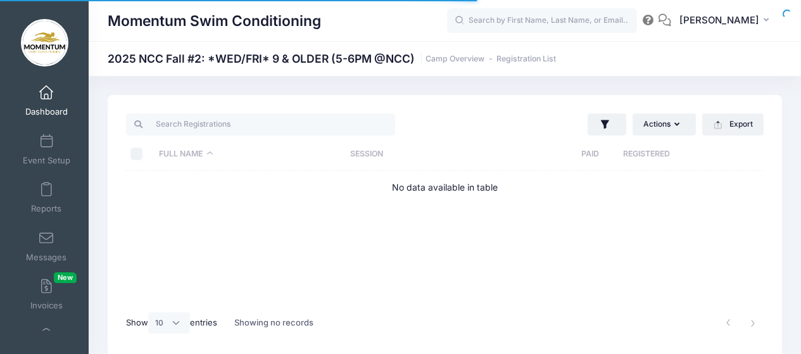
select select "10"
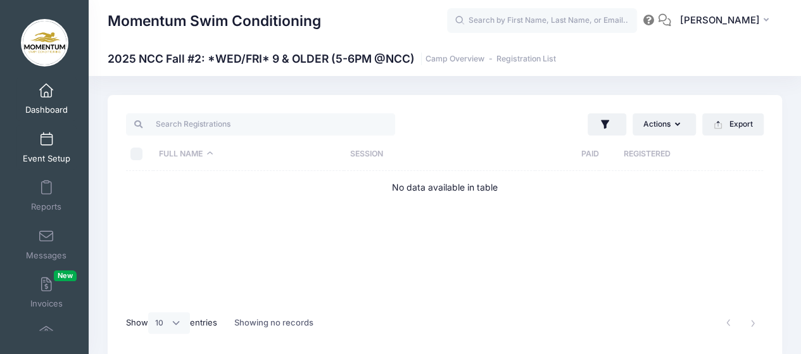
click at [60, 154] on span "Event Setup" at bounding box center [46, 158] width 47 height 11
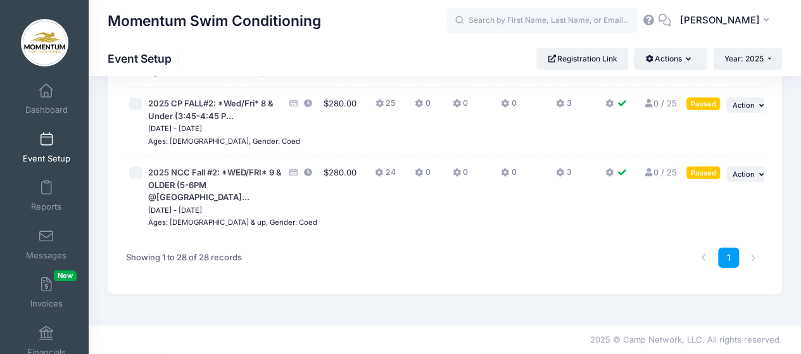
scroll to position [2089, 0]
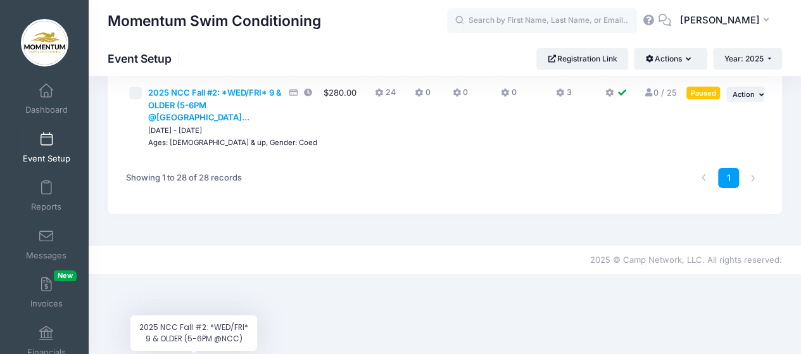
click at [171, 122] on span "2025 NCC Fall #2: *WED/FRI* 9 & OLDER (5-6PM @[GEOGRAPHIC_DATA]..." at bounding box center [215, 104] width 134 height 35
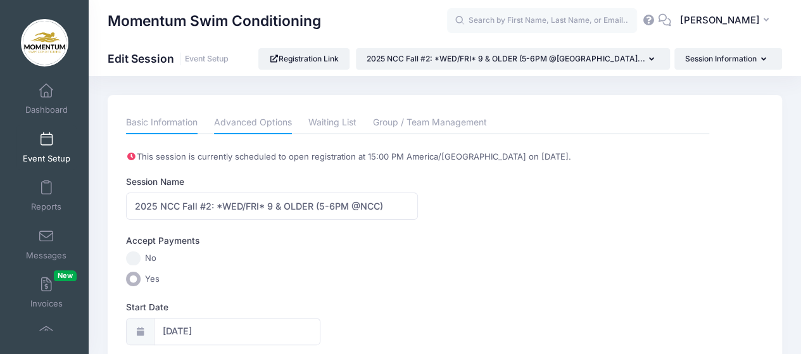
click at [247, 122] on link "Advanced Options" at bounding box center [253, 122] width 78 height 23
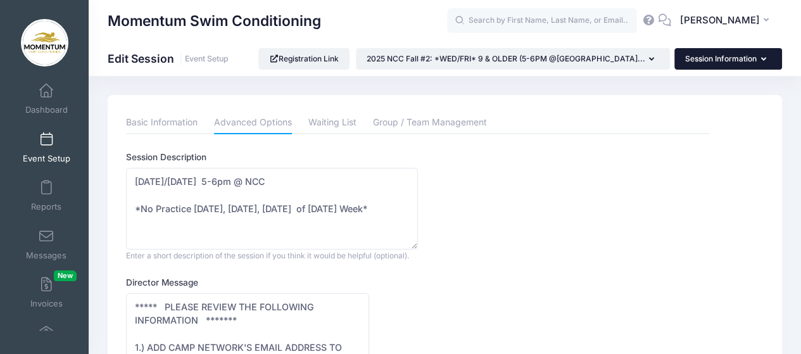
click at [716, 61] on button "Session Information" at bounding box center [728, 59] width 108 height 22
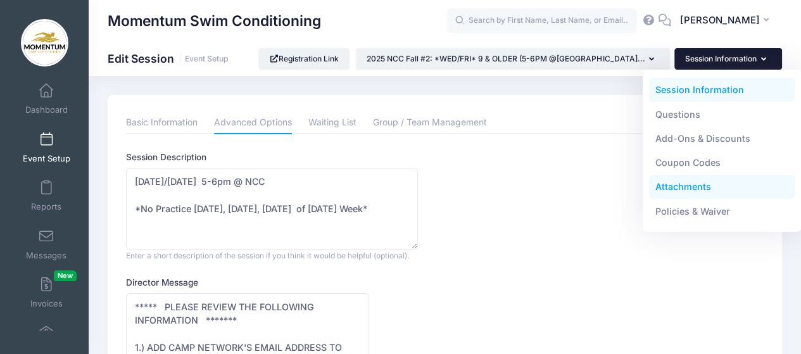
click at [692, 184] on link "Attachments" at bounding box center [722, 187] width 146 height 24
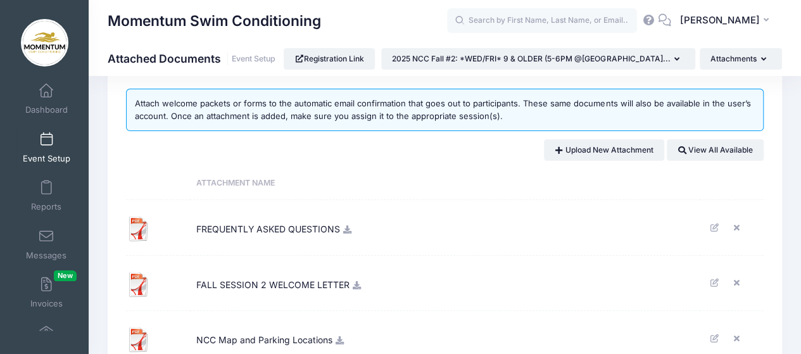
scroll to position [127, 0]
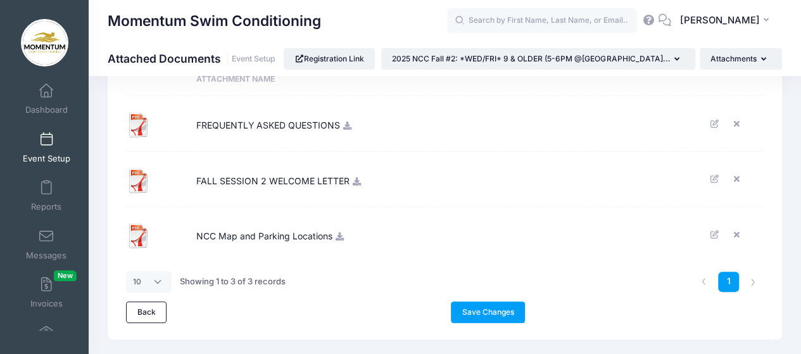
click at [359, 180] on icon at bounding box center [357, 181] width 10 height 8
click at [357, 180] on icon at bounding box center [357, 181] width 10 height 8
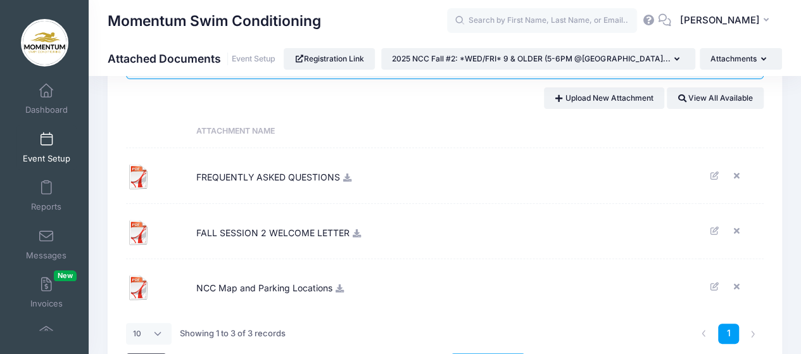
scroll to position [0, 0]
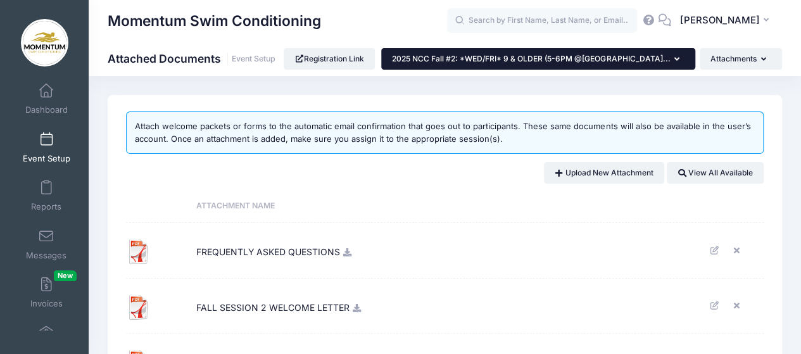
click at [681, 62] on button "2025 NCC Fall #2: *WED/FRI* 9 & OLDER (5-6PM @[GEOGRAPHIC_DATA]..." at bounding box center [538, 59] width 314 height 22
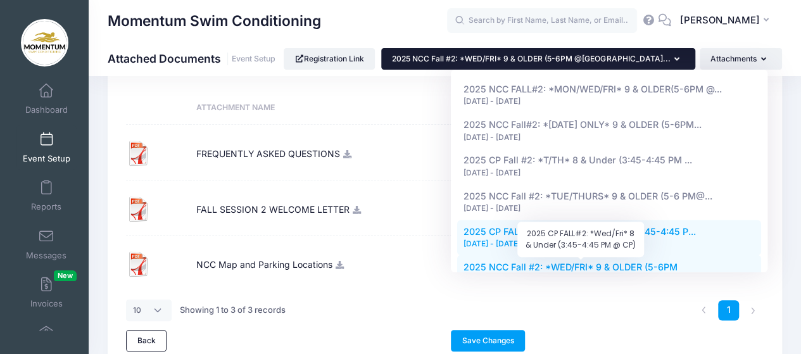
scroll to position [158, 0]
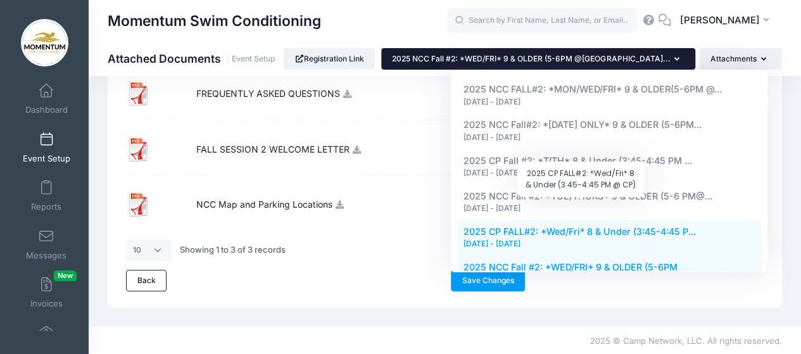
click at [643, 226] on span "2025 CP FALL#2: *Wed/Fri* 8 & Under (3:45-4:45 P..." at bounding box center [579, 231] width 232 height 11
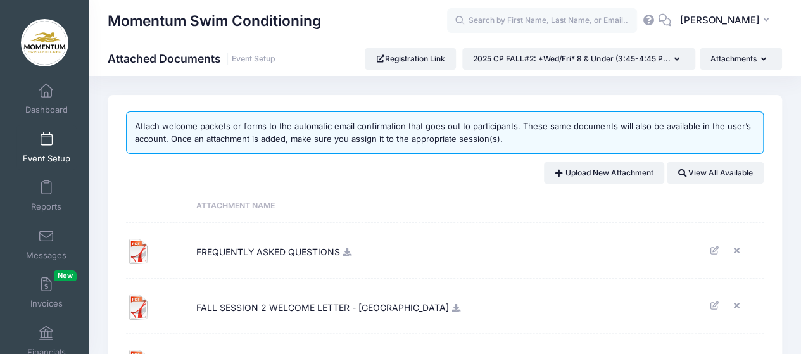
click at [403, 312] on span "FALL SESSION 2 WELCOME LETTER - Central Park" at bounding box center [322, 306] width 253 height 34
click at [451, 306] on icon at bounding box center [456, 308] width 10 height 8
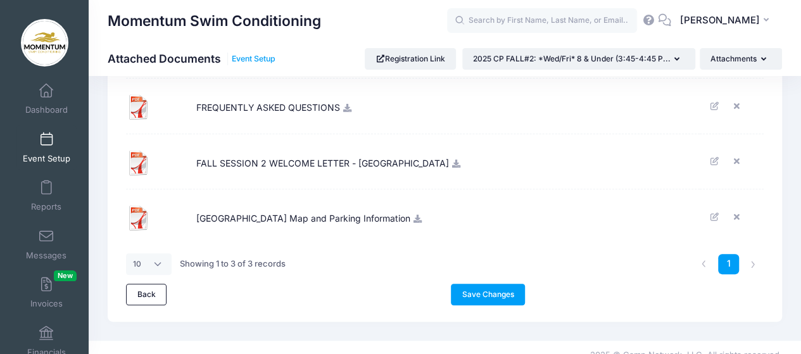
click at [254, 57] on link "Event Setup" at bounding box center [254, 58] width 44 height 9
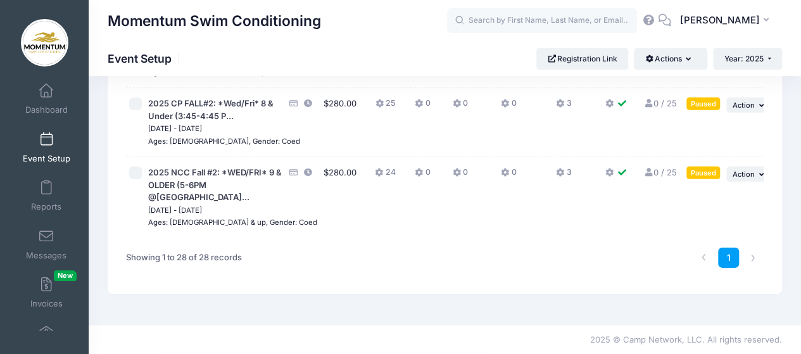
scroll to position [2173, 0]
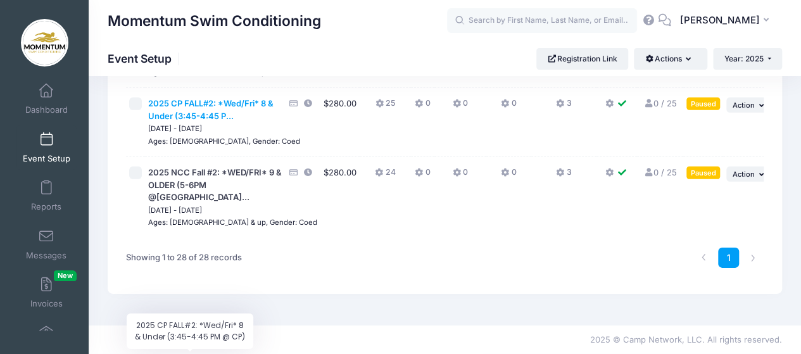
click at [204, 105] on span "2025 CP FALL#2: *Wed/Fri* 8 & Under (3:45-4:45 P..." at bounding box center [210, 109] width 125 height 23
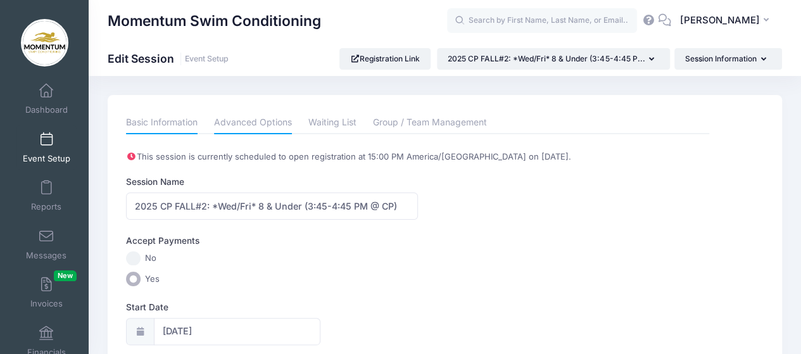
click at [268, 122] on link "Advanced Options" at bounding box center [253, 122] width 78 height 23
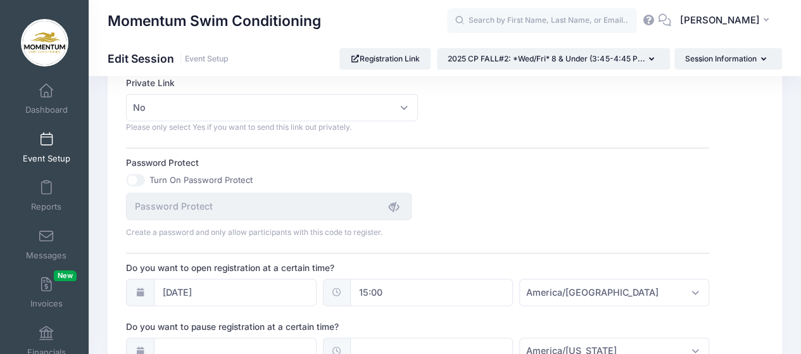
scroll to position [886, 0]
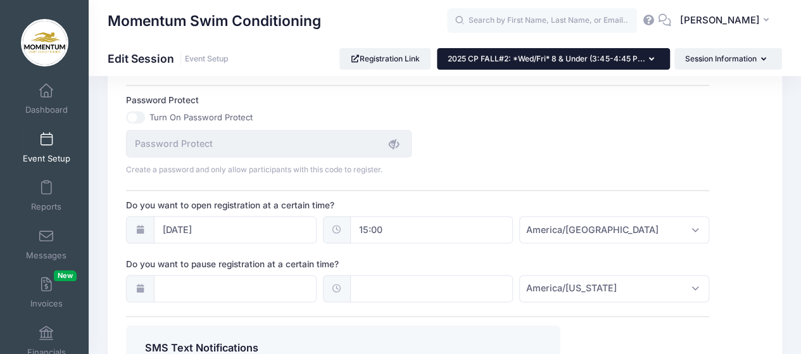
click at [660, 56] on button "2025 CP FALL#2: *Wed/Fri* 8 & Under (3:45-4:45 P..." at bounding box center [553, 59] width 233 height 22
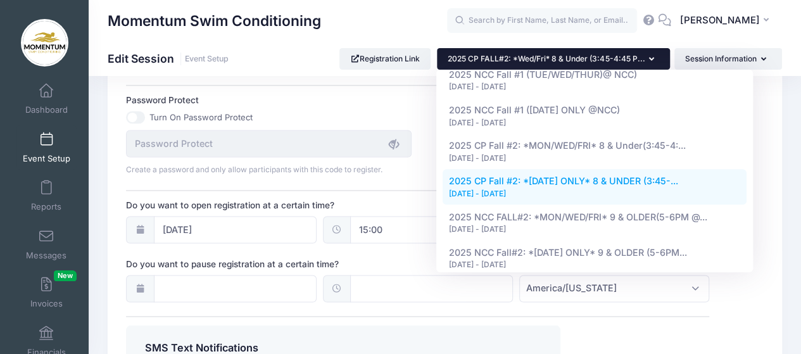
scroll to position [824, 0]
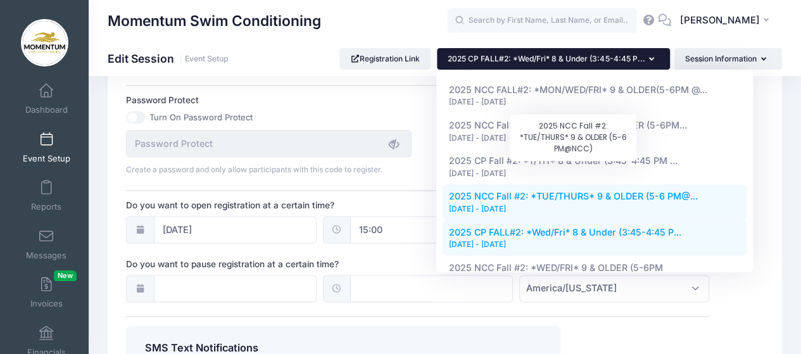
click at [650, 191] on span "2025 NCC Fall #2: *TUE/THURS* 9 & OLDER (5-6 PM@..." at bounding box center [573, 196] width 249 height 11
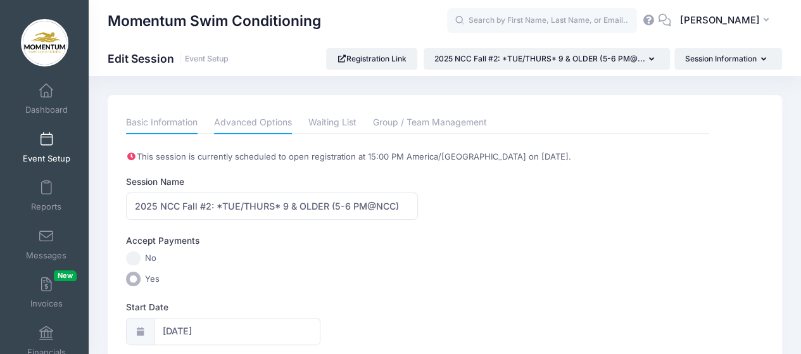
click at [265, 121] on link "Advanced Options" at bounding box center [253, 122] width 78 height 23
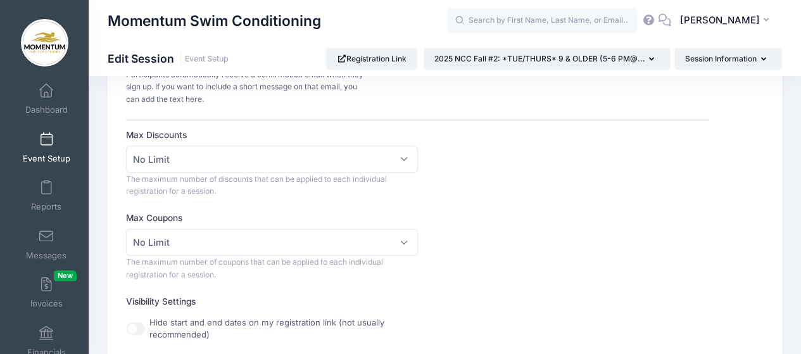
scroll to position [305, 0]
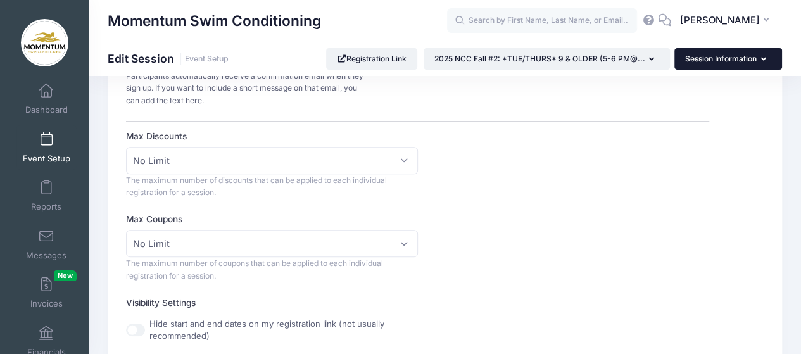
click at [765, 60] on icon "button" at bounding box center [766, 60] width 10 height 0
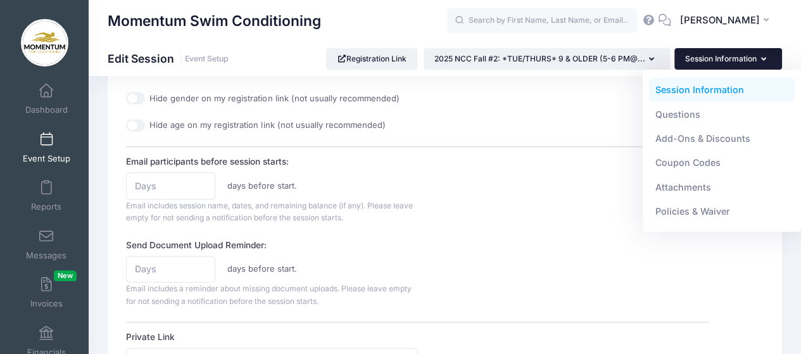
scroll to position [317, 0]
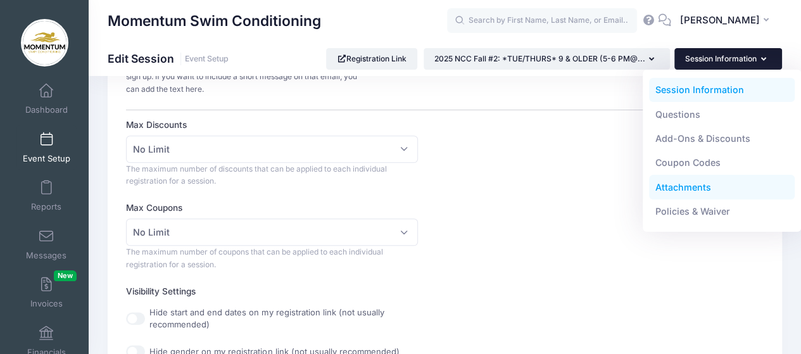
click at [664, 185] on link "Attachments" at bounding box center [722, 187] width 146 height 24
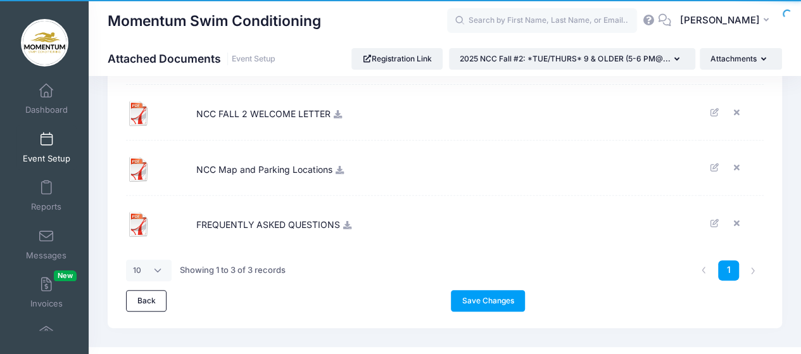
scroll to position [158, 0]
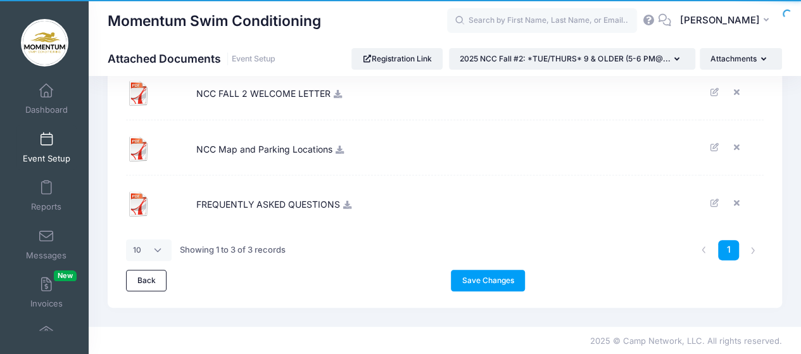
click at [336, 94] on icon at bounding box center [338, 94] width 10 height 8
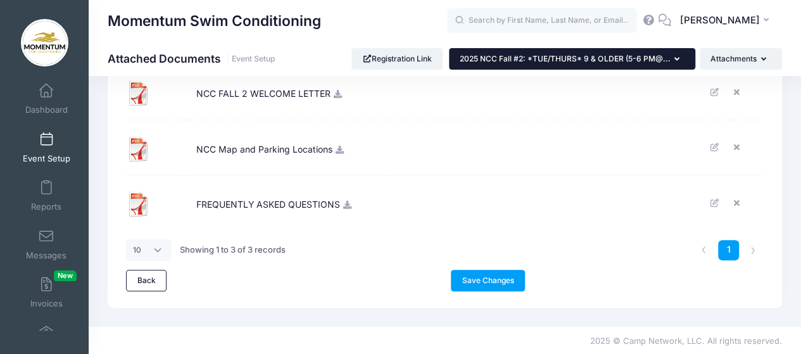
click at [679, 63] on button "2025 NCC Fall #2: *TUE/THURS* 9 & OLDER (5-6 PM@..." at bounding box center [572, 59] width 246 height 22
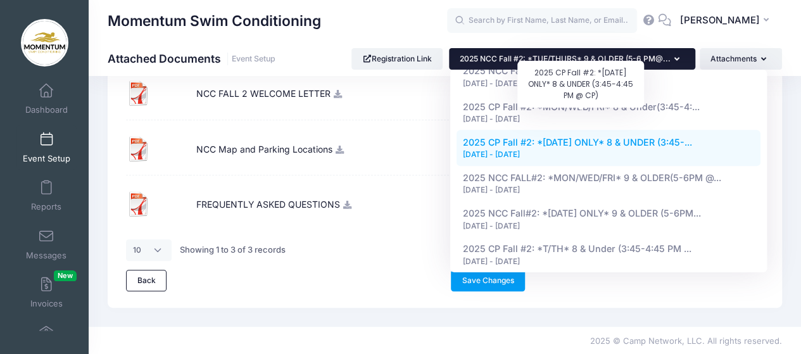
scroll to position [823, 0]
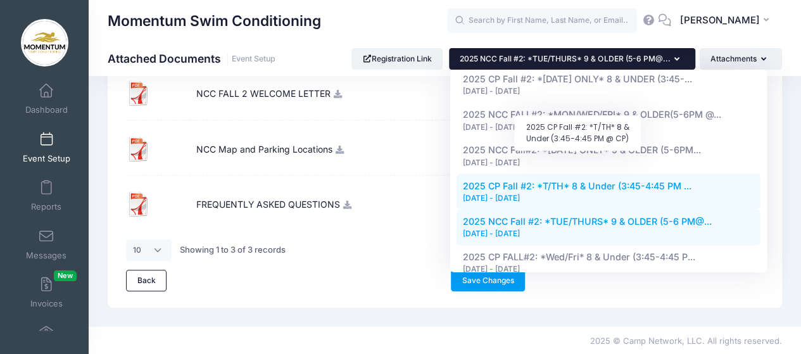
click at [656, 180] on span "2025 CP Fall #2: *T/TH* 8 & Under (3:45-4:45 PM ..." at bounding box center [577, 185] width 229 height 11
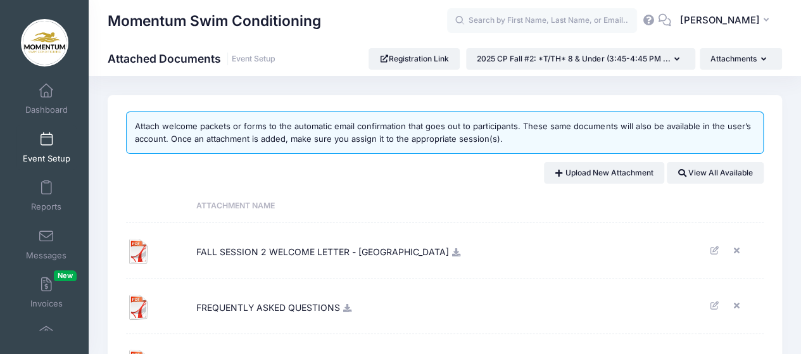
click at [451, 248] on icon at bounding box center [456, 252] width 10 height 8
click at [241, 57] on link "Event Setup" at bounding box center [254, 58] width 44 height 9
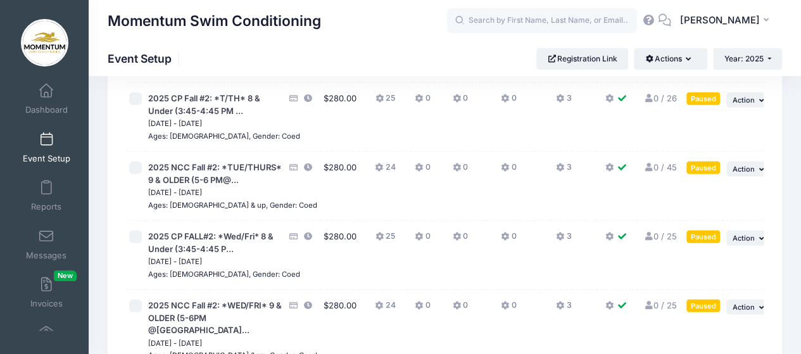
scroll to position [1899, 0]
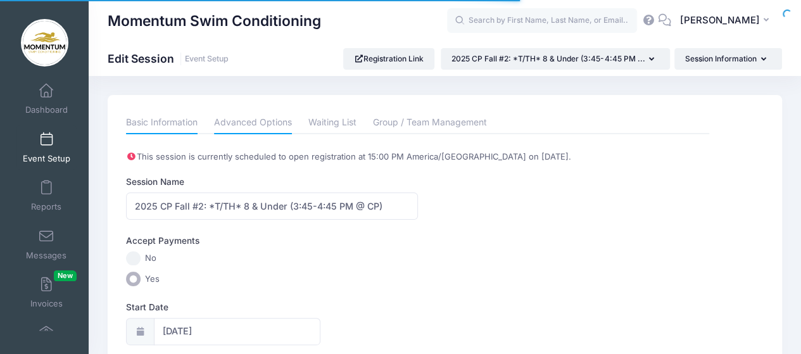
click at [280, 126] on link "Advanced Options" at bounding box center [253, 122] width 78 height 23
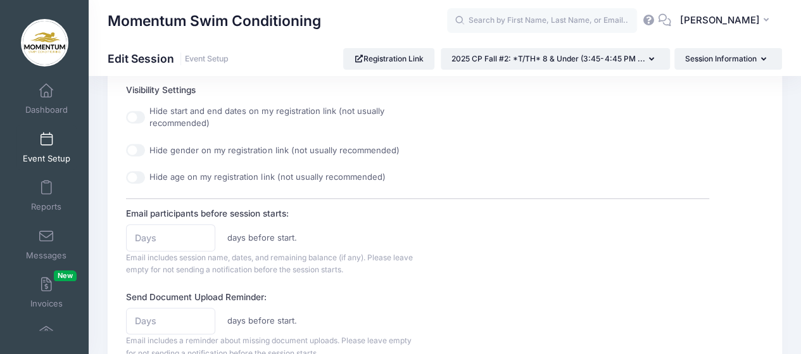
scroll to position [317, 0]
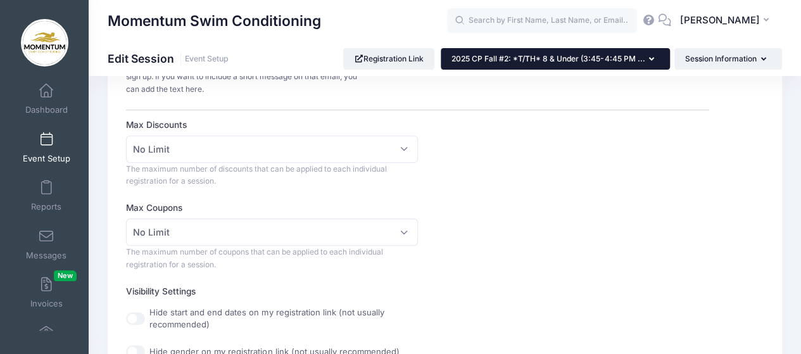
click at [649, 60] on icon "button" at bounding box center [654, 60] width 10 height 0
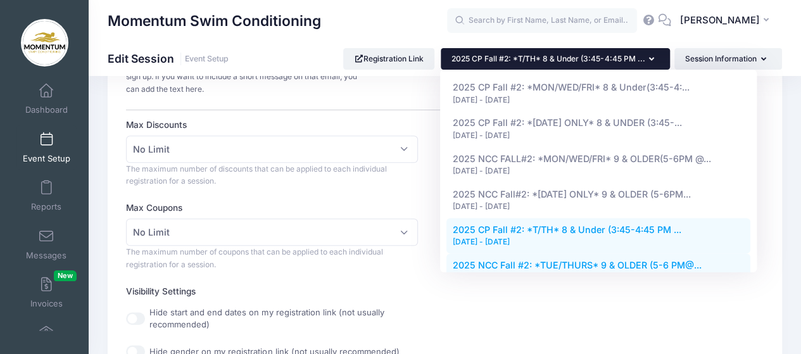
scroll to position [824, 0]
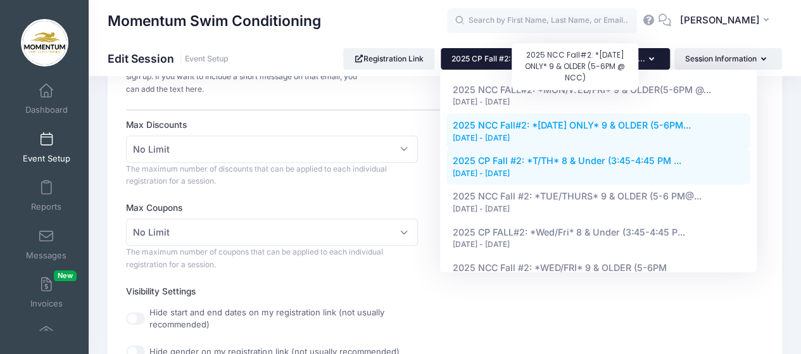
drag, startPoint x: 642, startPoint y: 100, endPoint x: 647, endPoint y: 113, distance: 14.2
click at [643, 120] on span "2025 NCC Fall#2: *[DATE] ONLY* 9 & OLDER (5-6PM..." at bounding box center [572, 125] width 238 height 11
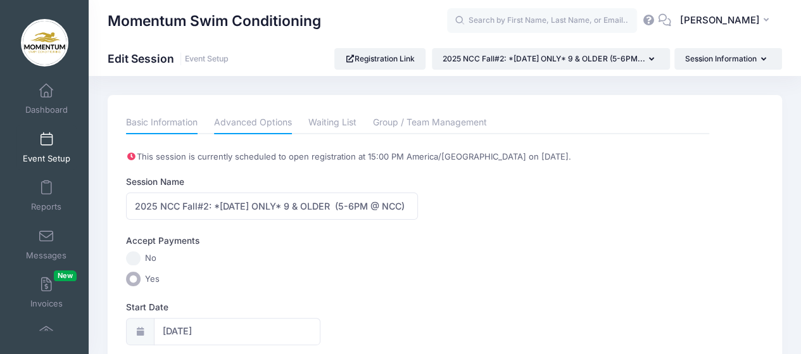
click at [274, 118] on link "Advanced Options" at bounding box center [253, 122] width 78 height 23
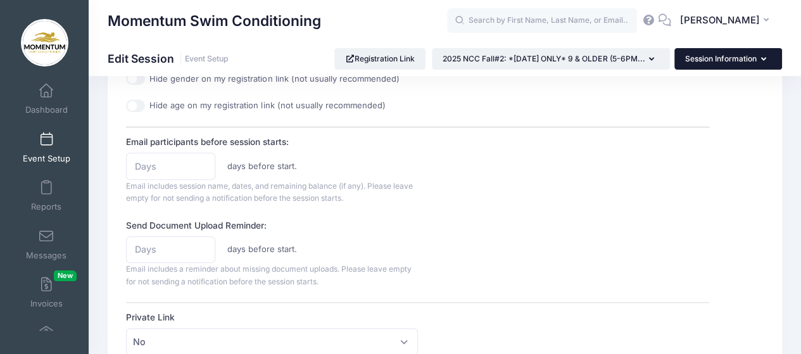
scroll to position [570, 0]
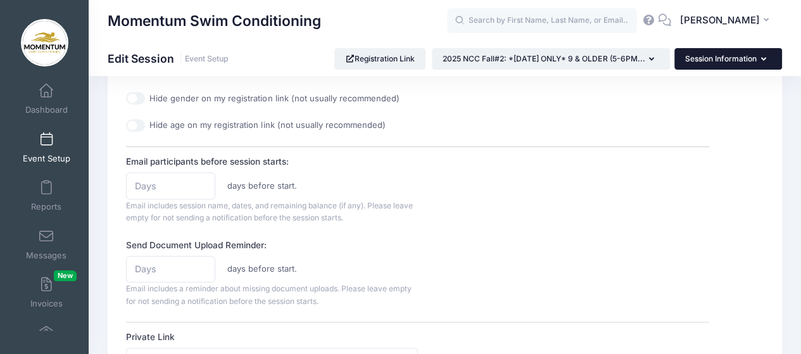
click at [769, 59] on button "Session Information" at bounding box center [728, 59] width 108 height 22
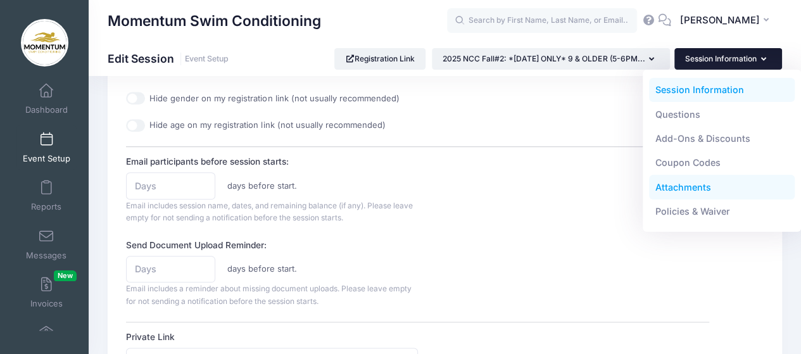
click at [693, 189] on link "Attachments" at bounding box center [722, 187] width 146 height 24
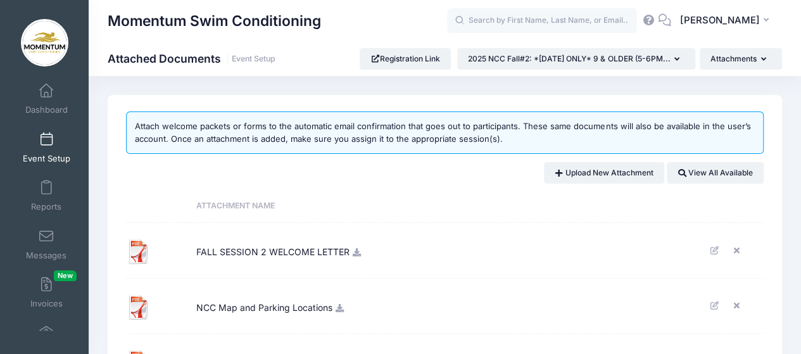
click at [355, 253] on icon at bounding box center [357, 252] width 10 height 8
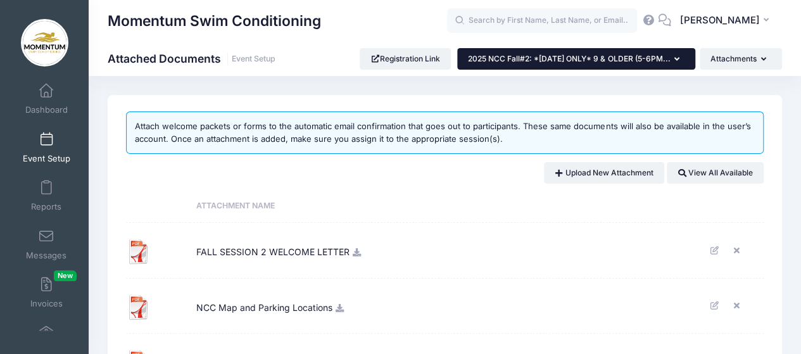
click at [677, 60] on icon "button" at bounding box center [679, 60] width 10 height 0
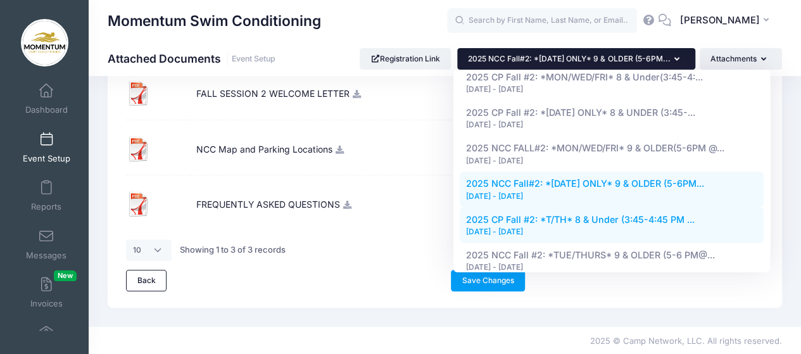
scroll to position [722, 0]
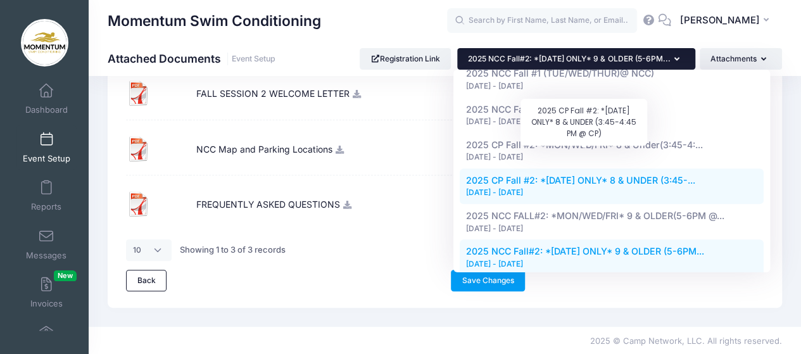
click at [621, 175] on span "2025 CP Fall #2: *[DATE] ONLY* 8 & UNDER (3:45-..." at bounding box center [580, 180] width 229 height 11
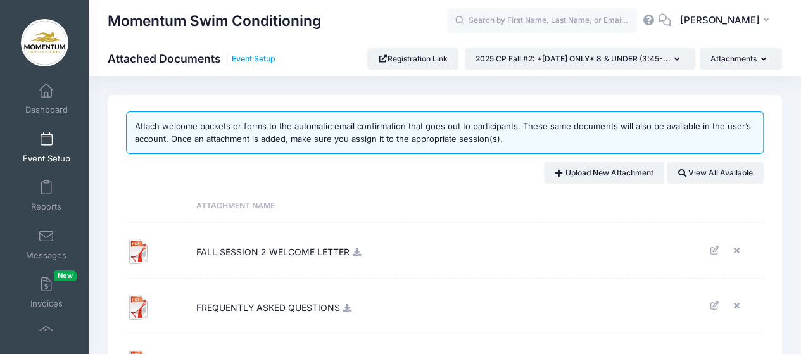
click at [265, 58] on link "Event Setup" at bounding box center [254, 58] width 44 height 9
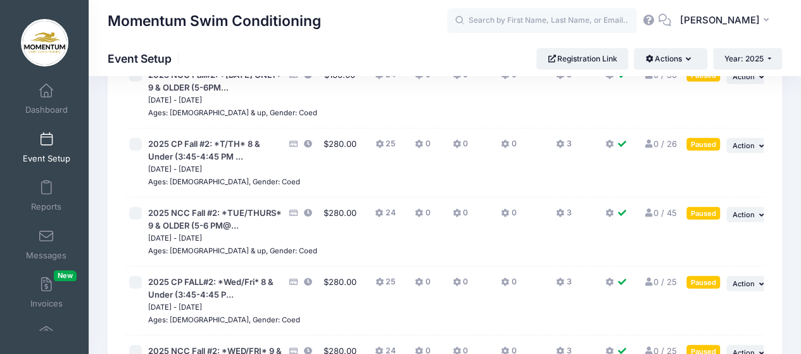
scroll to position [1709, 0]
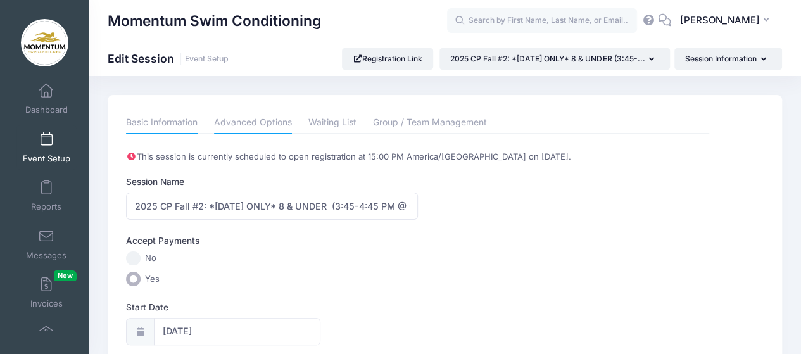
click at [236, 120] on link "Advanced Options" at bounding box center [253, 122] width 78 height 23
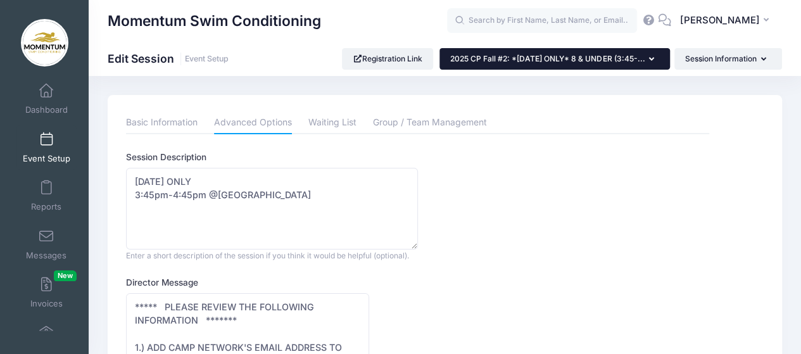
click at [654, 60] on button "2025 CP Fall #2: *[DATE] ONLY* 8 & UNDER (3:45-..." at bounding box center [554, 59] width 230 height 22
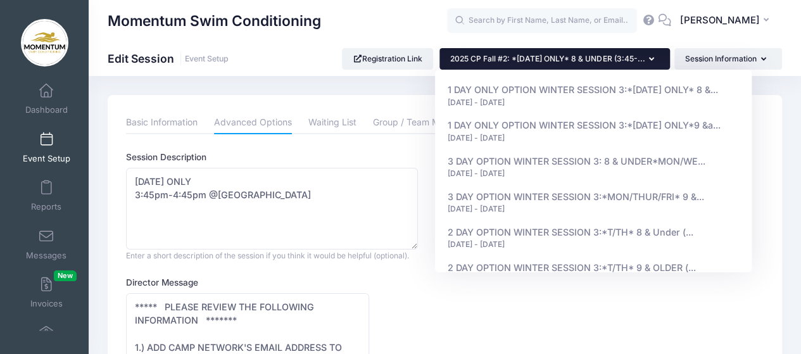
drag, startPoint x: 774, startPoint y: 122, endPoint x: 772, endPoint y: 99, distance: 22.3
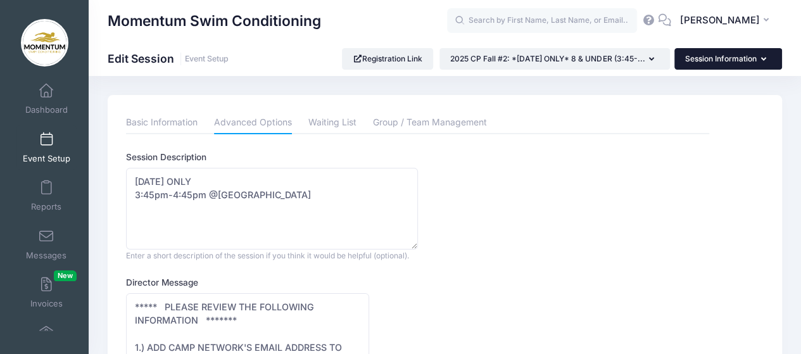
click at [766, 61] on button "Session Information" at bounding box center [728, 59] width 108 height 22
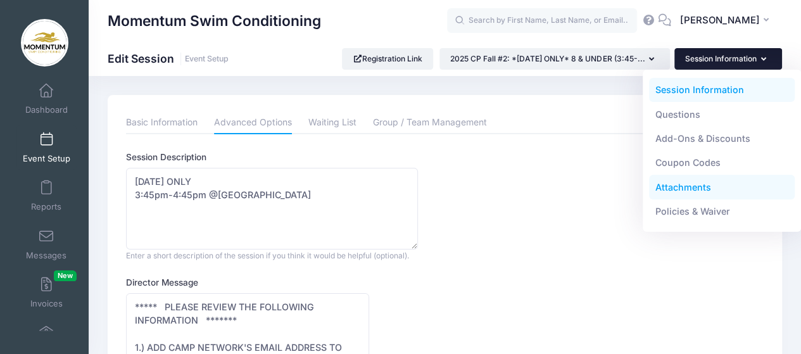
click at [666, 186] on link "Attachments" at bounding box center [722, 187] width 146 height 24
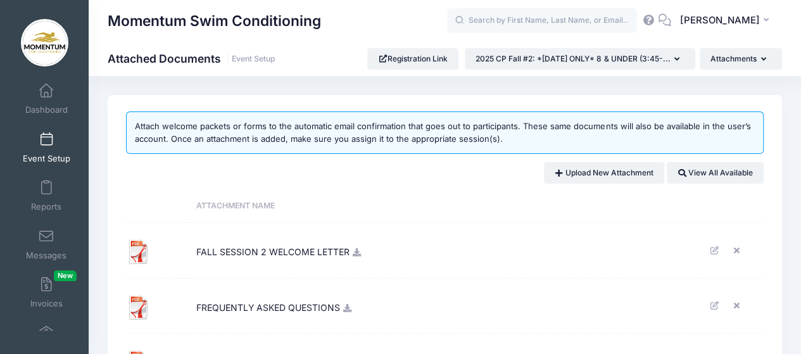
click at [353, 250] on icon at bounding box center [357, 252] width 10 height 8
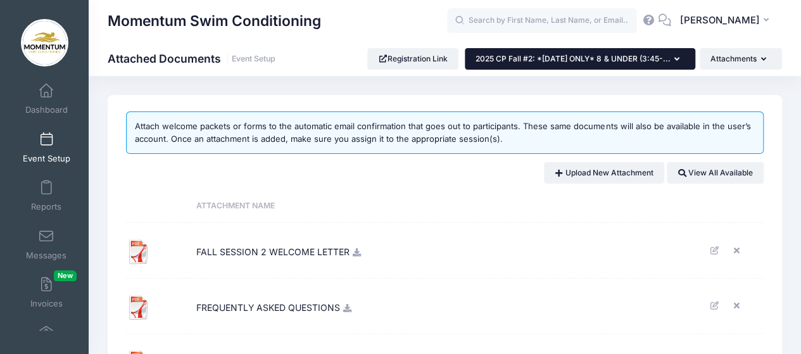
click at [679, 62] on button "2025 CP Fall #2: *[DATE] ONLY* 8 & UNDER (3:45-..." at bounding box center [580, 59] width 230 height 22
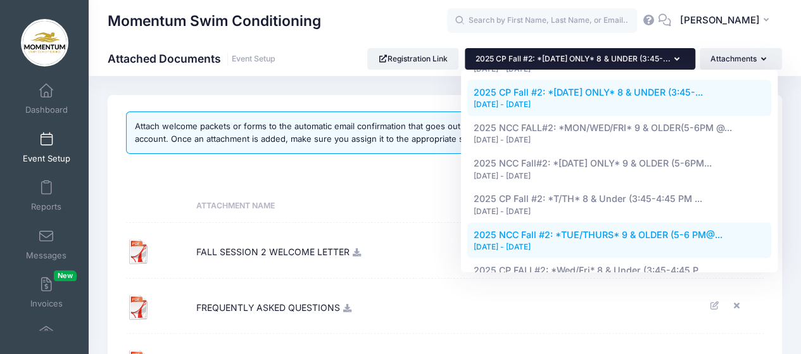
scroll to position [785, 0]
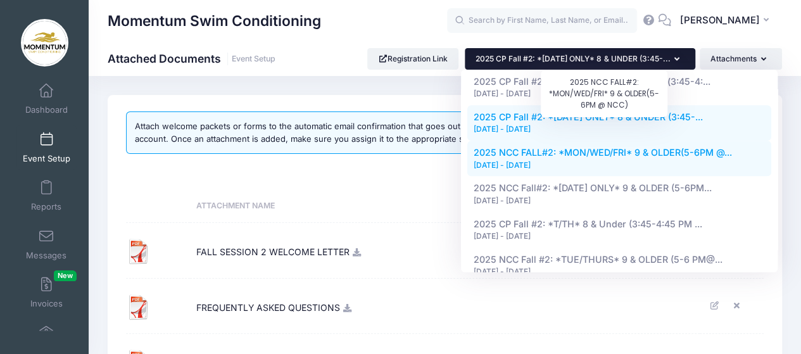
click at [653, 147] on span "2025 NCC FALL#2: *MON/WED/FRI* 9 & OLDER(5-6PM @..." at bounding box center [603, 152] width 258 height 11
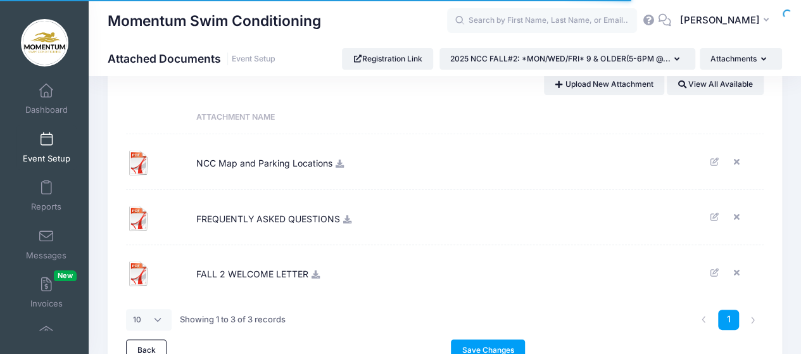
scroll to position [127, 0]
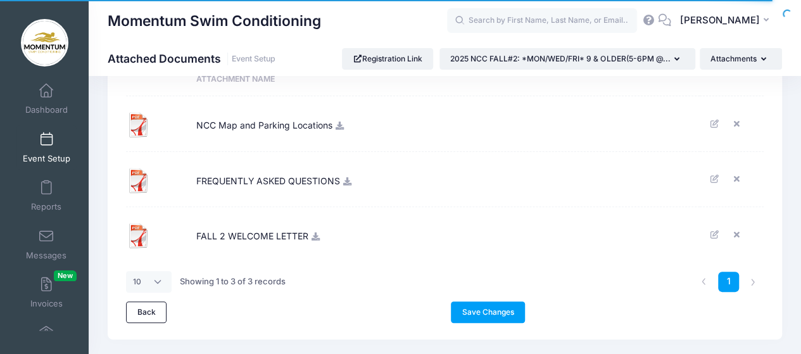
click at [315, 240] on td "FALL 2 WELCOME LETTER" at bounding box center [445, 234] width 510 height 55
click at [313, 234] on icon at bounding box center [316, 236] width 10 height 8
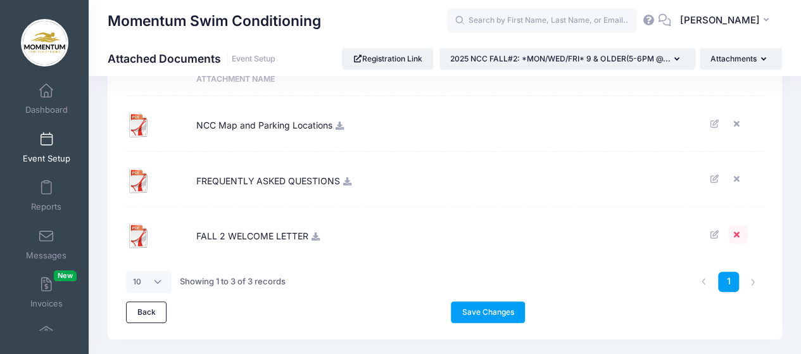
click at [733, 231] on icon at bounding box center [738, 234] width 10 height 8
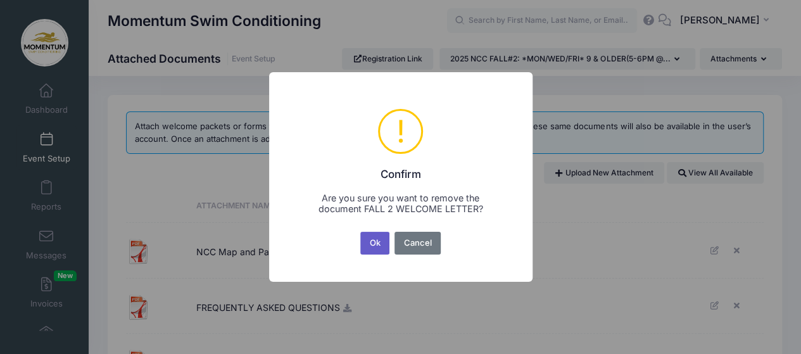
click at [377, 245] on button "Ok" at bounding box center [374, 243] width 29 height 23
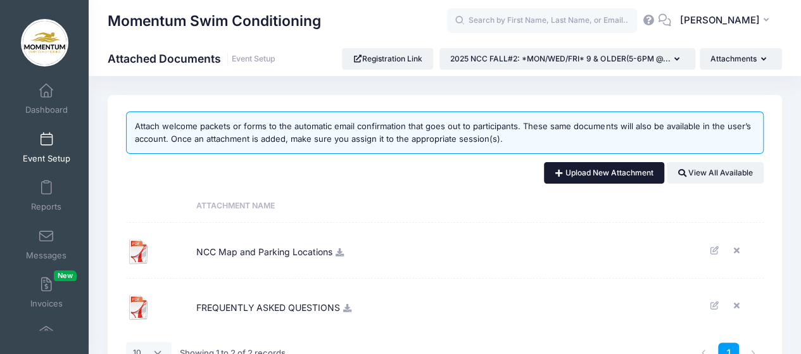
click at [605, 174] on link "Upload New Attachment" at bounding box center [604, 173] width 120 height 22
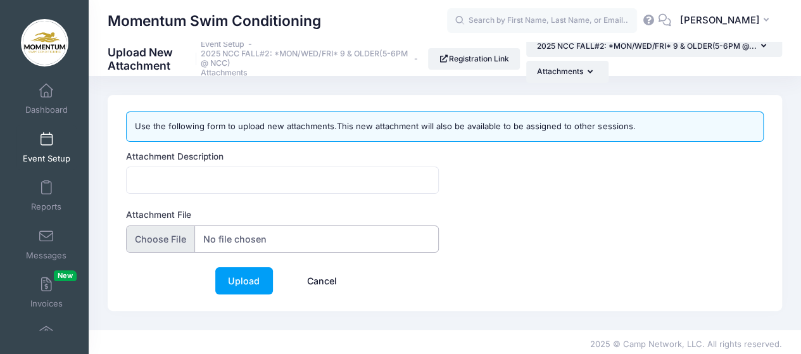
click at [172, 237] on input "Attachment File" at bounding box center [282, 238] width 313 height 27
type input "C:\fakepath\FALL-SESSION-2-WELCOME-LETTER (21).pdf"
click at [174, 178] on input "Attachment Description" at bounding box center [282, 180] width 313 height 27
type input "FALL SESSION 2 WELCOME LETTER"
click at [281, 239] on input "Attachment File" at bounding box center [282, 238] width 313 height 27
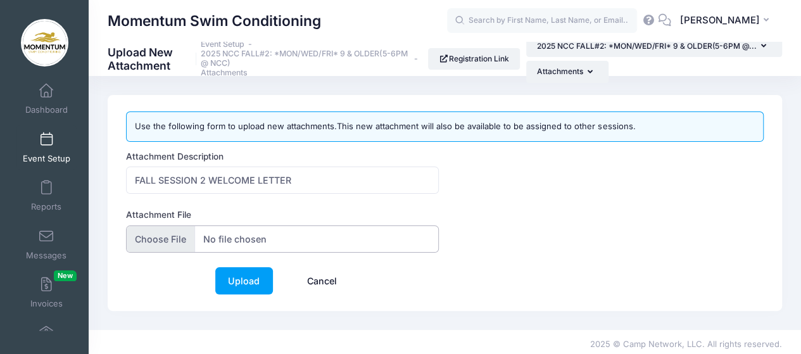
type input "C:\fakepath\FALL-2-WELCOME-LETTER (2).pdf"
click at [255, 276] on link "Upload" at bounding box center [244, 280] width 58 height 27
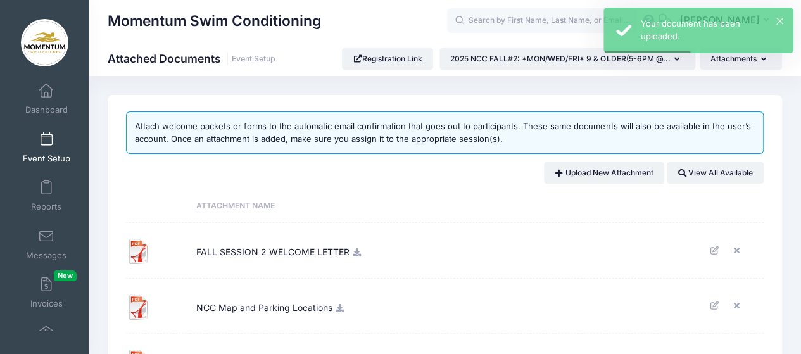
click at [353, 255] on icon at bounding box center [357, 252] width 10 height 8
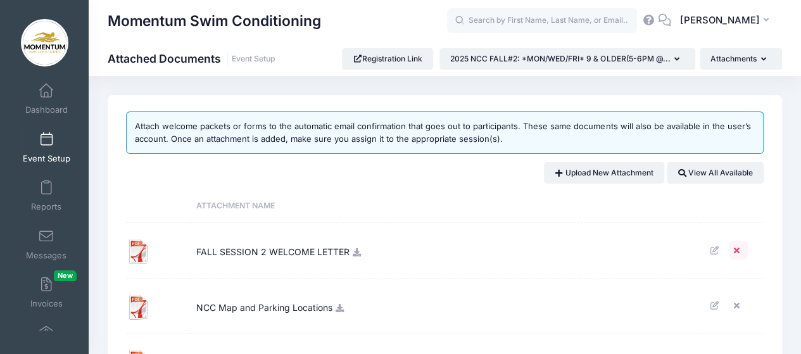
click at [736, 248] on icon at bounding box center [738, 250] width 10 height 8
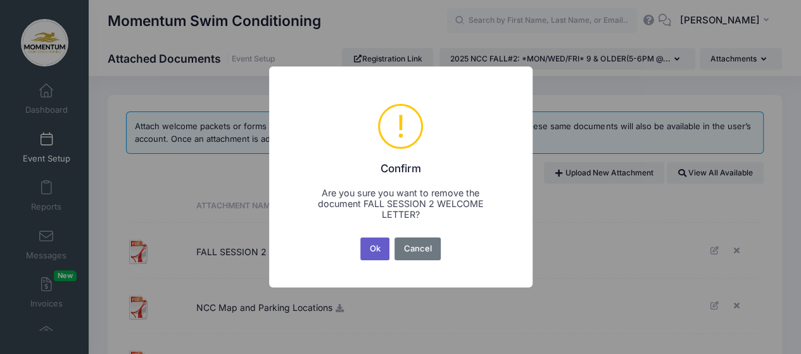
click at [369, 249] on button "Ok" at bounding box center [374, 248] width 29 height 23
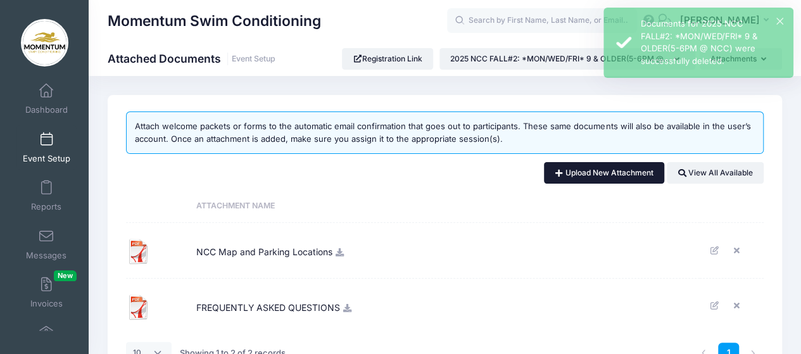
click at [587, 169] on link "Upload New Attachment" at bounding box center [604, 173] width 120 height 22
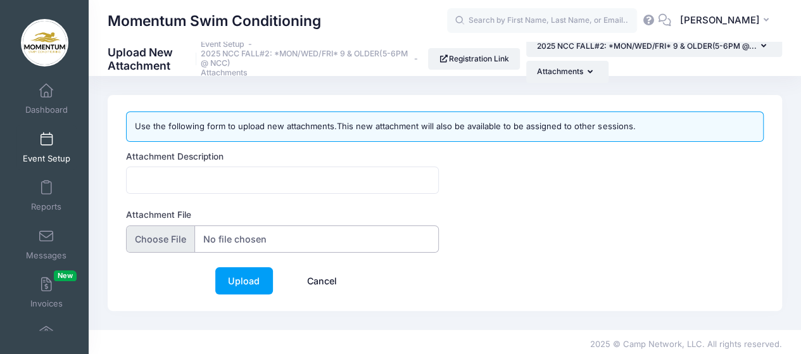
click at [265, 238] on input "Attachment File" at bounding box center [282, 238] width 313 height 27
type input "C:\fakepath\NCC-FALL-2--WELCOME-LETTER (1).pdf"
click at [379, 234] on input "Attachment File" at bounding box center [282, 238] width 313 height 27
click at [220, 235] on input "Attachment File" at bounding box center [282, 238] width 313 height 27
type input "C:\fakepath\NCC-FALL-2--WELCOME-LETTER (1).pdf"
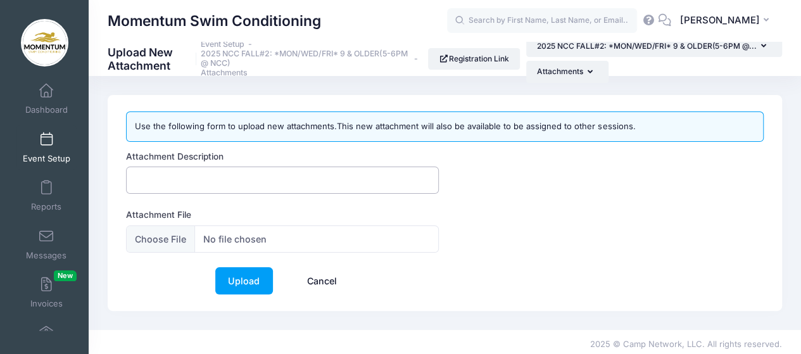
click at [251, 184] on input "Attachment Description" at bounding box center [282, 180] width 313 height 27
click at [470, 237] on div "Attachment Description Attachment File" at bounding box center [445, 208] width 650 height 117
click at [338, 239] on input "Attachment File" at bounding box center [282, 238] width 313 height 27
drag, startPoint x: 379, startPoint y: 237, endPoint x: 168, endPoint y: 225, distance: 210.6
click at [168, 225] on input "Attachment File" at bounding box center [282, 238] width 313 height 27
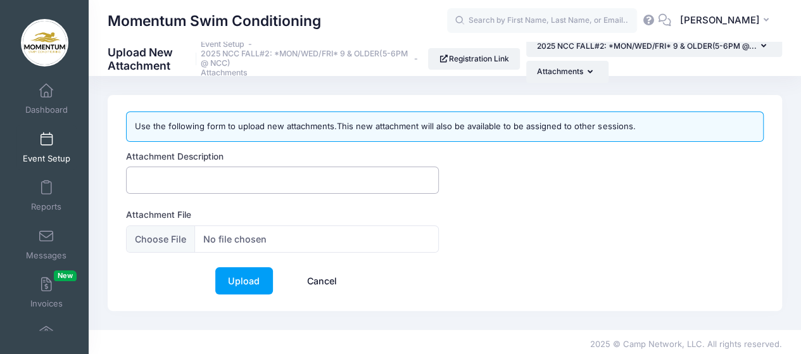
click at [218, 179] on input "Attachment Description" at bounding box center [282, 180] width 313 height 27
click at [309, 175] on input "FALL SESSION 2 WELCOME LETTER" at bounding box center [282, 180] width 313 height 27
click at [311, 175] on input "FALL SESSION 2 WELCOME LETTER" at bounding box center [282, 180] width 313 height 27
click at [410, 213] on div "Attachment File" at bounding box center [282, 230] width 313 height 44
click at [137, 177] on input "FALL SESSION 2 WELCOME LETTER" at bounding box center [282, 180] width 313 height 27
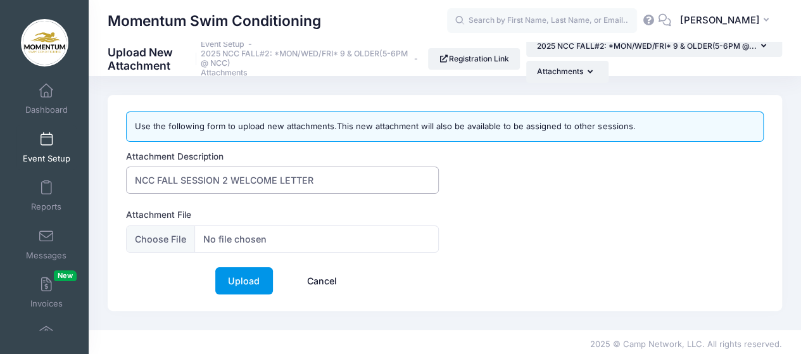
type input "NCC FALL SESSION 2 WELCOME LETTER"
click at [236, 280] on link "Upload" at bounding box center [244, 280] width 58 height 27
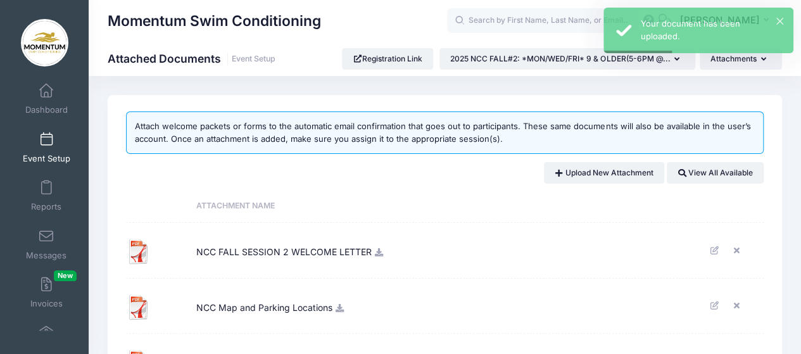
click at [378, 253] on icon at bounding box center [379, 252] width 10 height 8
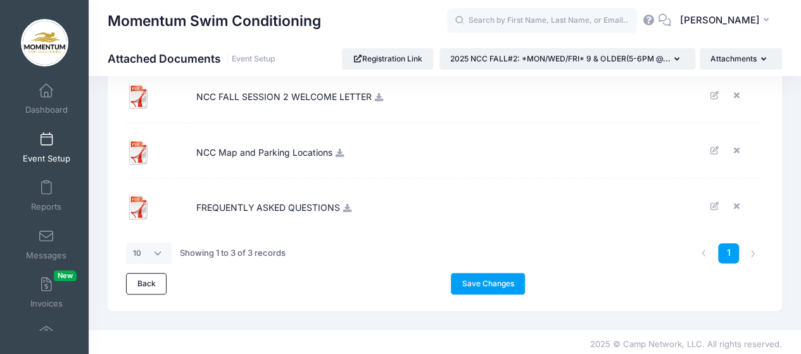
scroll to position [158, 0]
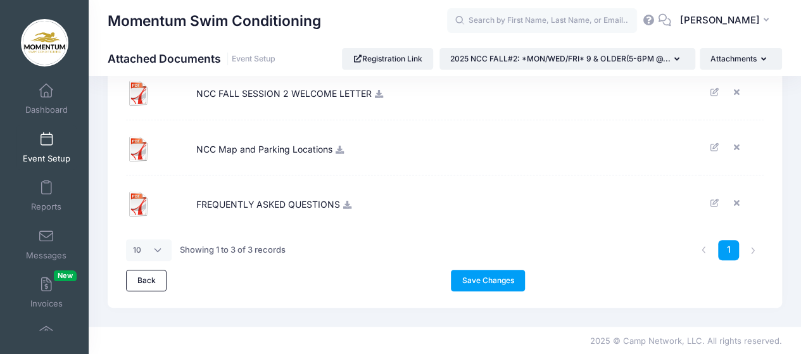
click at [487, 275] on link "Save Changes" at bounding box center [488, 281] width 74 height 22
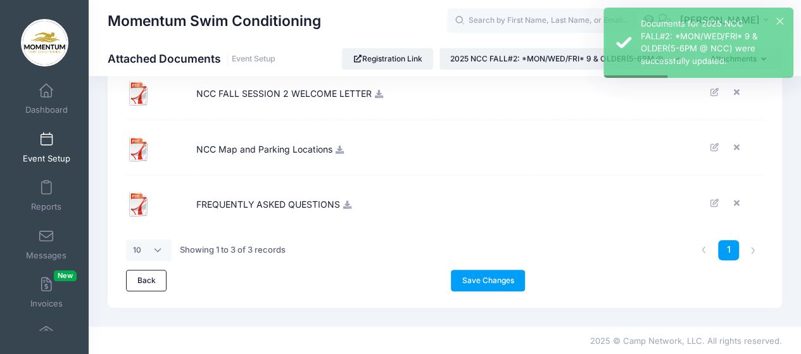
click at [339, 146] on icon at bounding box center [340, 150] width 10 height 8
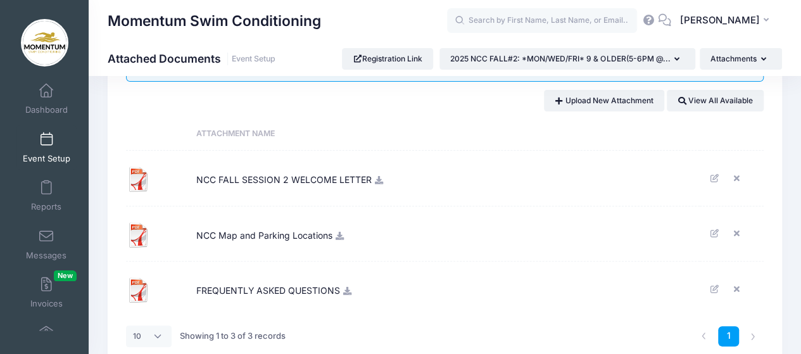
scroll to position [0, 0]
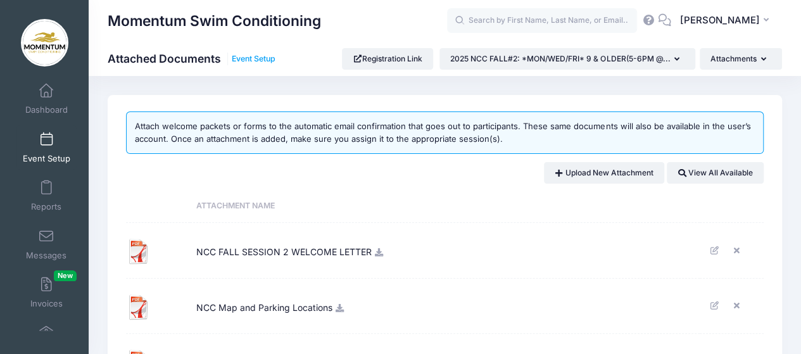
click at [268, 58] on link "Event Setup" at bounding box center [254, 58] width 44 height 9
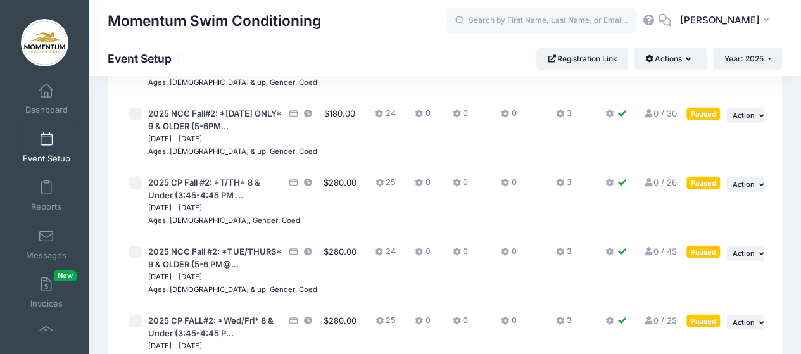
scroll to position [1709, 0]
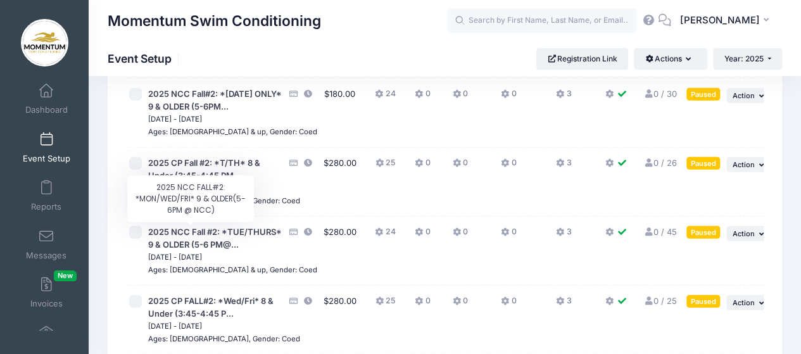
click at [187, 42] on span "2025 NCC FALL#2: *MON/WED/FRI* 9 & OLDER(5-6PM @..." at bounding box center [210, 25] width 124 height 35
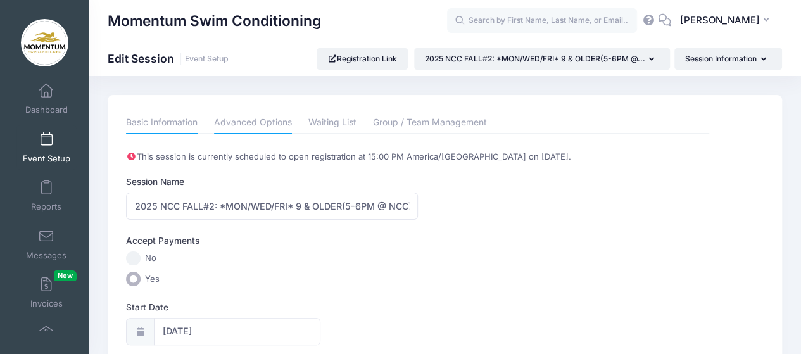
click at [276, 120] on link "Advanced Options" at bounding box center [253, 122] width 78 height 23
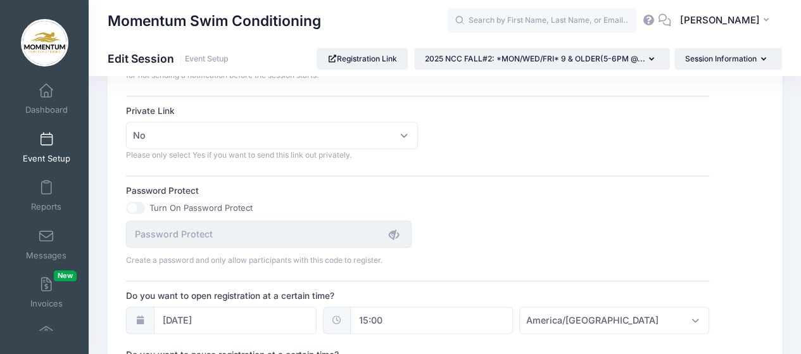
scroll to position [886, 0]
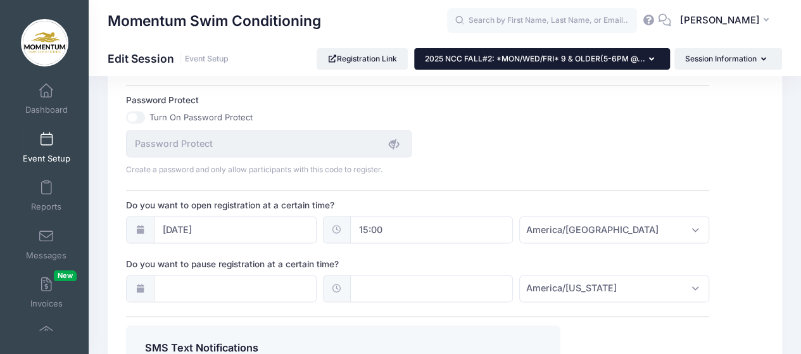
click at [658, 59] on button "2025 NCC FALL#2: *MON/WED/FRI* 9 & OLDER(5-6PM @..." at bounding box center [542, 59] width 256 height 22
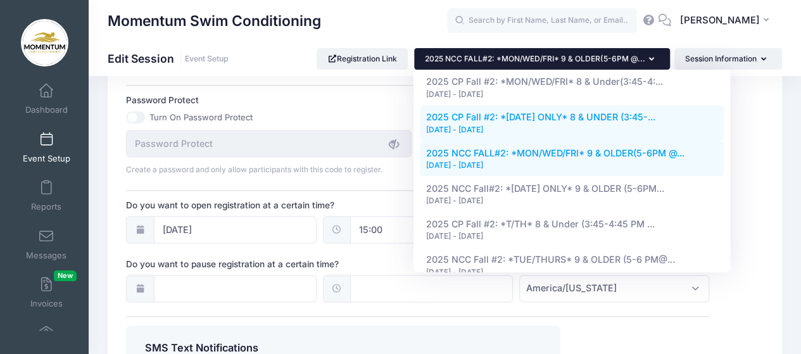
scroll to position [697, 0]
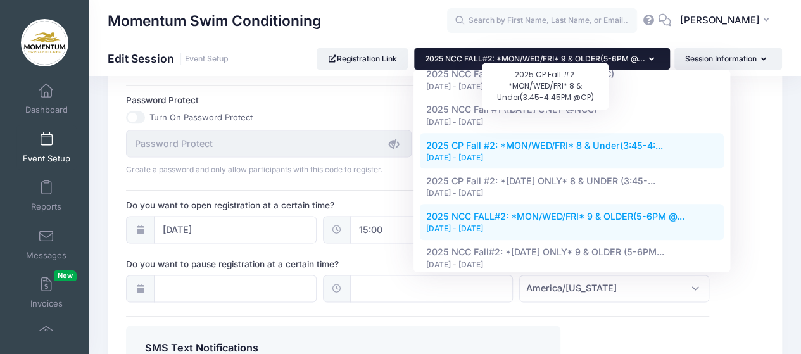
click at [614, 140] on span "2025 CP Fall #2: *MON/WED/FRI* 8 & Under(3:45-4:..." at bounding box center [544, 145] width 237 height 11
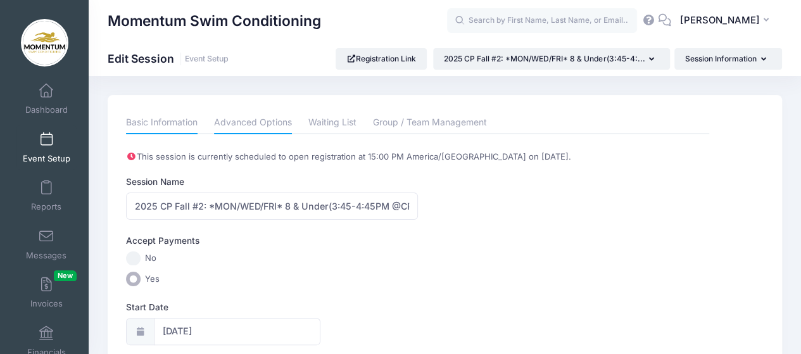
click at [257, 119] on link "Advanced Options" at bounding box center [253, 122] width 78 height 23
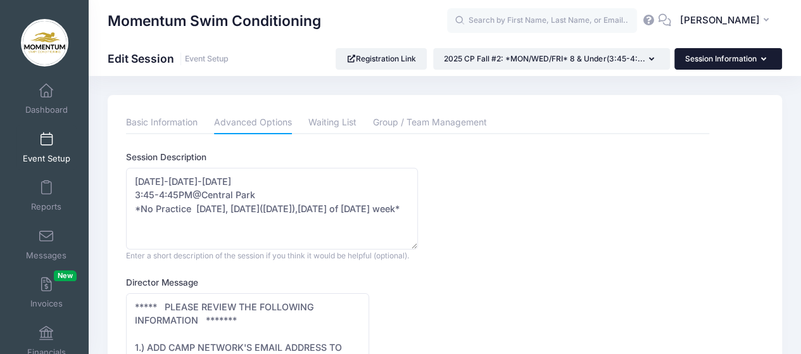
click at [765, 60] on icon "button" at bounding box center [766, 60] width 10 height 0
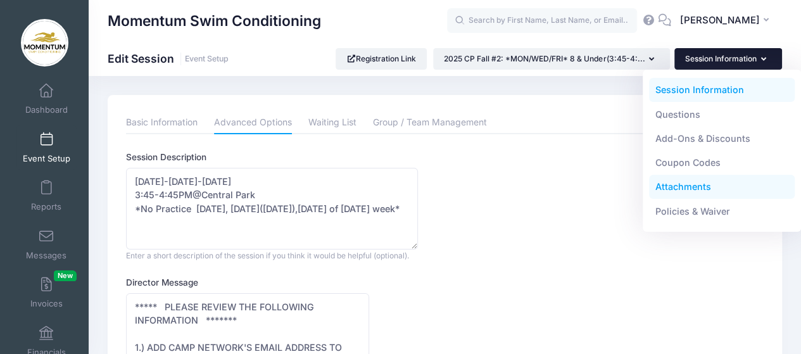
click at [694, 188] on link "Attachments" at bounding box center [722, 187] width 146 height 24
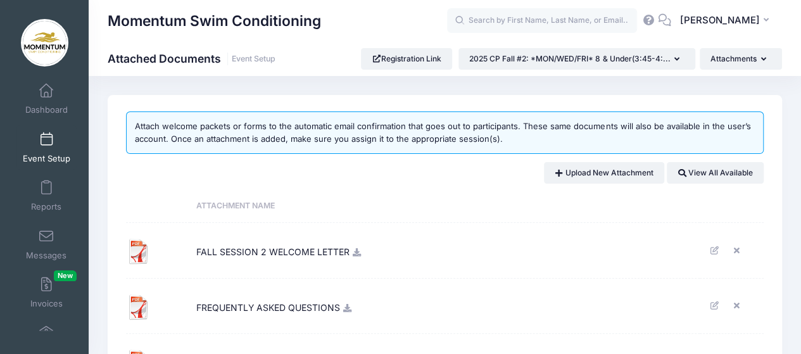
click at [327, 250] on span "FALL SESSION 2 WELCOME LETTER" at bounding box center [272, 250] width 153 height 34
click at [357, 252] on icon at bounding box center [357, 252] width 10 height 8
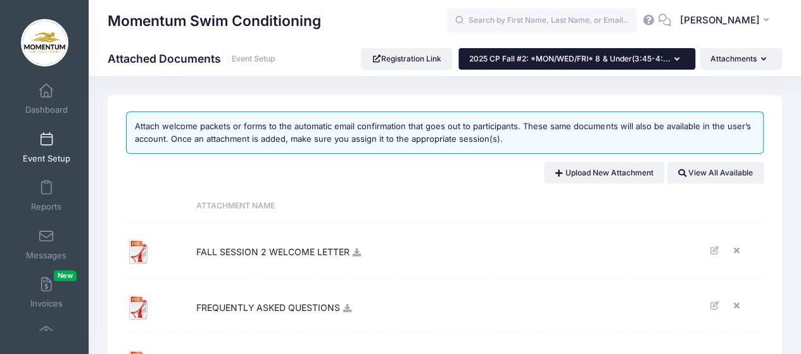
click at [683, 62] on button "2025 CP Fall #2: *MON/WED/FRI* 8 & Under(3:45-4:..." at bounding box center [576, 59] width 237 height 22
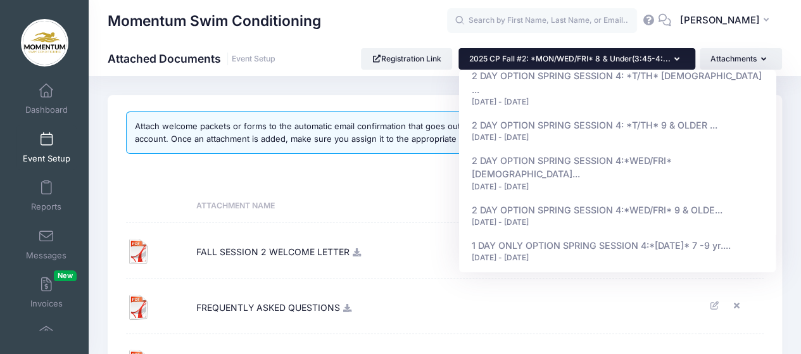
scroll to position [405, 0]
